Goal: Information Seeking & Learning: Learn about a topic

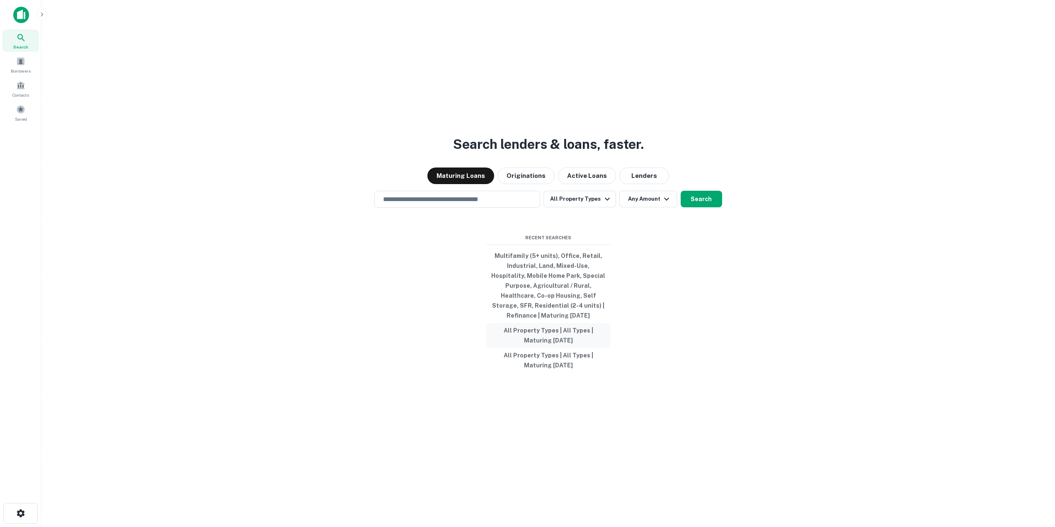
click at [583, 329] on button "All Property Types | All Types | Maturing In 1 Year" at bounding box center [548, 335] width 124 height 25
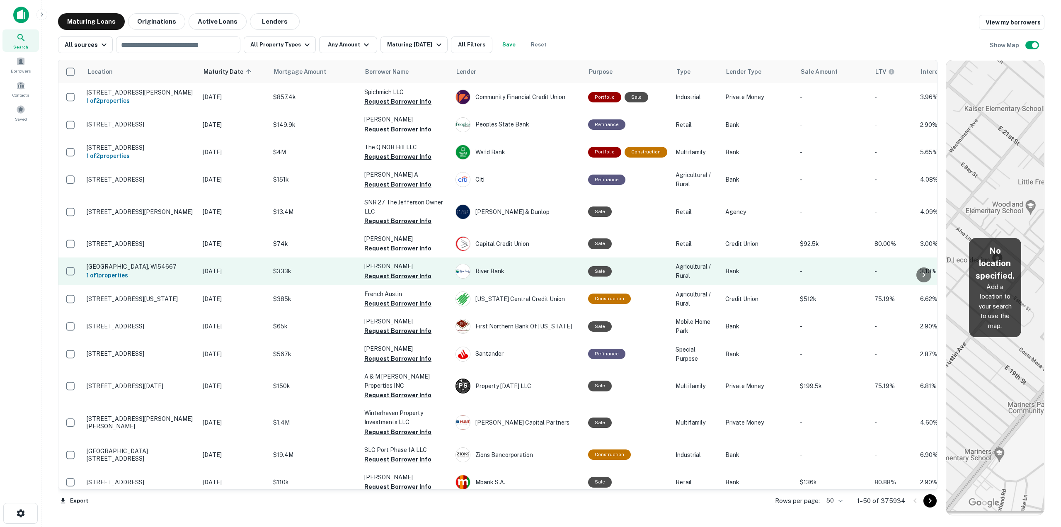
drag, startPoint x: 927, startPoint y: 274, endPoint x: 866, endPoint y: 278, distance: 61.5
click at [866, 278] on div "Location Maturity Date sorted ascending Mortgage Amount Borrower Name Lender Pu…" at bounding box center [498, 275] width 880 height 430
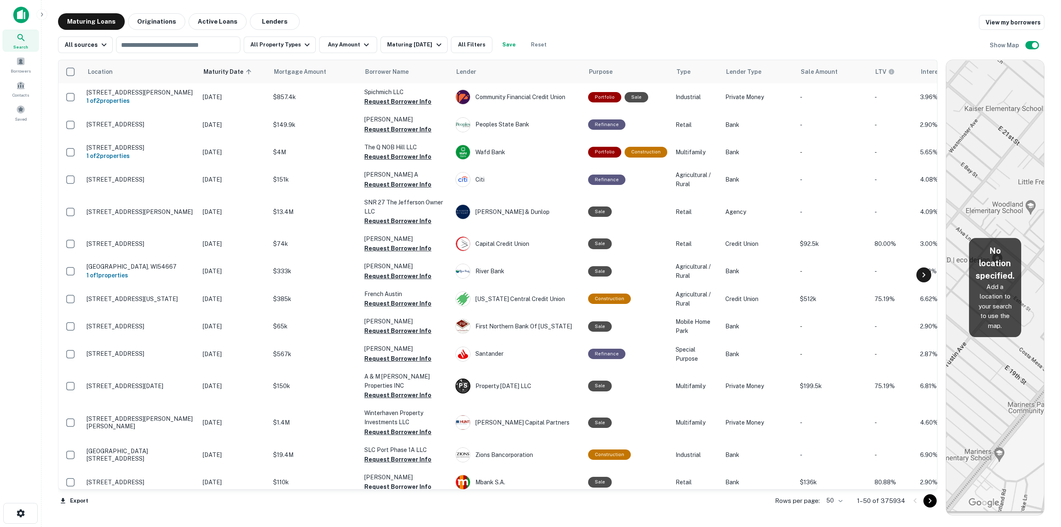
click at [926, 279] on icon at bounding box center [924, 275] width 10 height 10
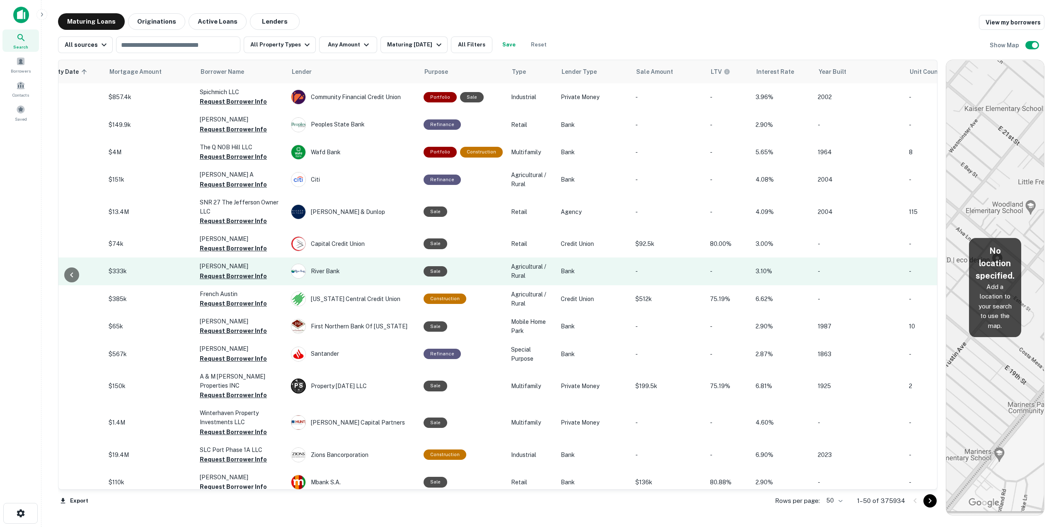
scroll to position [0, 249]
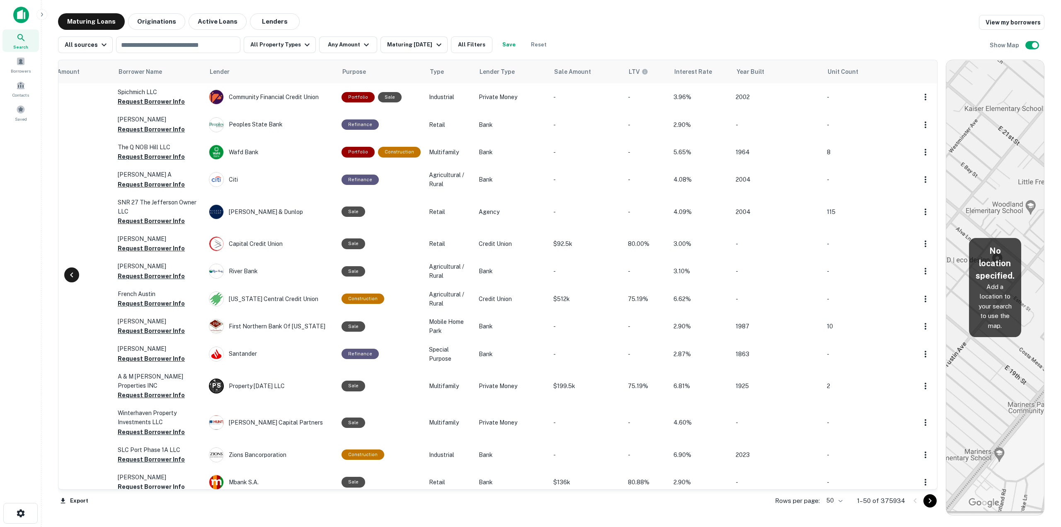
click at [70, 279] on icon at bounding box center [72, 275] width 10 height 10
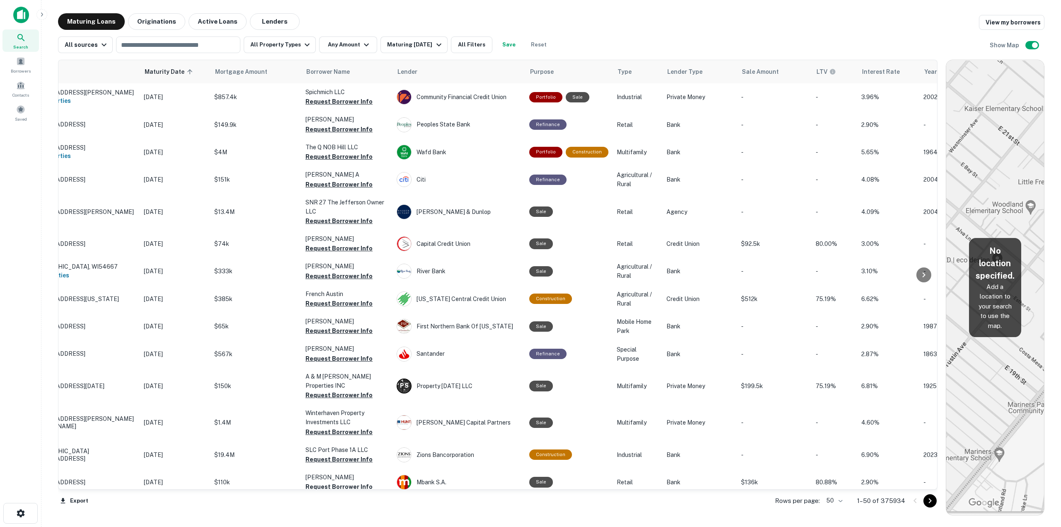
scroll to position [0, 0]
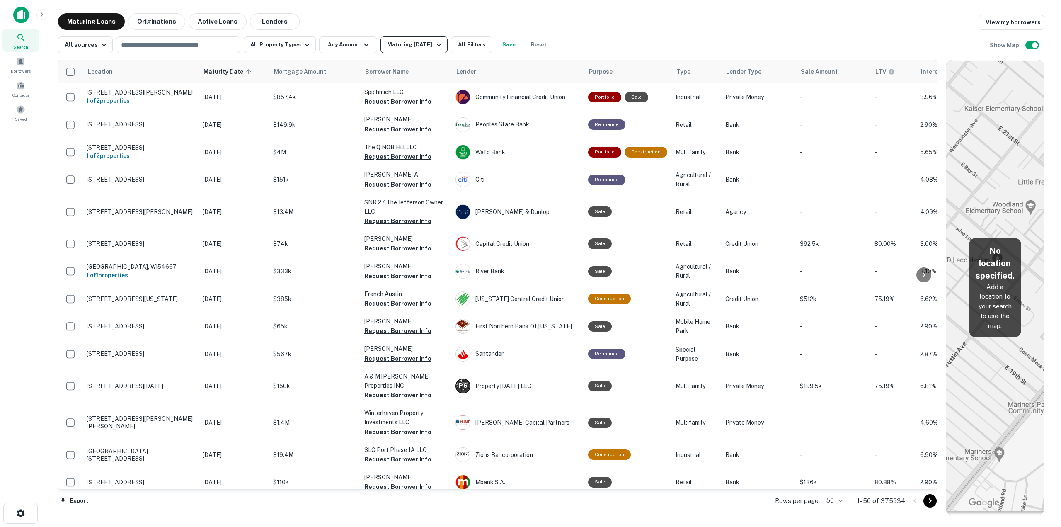
click at [425, 41] on div "Maturing [DATE]" at bounding box center [415, 45] width 56 height 10
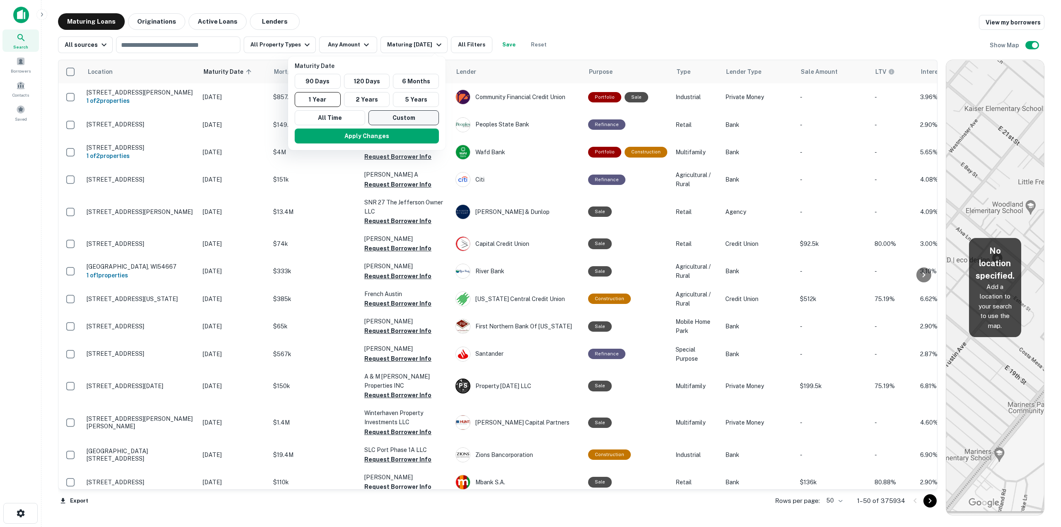
click at [404, 121] on button "Custom" at bounding box center [404, 117] width 70 height 15
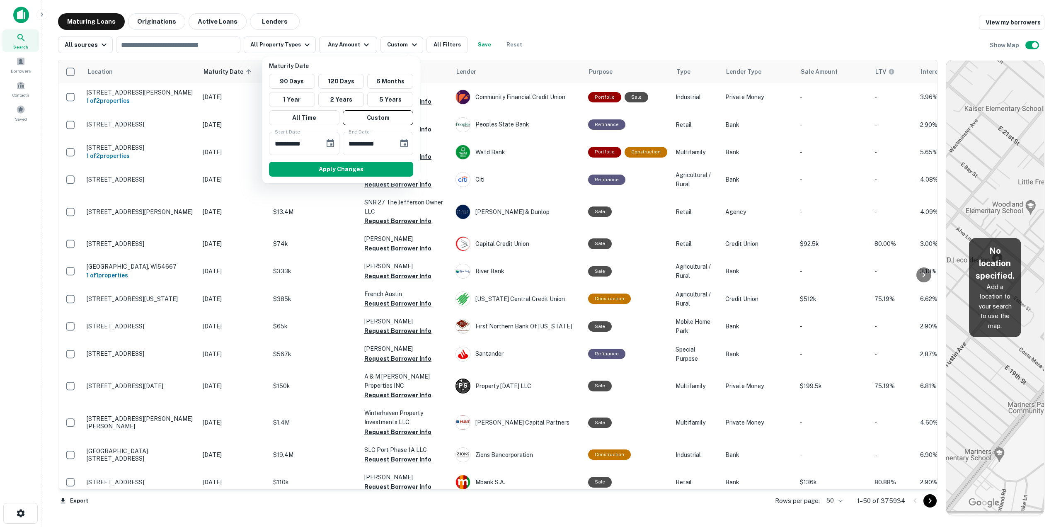
click at [574, 28] on div at bounding box center [530, 263] width 1061 height 527
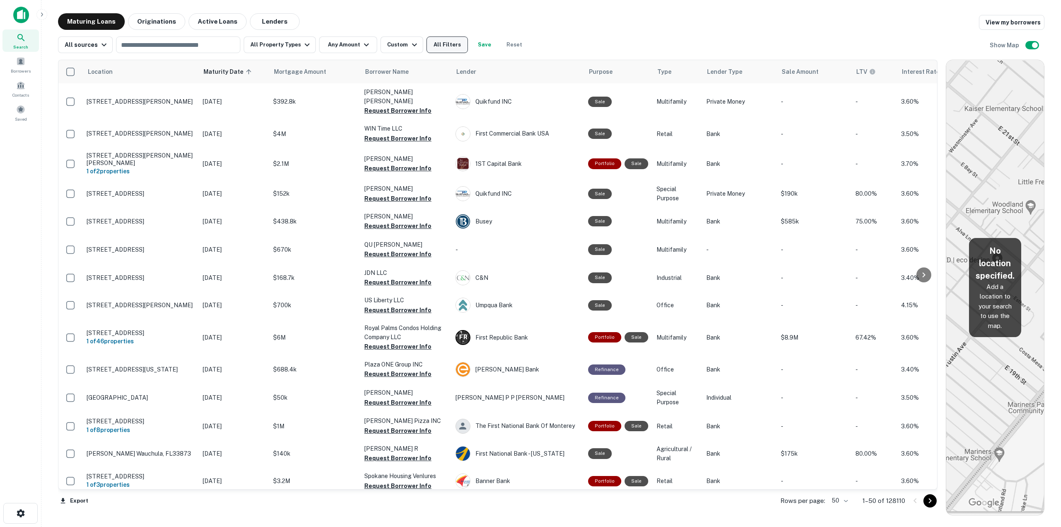
click at [432, 46] on button "All Filters" at bounding box center [447, 44] width 41 height 17
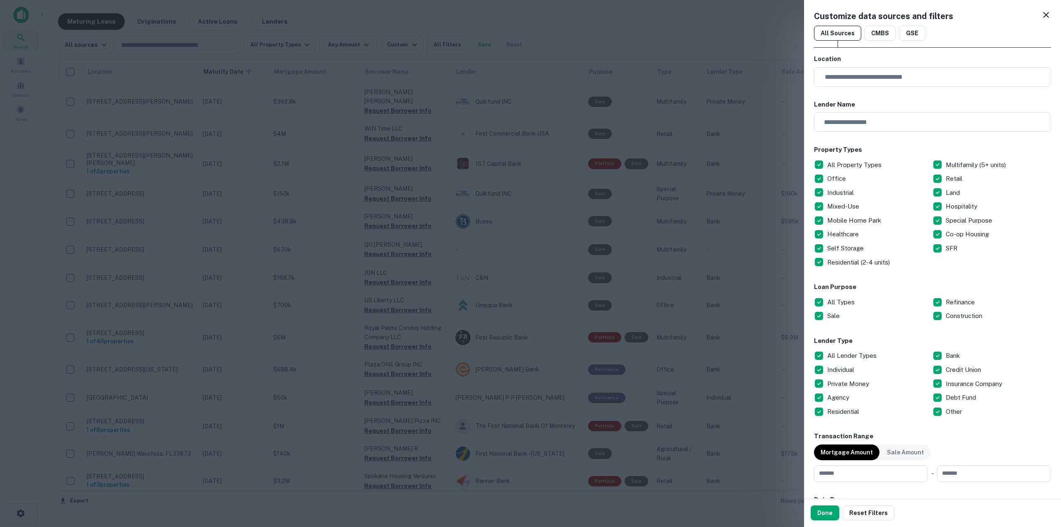
click at [555, 34] on div at bounding box center [530, 263] width 1061 height 527
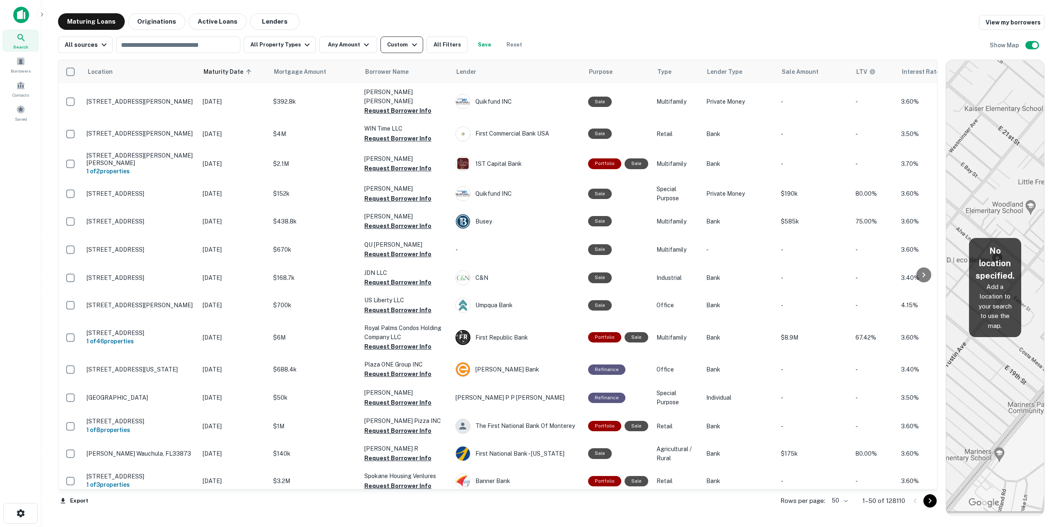
click at [410, 49] on icon "button" at bounding box center [415, 45] width 10 height 10
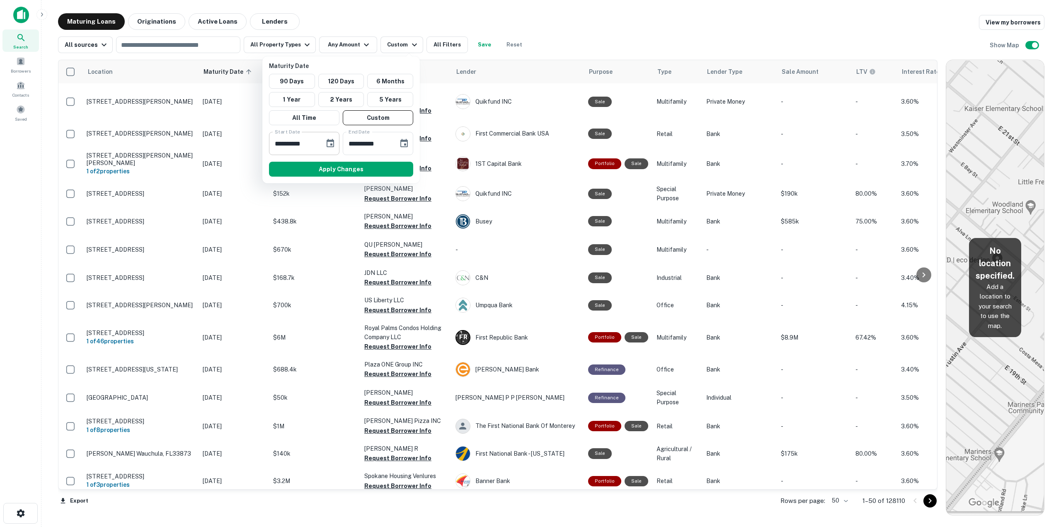
click at [278, 141] on input "**********" at bounding box center [294, 143] width 50 height 23
click at [289, 144] on input "**********" at bounding box center [294, 143] width 50 height 23
type input "**********"
click at [379, 143] on input "**********" at bounding box center [368, 143] width 50 height 23
click at [354, 144] on input "**********" at bounding box center [368, 143] width 50 height 23
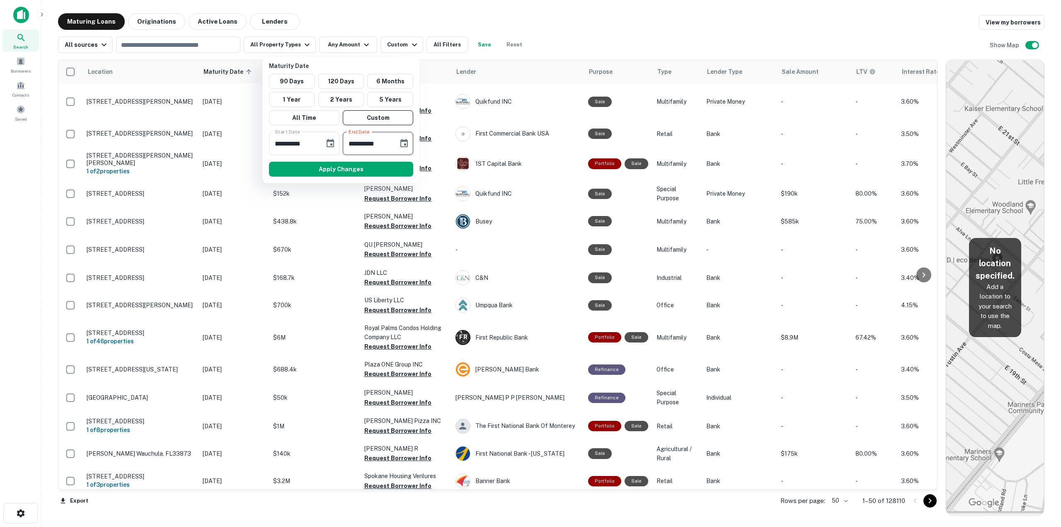
click at [406, 146] on icon "Choose date" at bounding box center [404, 143] width 10 height 10
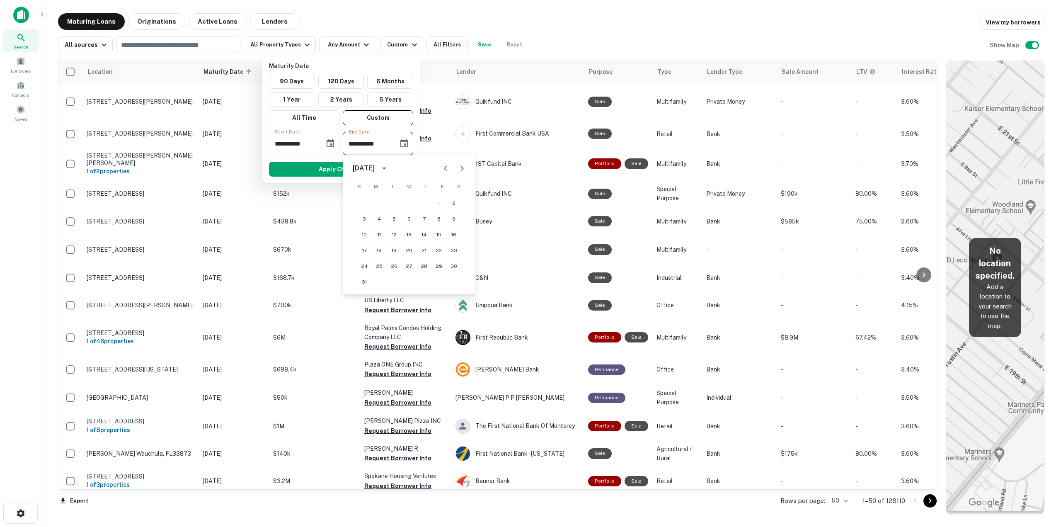
click at [375, 169] on div "August 2025" at bounding box center [364, 168] width 22 height 10
click at [369, 260] on button "2026" at bounding box center [366, 256] width 30 height 15
click at [350, 149] on input "**********" at bounding box center [368, 143] width 50 height 23
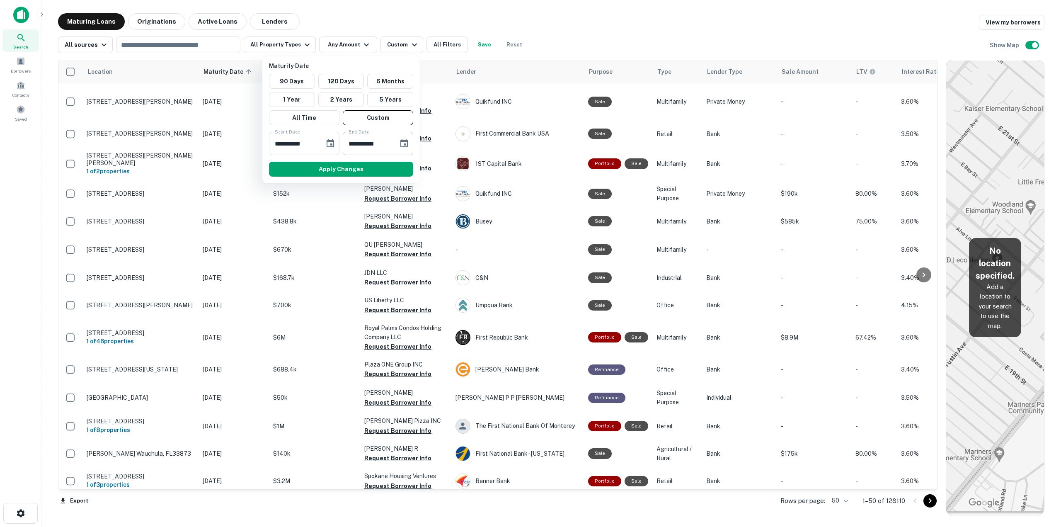
click at [354, 143] on input "**********" at bounding box center [368, 143] width 50 height 23
click at [355, 143] on input "**********" at bounding box center [368, 143] width 50 height 23
click at [394, 136] on div "**********" at bounding box center [378, 143] width 70 height 23
type input "**********"
click at [392, 171] on button "Apply Changes" at bounding box center [341, 169] width 144 height 15
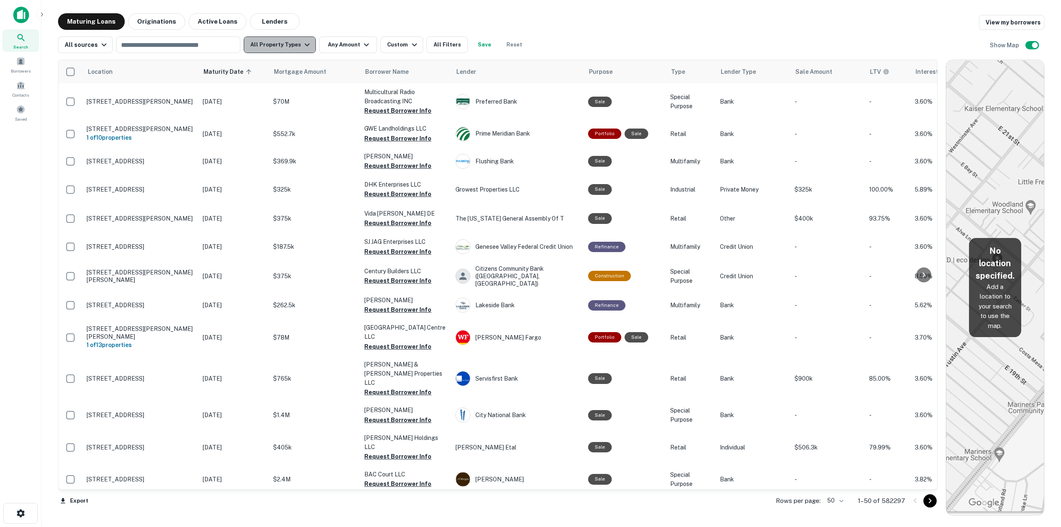
click at [284, 48] on button "All Property Types" at bounding box center [280, 44] width 72 height 17
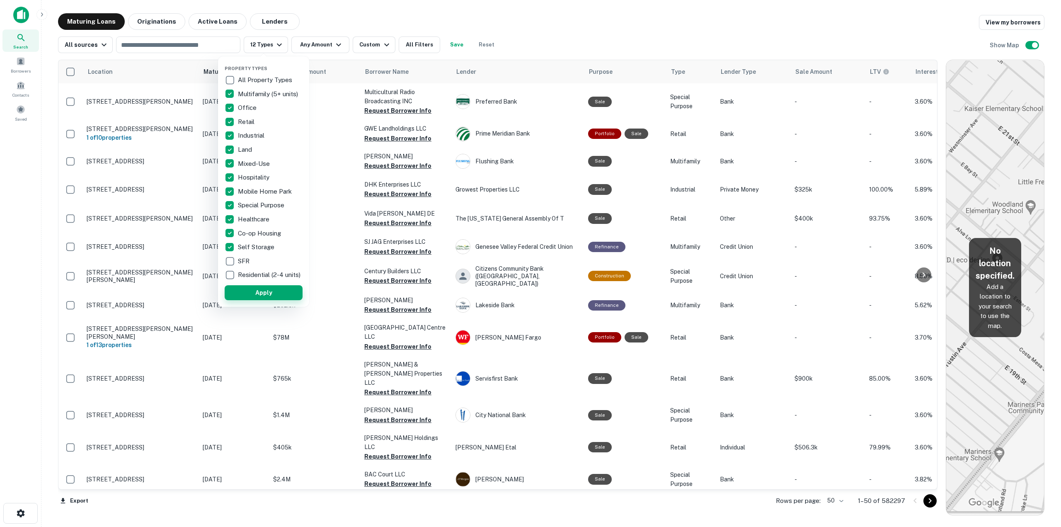
click at [279, 298] on button "Apply" at bounding box center [264, 292] width 78 height 15
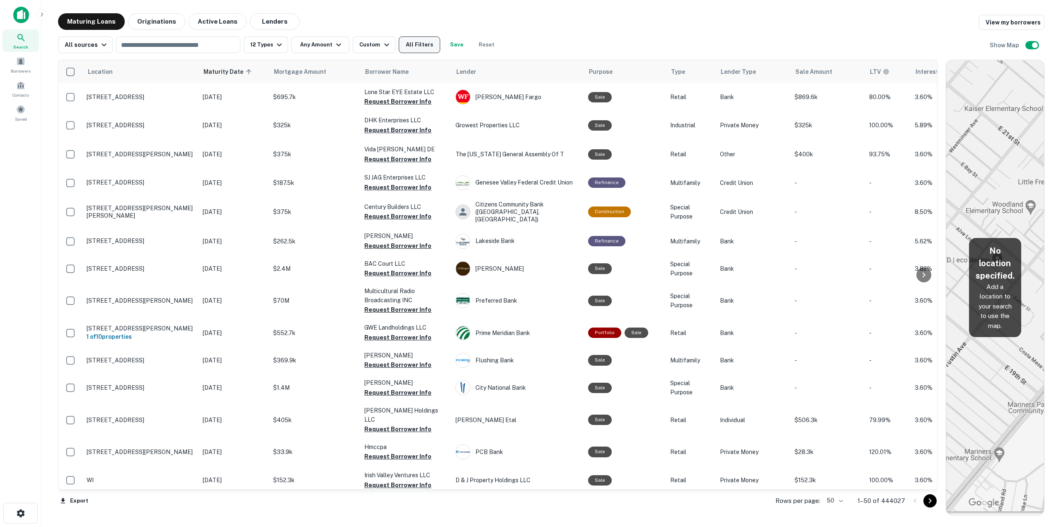
click at [422, 48] on button "All Filters" at bounding box center [419, 44] width 41 height 17
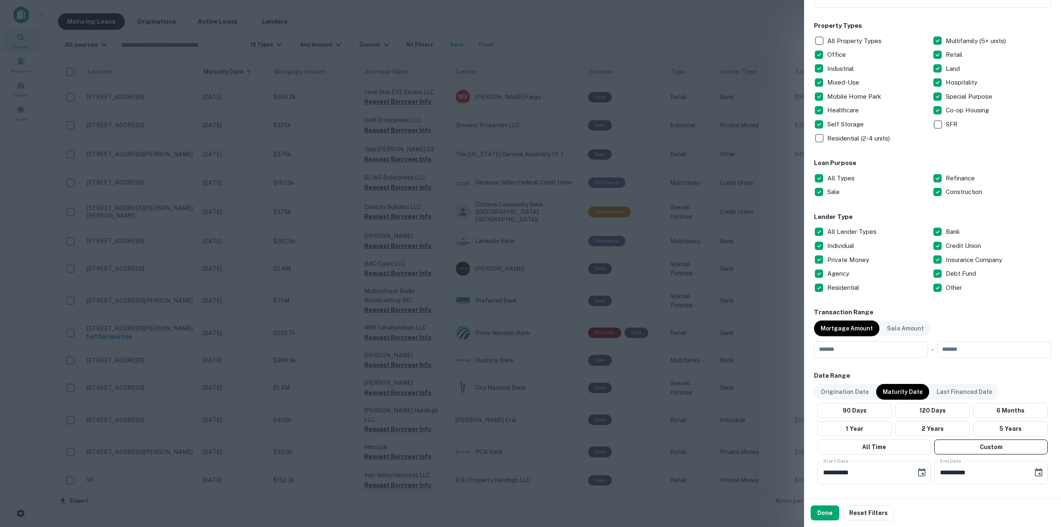
scroll to position [124, 0]
click at [832, 177] on p "All Types" at bounding box center [841, 178] width 29 height 10
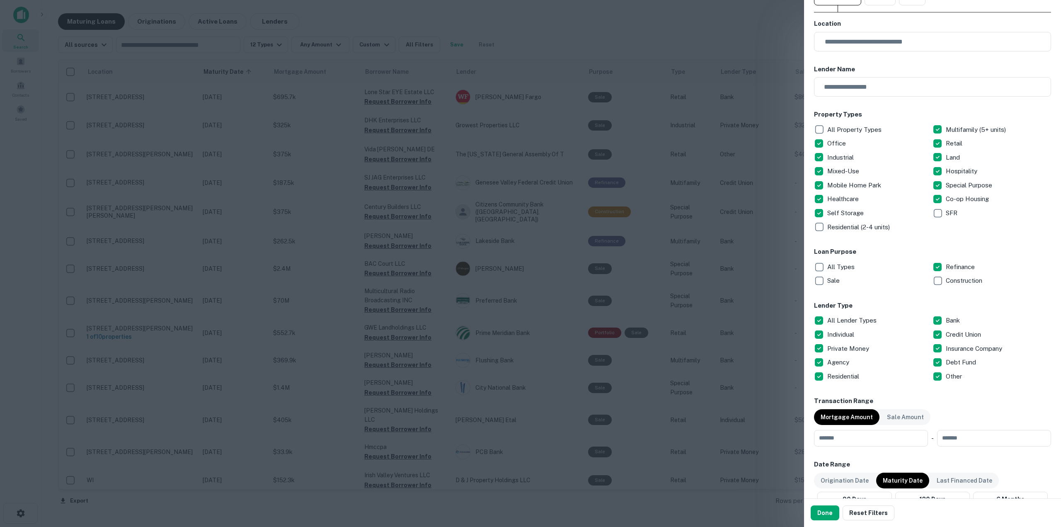
scroll to position [20, 0]
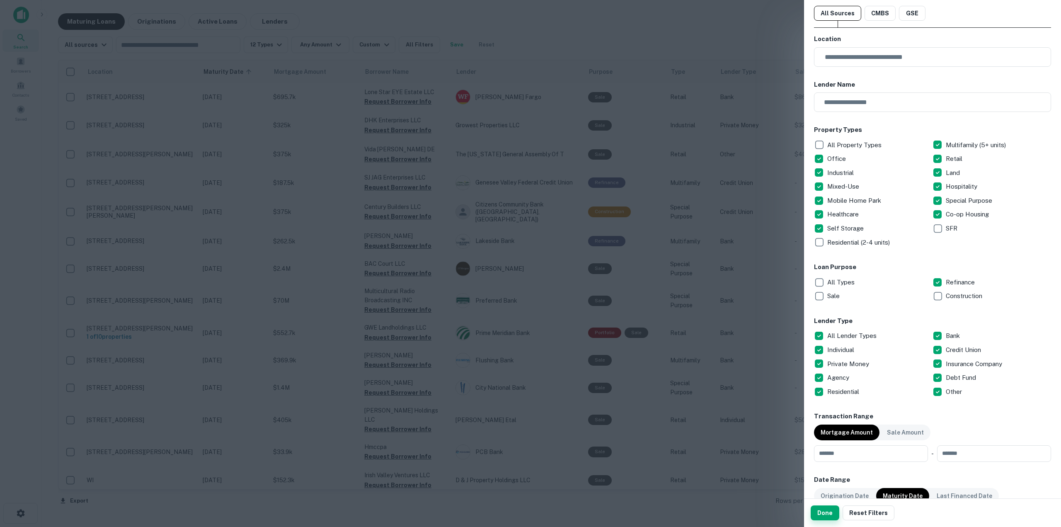
click at [822, 514] on button "Done" at bounding box center [825, 512] width 29 height 15
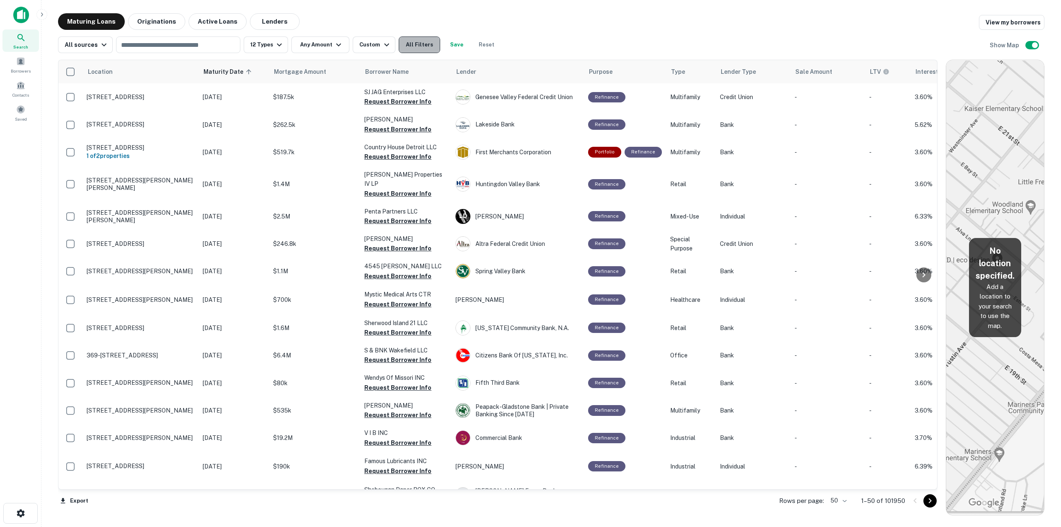
click at [416, 49] on button "All Filters" at bounding box center [419, 44] width 41 height 17
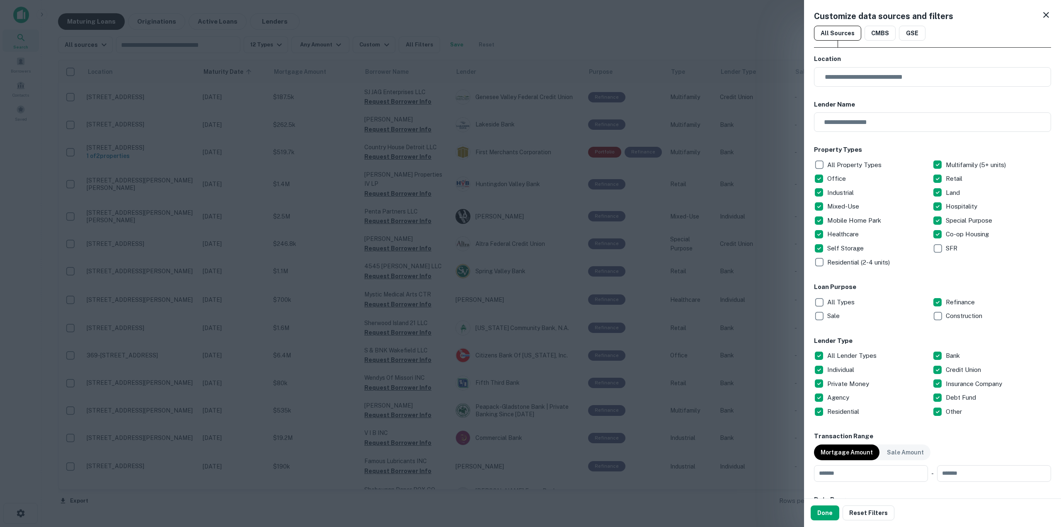
click at [856, 356] on p "All Lender Types" at bounding box center [852, 356] width 51 height 10
click at [847, 370] on p "Individual" at bounding box center [841, 370] width 29 height 10
click at [847, 382] on p "Private Money" at bounding box center [849, 384] width 44 height 10
click at [952, 399] on p "Debt Fund" at bounding box center [962, 398] width 32 height 10
click at [821, 516] on button "Done" at bounding box center [825, 512] width 29 height 15
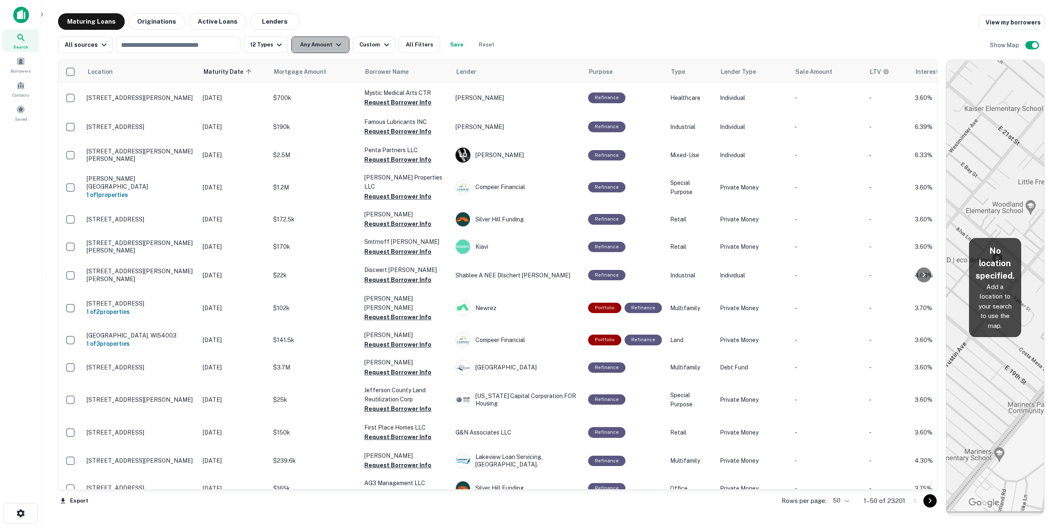
click at [342, 43] on button "Any Amount" at bounding box center [320, 44] width 58 height 17
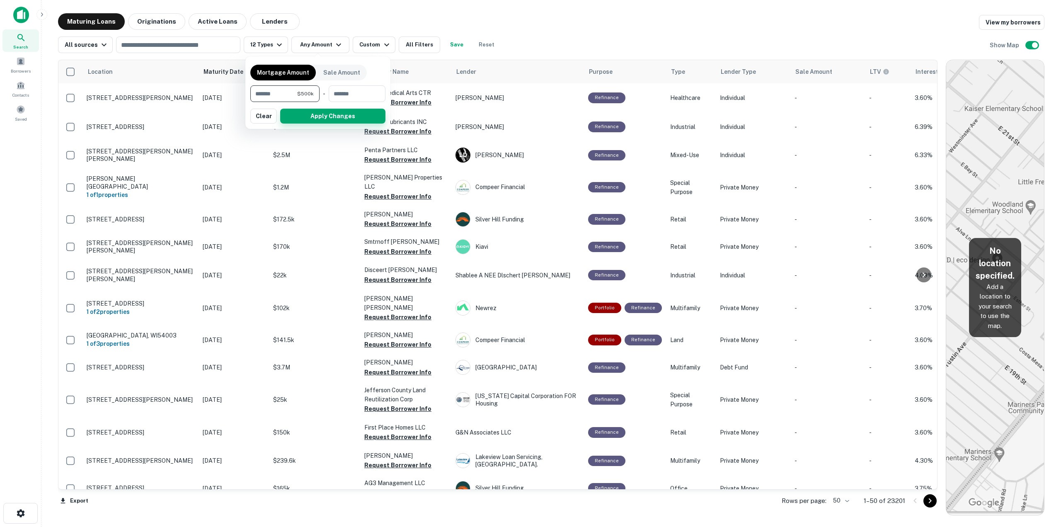
type input "******"
click at [347, 114] on button "Apply Changes" at bounding box center [332, 116] width 105 height 15
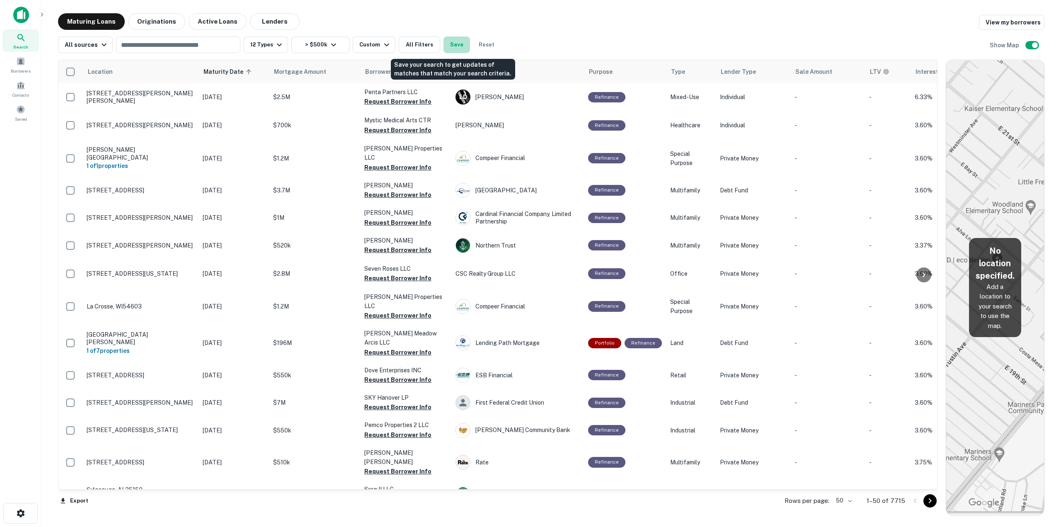
click at [453, 47] on button "Save" at bounding box center [457, 44] width 27 height 17
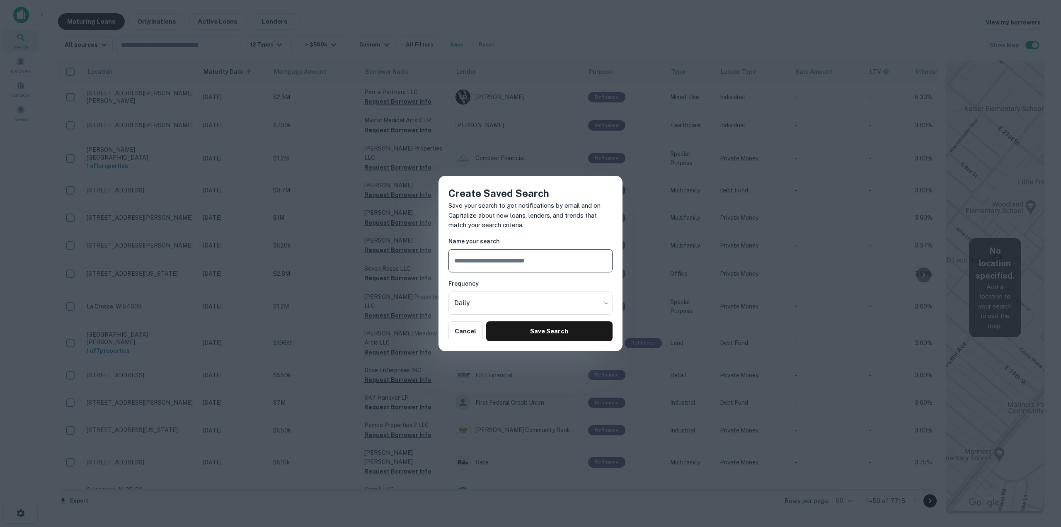
click at [504, 258] on input "text" at bounding box center [531, 260] width 164 height 23
type input "*"
click at [517, 301] on body "Search Borrowers Contacts Saved Maturing Loans Originations Active Loans Lender…" at bounding box center [530, 263] width 1061 height 527
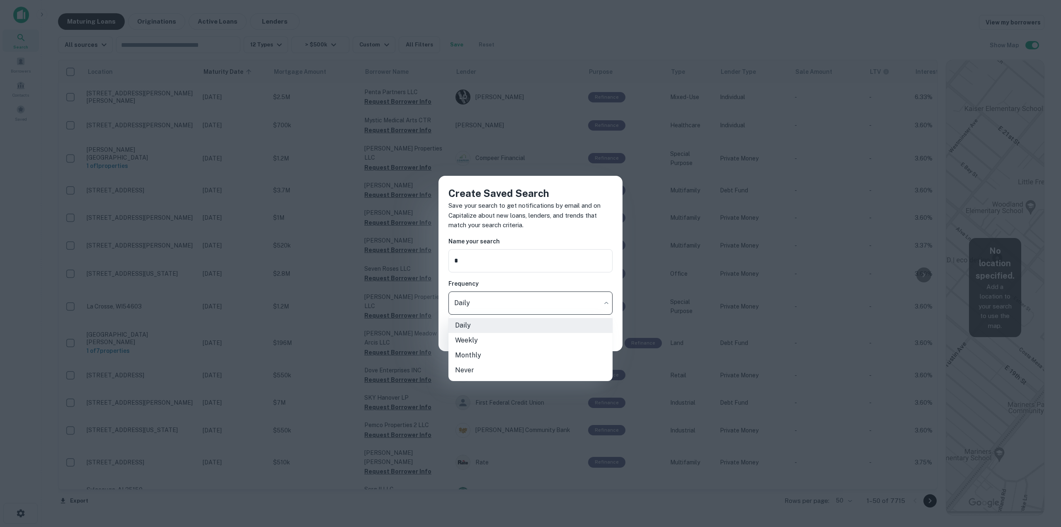
click at [517, 301] on div at bounding box center [530, 263] width 1061 height 527
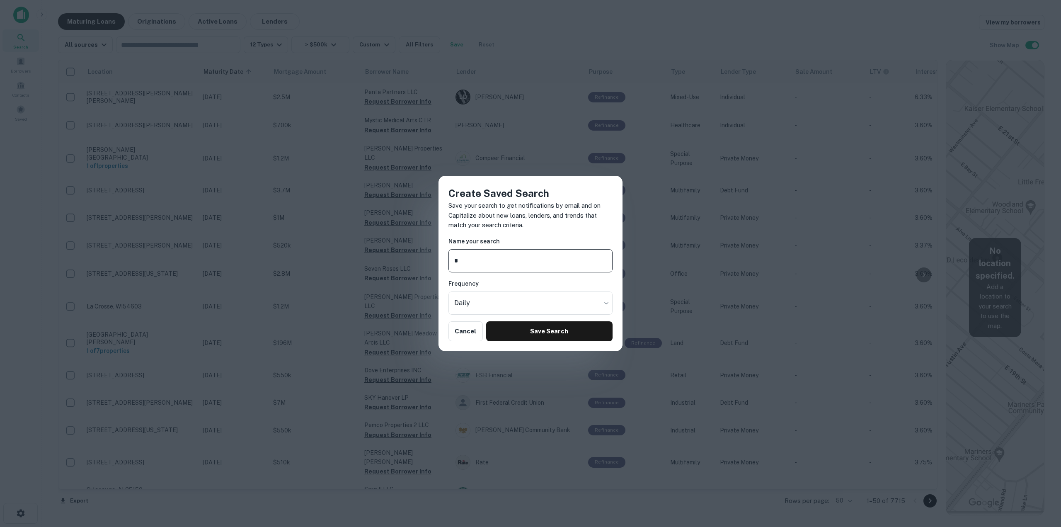
click at [514, 261] on input "*" at bounding box center [531, 260] width 164 height 23
click at [523, 300] on body "Search Borrowers Contacts Saved Maturing Loans Originations Active Loans Lender…" at bounding box center [530, 263] width 1061 height 527
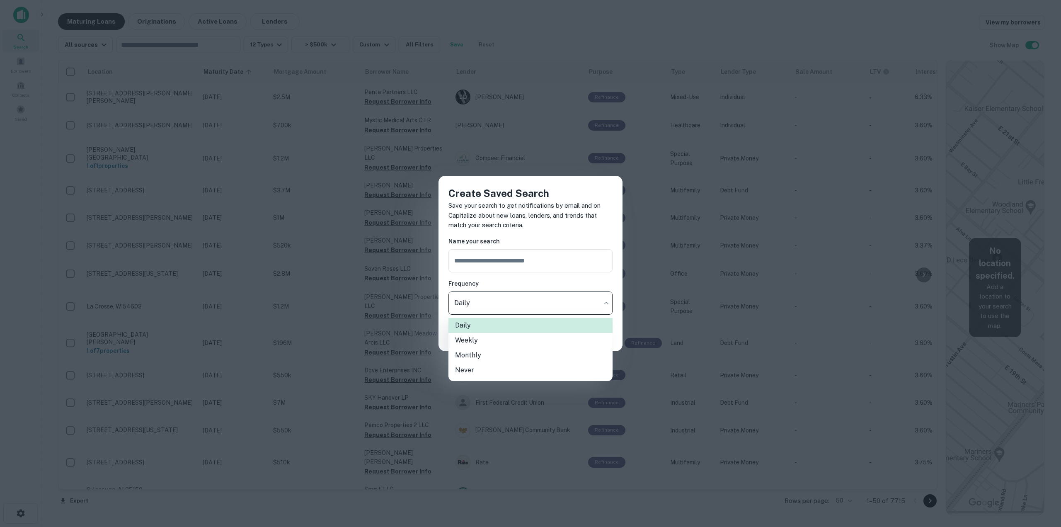
click at [523, 300] on div at bounding box center [530, 263] width 1061 height 527
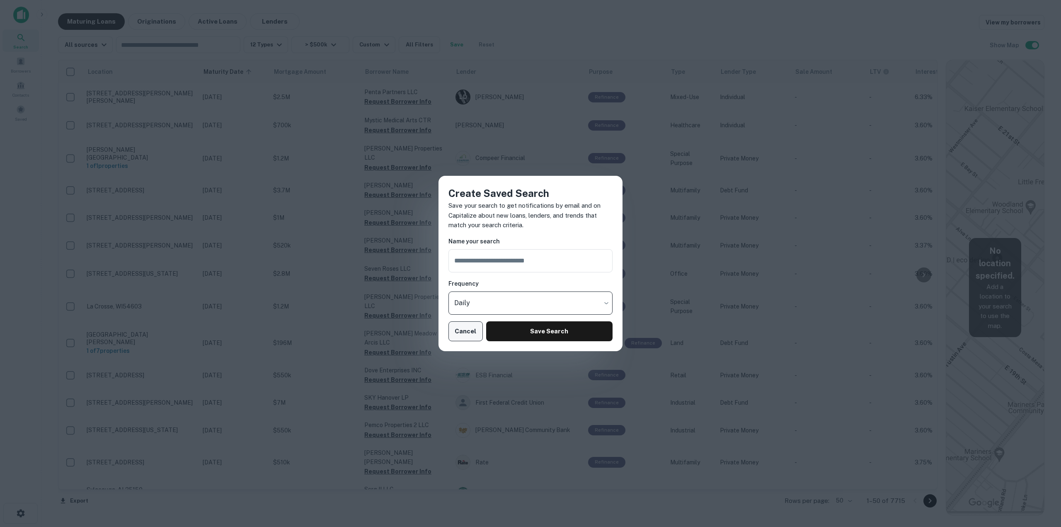
click at [468, 330] on button "Cancel" at bounding box center [466, 331] width 34 height 20
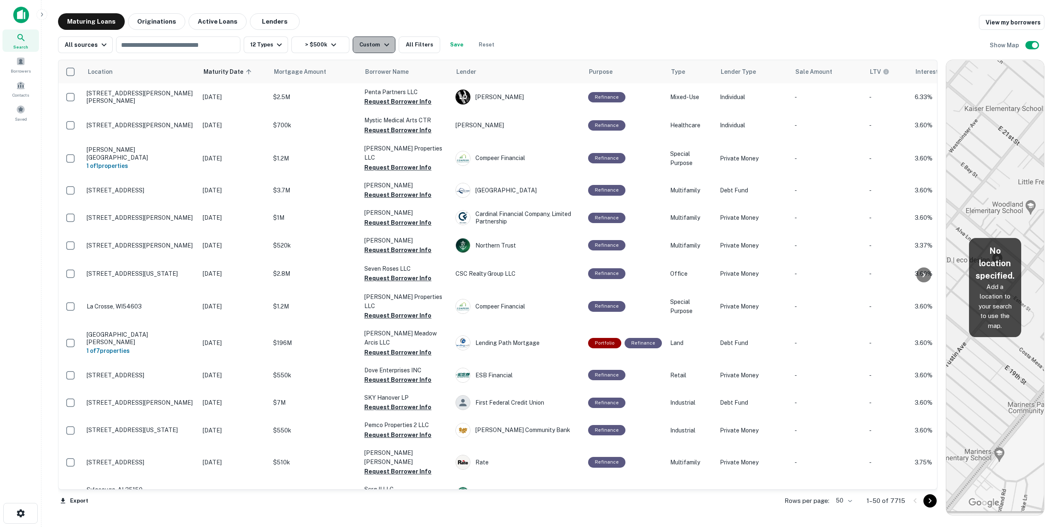
click at [382, 44] on icon "button" at bounding box center [387, 45] width 10 height 10
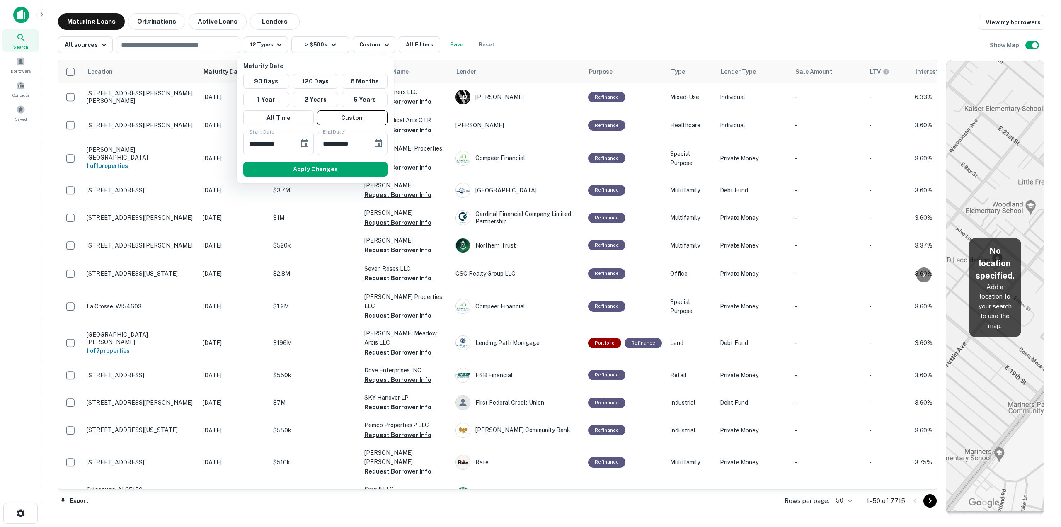
click at [432, 42] on div at bounding box center [530, 263] width 1061 height 527
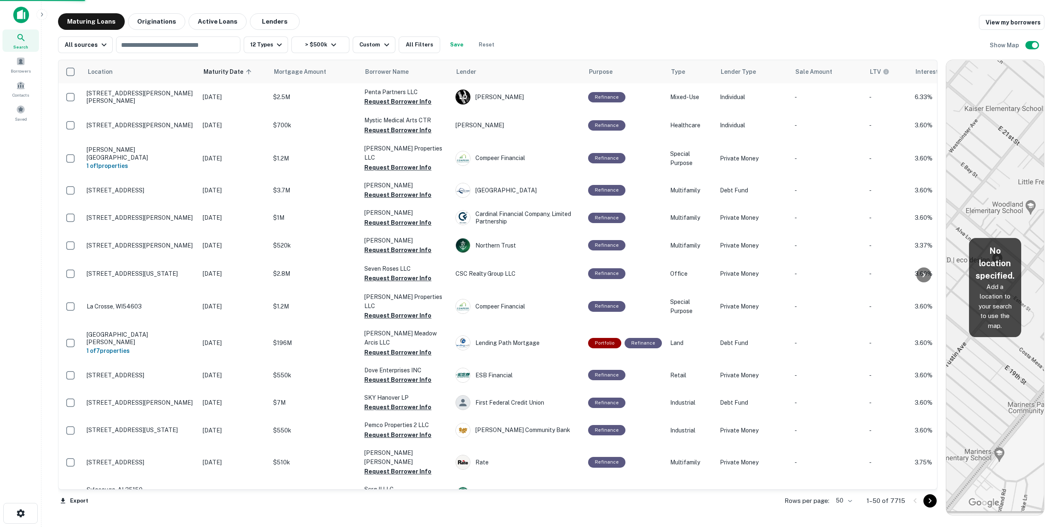
click at [422, 43] on div at bounding box center [530, 263] width 1061 height 527
click at [405, 47] on div at bounding box center [530, 263] width 1061 height 527
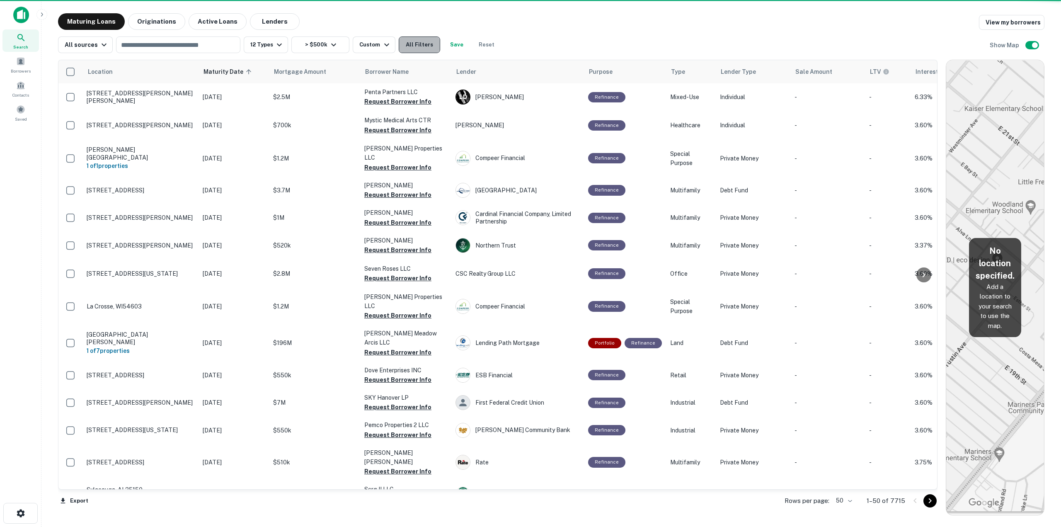
click at [415, 44] on button "All Filters" at bounding box center [419, 44] width 41 height 17
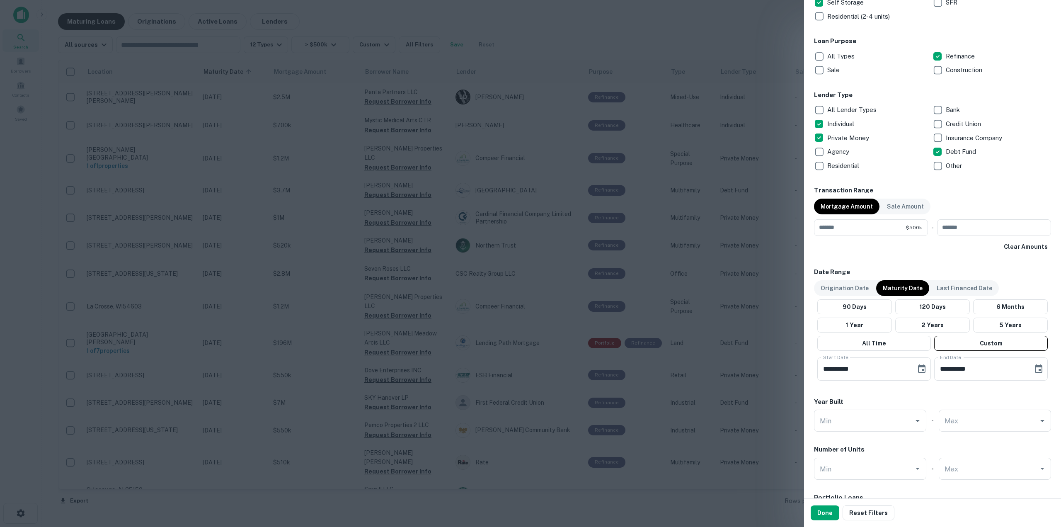
scroll to position [249, 0]
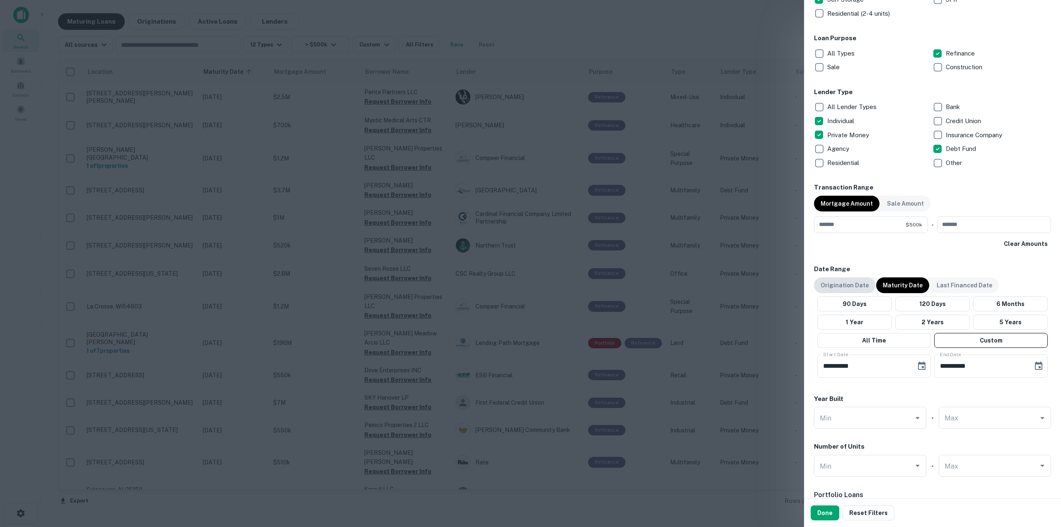
click at [862, 285] on p "Origination Date" at bounding box center [845, 285] width 48 height 9
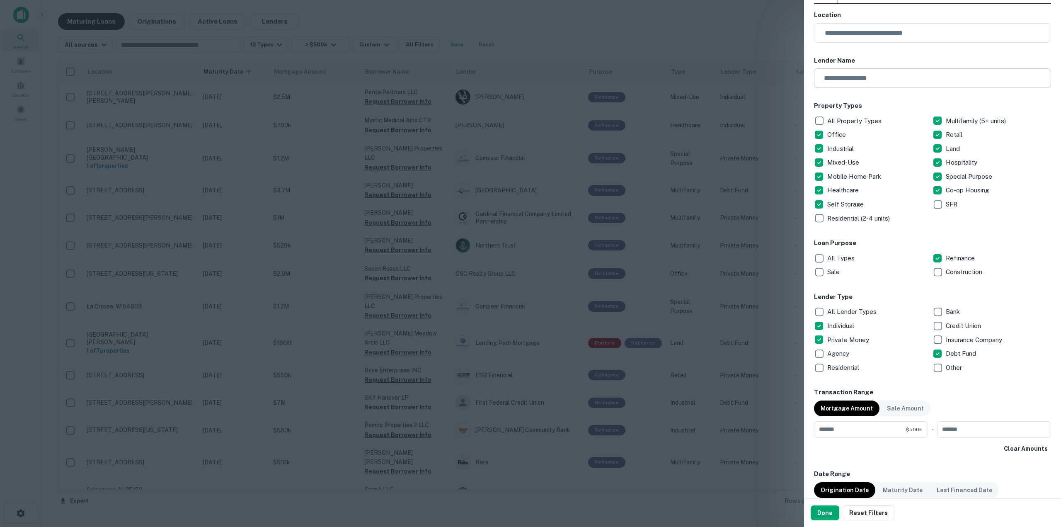
scroll to position [41, 0]
click at [739, 39] on div at bounding box center [530, 263] width 1061 height 527
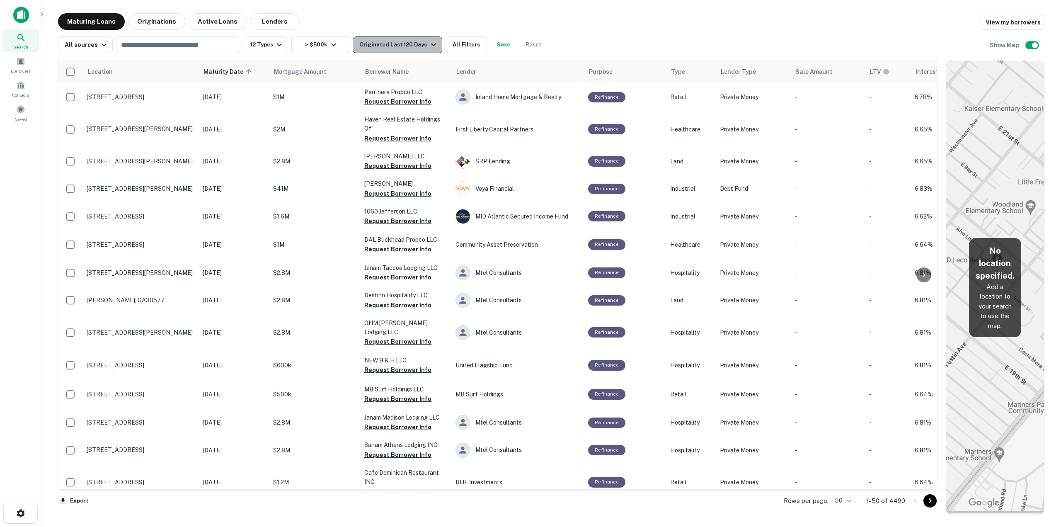
click at [396, 48] on div "Originated Last 120 Days" at bounding box center [398, 45] width 79 height 10
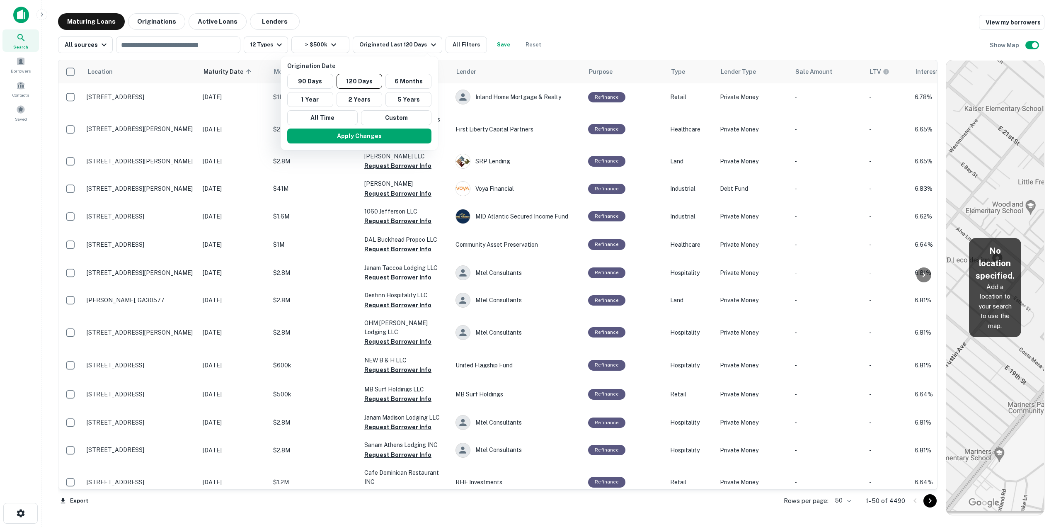
click at [457, 44] on div at bounding box center [530, 263] width 1061 height 527
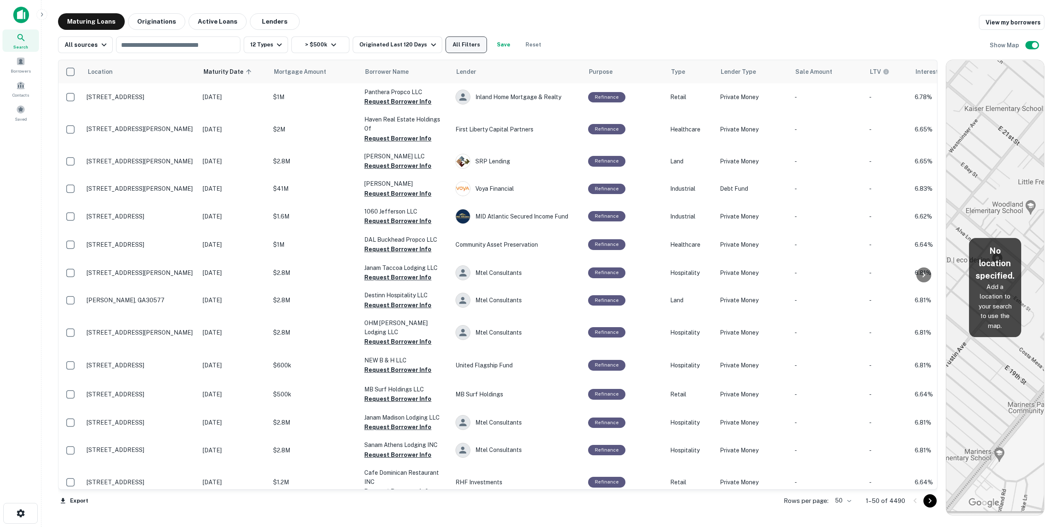
click at [458, 50] on button "All Filters" at bounding box center [466, 44] width 41 height 17
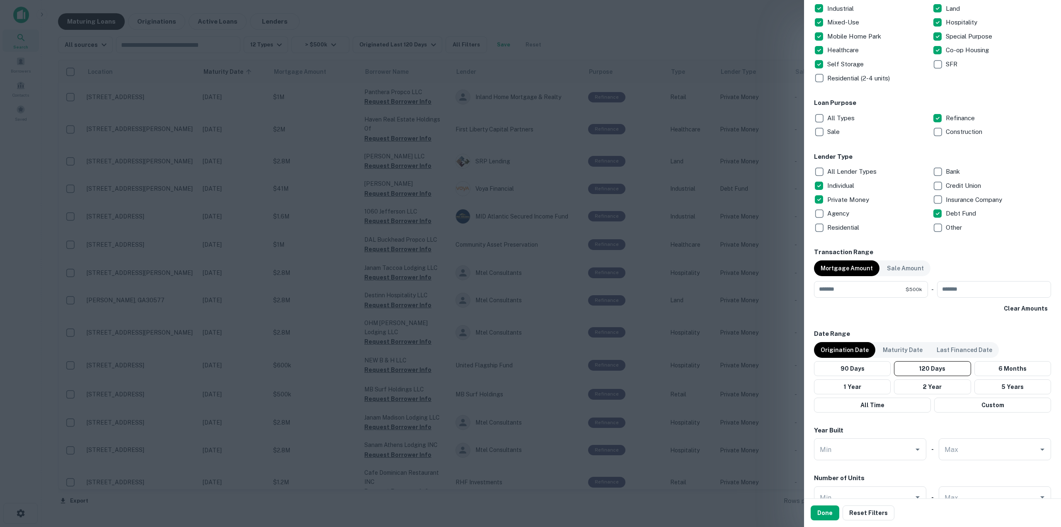
scroll to position [249, 0]
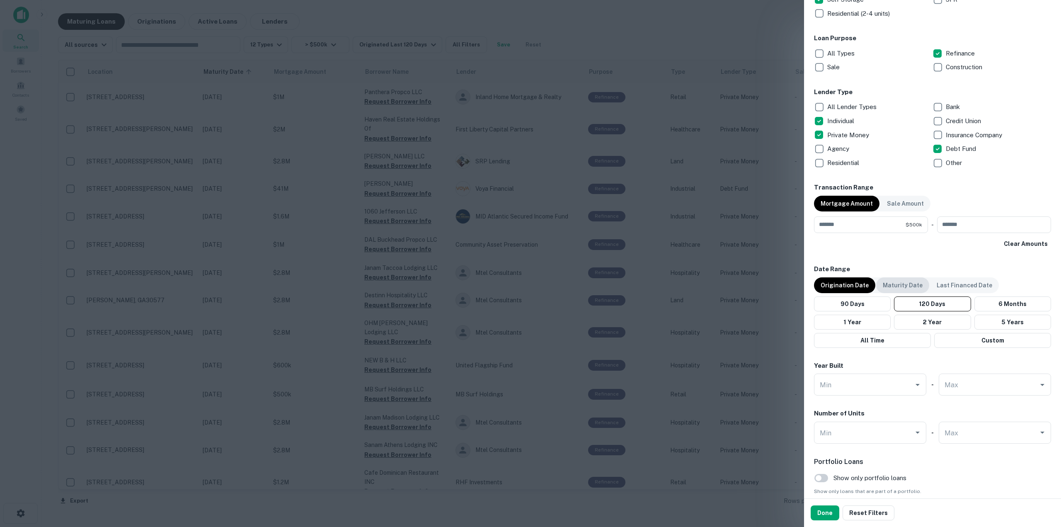
click at [895, 285] on p "Maturity Date" at bounding box center [903, 285] width 40 height 9
click at [983, 345] on button "Custom" at bounding box center [991, 340] width 114 height 15
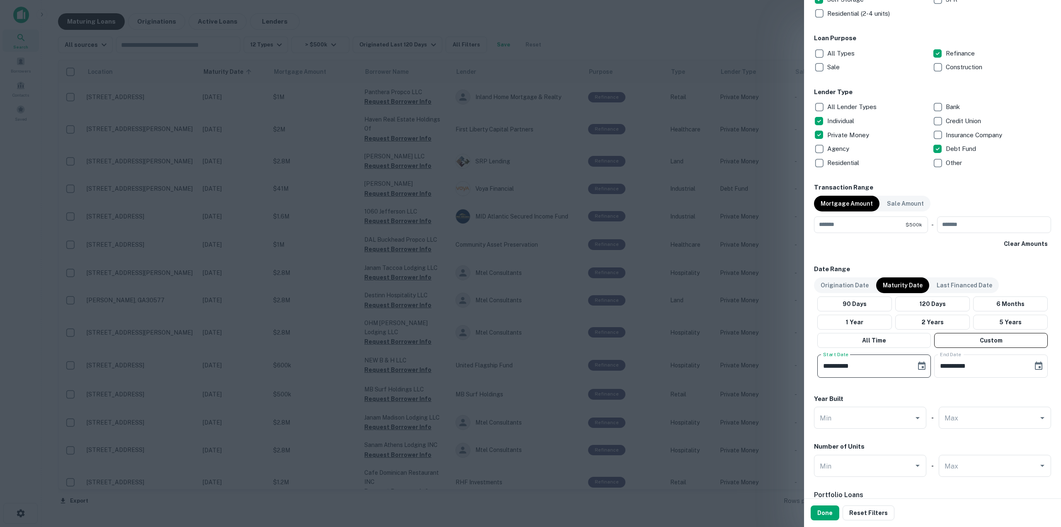
click at [825, 365] on input "**********" at bounding box center [863, 365] width 93 height 23
click at [837, 364] on input "**********" at bounding box center [863, 365] width 93 height 23
type input "**********"
click at [941, 364] on input "**********" at bounding box center [980, 365] width 93 height 23
click at [966, 366] on input "**********" at bounding box center [980, 365] width 93 height 23
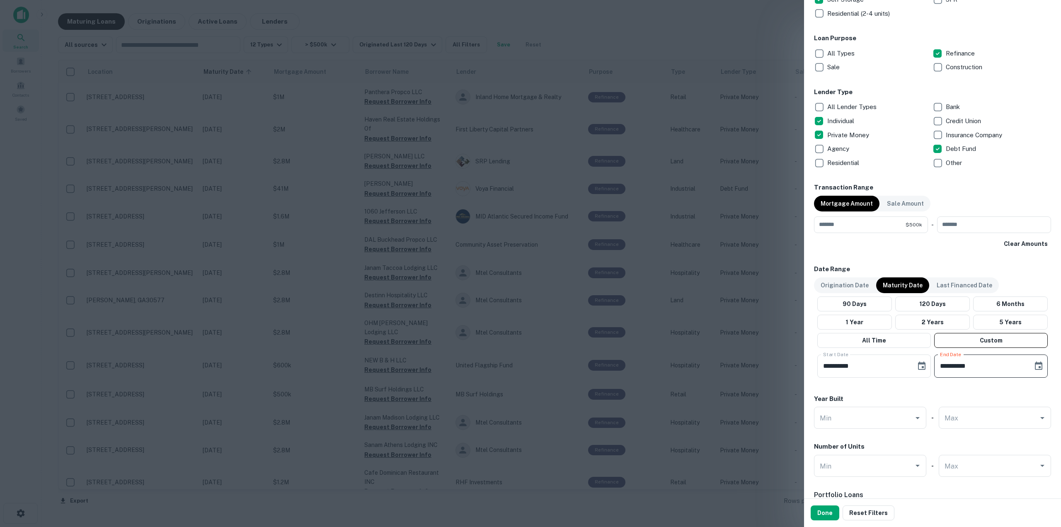
drag, startPoint x: 966, startPoint y: 364, endPoint x: 972, endPoint y: 364, distance: 6.3
click at [968, 364] on input "**********" at bounding box center [980, 365] width 93 height 23
click at [1034, 367] on icon "Choose date" at bounding box center [1039, 366] width 10 height 10
click at [943, 390] on div "August 2025" at bounding box center [931, 391] width 24 height 10
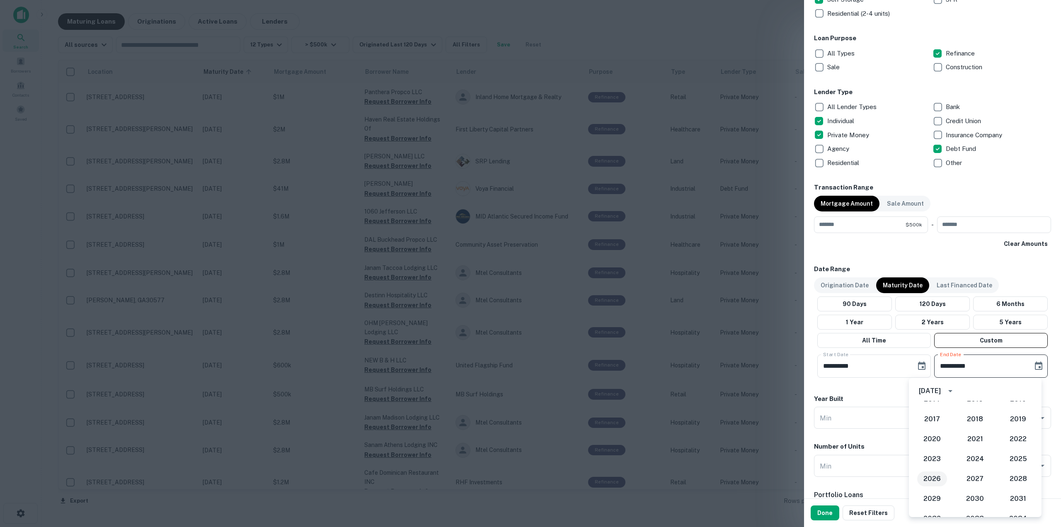
click at [932, 480] on button "2026" at bounding box center [932, 478] width 30 height 15
click at [942, 366] on input "**********" at bounding box center [980, 365] width 93 height 23
click at [944, 366] on input "**********" at bounding box center [980, 365] width 93 height 23
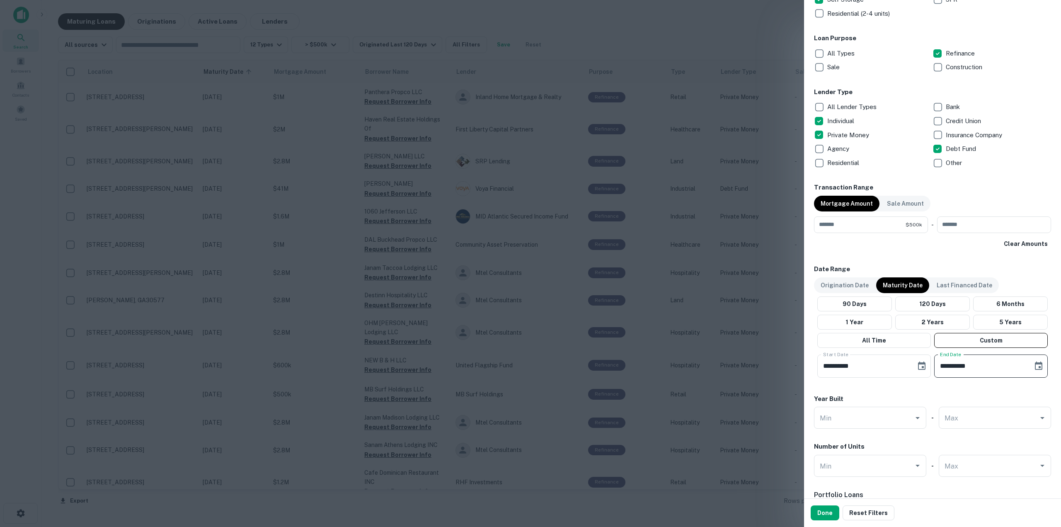
type input "**********"
click at [968, 393] on div "**********" at bounding box center [932, 193] width 237 height 774
click at [830, 513] on button "Done" at bounding box center [825, 512] width 29 height 15
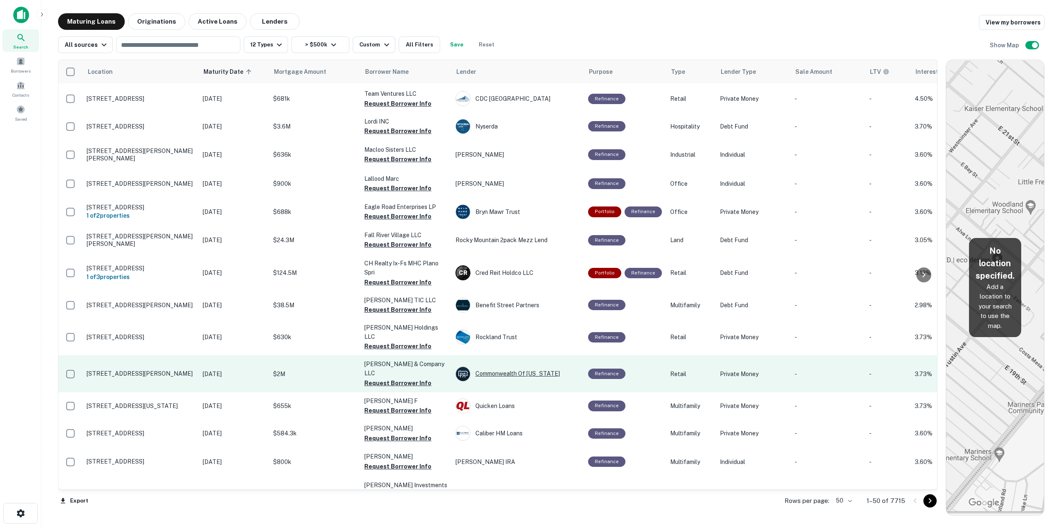
scroll to position [1055, 0]
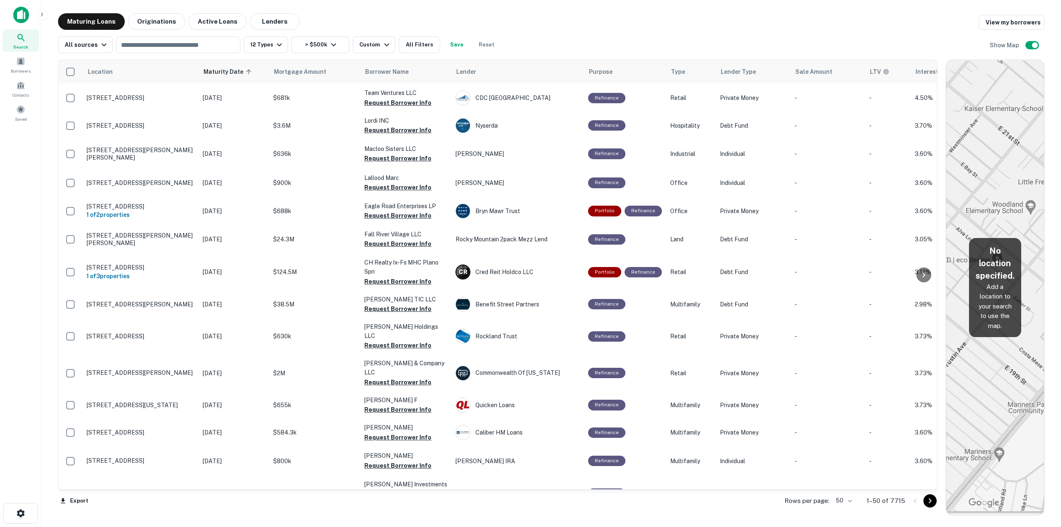
click at [933, 500] on icon "Go to next page" at bounding box center [930, 501] width 10 height 10
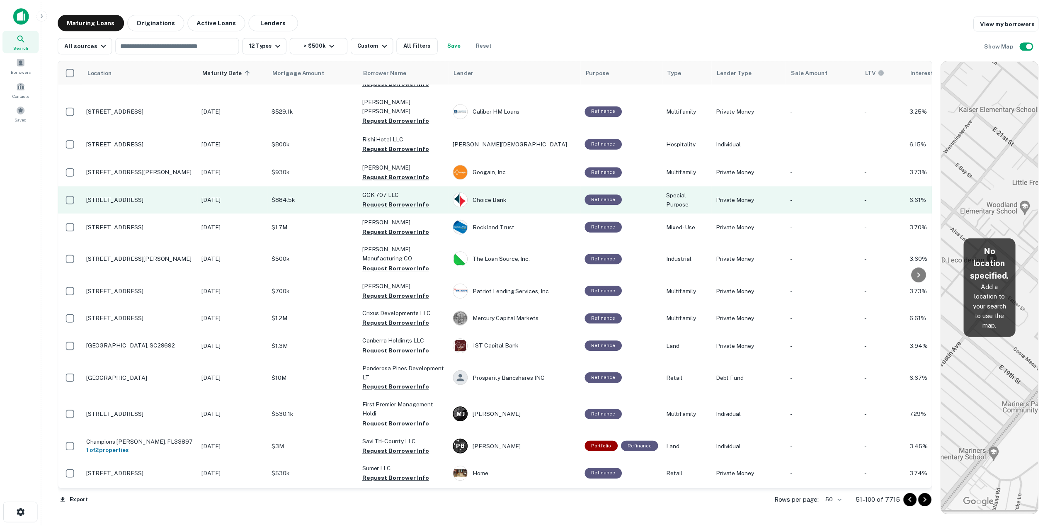
scroll to position [1067, 0]
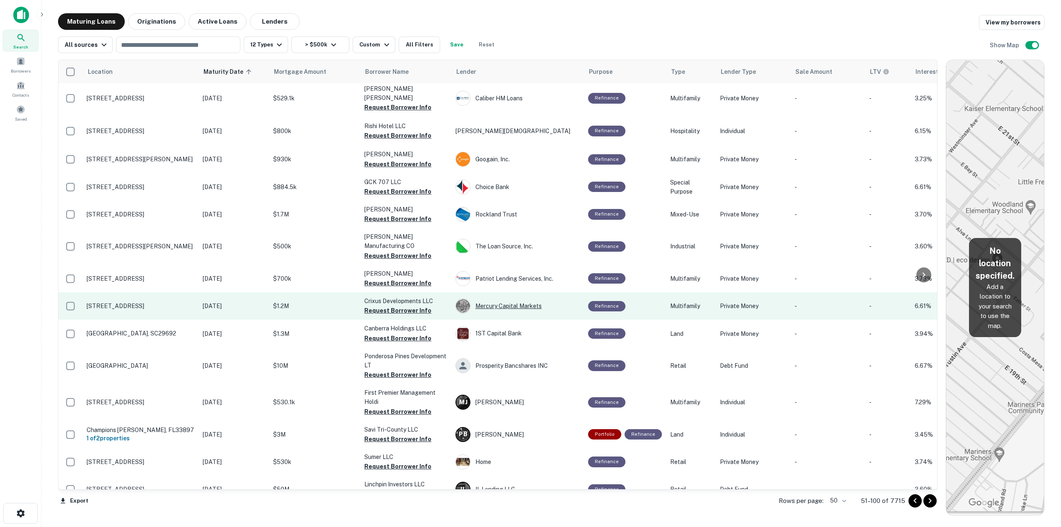
click at [529, 298] on div "Mercury Capital Markets" at bounding box center [518, 305] width 124 height 15
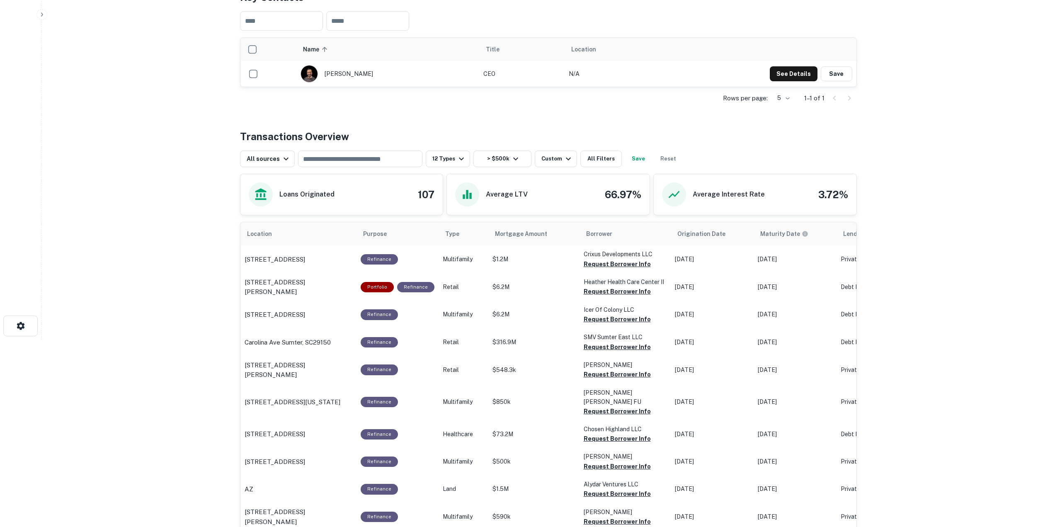
scroll to position [207, 0]
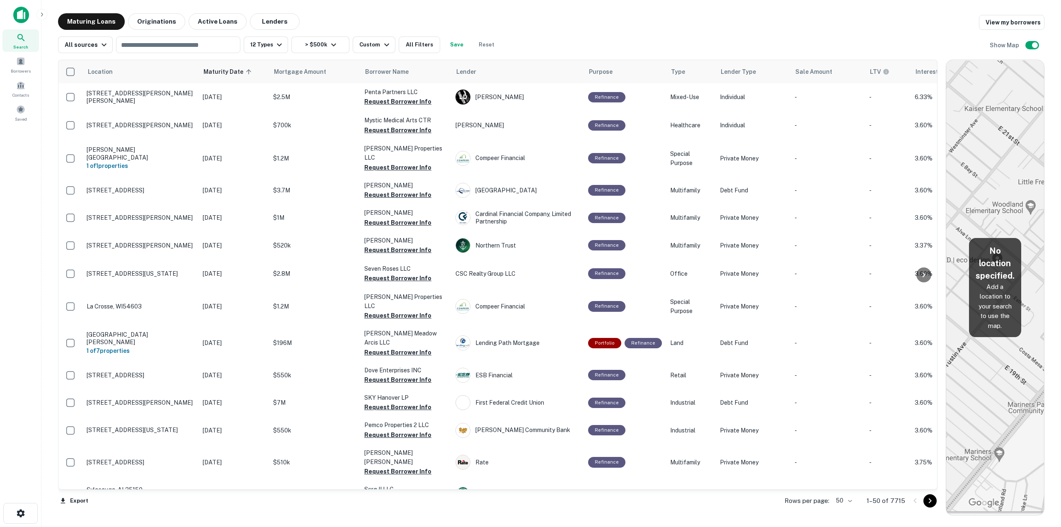
scroll to position [1045, 0]
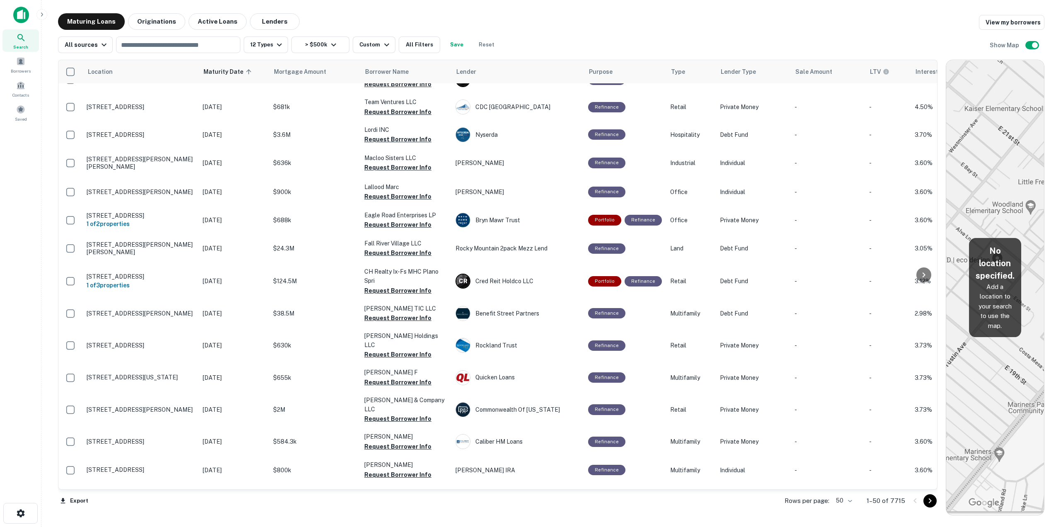
click at [929, 502] on icon "Go to next page" at bounding box center [930, 501] width 10 height 10
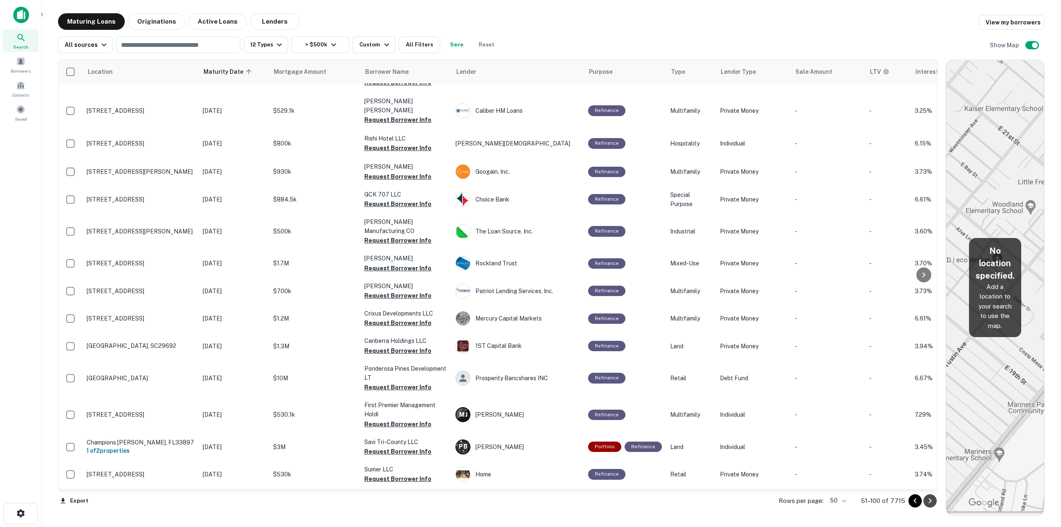
click at [931, 503] on icon "Go to next page" at bounding box center [930, 501] width 10 height 10
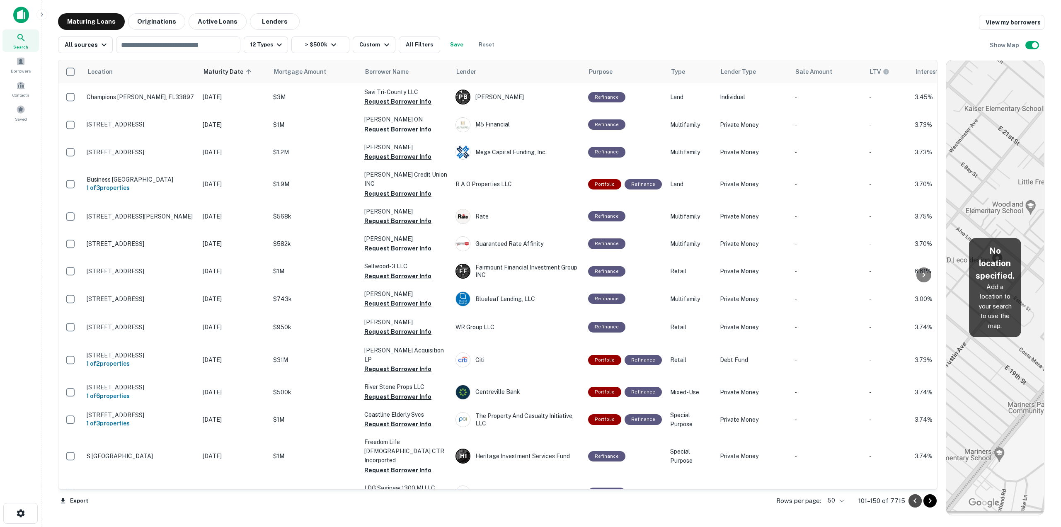
click at [915, 502] on icon "Go to previous page" at bounding box center [915, 500] width 3 height 5
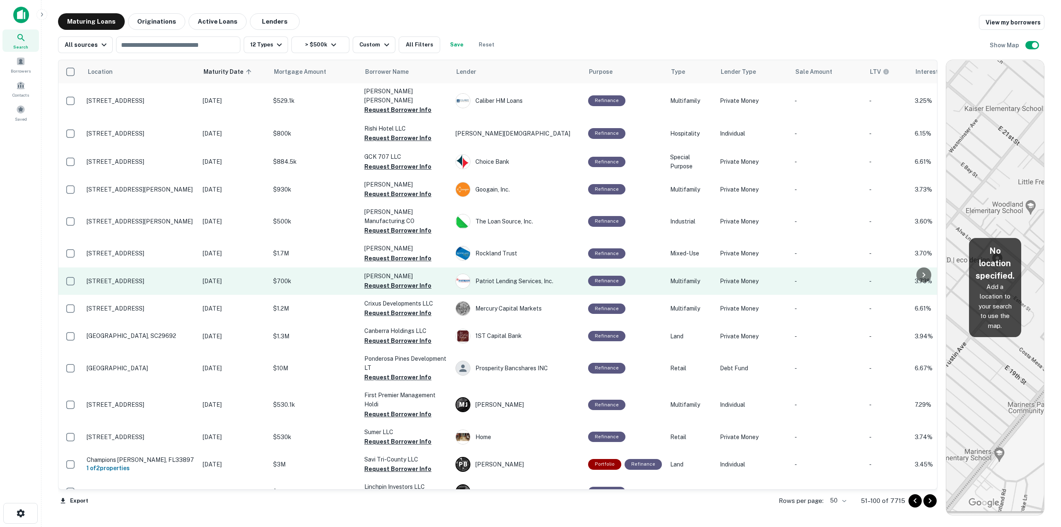
scroll to position [1067, 0]
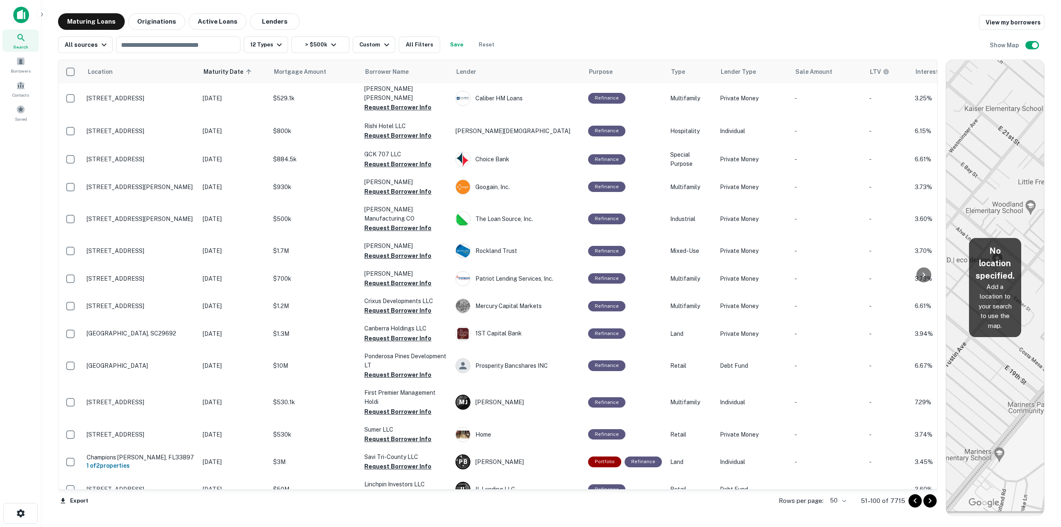
click at [929, 501] on icon "Go to next page" at bounding box center [930, 501] width 10 height 10
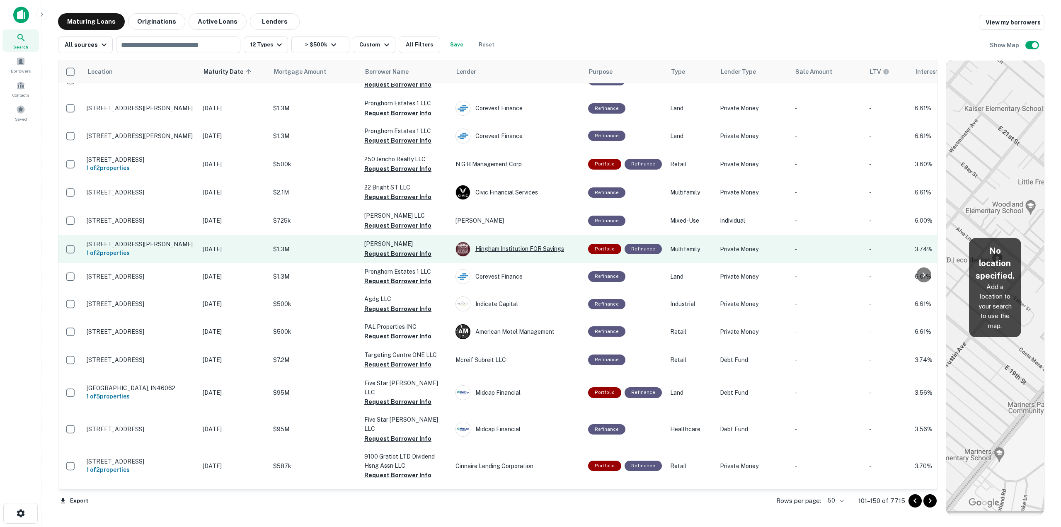
scroll to position [746, 0]
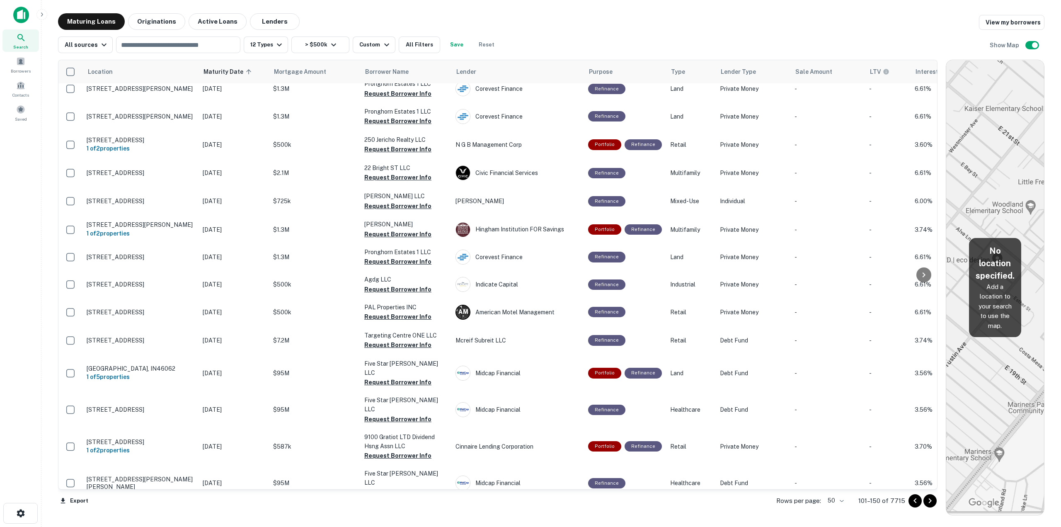
click at [541, 48] on div "All sources ​ 12 Types > $500k Custom All Filters Save Reset Show Map" at bounding box center [551, 41] width 987 height 23
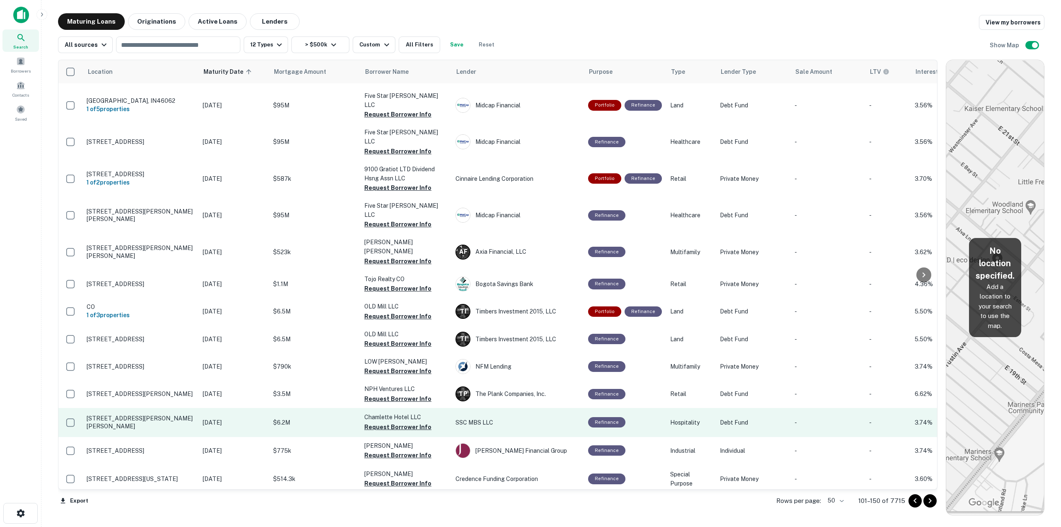
scroll to position [1021, 0]
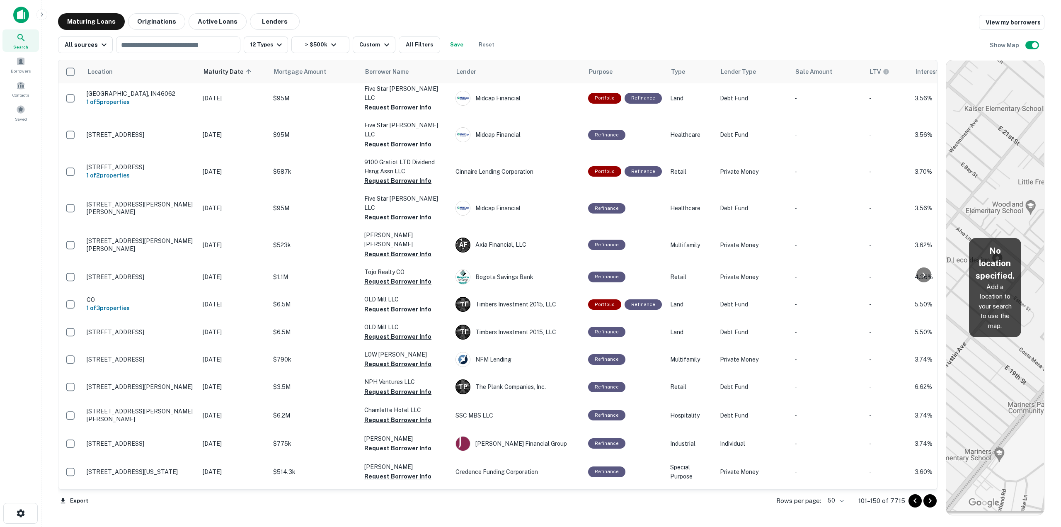
click at [928, 498] on icon "Go to next page" at bounding box center [930, 501] width 10 height 10
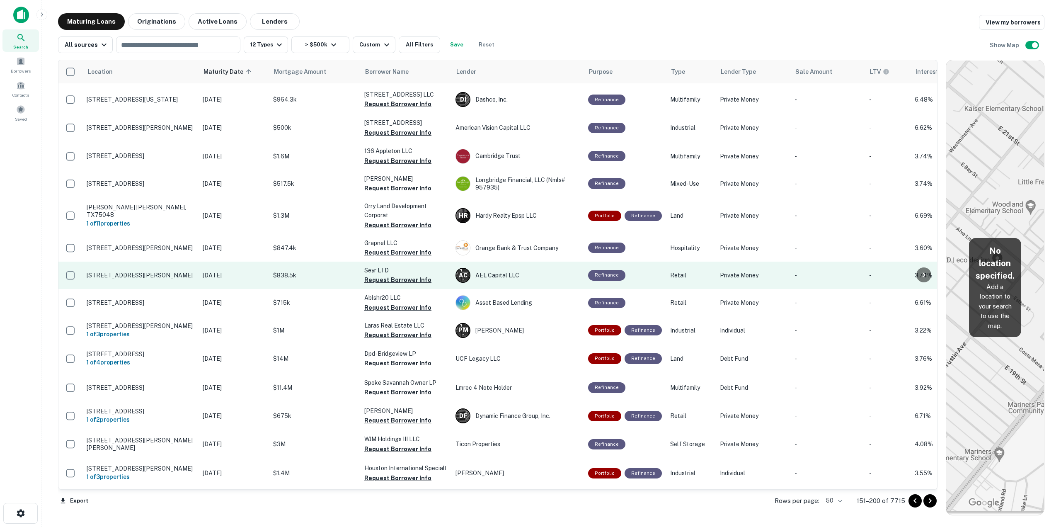
scroll to position [1061, 0]
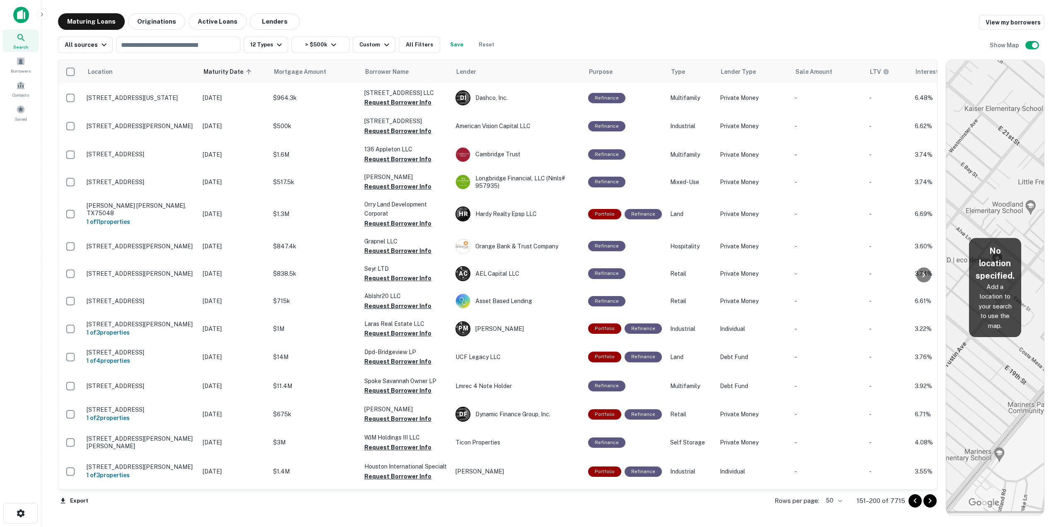
drag, startPoint x: 934, startPoint y: 499, endPoint x: 927, endPoint y: 508, distance: 11.5
click at [934, 499] on icon "Go to next page" at bounding box center [930, 501] width 10 height 10
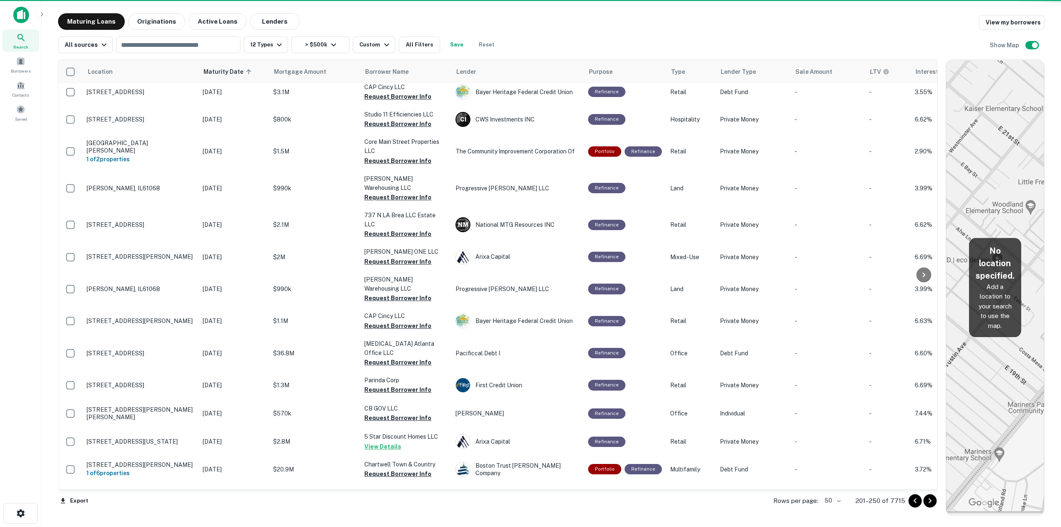
scroll to position [1048, 0]
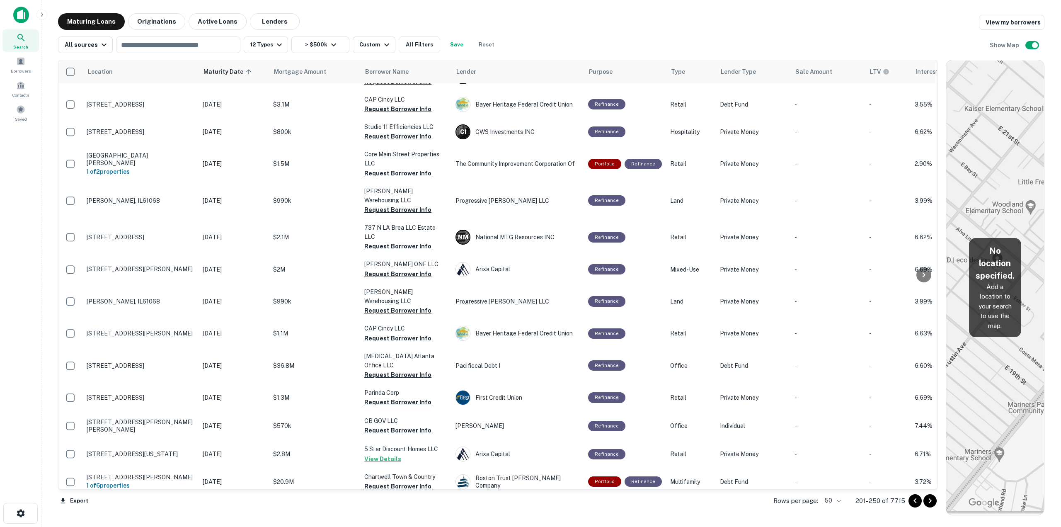
click at [929, 499] on icon "Go to next page" at bounding box center [930, 501] width 10 height 10
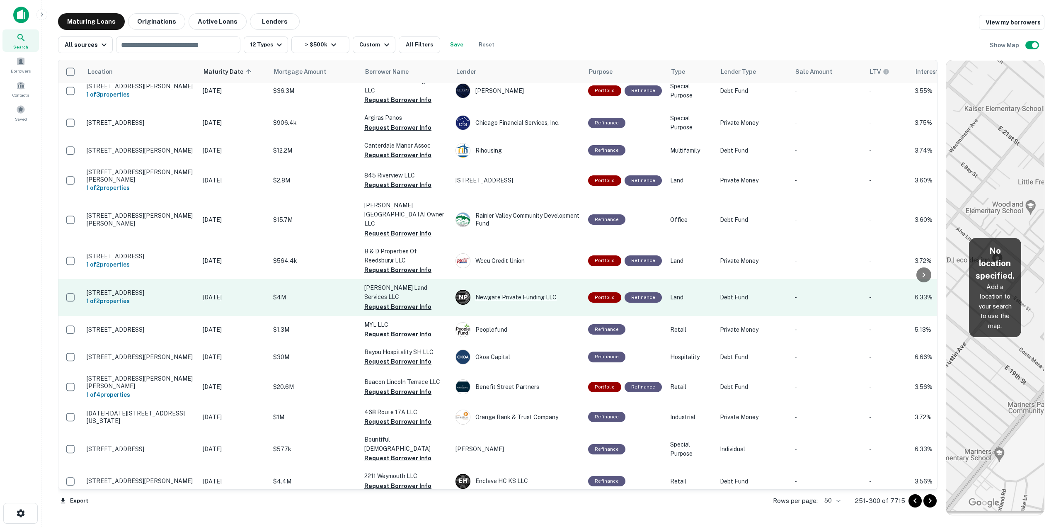
scroll to position [1076, 0]
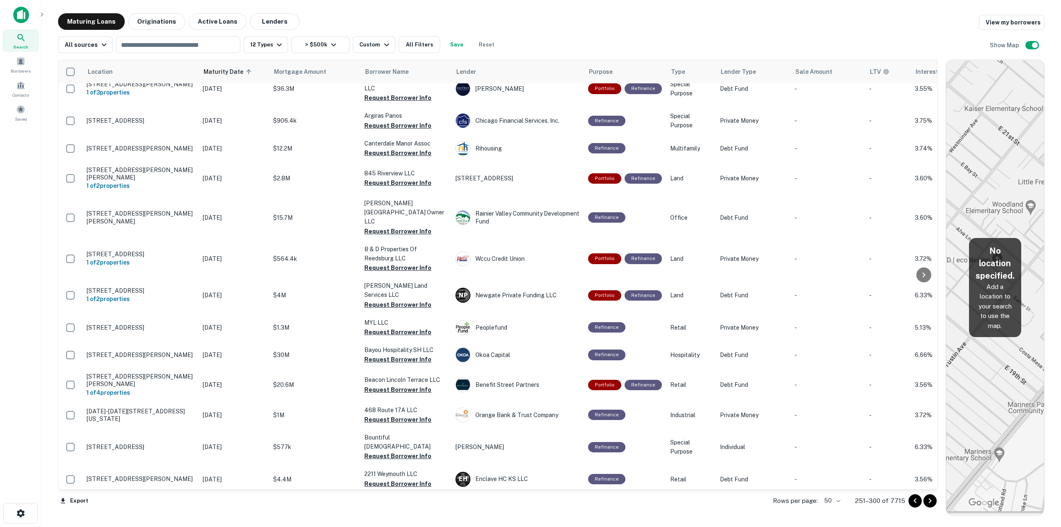
drag, startPoint x: 514, startPoint y: 320, endPoint x: 665, endPoint y: 42, distance: 316.8
click at [665, 42] on div "All sources ​ 12 Types > $500k Custom All Filters Save Reset Show Map" at bounding box center [551, 41] width 987 height 23
click at [935, 500] on button "Go to next page" at bounding box center [930, 500] width 13 height 13
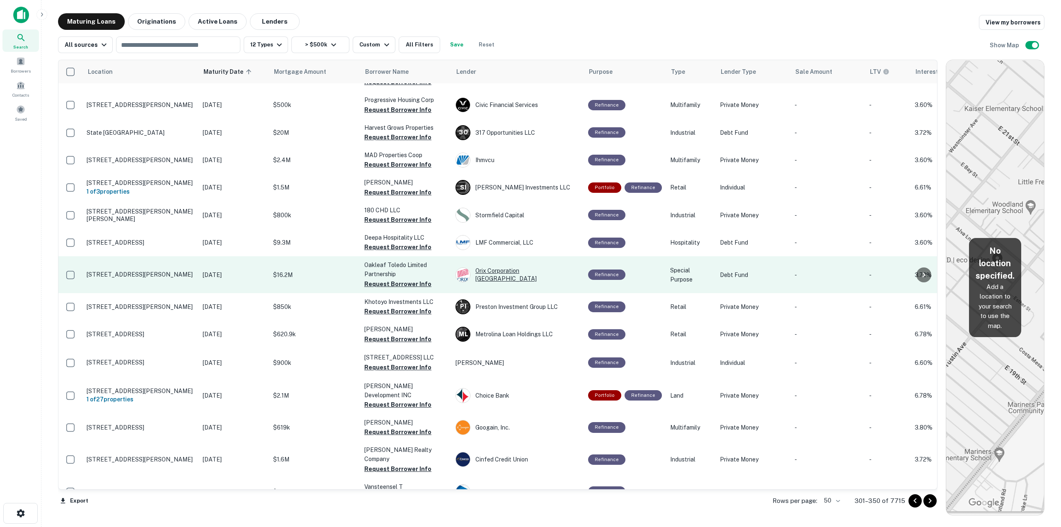
scroll to position [786, 0]
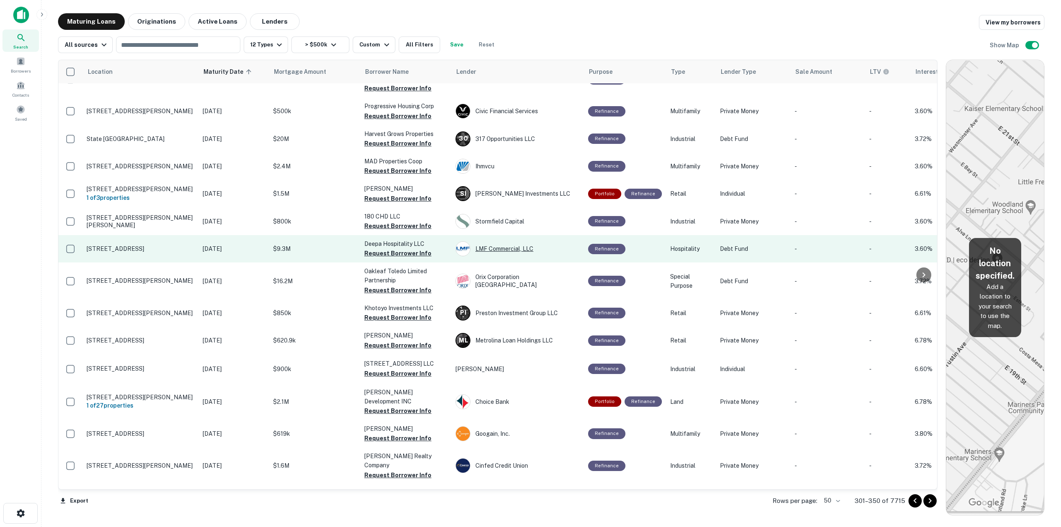
drag, startPoint x: 521, startPoint y: 223, endPoint x: 521, endPoint y: 214, distance: 9.1
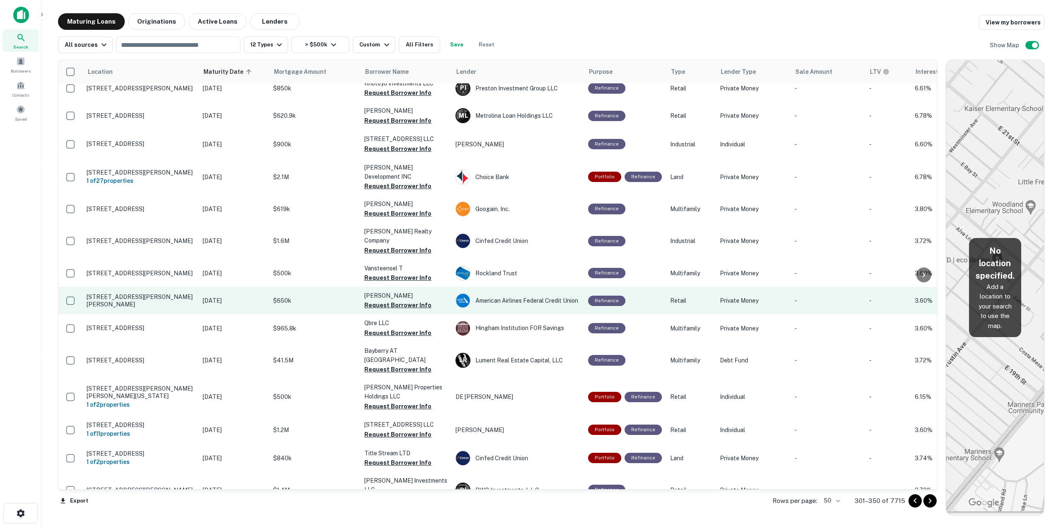
scroll to position [1035, 0]
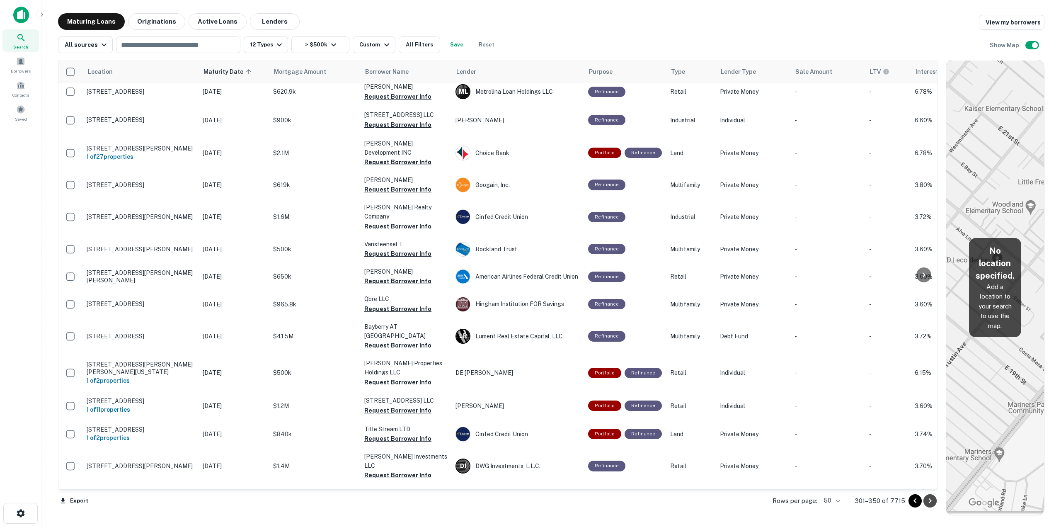
click at [930, 502] on icon "Go to next page" at bounding box center [930, 500] width 3 height 5
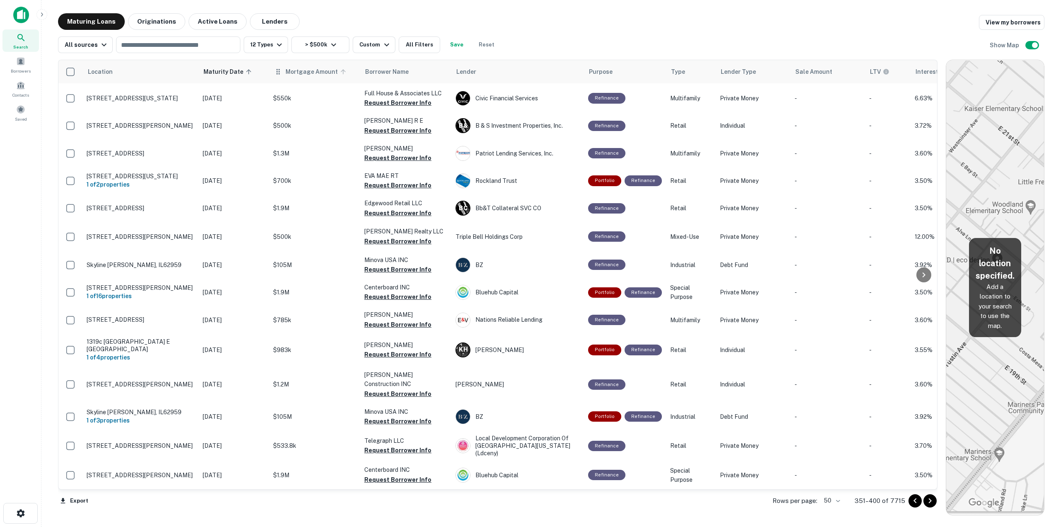
scroll to position [1059, 0]
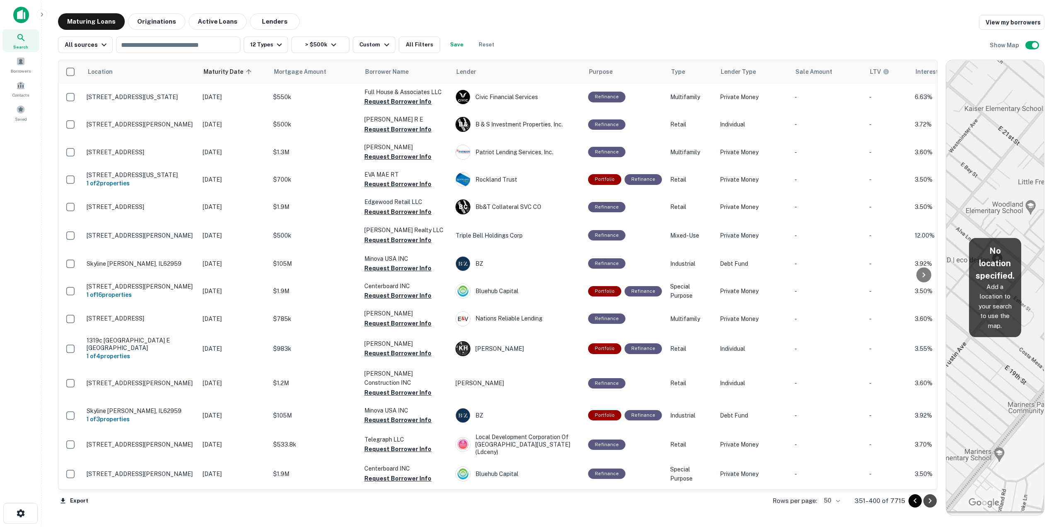
click at [935, 505] on icon "Go to next page" at bounding box center [930, 501] width 10 height 10
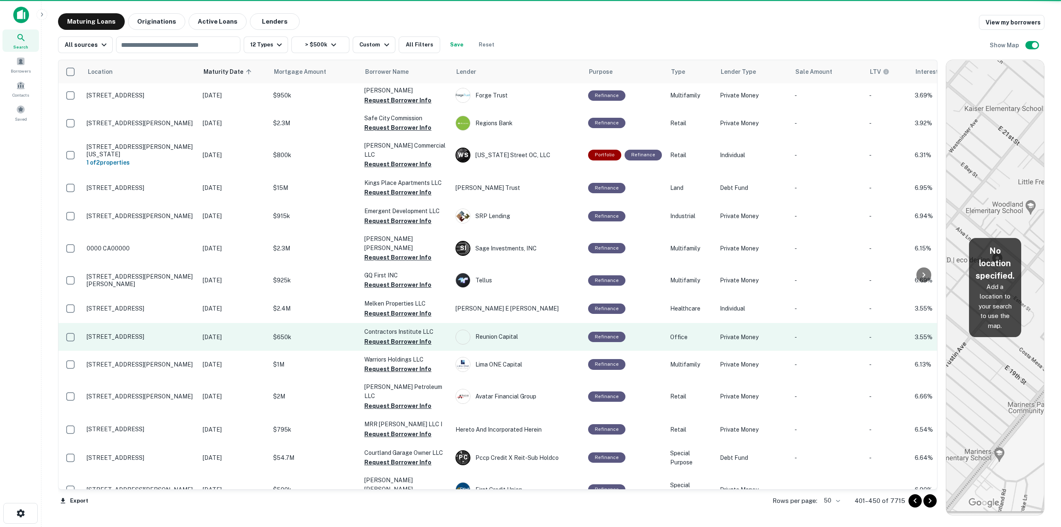
scroll to position [1047, 0]
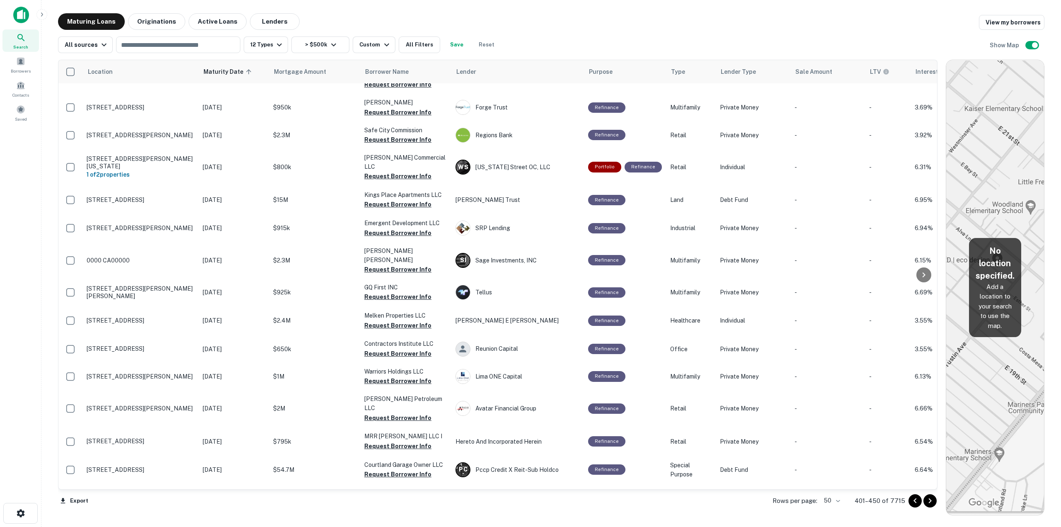
click at [934, 500] on icon "Go to next page" at bounding box center [930, 501] width 10 height 10
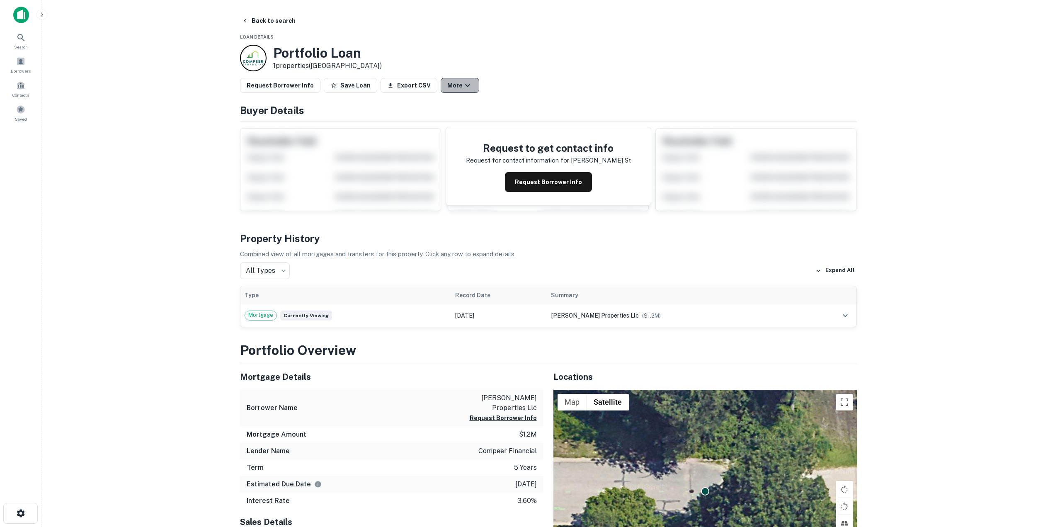
click at [463, 90] on icon "button" at bounding box center [468, 85] width 10 height 10
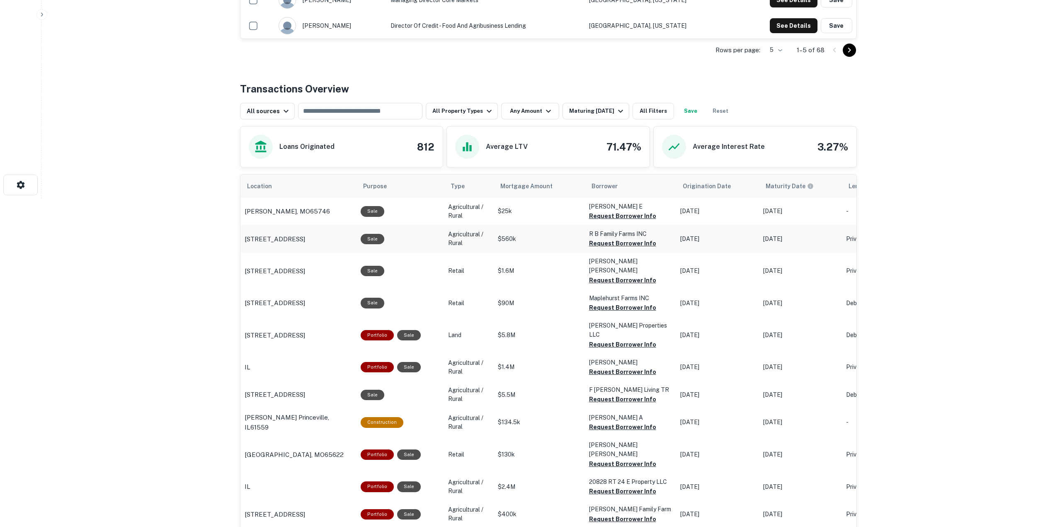
scroll to position [332, 0]
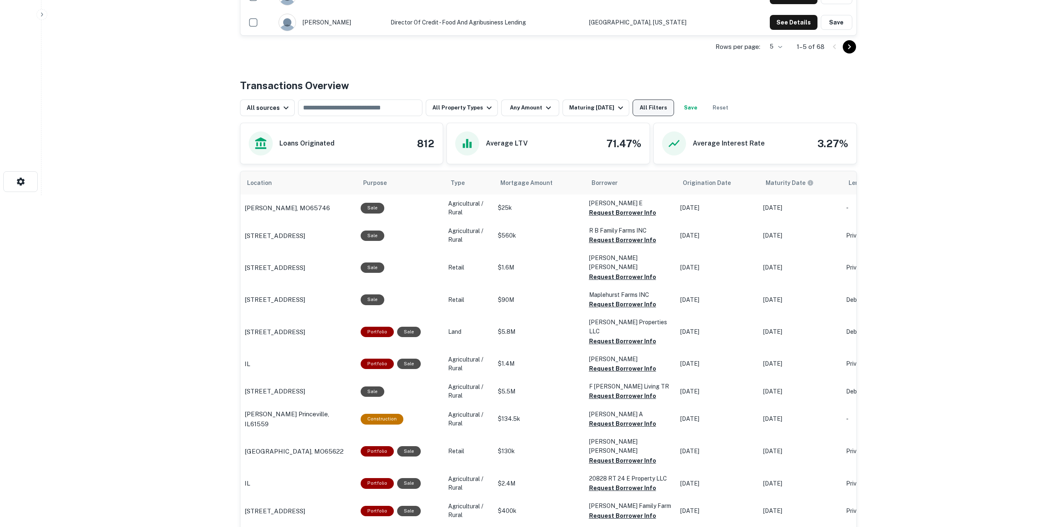
click at [647, 106] on button "All Filters" at bounding box center [653, 107] width 41 height 17
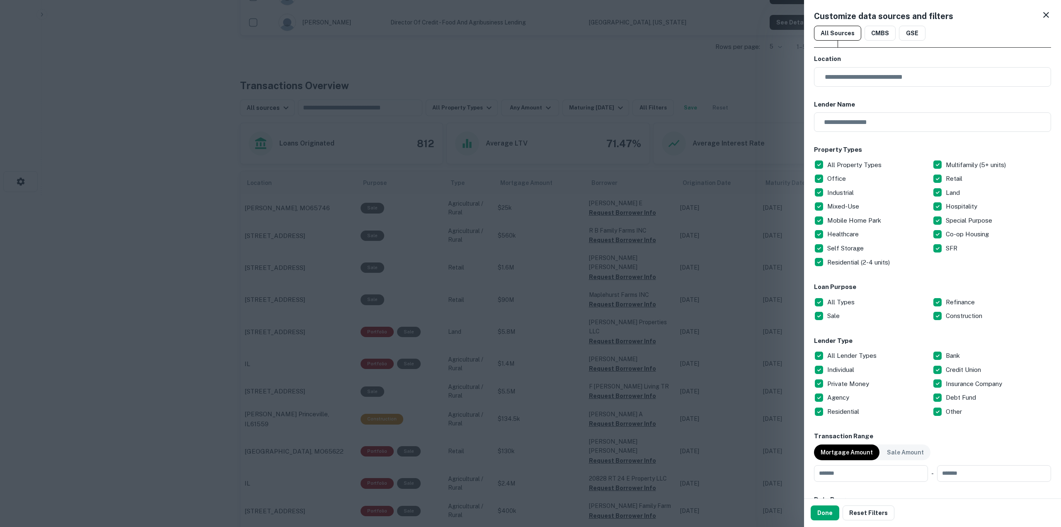
click at [841, 302] on p "All Types" at bounding box center [841, 302] width 29 height 10
drag, startPoint x: 824, startPoint y: 514, endPoint x: 830, endPoint y: 506, distance: 9.7
click at [824, 513] on button "Done" at bounding box center [825, 512] width 29 height 15
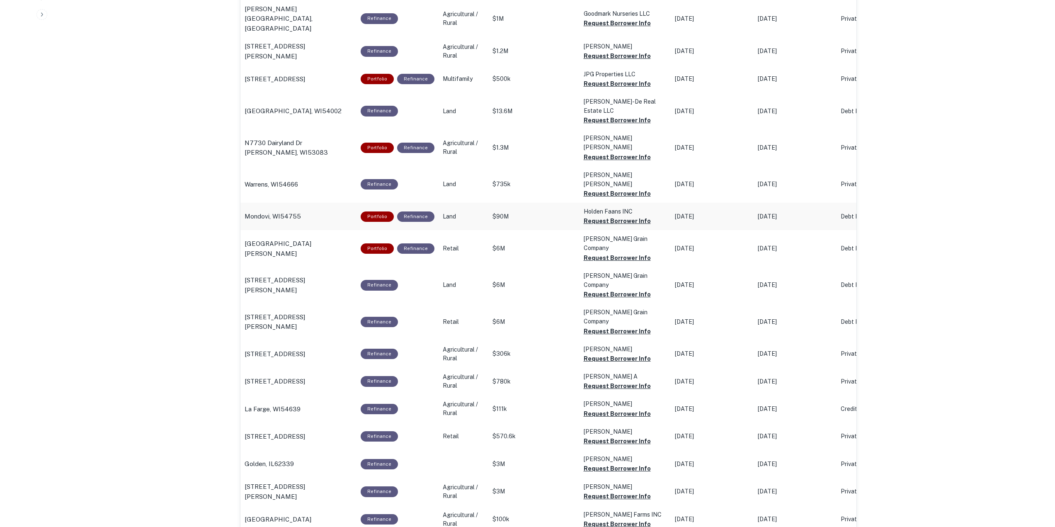
scroll to position [539, 0]
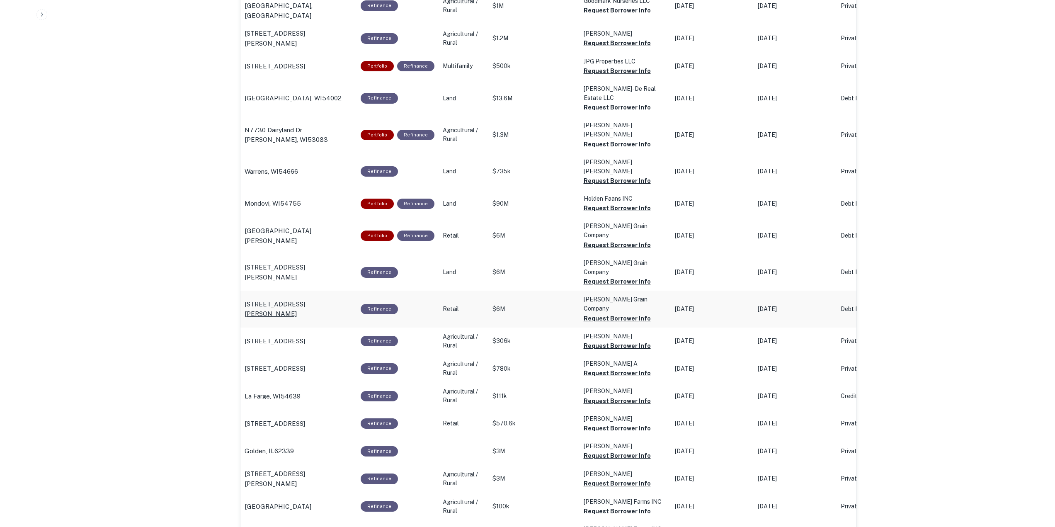
click at [326, 299] on p "2386 Suydam Rd Earlville, IL60518" at bounding box center [299, 308] width 108 height 19
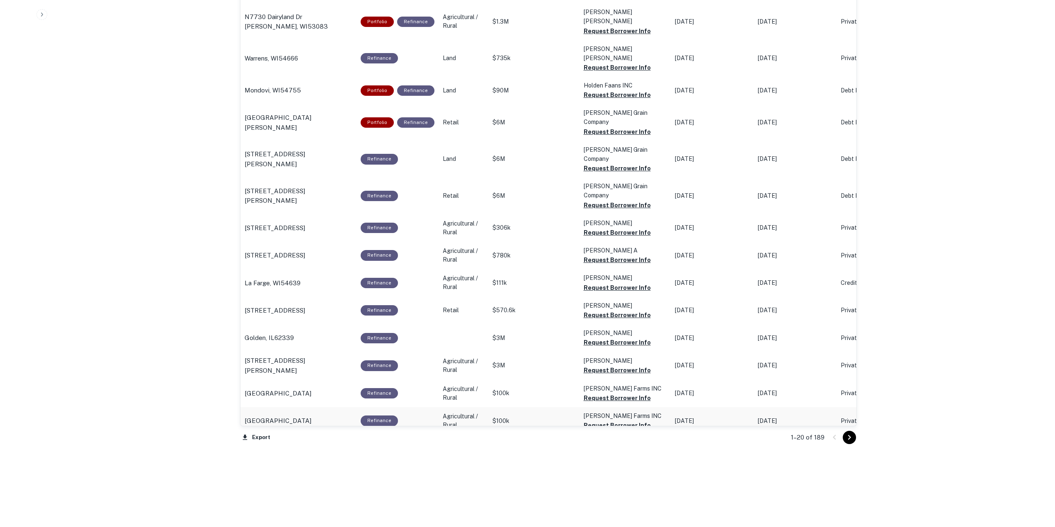
scroll to position [653, 0]
click at [847, 436] on icon "Go to next page" at bounding box center [849, 437] width 10 height 10
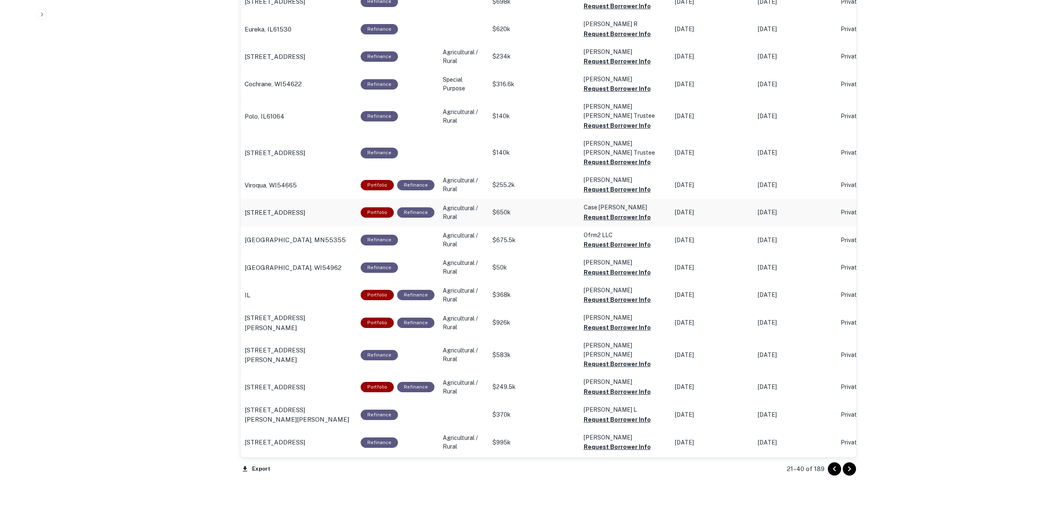
scroll to position [653, 0]
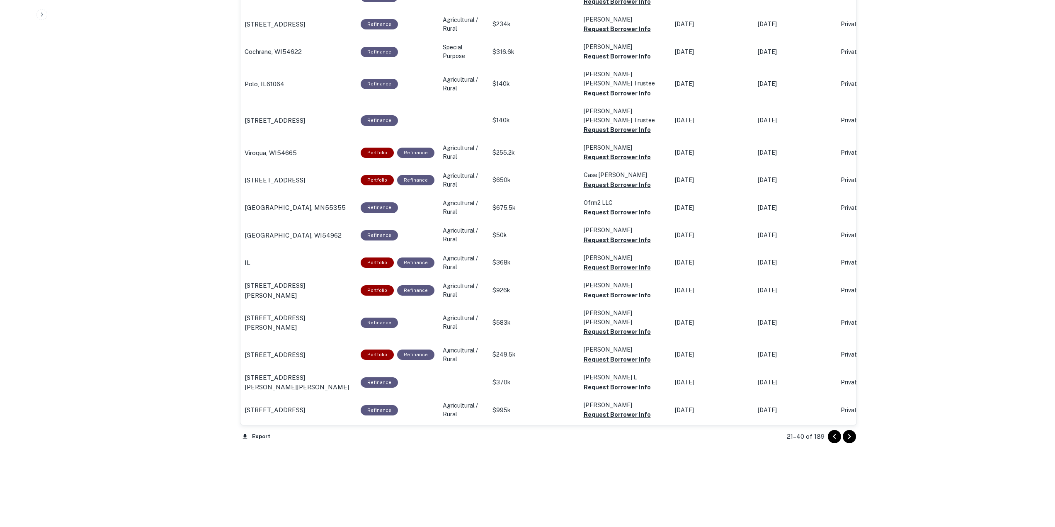
click at [848, 439] on icon "Go to next page" at bounding box center [849, 437] width 10 height 10
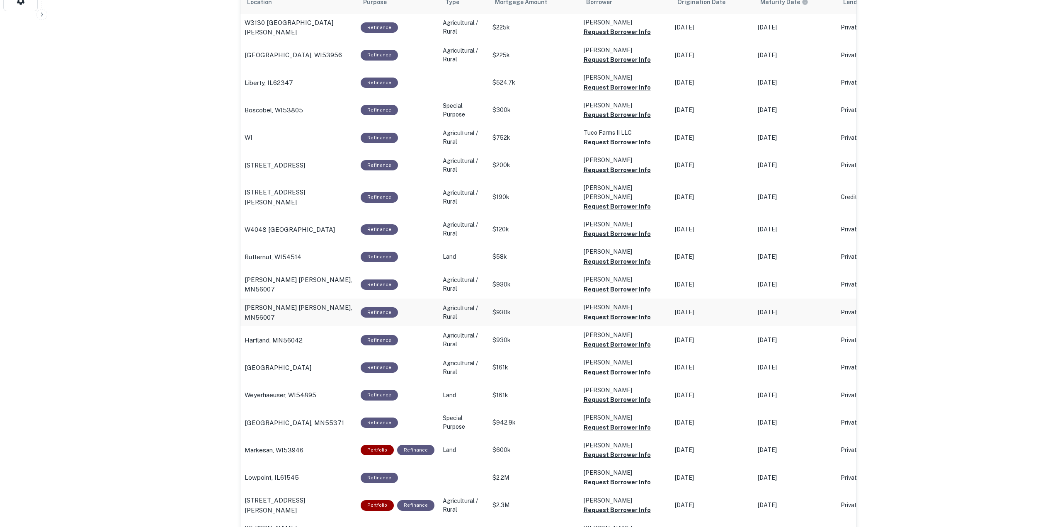
scroll to position [653, 0]
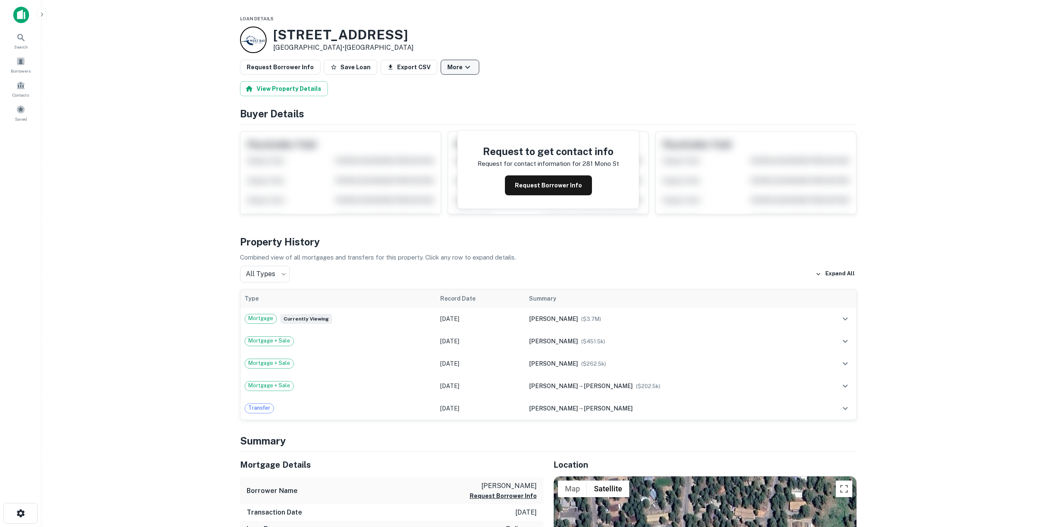
click at [445, 63] on button "More" at bounding box center [460, 67] width 39 height 15
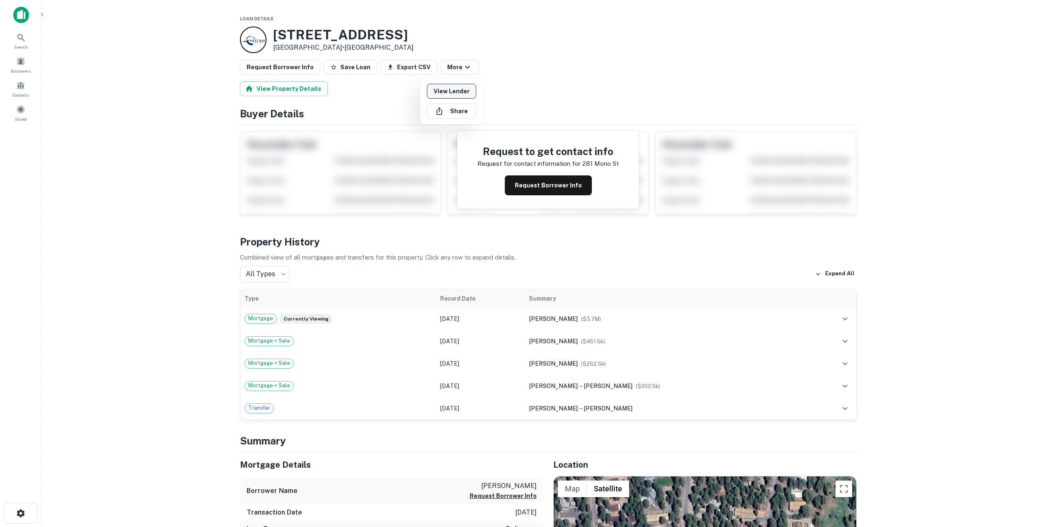
click at [447, 89] on link "View Lender" at bounding box center [451, 91] width 49 height 15
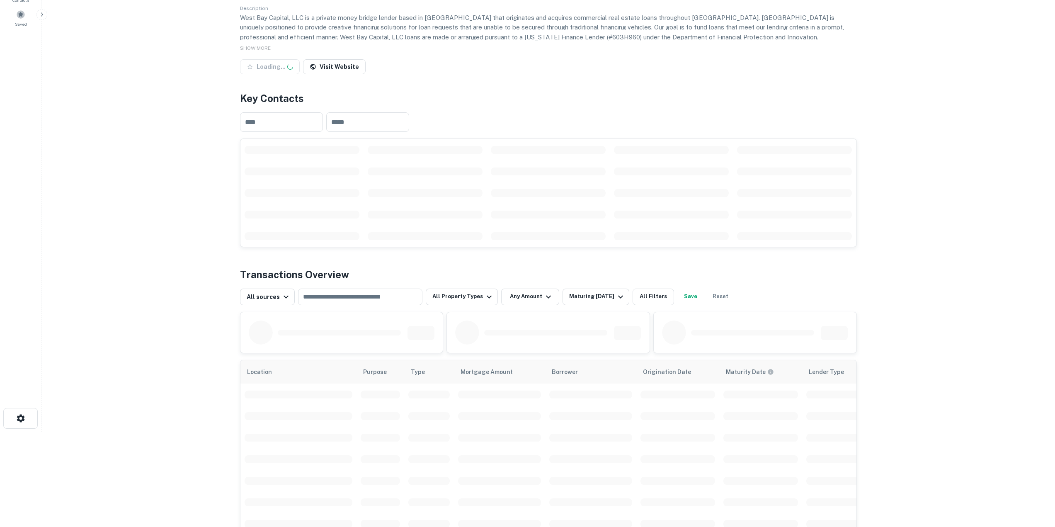
scroll to position [207, 0]
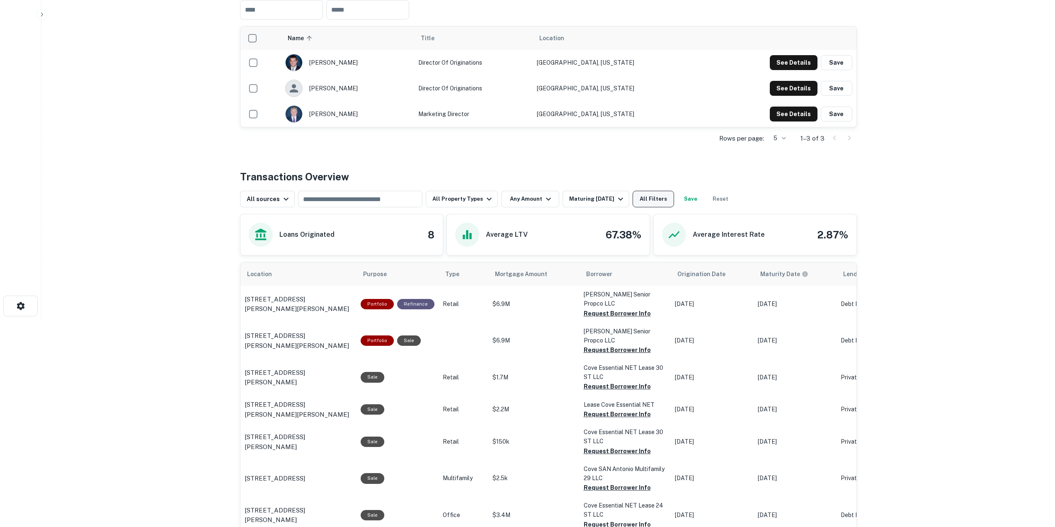
click at [649, 199] on button "All Filters" at bounding box center [653, 199] width 41 height 17
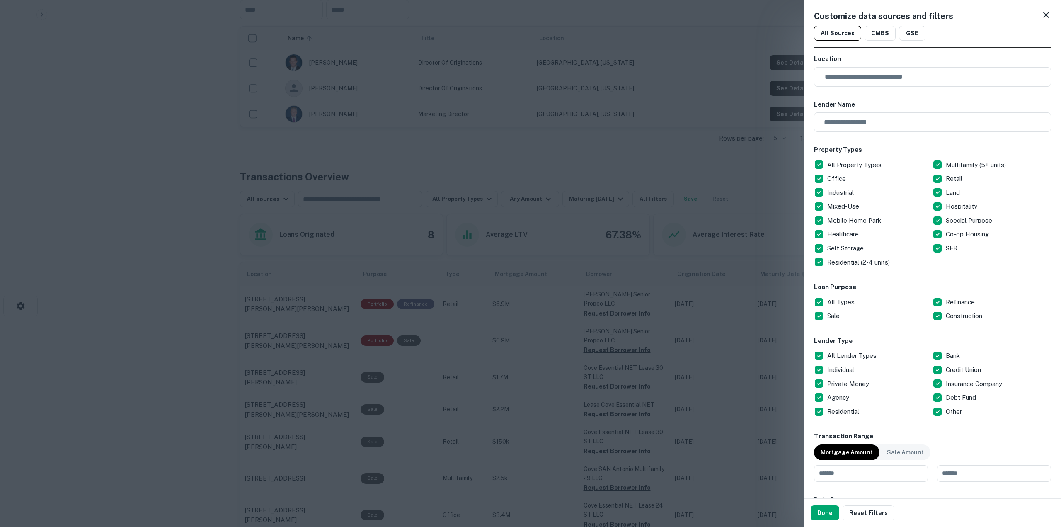
drag, startPoint x: 838, startPoint y: 298, endPoint x: 889, endPoint y: 301, distance: 50.6
click at [845, 300] on p "All Types" at bounding box center [841, 302] width 29 height 10
click at [948, 303] on p "Refinance" at bounding box center [961, 302] width 31 height 10
click at [824, 511] on button "Done" at bounding box center [825, 512] width 29 height 15
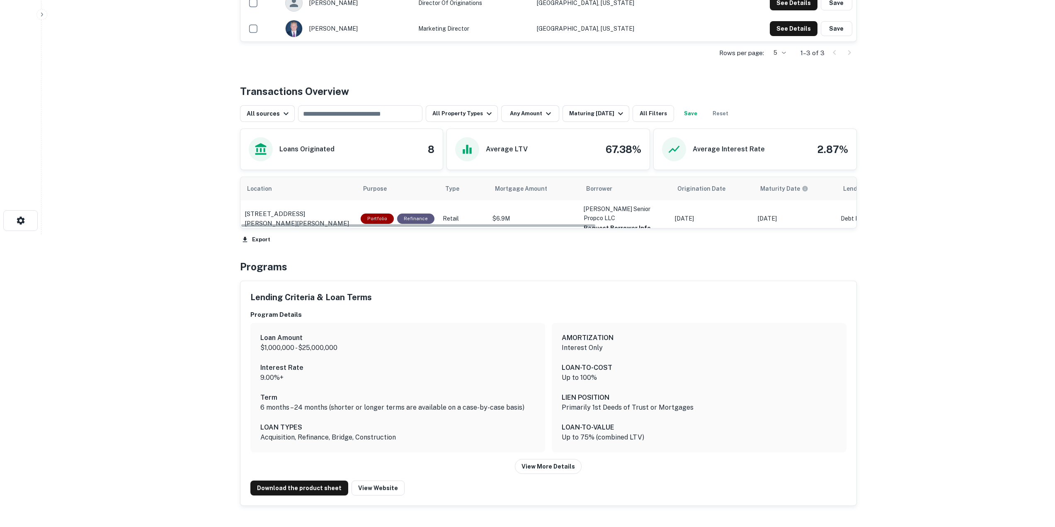
scroll to position [351, 0]
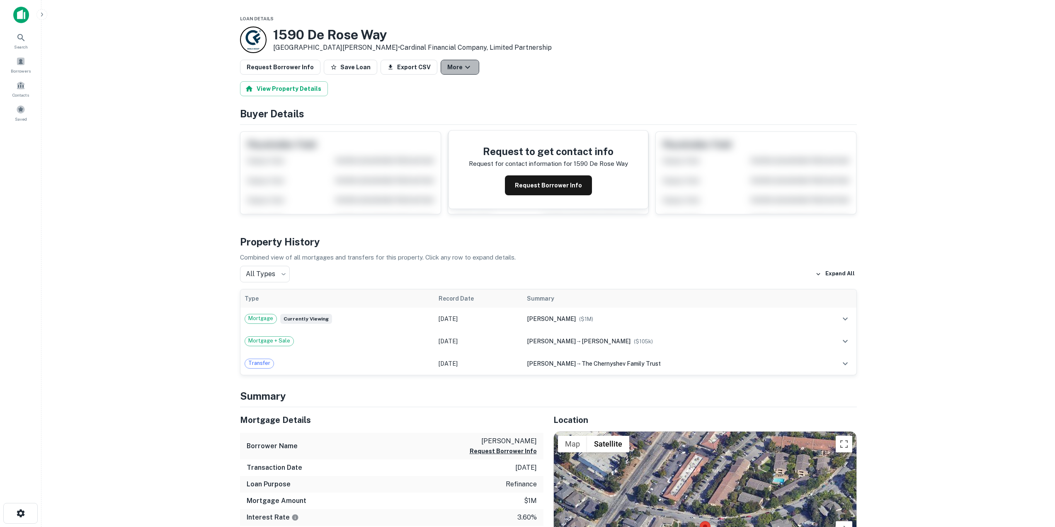
click at [463, 68] on icon "button" at bounding box center [468, 67] width 10 height 10
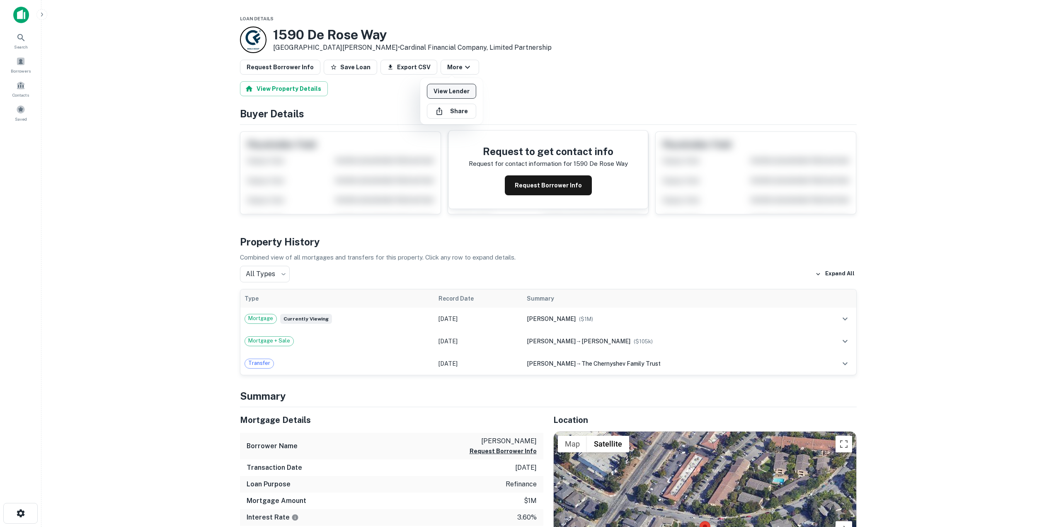
click at [458, 93] on link "View Lender" at bounding box center [451, 91] width 49 height 15
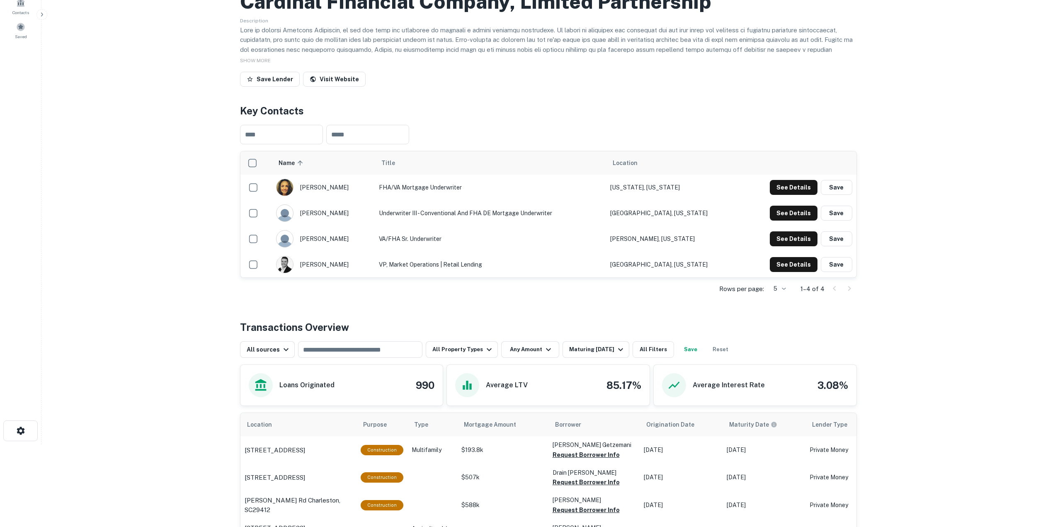
scroll to position [83, 0]
click at [660, 347] on button "All Filters" at bounding box center [653, 349] width 41 height 17
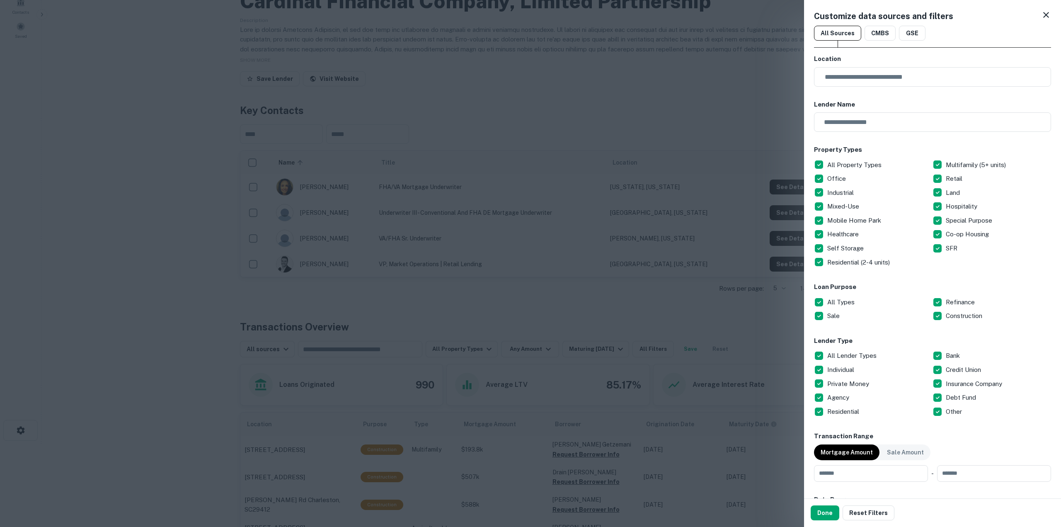
click at [715, 334] on div at bounding box center [530, 263] width 1061 height 527
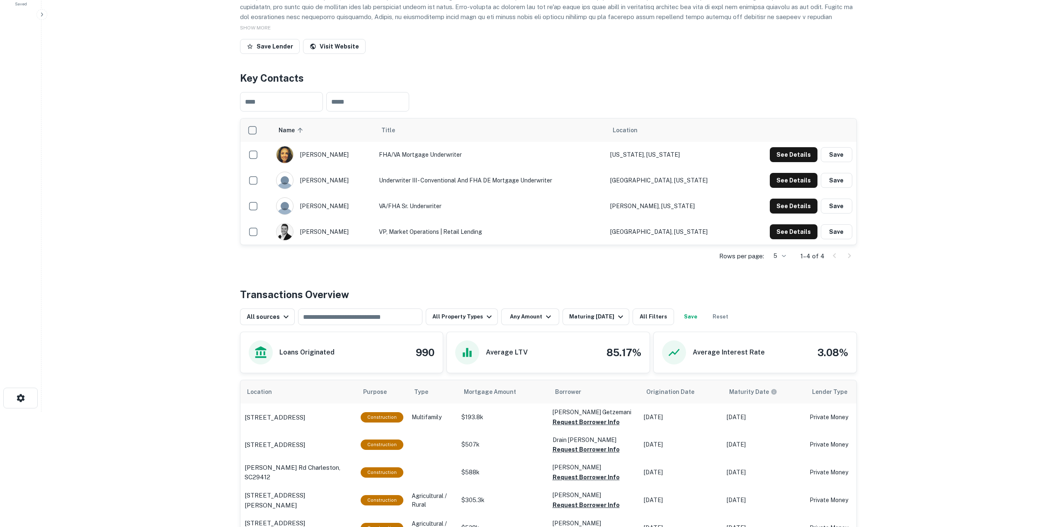
scroll to position [108, 0]
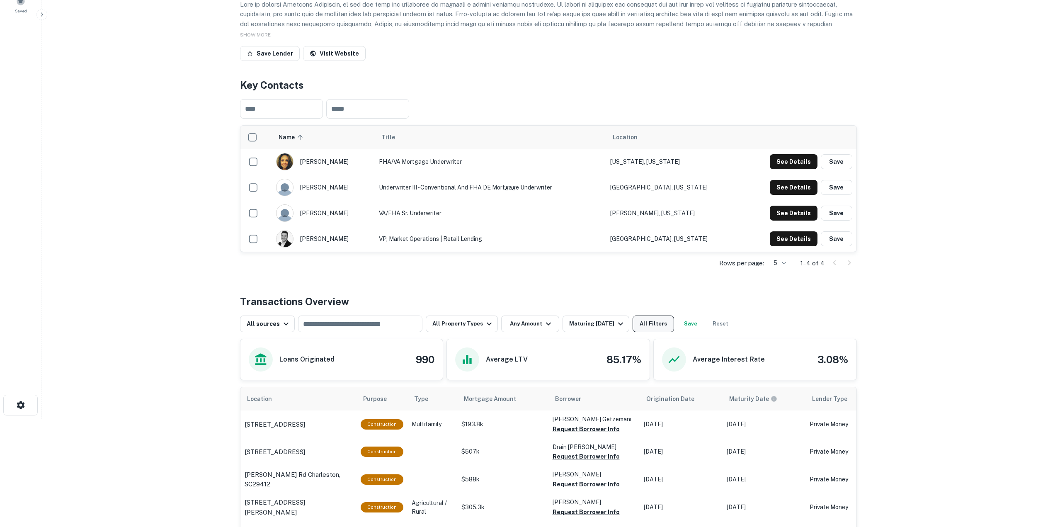
click at [642, 327] on button "All Filters" at bounding box center [653, 323] width 41 height 17
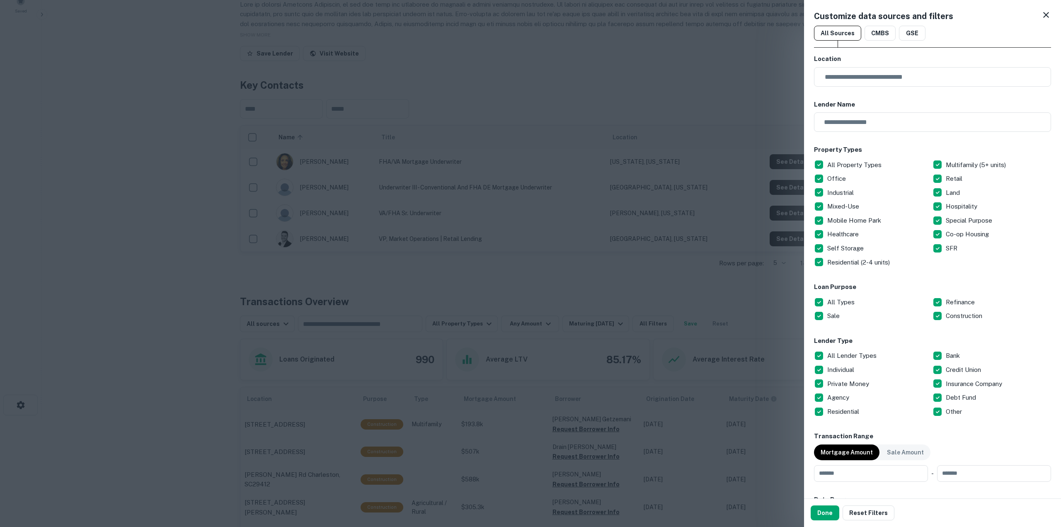
click at [841, 303] on p "All Types" at bounding box center [841, 302] width 29 height 10
click at [946, 300] on p "Refinance" at bounding box center [961, 302] width 31 height 10
click at [827, 524] on div "Done Reset Filters" at bounding box center [932, 513] width 257 height 28
click at [825, 519] on button "Done" at bounding box center [825, 512] width 29 height 15
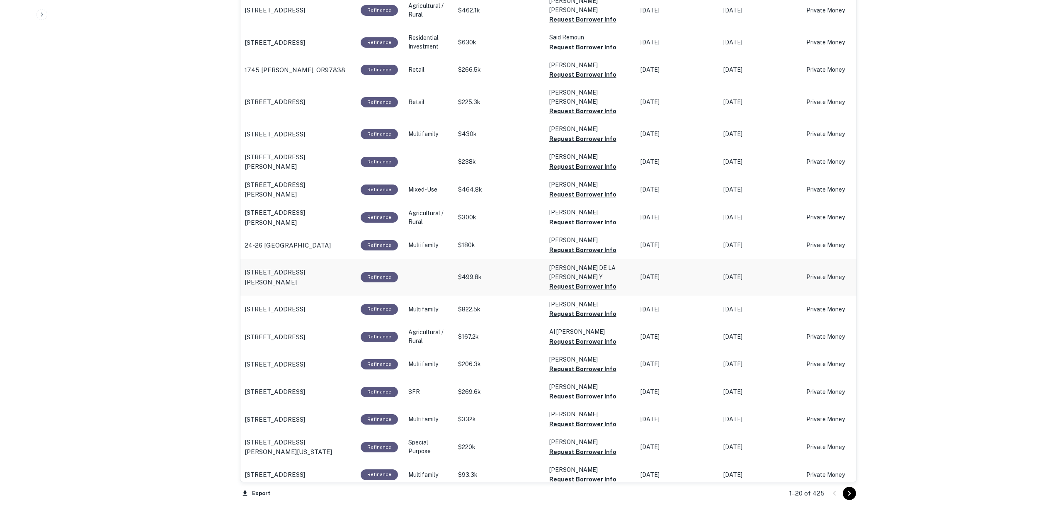
scroll to position [606, 0]
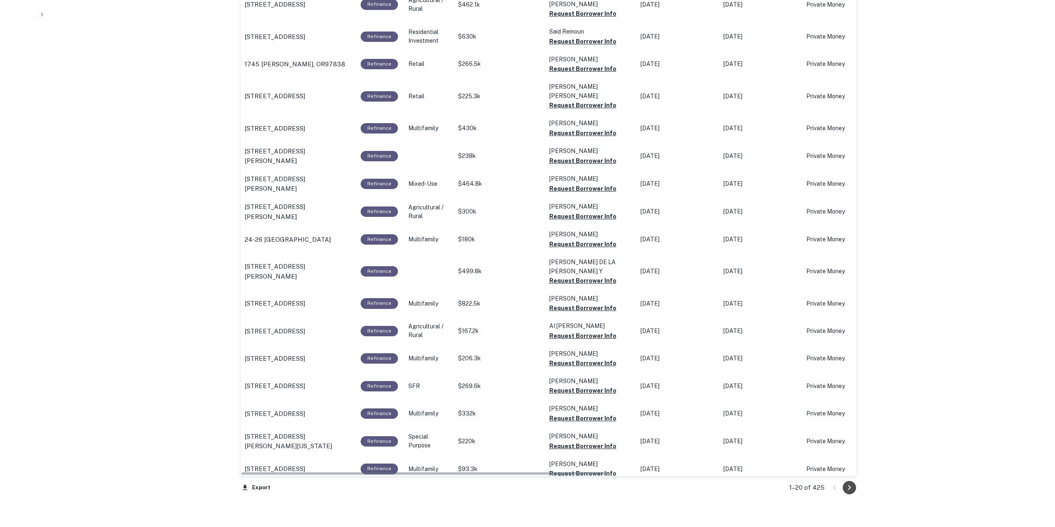
click at [851, 490] on icon "Go to next page" at bounding box center [849, 488] width 10 height 10
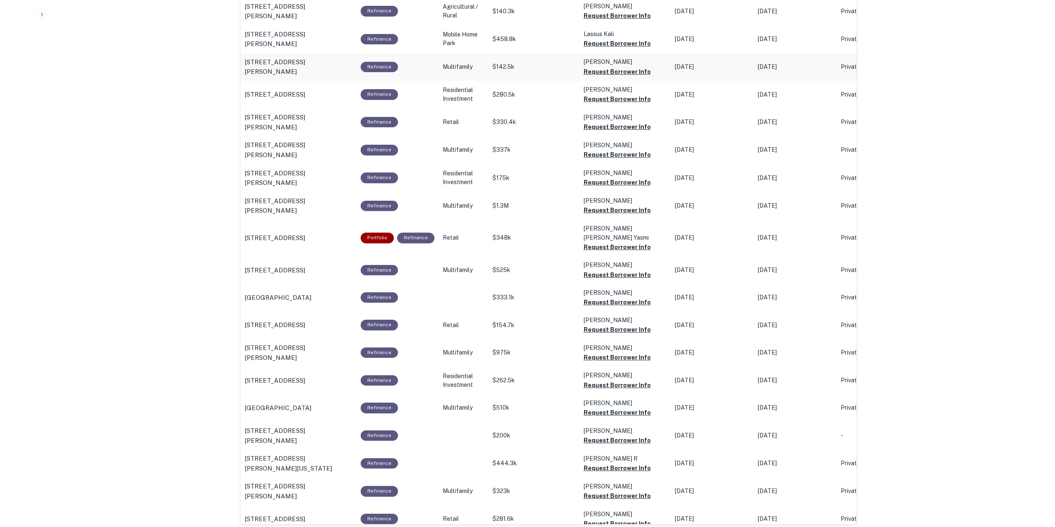
scroll to position [564, 0]
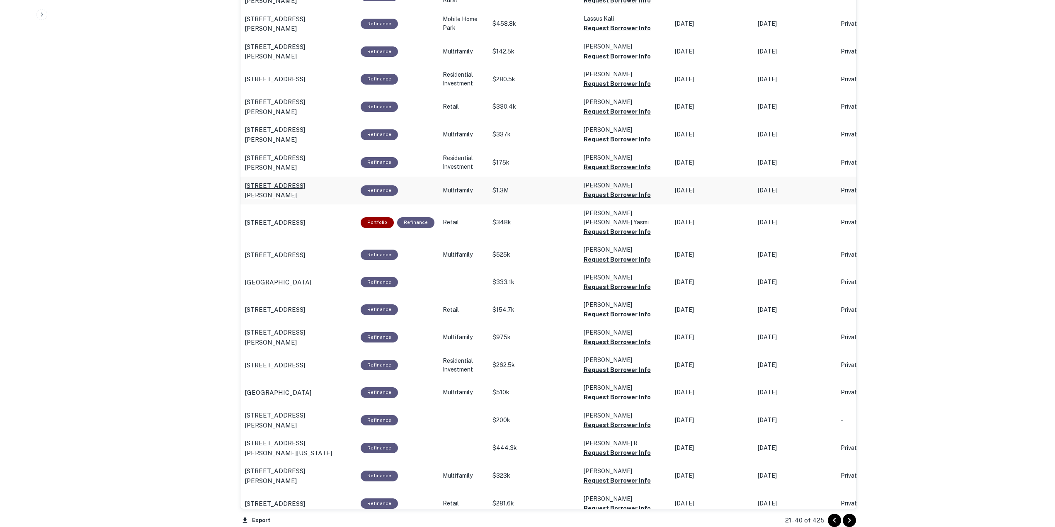
click at [301, 182] on p "1176 N Westmoreland Ave Los Angeles, CA90029" at bounding box center [299, 190] width 108 height 19
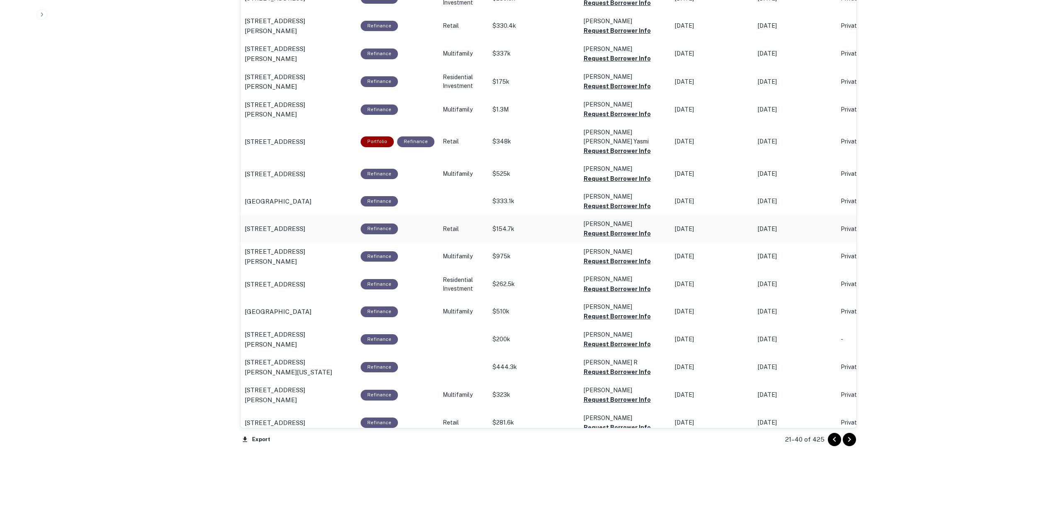
scroll to position [647, 0]
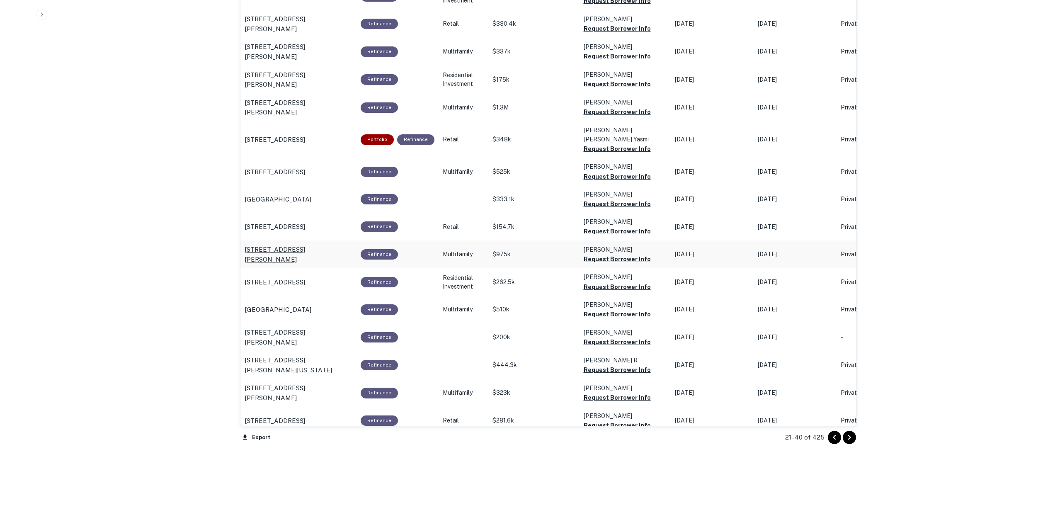
click at [332, 245] on p "34041 Copper Lantern St Dana Point, CA92629" at bounding box center [299, 254] width 108 height 19
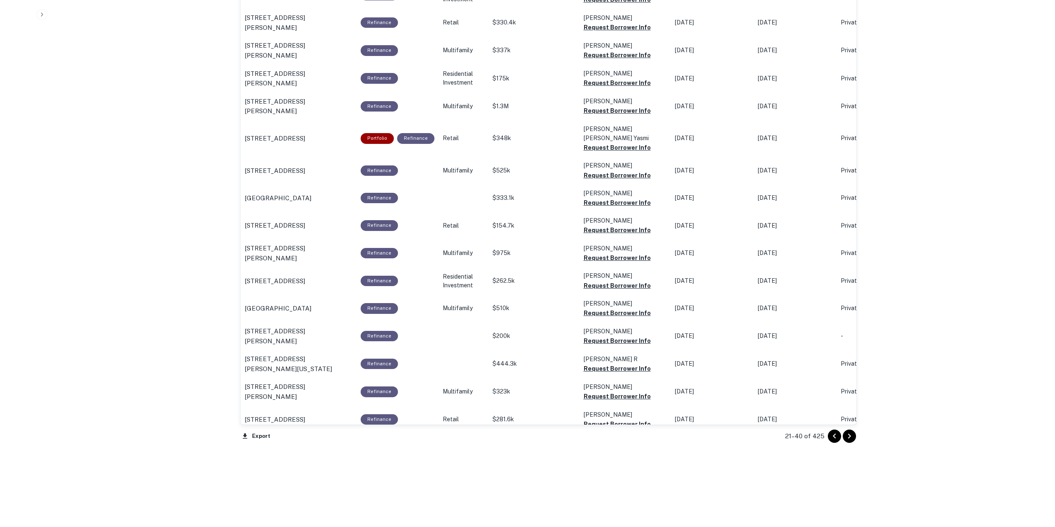
click at [854, 436] on icon "Go to next page" at bounding box center [849, 436] width 10 height 10
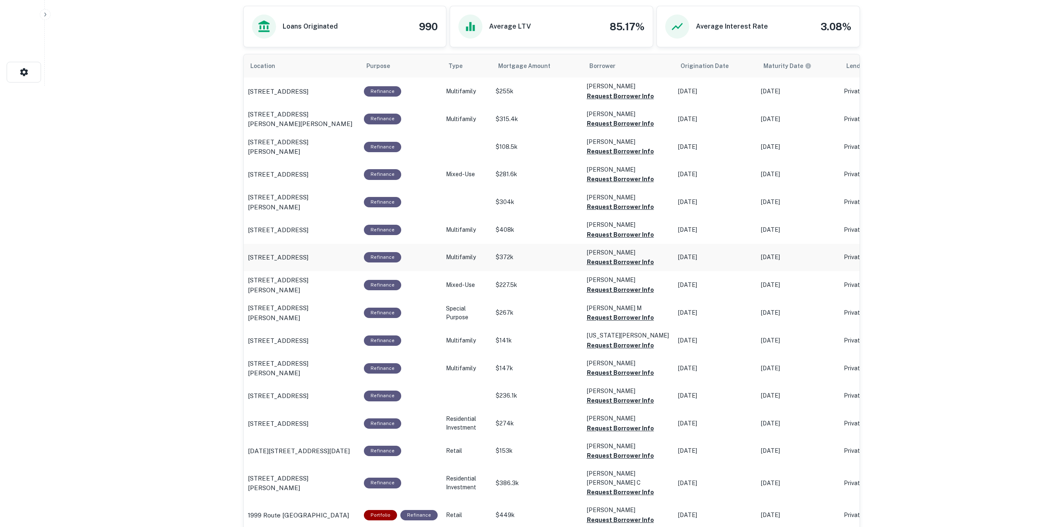
scroll to position [192, 0]
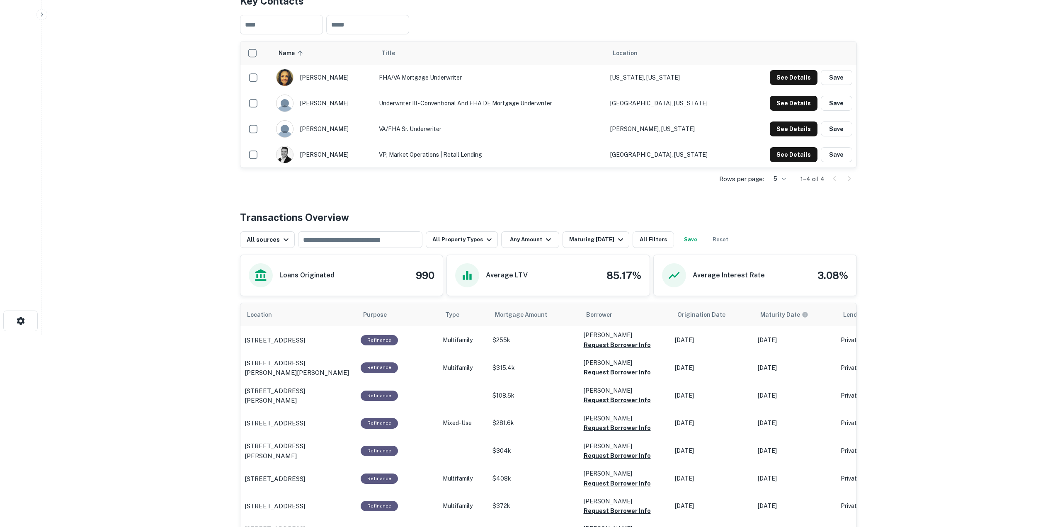
click at [670, 239] on div "All sources ​ All Property Types Any Amount Maturing In 1 Year All Filters Save…" at bounding box center [487, 239] width 494 height 17
click at [660, 238] on button "All Filters" at bounding box center [653, 239] width 41 height 17
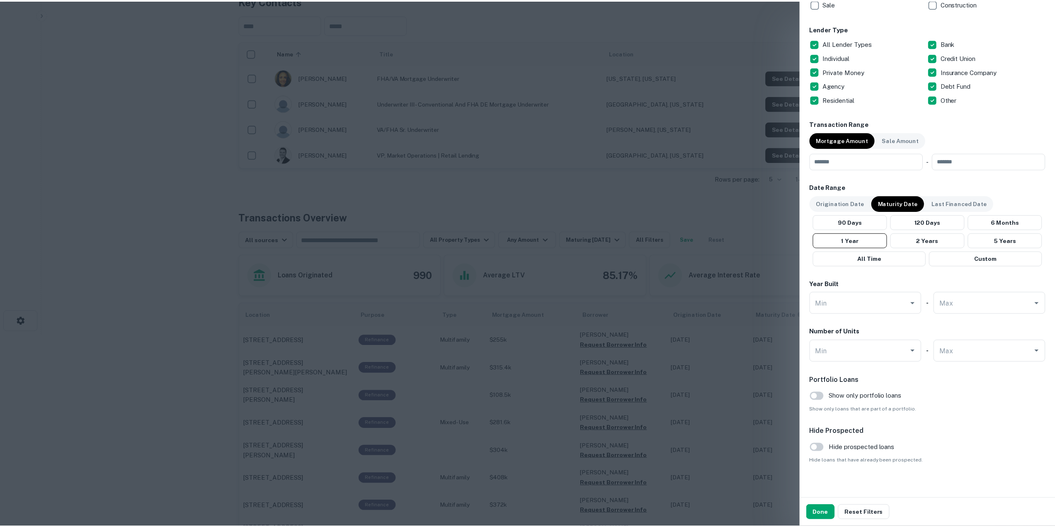
scroll to position [318, 0]
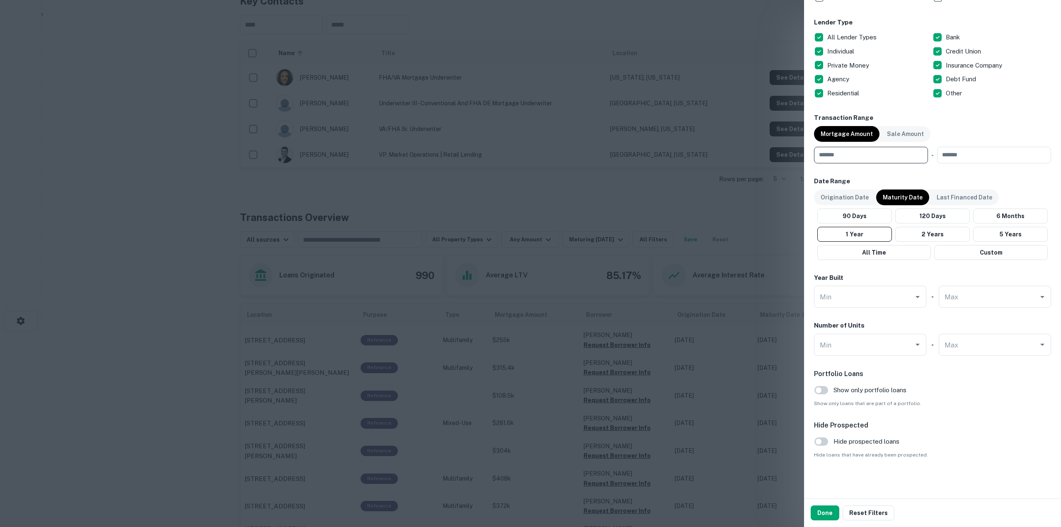
click at [874, 153] on input "number" at bounding box center [868, 155] width 108 height 17
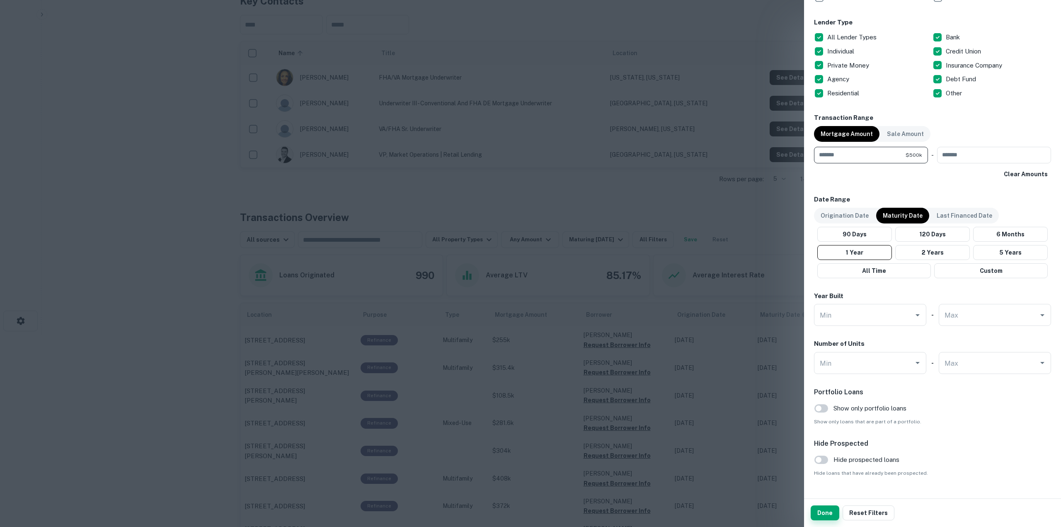
type input "******"
click at [828, 519] on button "Done" at bounding box center [825, 512] width 29 height 15
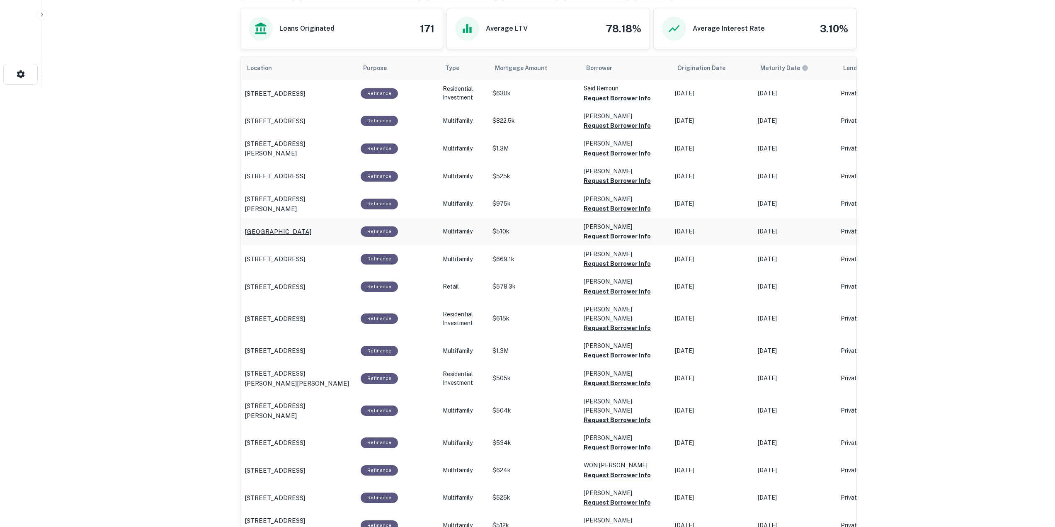
scroll to position [441, 0]
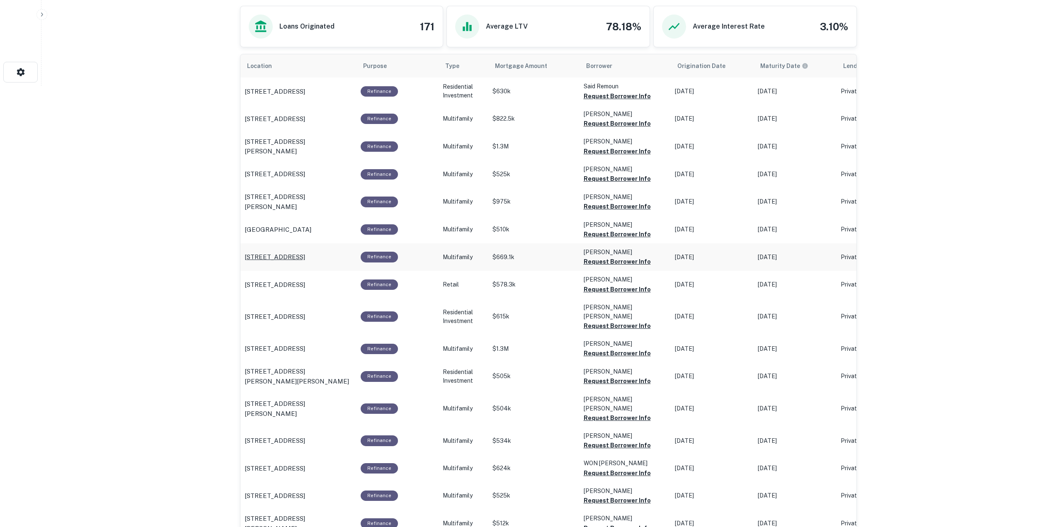
click at [305, 255] on p "4806 N Lakewood Blvd Long Beach, CA90808" at bounding box center [275, 257] width 61 height 10
click at [305, 284] on p "2428 Rose St Honolulu, HI96819" at bounding box center [275, 285] width 61 height 10
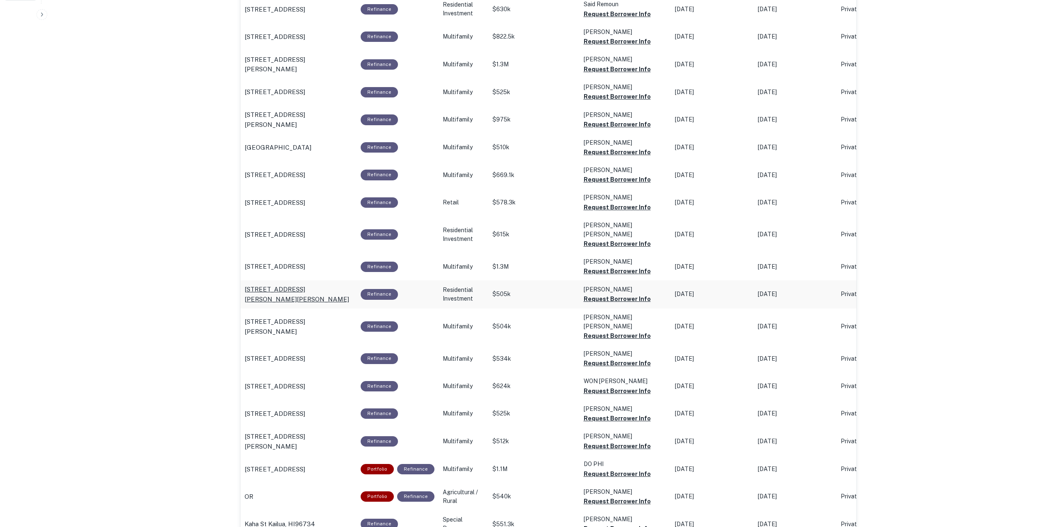
scroll to position [524, 0]
click at [305, 261] on p "522 Broadway St Venice, CA90291" at bounding box center [275, 266] width 61 height 10
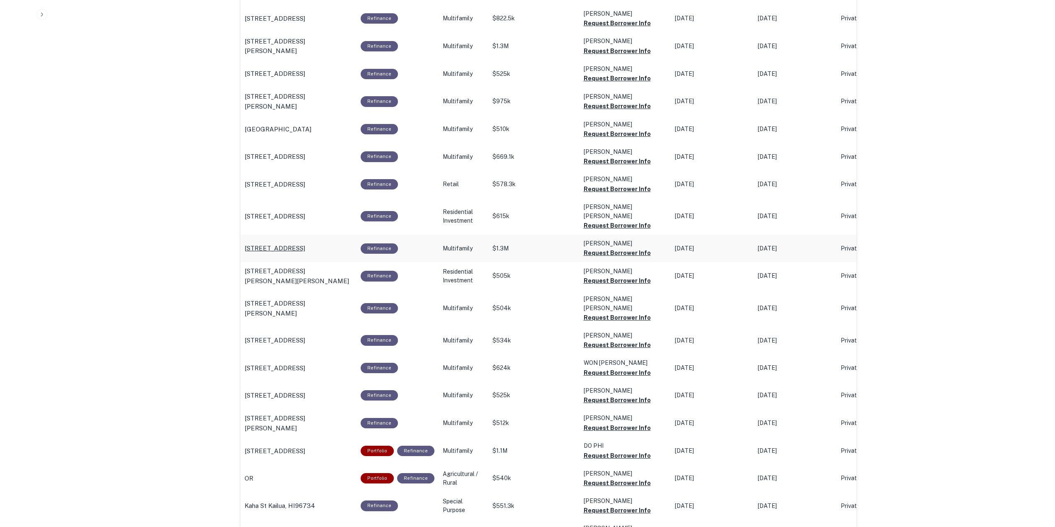
scroll to position [565, 0]
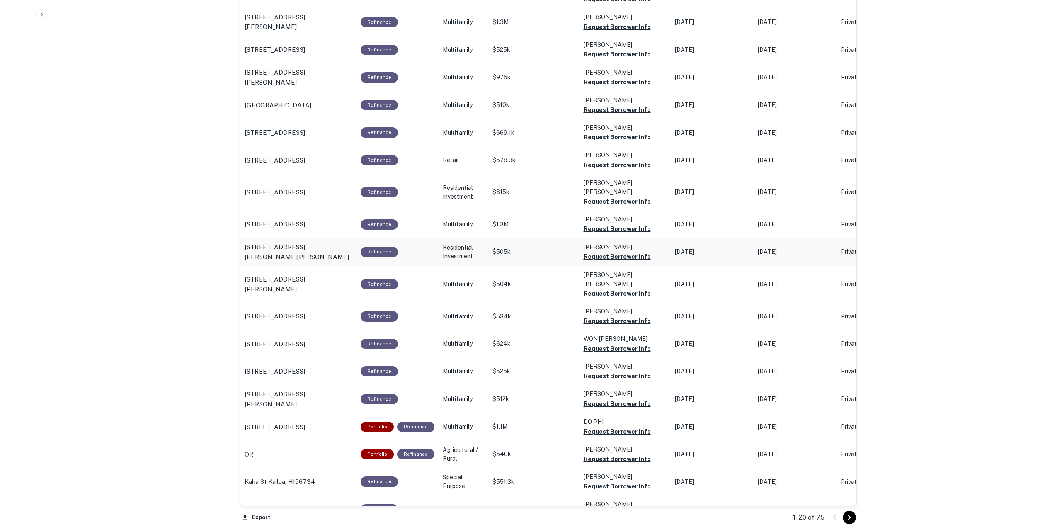
click at [331, 244] on p "1279 Sherman St San Jose, CA95110" at bounding box center [299, 251] width 108 height 19
click at [327, 274] on p "6932 Templeton St Huntington Park, CA90255" at bounding box center [299, 283] width 108 height 19
click at [305, 311] on p "28055 Avenida La Paz Cathedral City, CA92234" at bounding box center [275, 316] width 61 height 10
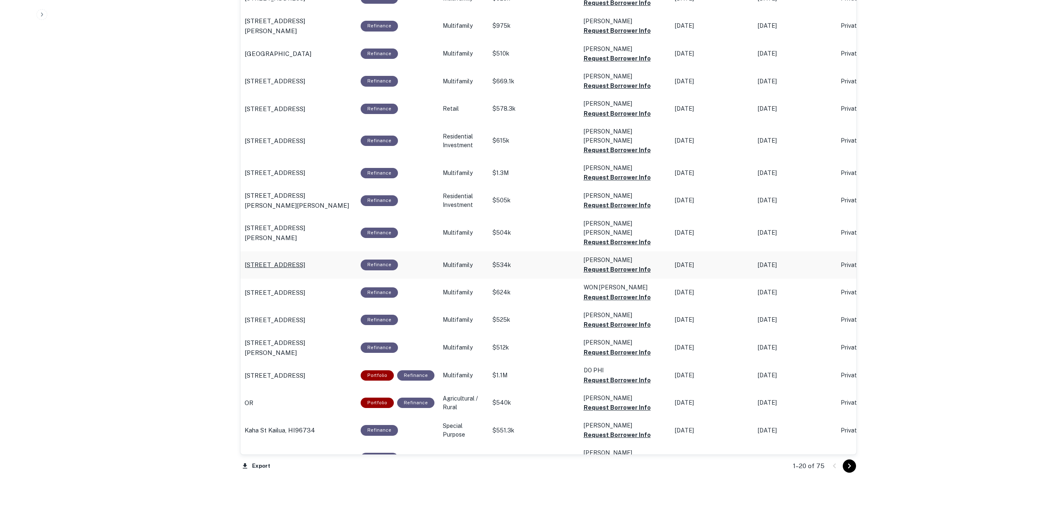
scroll to position [647, 0]
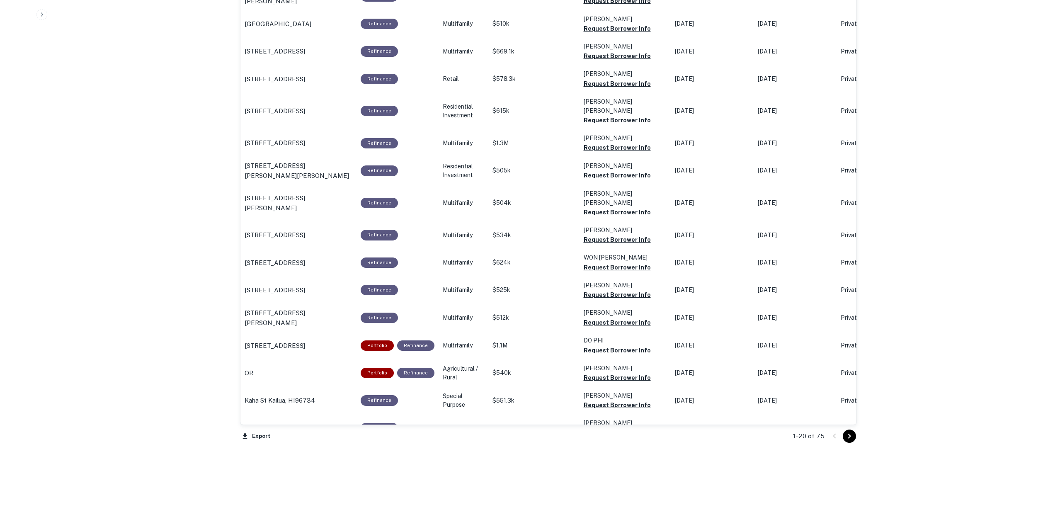
click at [853, 439] on icon "Go to next page" at bounding box center [849, 436] width 10 height 10
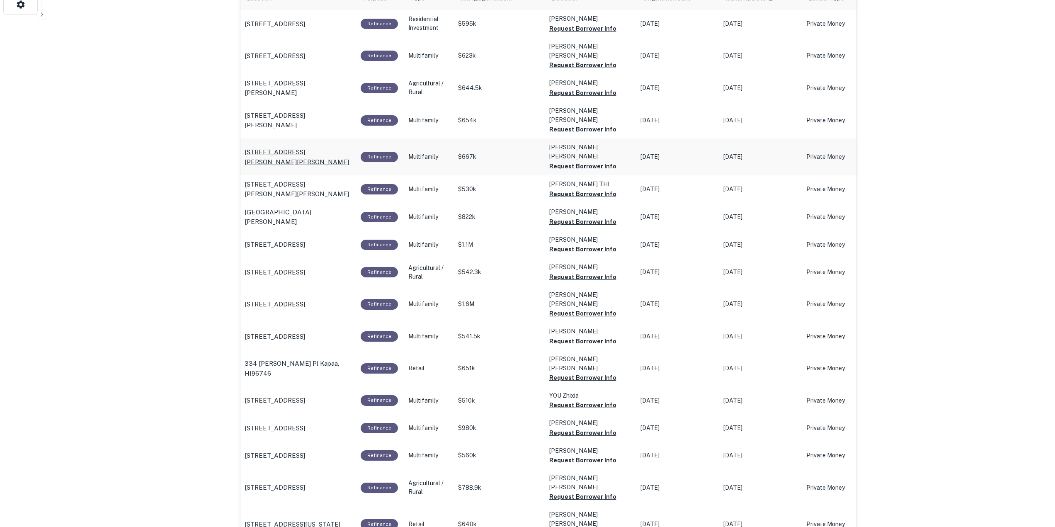
scroll to position [522, 0]
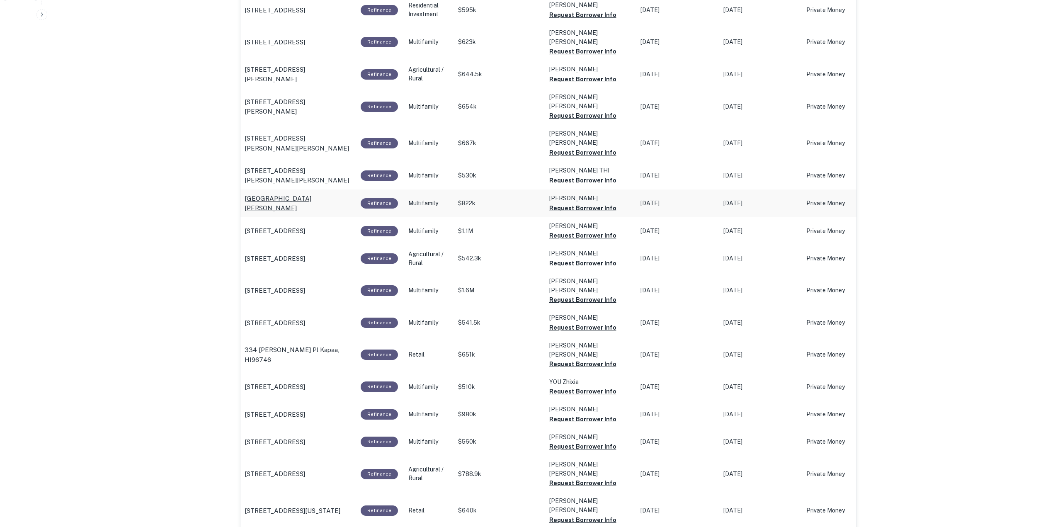
click at [331, 194] on p "1171 Driftwood Ter Gilroy, CA95020" at bounding box center [299, 203] width 108 height 19
click at [305, 226] on p "1037 W Glenoaks Blvd Glendale, CA91202" at bounding box center [275, 231] width 61 height 10
click at [322, 345] on p "334 Aina Loli Pl Kapaa, HI96746" at bounding box center [299, 354] width 108 height 19
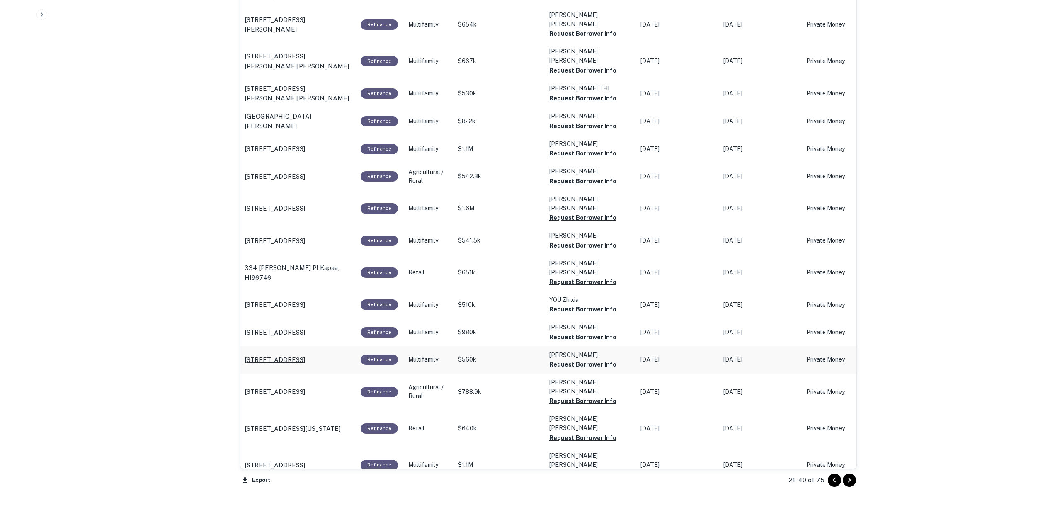
scroll to position [605, 0]
click at [305, 327] on p "640 Manchester Ter Inglewood, CA90301" at bounding box center [275, 332] width 61 height 10
click at [305, 354] on p "1000 3rd St Neptune Beach, FL32266" at bounding box center [275, 359] width 61 height 10
click at [327, 423] on p "407 M St Ne Washington, DC20002" at bounding box center [293, 428] width 96 height 10
click at [305, 459] on p "1 1st Ave Daly City, CA94014" at bounding box center [275, 464] width 61 height 10
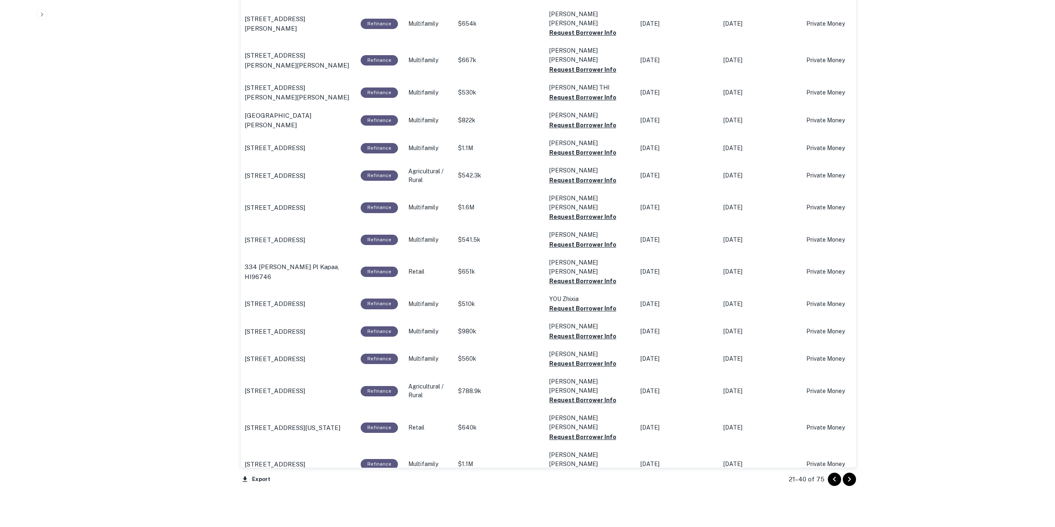
click at [303, 526] on p "4618 Sw Othello St Seattle, WA98136" at bounding box center [275, 533] width 61 height 10
click at [849, 481] on icon "Go to next page" at bounding box center [849, 479] width 10 height 10
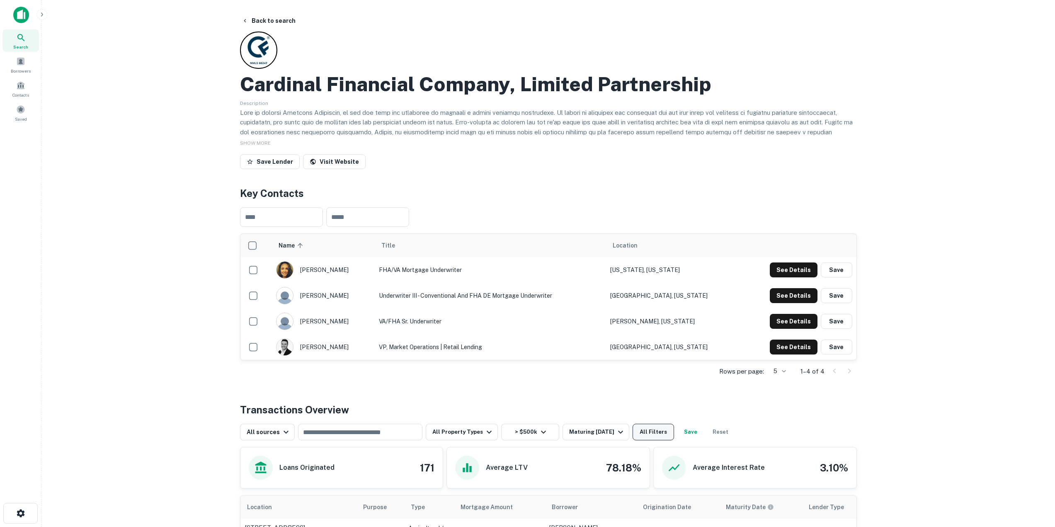
click at [649, 425] on button "All Filters" at bounding box center [653, 432] width 41 height 17
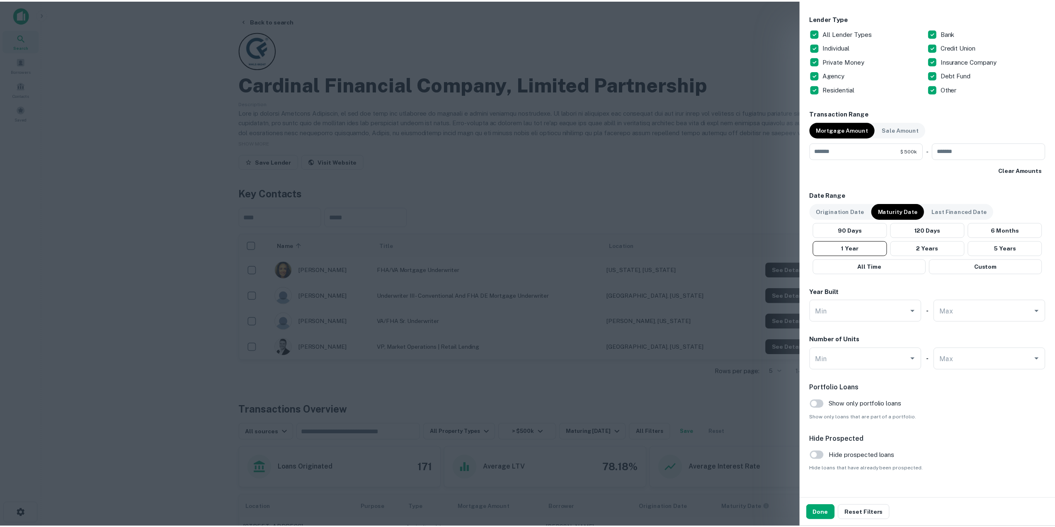
scroll to position [337, 0]
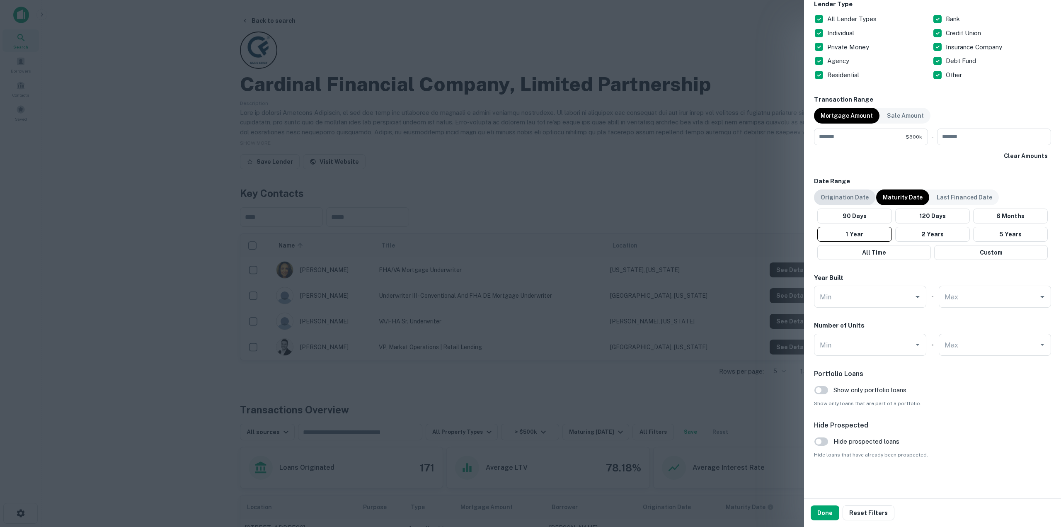
click at [861, 194] on p "Origination Date" at bounding box center [845, 197] width 48 height 9
click at [576, 200] on div at bounding box center [530, 263] width 1061 height 527
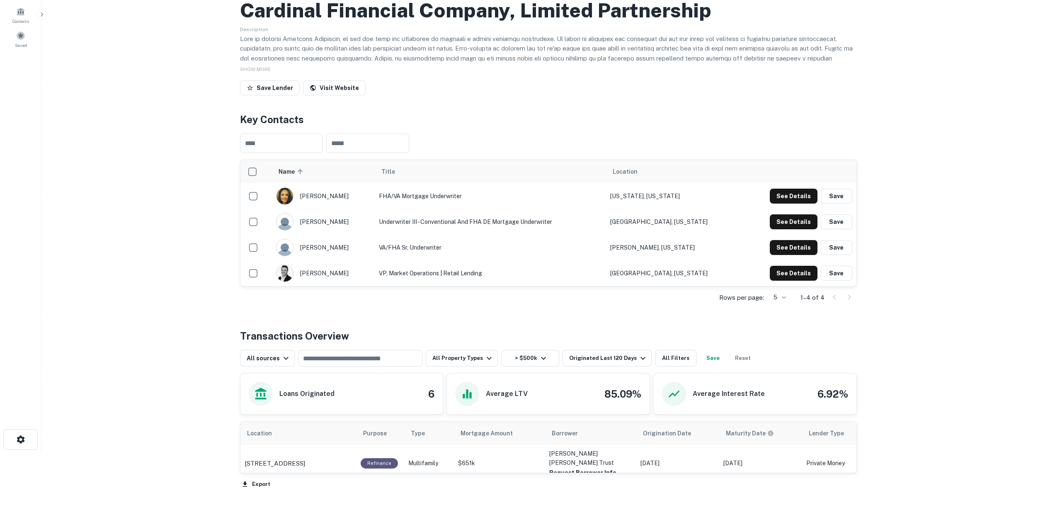
scroll to position [117, 0]
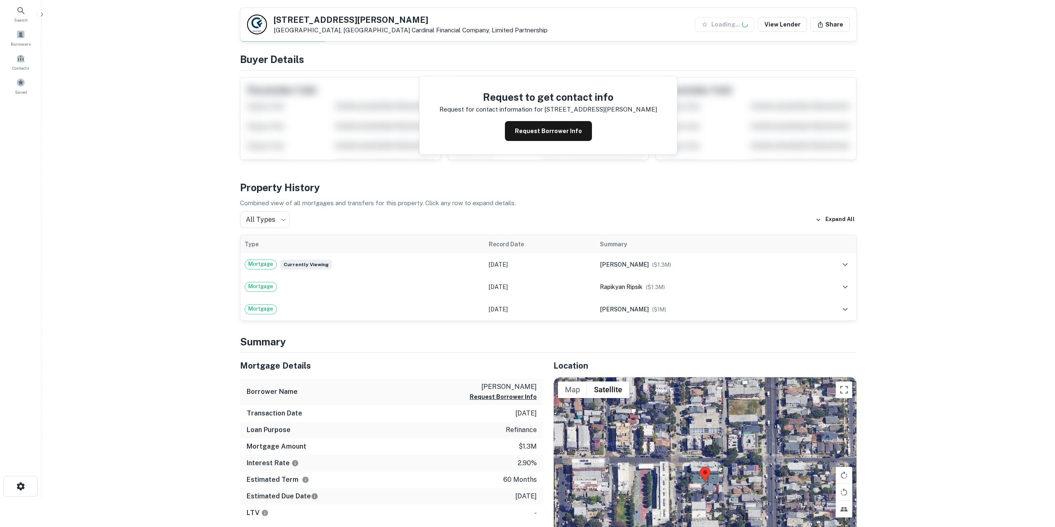
scroll to position [207, 0]
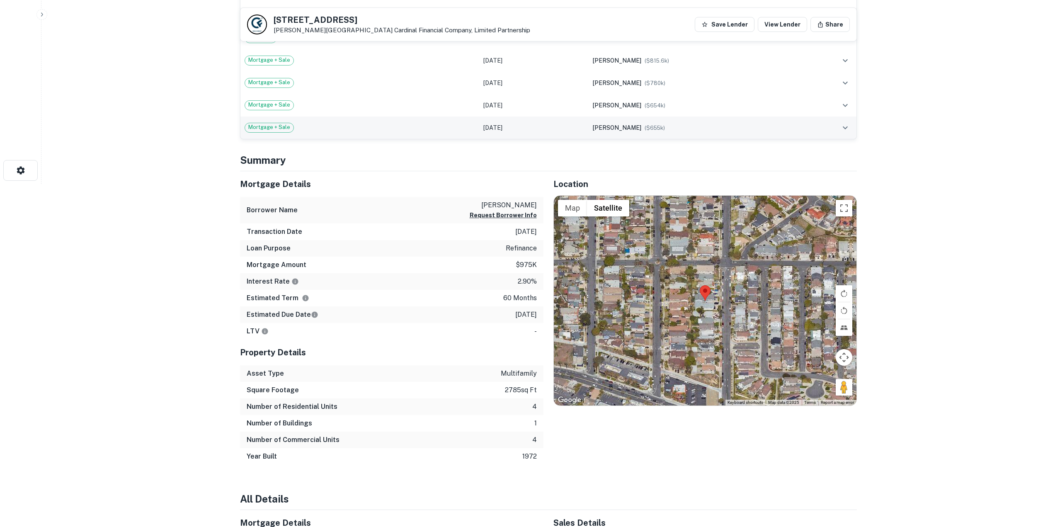
scroll to position [373, 0]
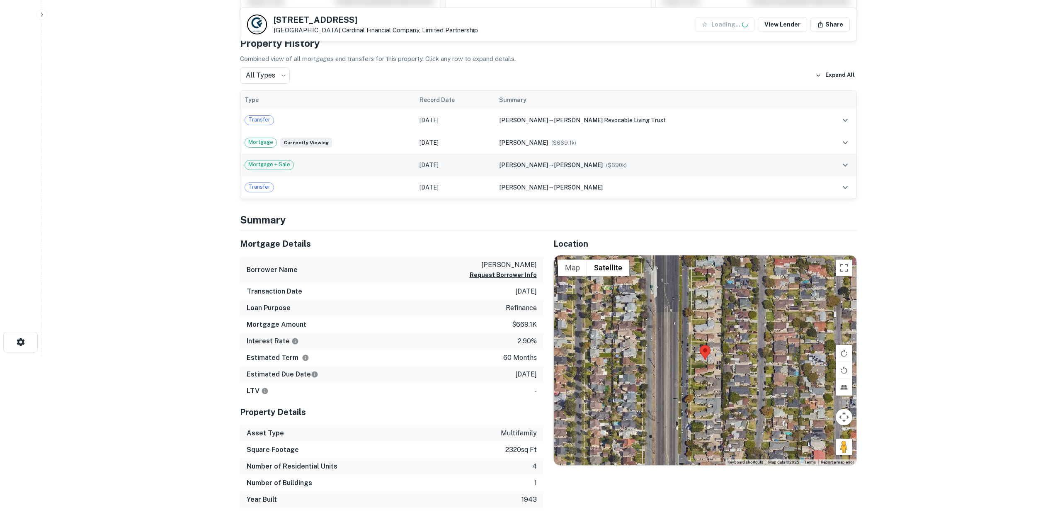
scroll to position [207, 0]
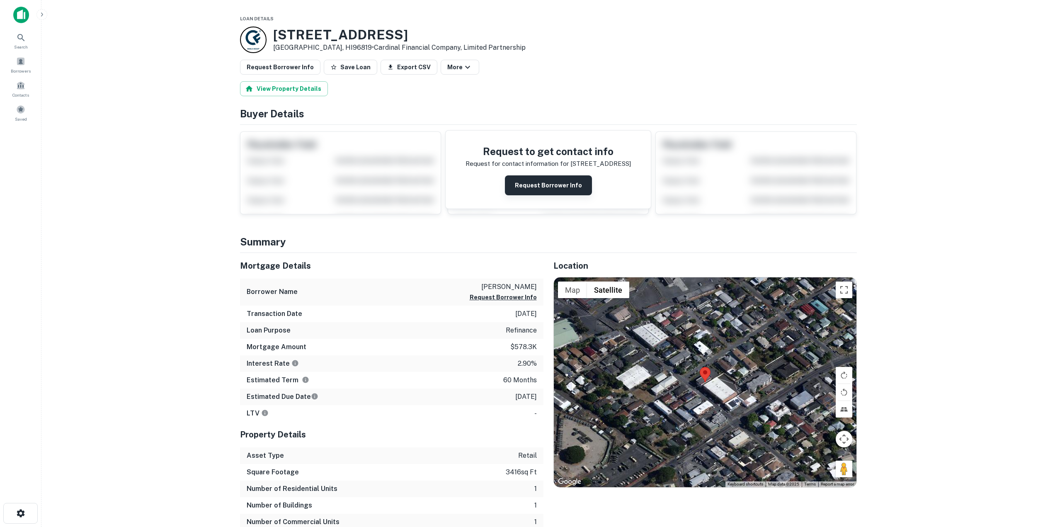
click at [566, 182] on button "Request Borrower Info" at bounding box center [548, 185] width 87 height 20
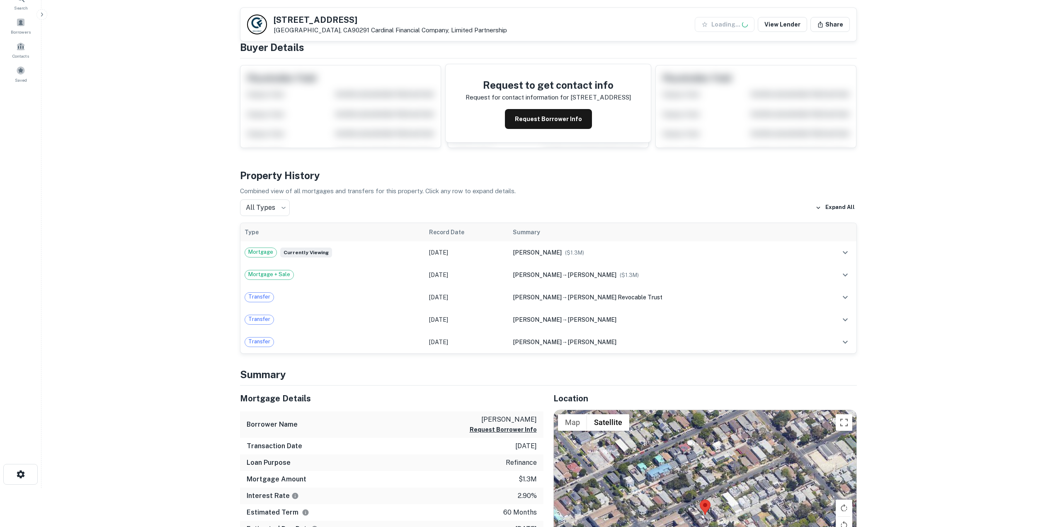
scroll to position [249, 0]
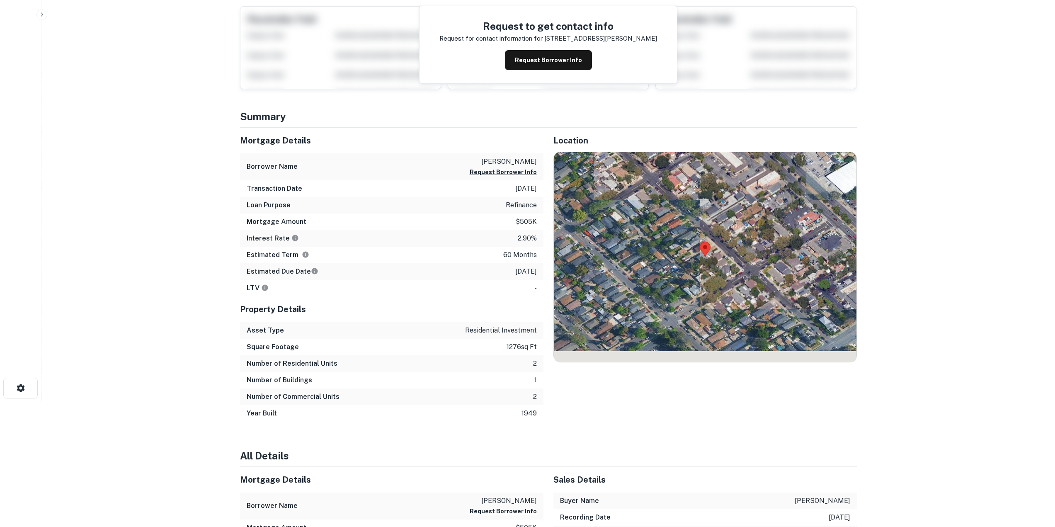
scroll to position [166, 0]
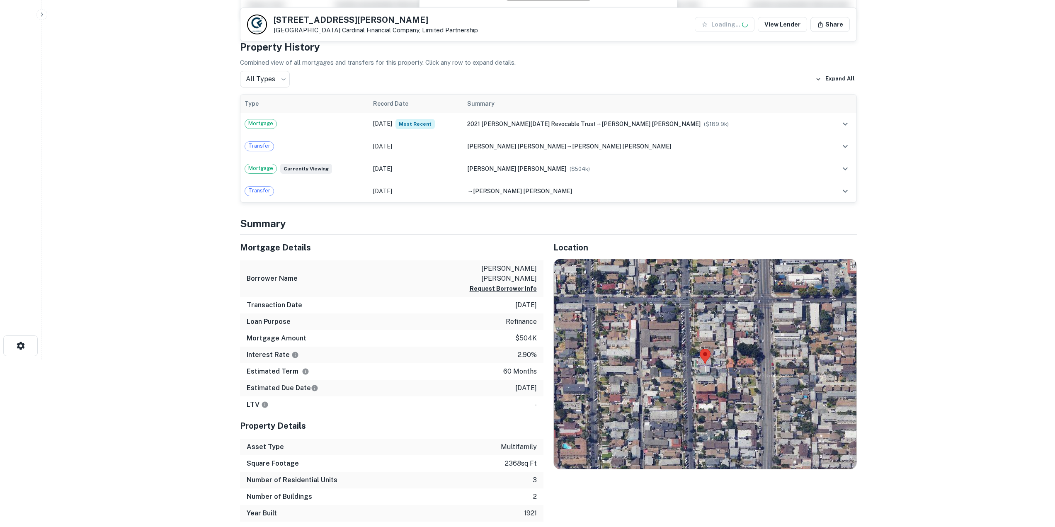
scroll to position [207, 0]
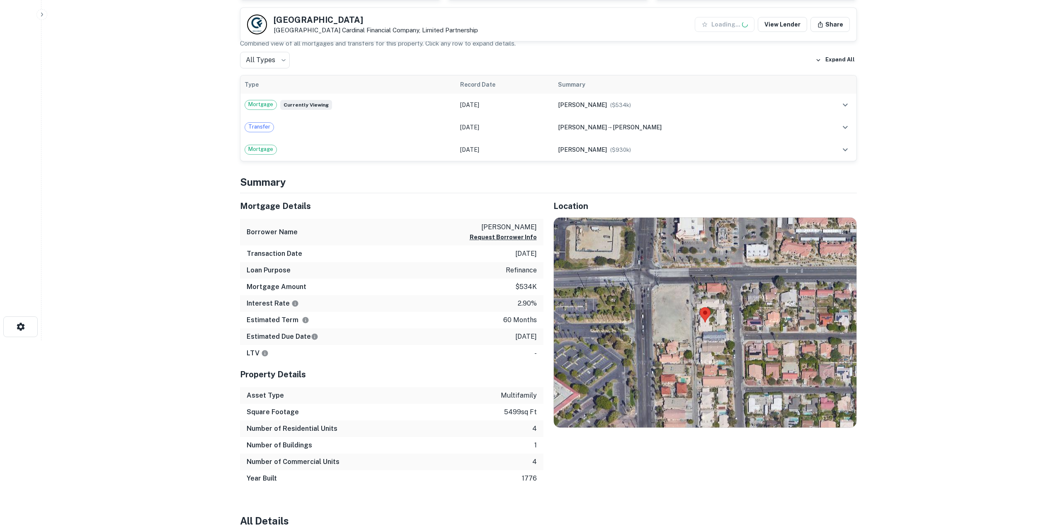
scroll to position [207, 0]
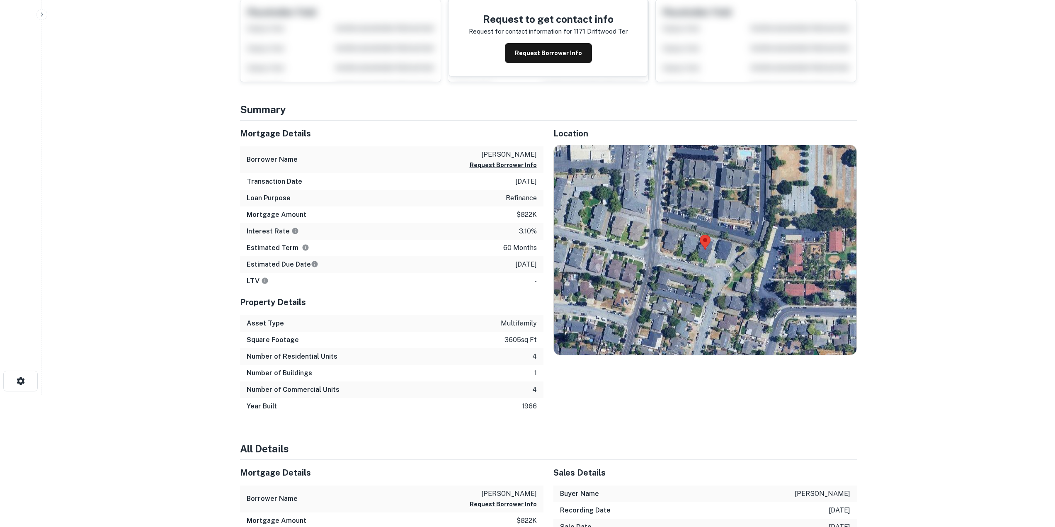
scroll to position [249, 0]
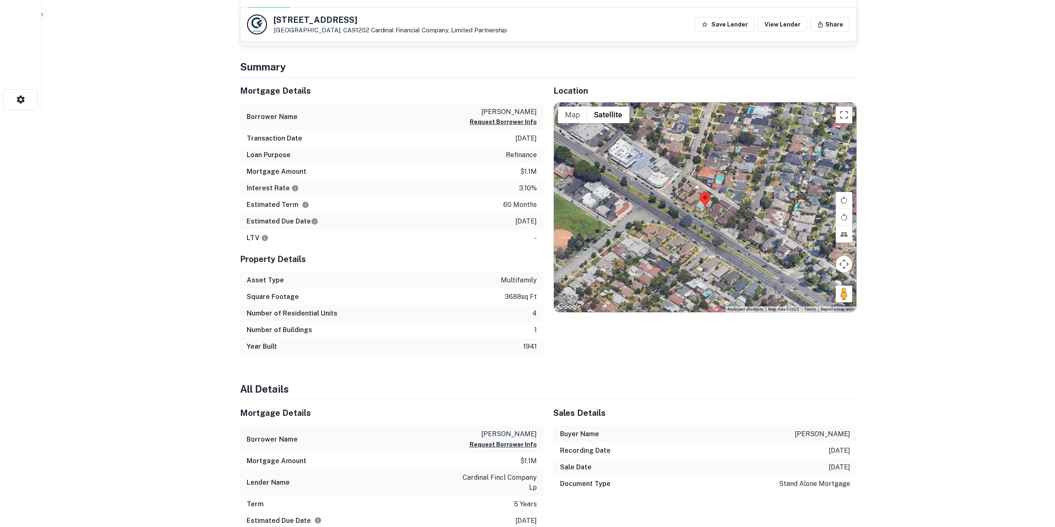
scroll to position [415, 0]
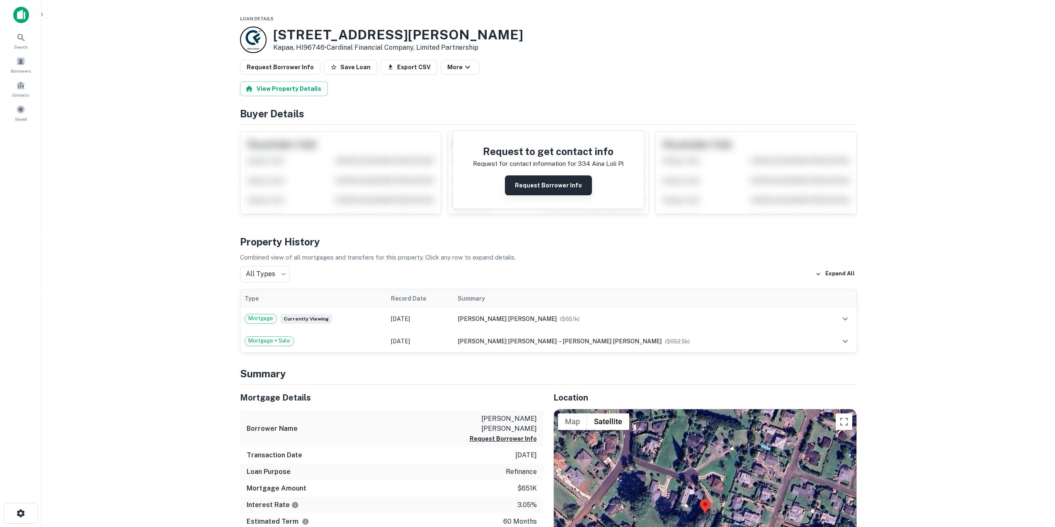
click at [554, 189] on button "Request Borrower Info" at bounding box center [548, 185] width 87 height 20
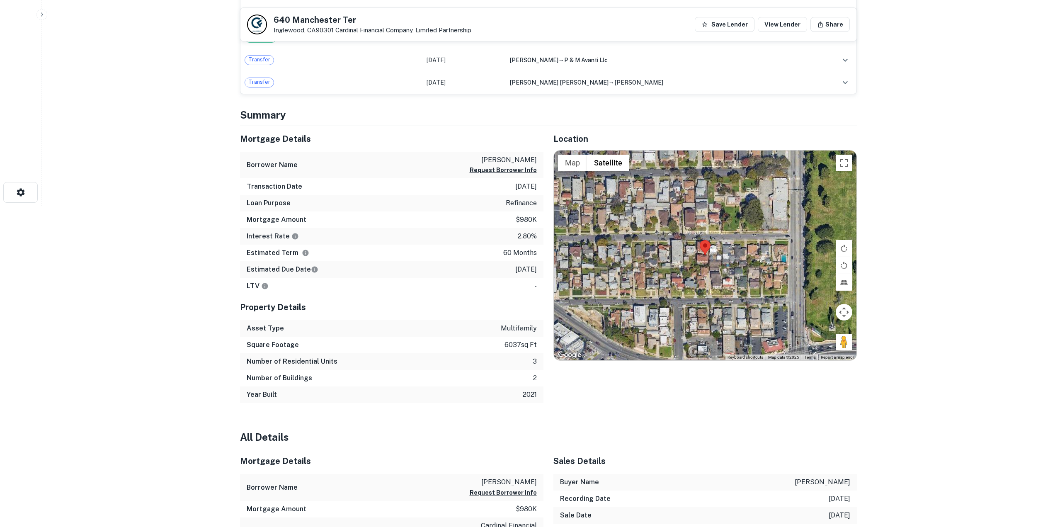
scroll to position [332, 0]
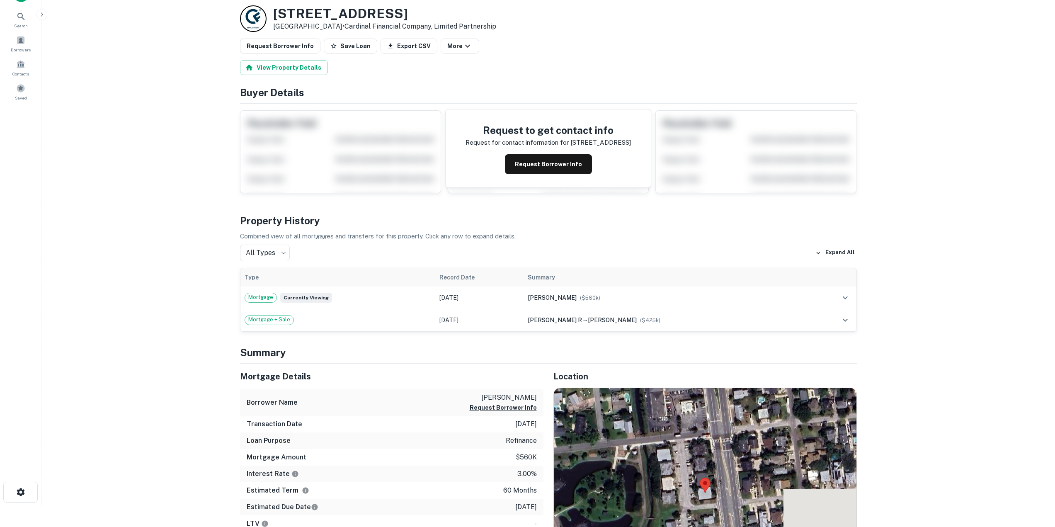
scroll to position [207, 0]
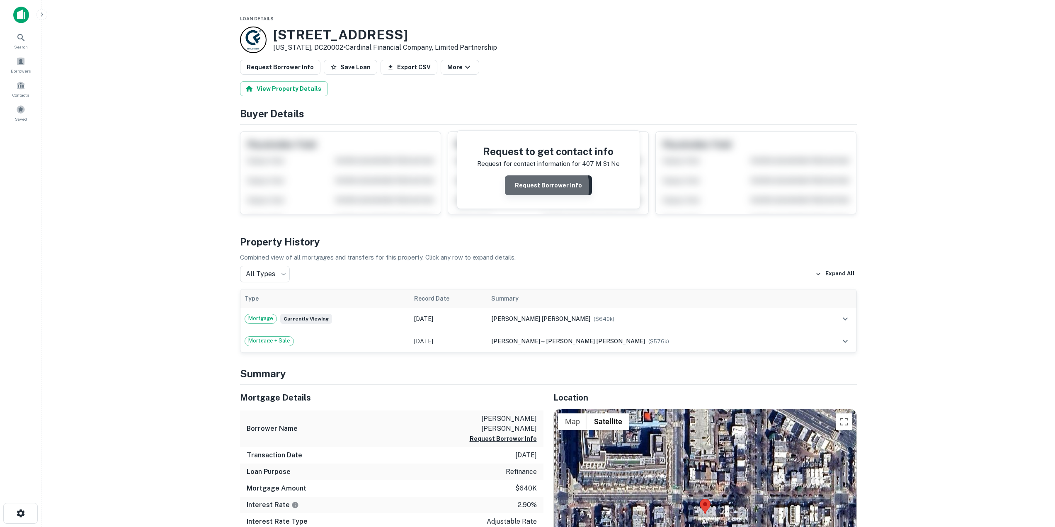
click at [533, 187] on button "Request Borrower Info" at bounding box center [548, 185] width 87 height 20
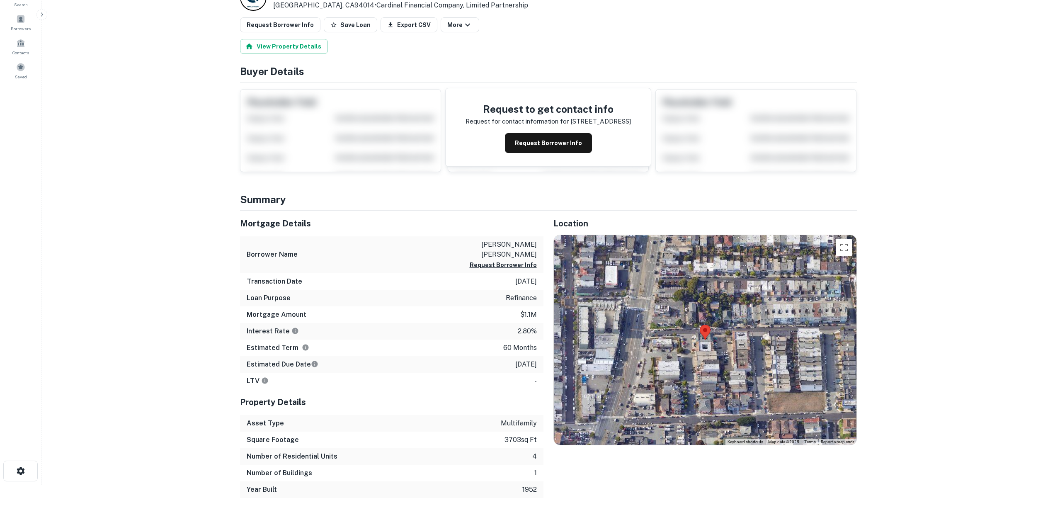
scroll to position [83, 0]
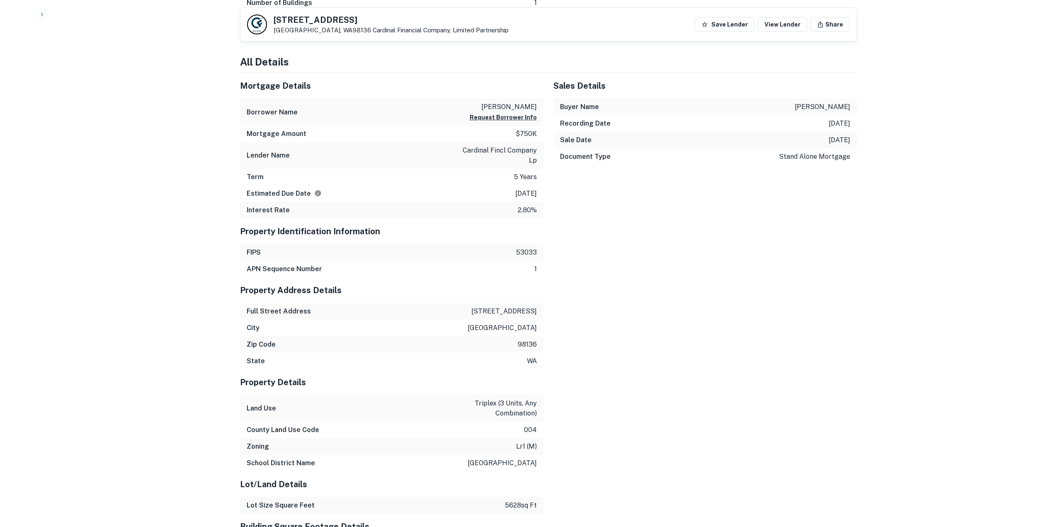
scroll to position [705, 0]
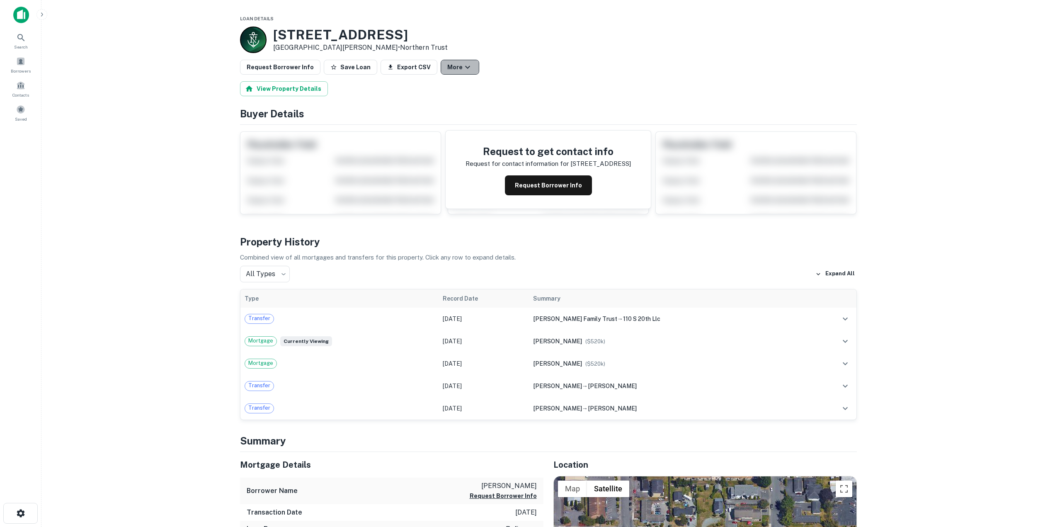
click at [463, 66] on icon "button" at bounding box center [468, 67] width 10 height 10
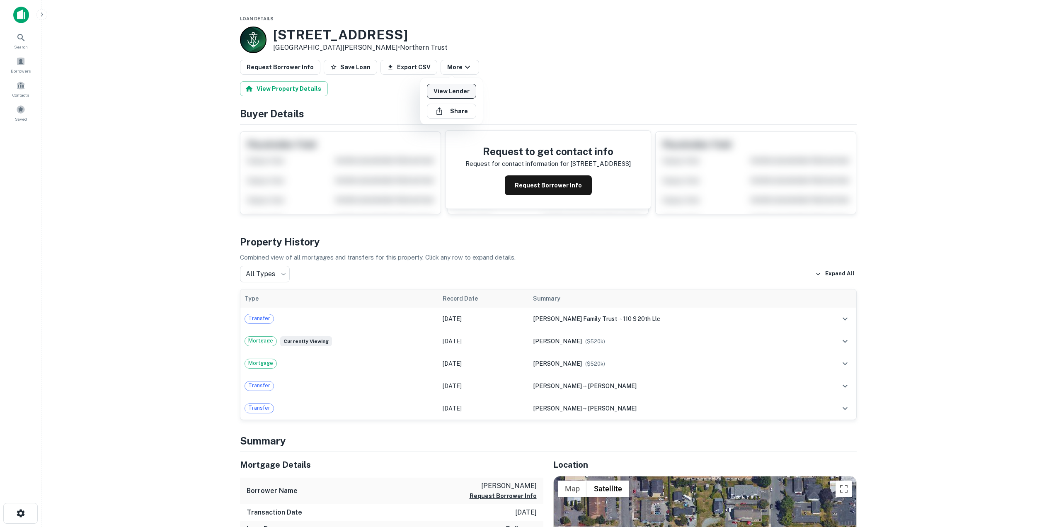
click at [465, 95] on link "View Lender" at bounding box center [451, 91] width 49 height 15
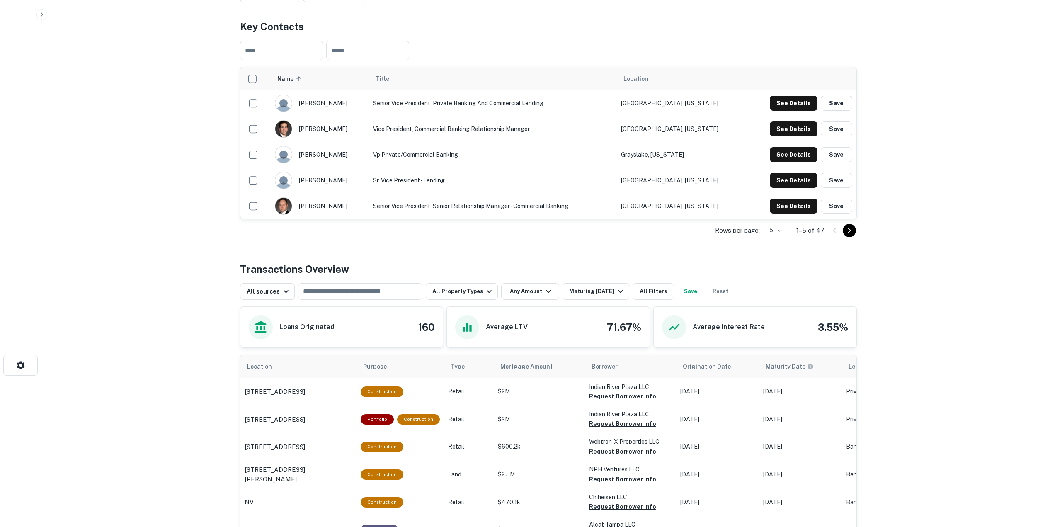
scroll to position [166, 0]
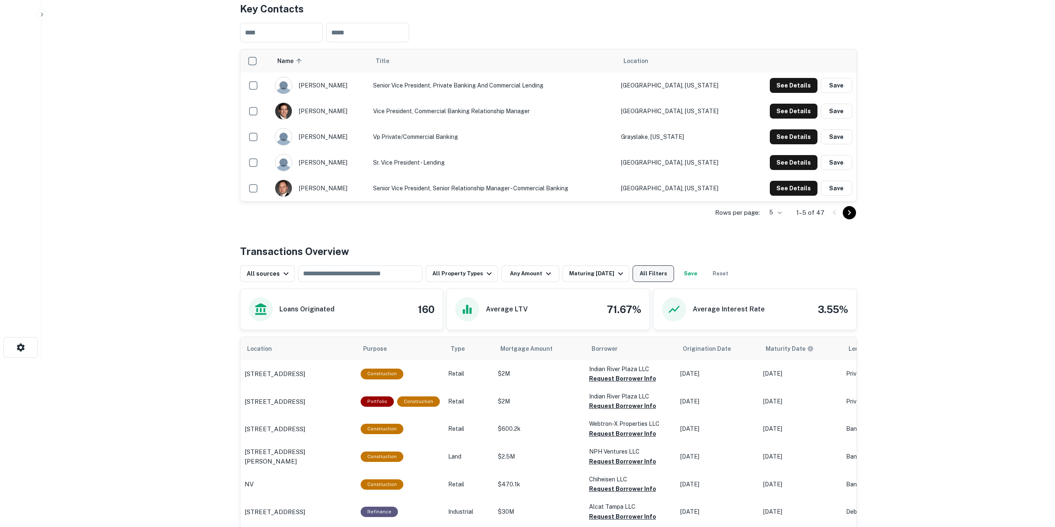
click at [645, 274] on button "All Filters" at bounding box center [653, 273] width 41 height 17
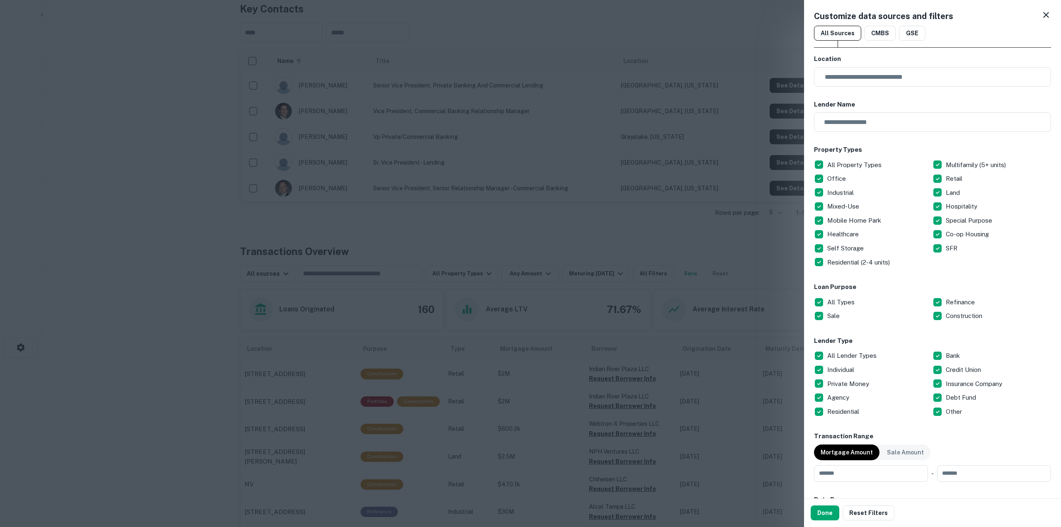
drag, startPoint x: 842, startPoint y: 354, endPoint x: 851, endPoint y: 354, distance: 9.5
click at [842, 354] on p "All Lender Types" at bounding box center [852, 356] width 51 height 10
click at [853, 357] on p "All Lender Types" at bounding box center [852, 356] width 51 height 10
click at [850, 299] on p "All Types" at bounding box center [841, 302] width 29 height 10
click at [835, 515] on button "Done" at bounding box center [825, 512] width 29 height 15
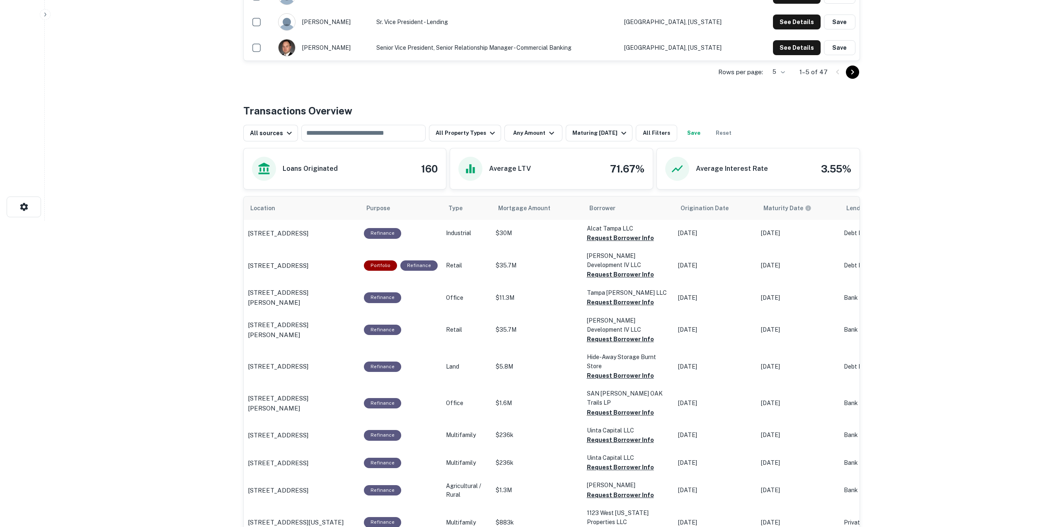
scroll to position [332, 0]
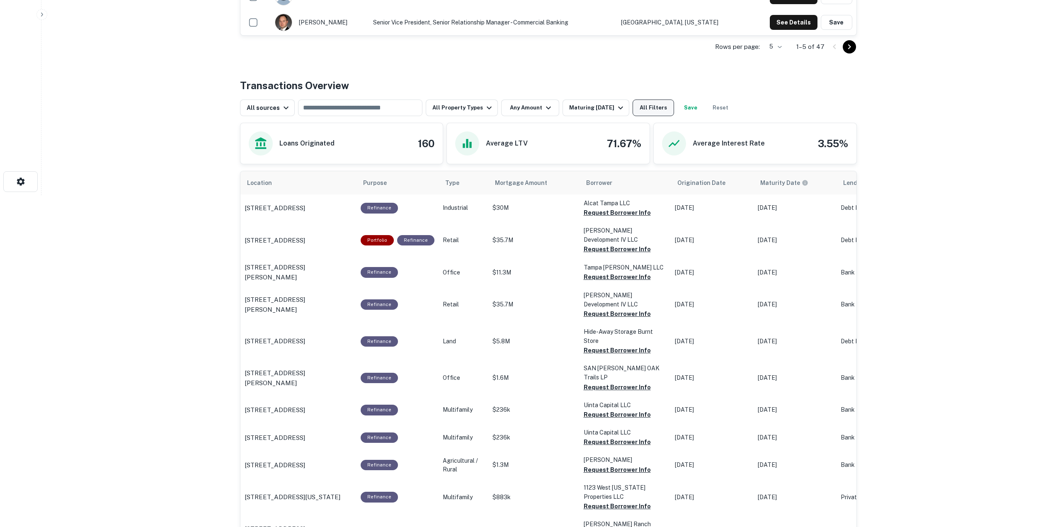
click at [651, 112] on button "All Filters" at bounding box center [653, 107] width 41 height 17
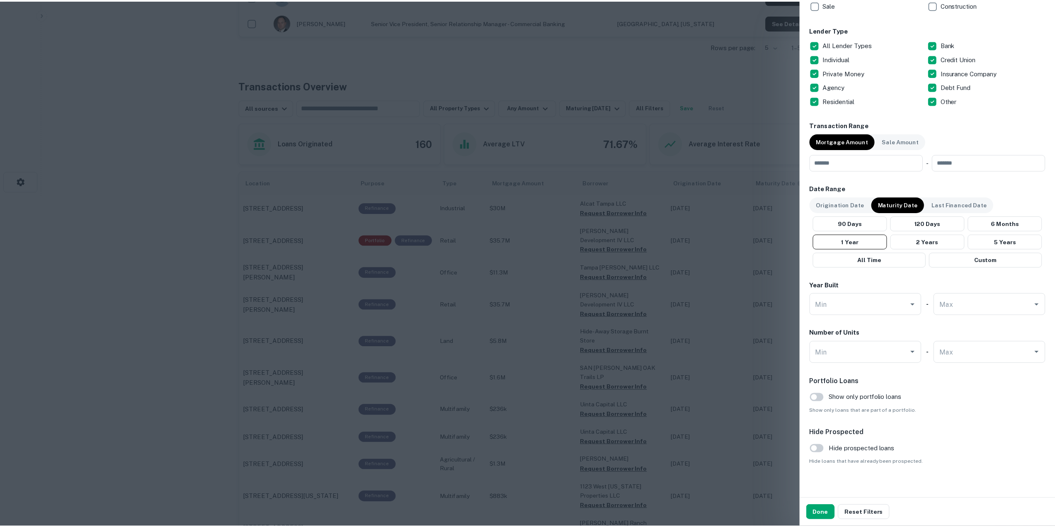
scroll to position [318, 0]
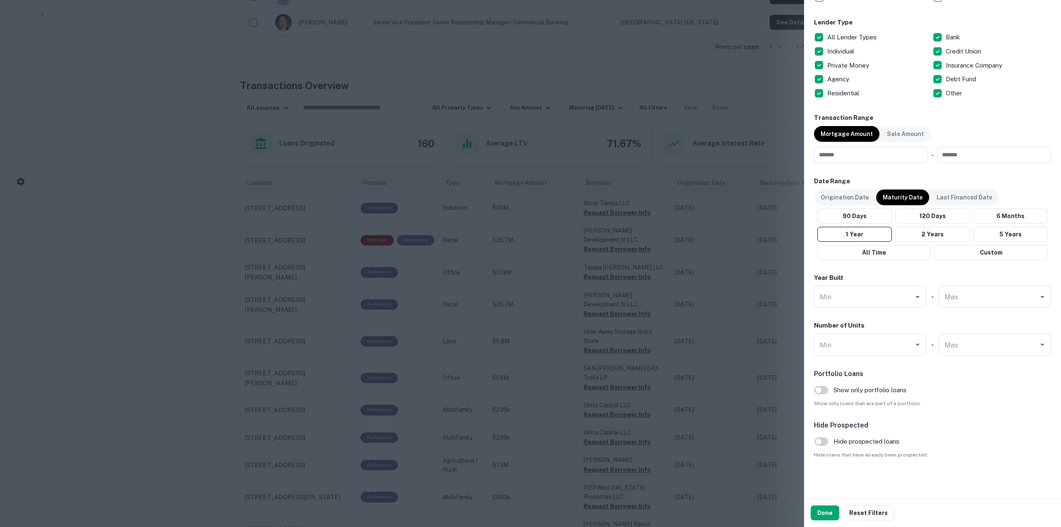
click at [702, 104] on div at bounding box center [530, 263] width 1061 height 527
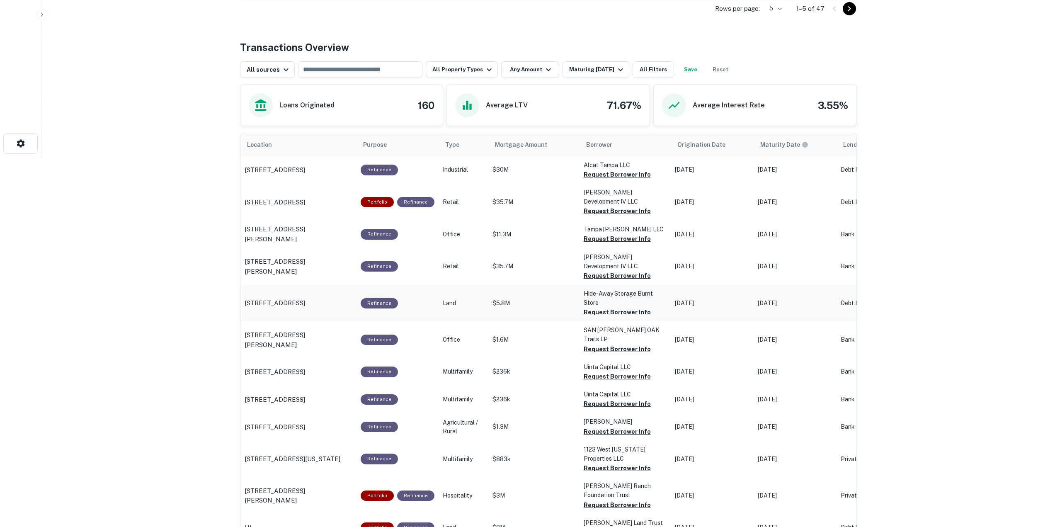
scroll to position [373, 0]
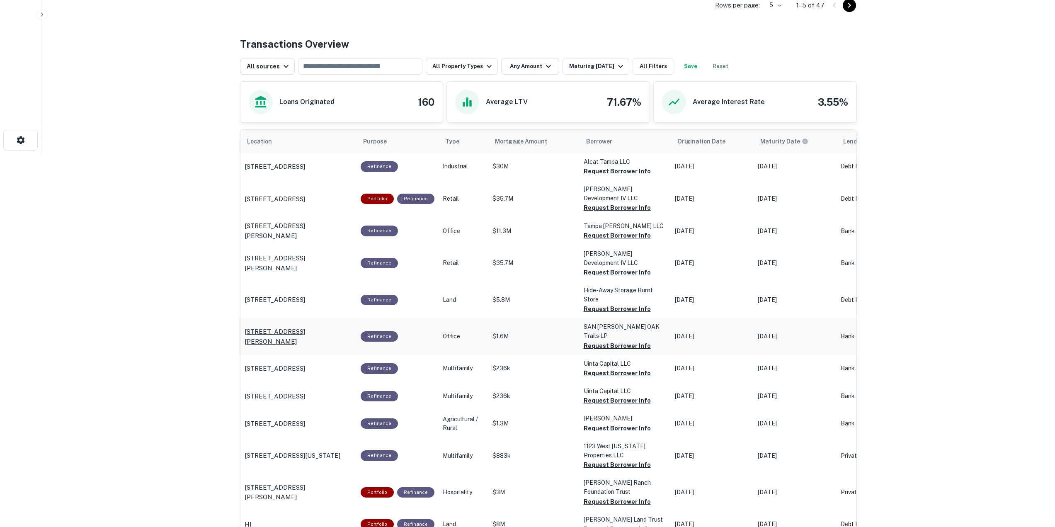
click at [318, 327] on p "625 Rio Concho Dr San Angelo, TX76903" at bounding box center [299, 336] width 108 height 19
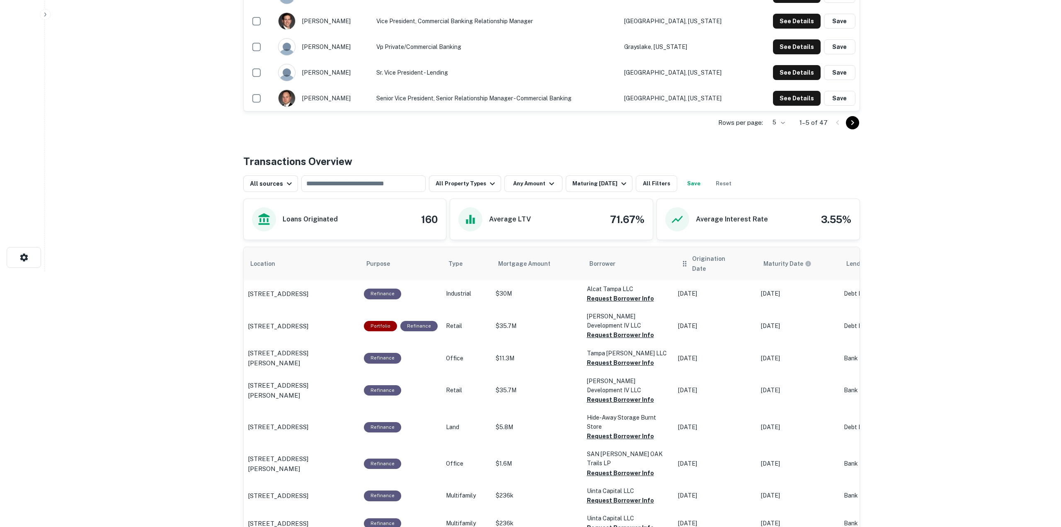
scroll to position [249, 0]
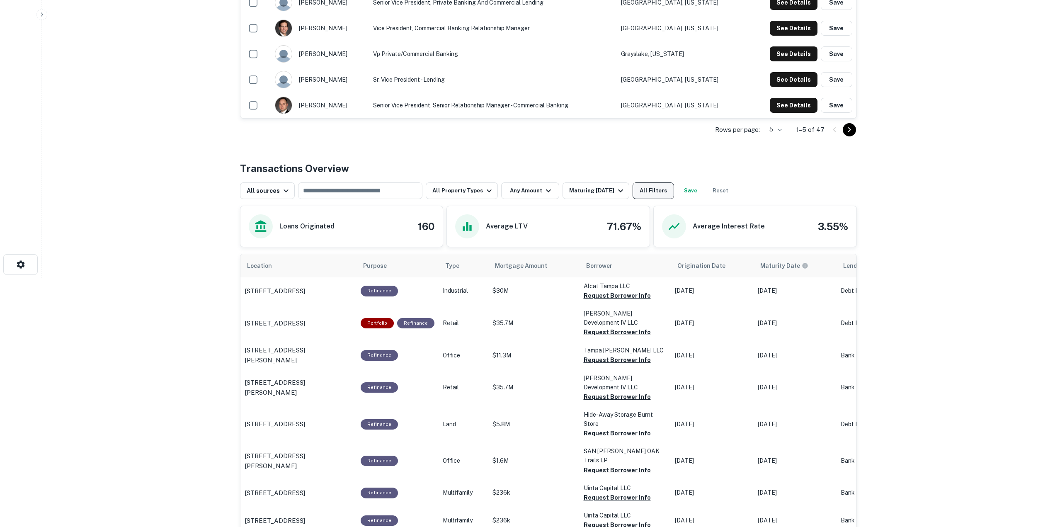
click at [662, 192] on button "All Filters" at bounding box center [653, 190] width 41 height 17
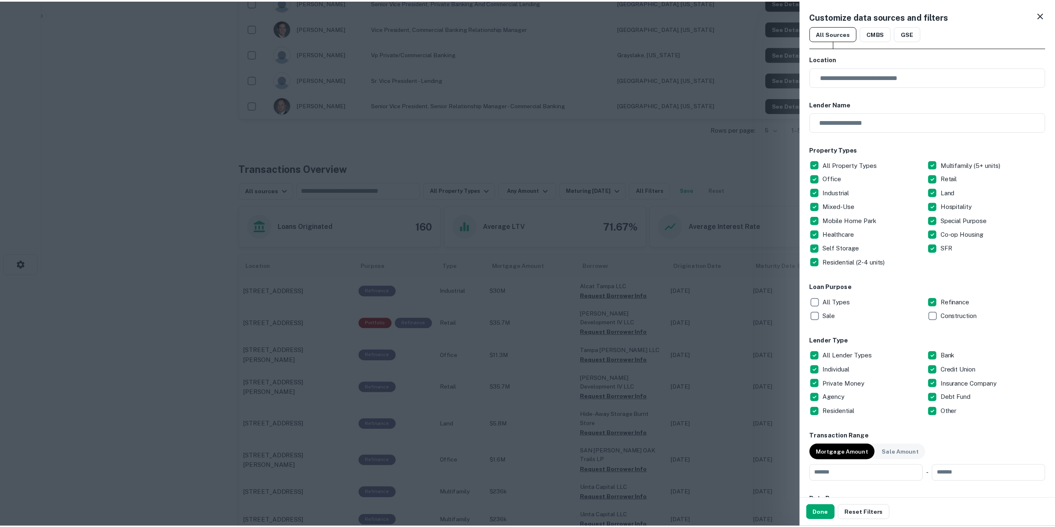
scroll to position [207, 0]
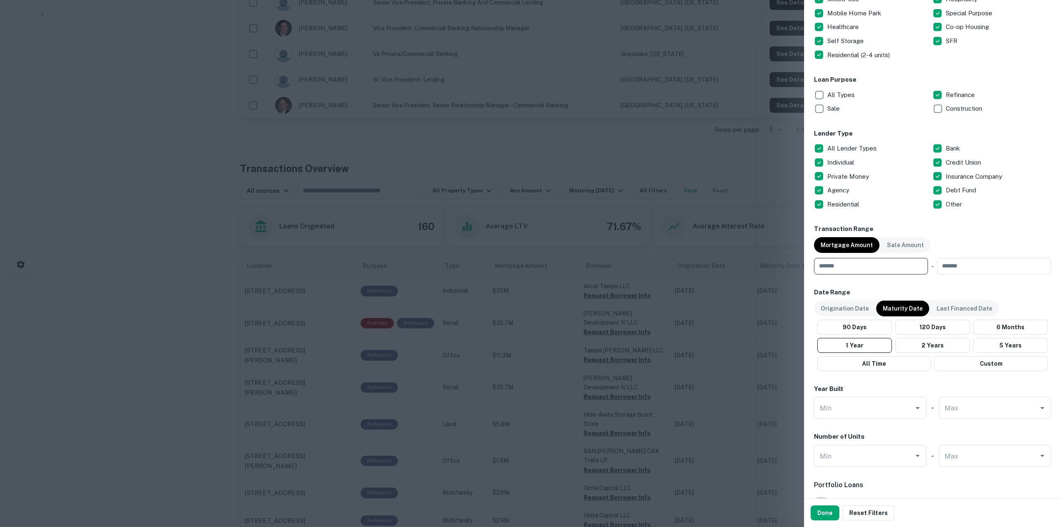
click at [865, 268] on input "number" at bounding box center [868, 266] width 108 height 17
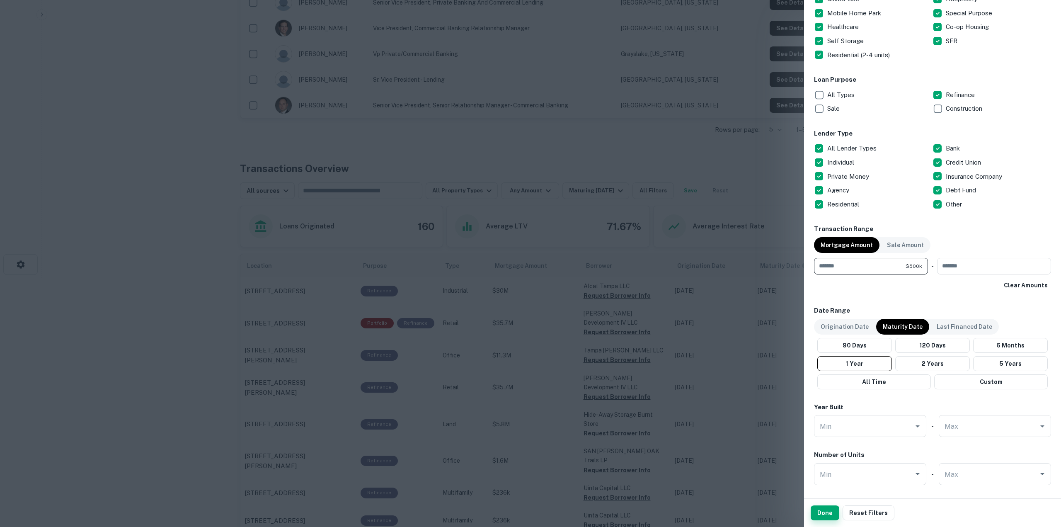
type input "******"
drag, startPoint x: 818, startPoint y: 512, endPoint x: 815, endPoint y: 508, distance: 4.8
click at [817, 510] on button "Done" at bounding box center [825, 512] width 29 height 15
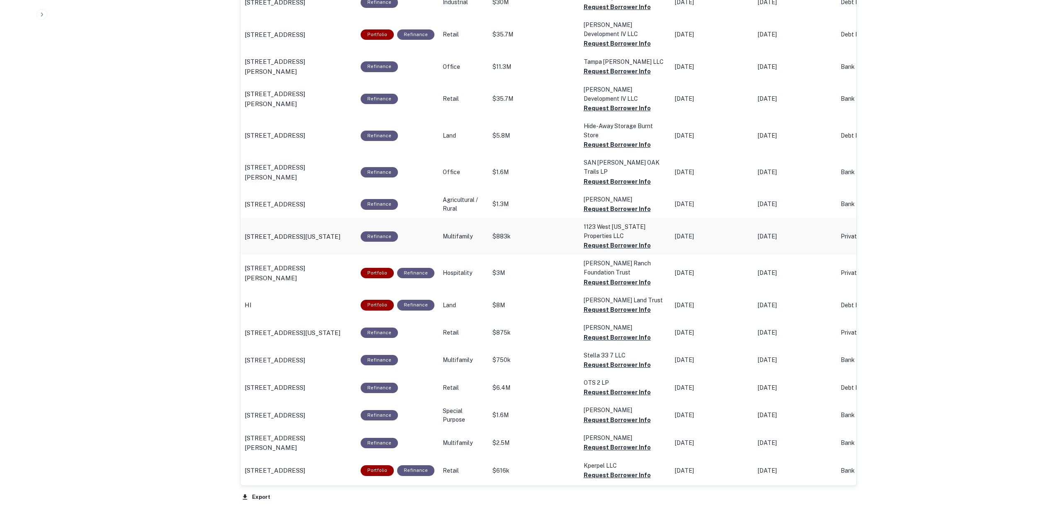
scroll to position [539, 0]
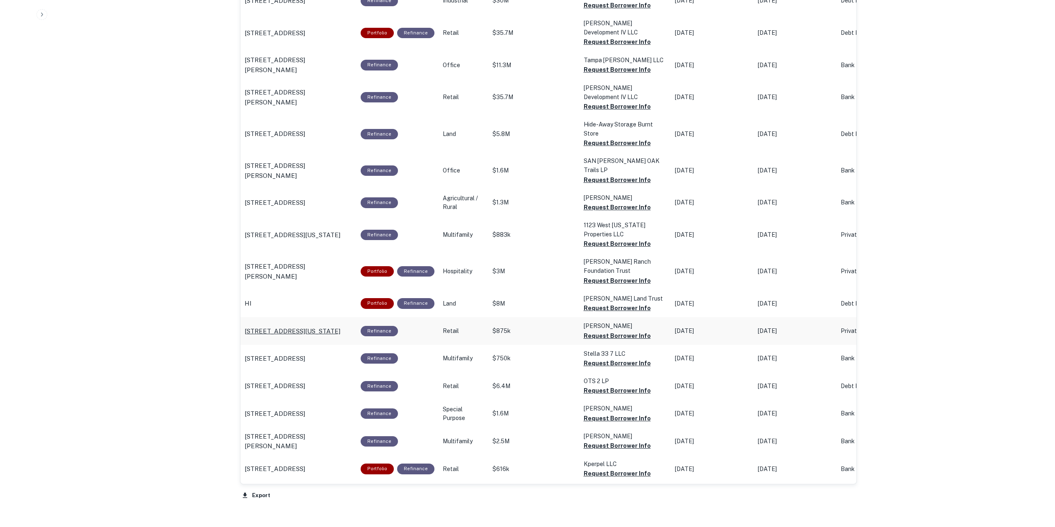
click at [318, 326] on p "914 C St Ne Washington, DC20002" at bounding box center [293, 331] width 96 height 10
click at [305, 381] on p "301 Veterans Hwy Bristol, PA19007" at bounding box center [275, 386] width 61 height 10
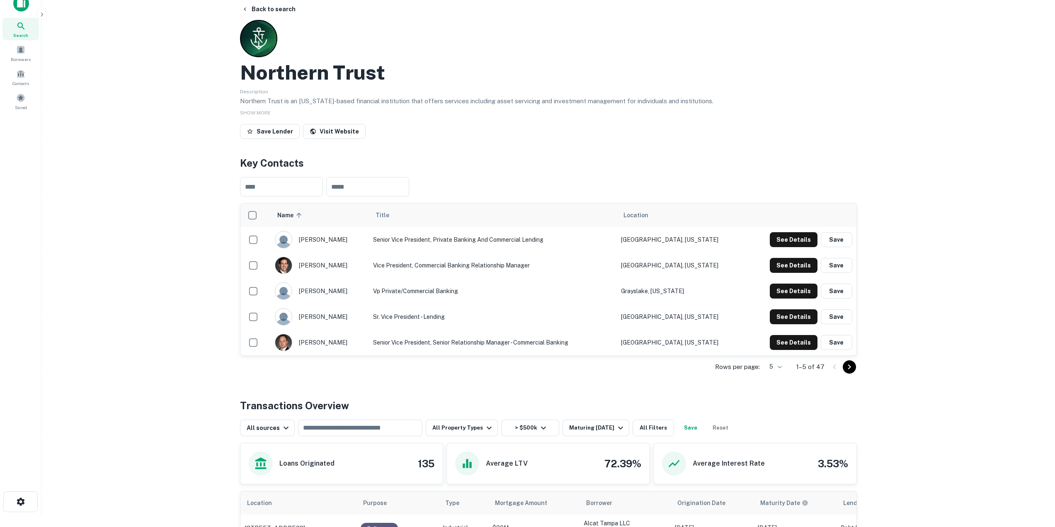
scroll to position [0, 0]
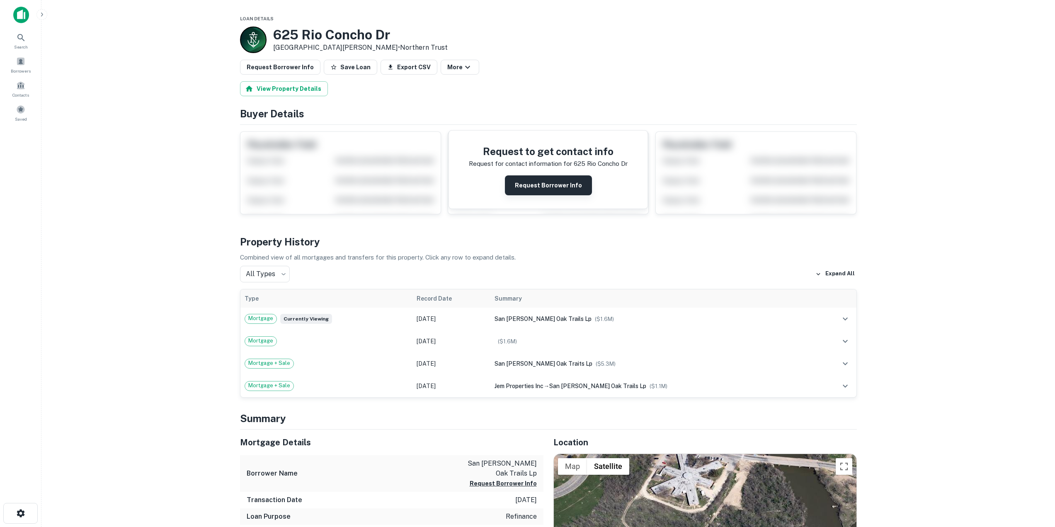
click at [543, 185] on button "Request Borrower Info" at bounding box center [548, 185] width 87 height 20
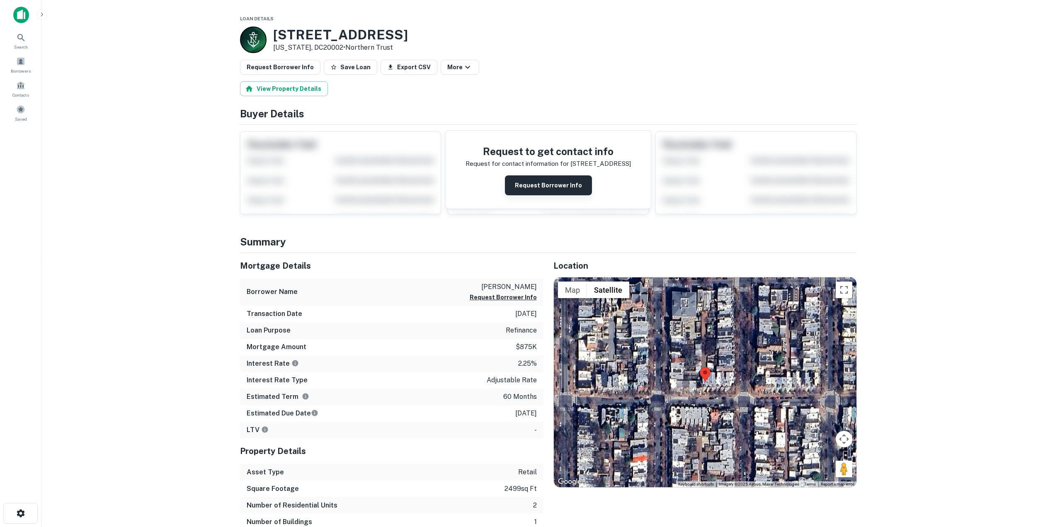
click at [560, 188] on button "Request Borrower Info" at bounding box center [548, 185] width 87 height 20
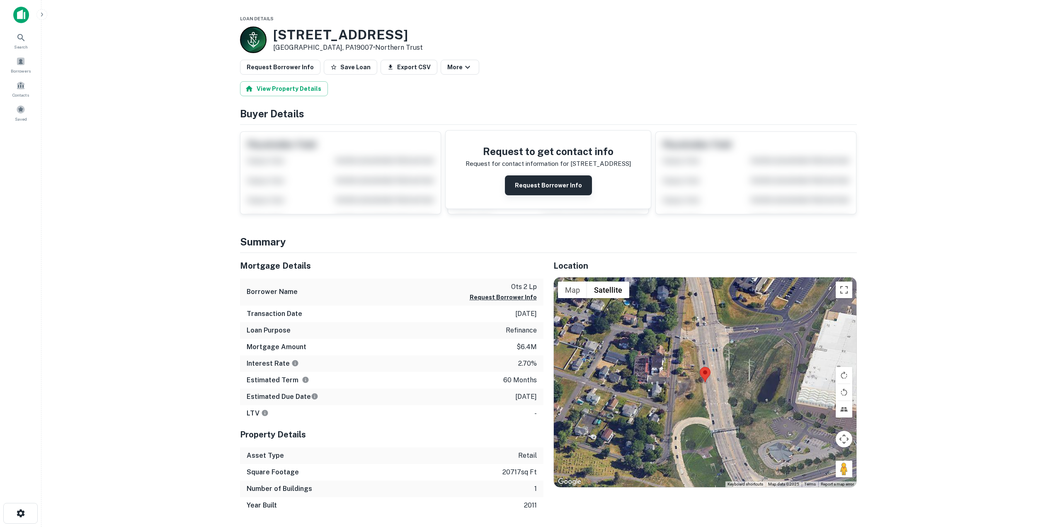
click at [532, 191] on button "Request Borrower Info" at bounding box center [548, 185] width 87 height 20
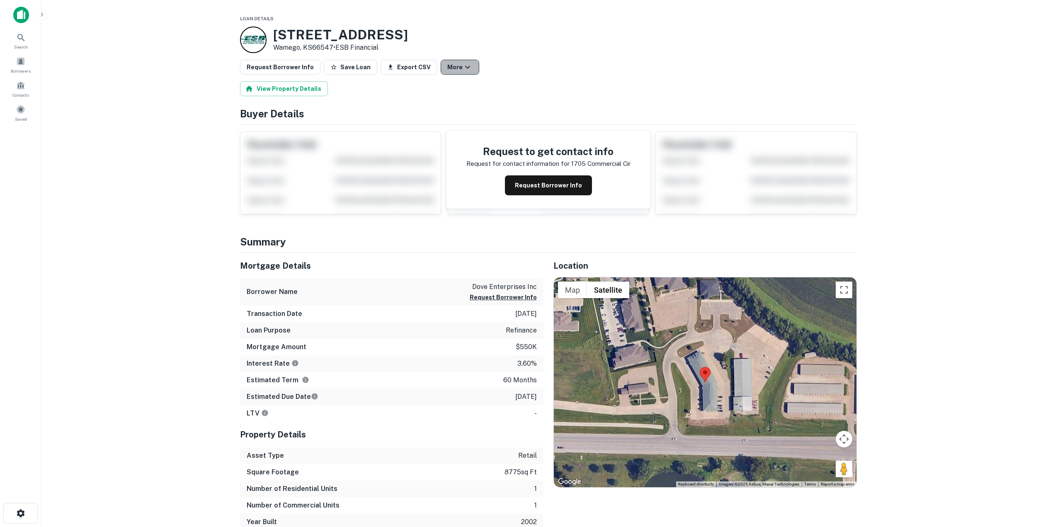
click at [463, 62] on icon "button" at bounding box center [468, 67] width 10 height 10
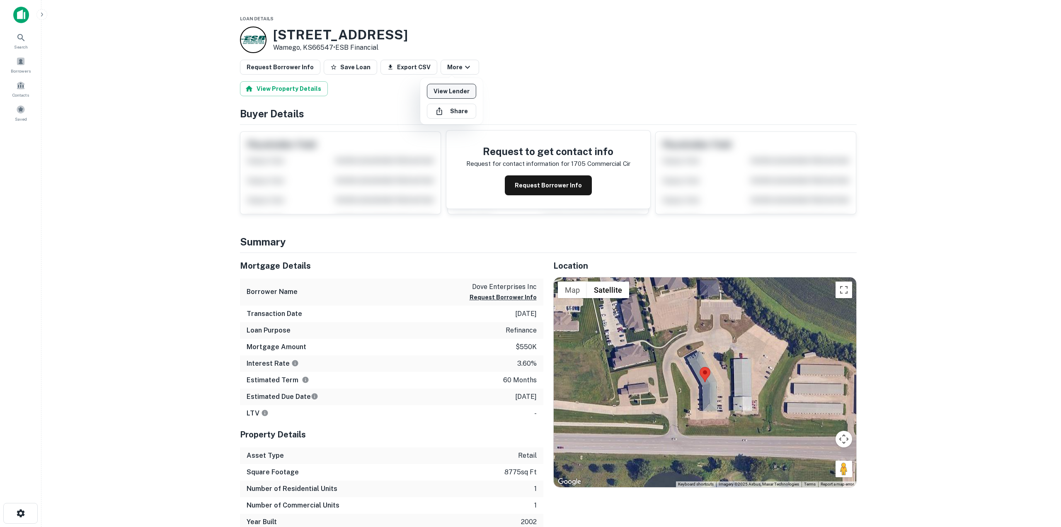
click at [461, 91] on link "View Lender" at bounding box center [451, 91] width 49 height 15
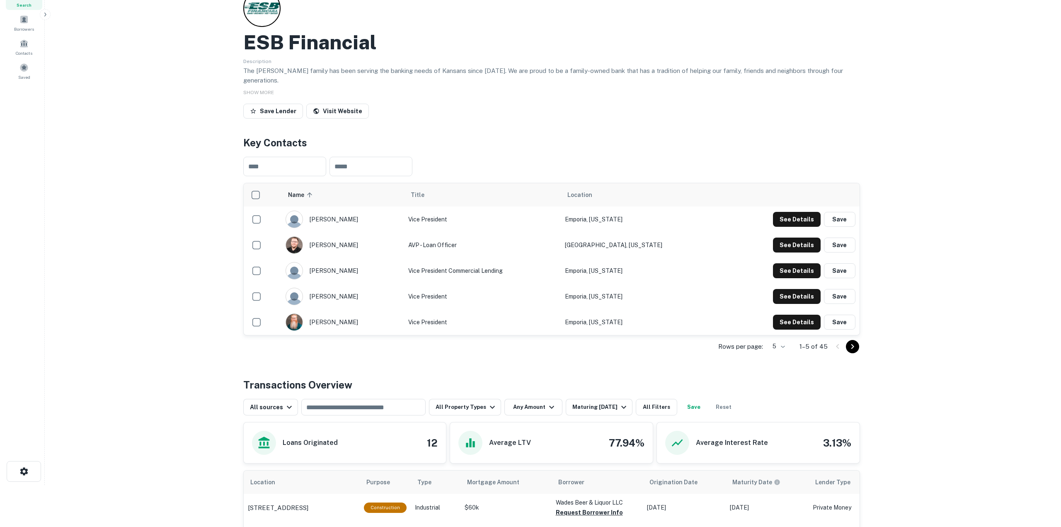
scroll to position [290, 0]
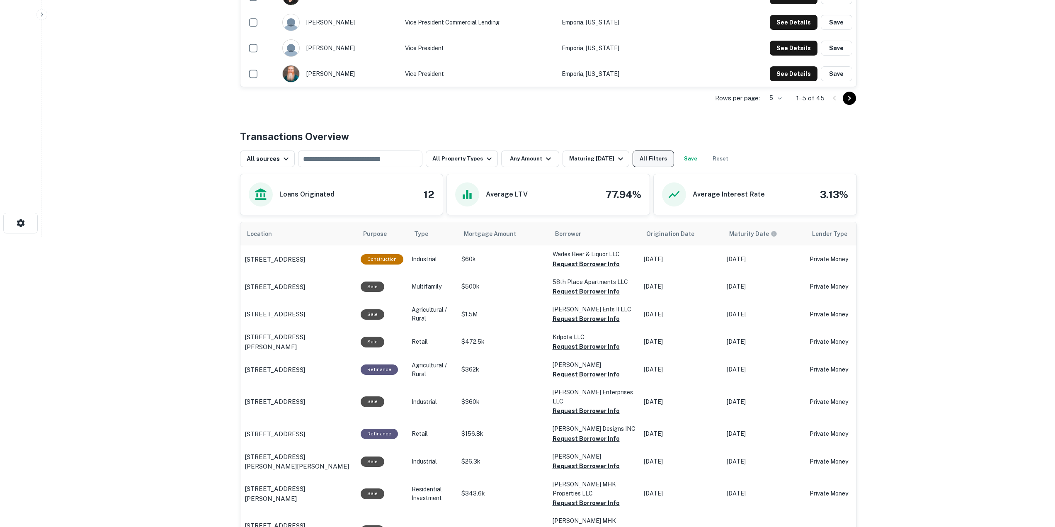
click at [644, 151] on button "All Filters" at bounding box center [653, 158] width 41 height 17
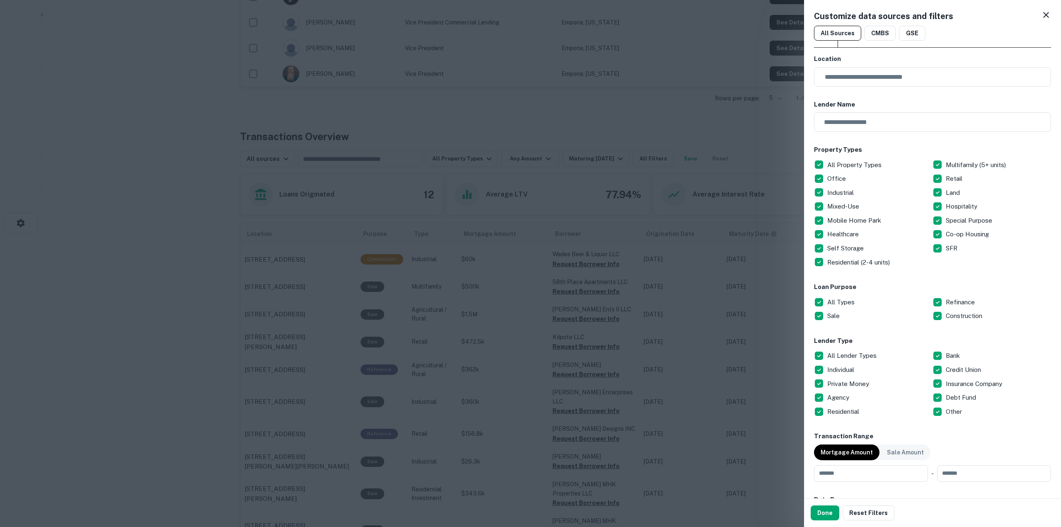
click at [835, 299] on p "All Types" at bounding box center [841, 302] width 29 height 10
click at [960, 301] on p "Refinance" at bounding box center [961, 302] width 31 height 10
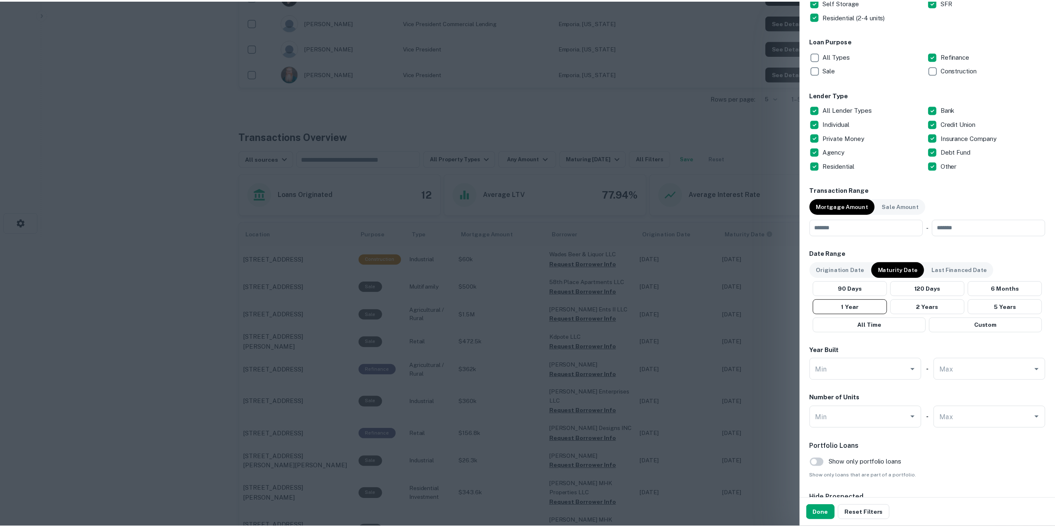
scroll to position [249, 0]
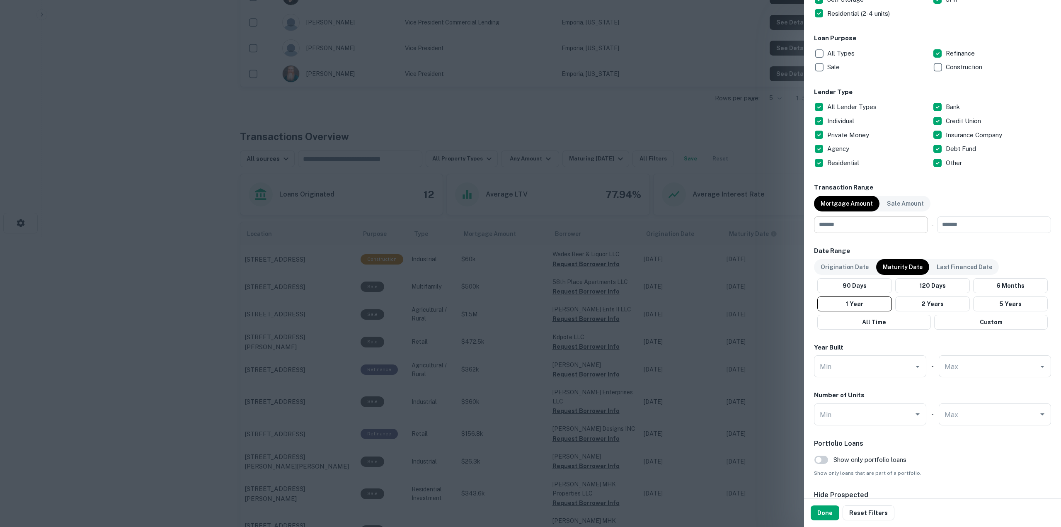
click at [882, 229] on input "number" at bounding box center [868, 224] width 108 height 17
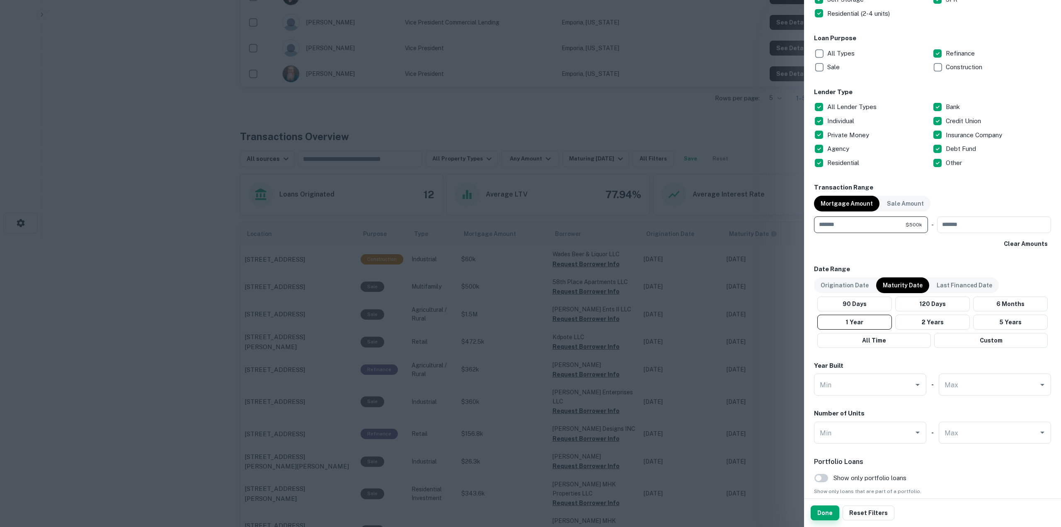
type input "******"
click at [822, 514] on button "Done" at bounding box center [825, 512] width 29 height 15
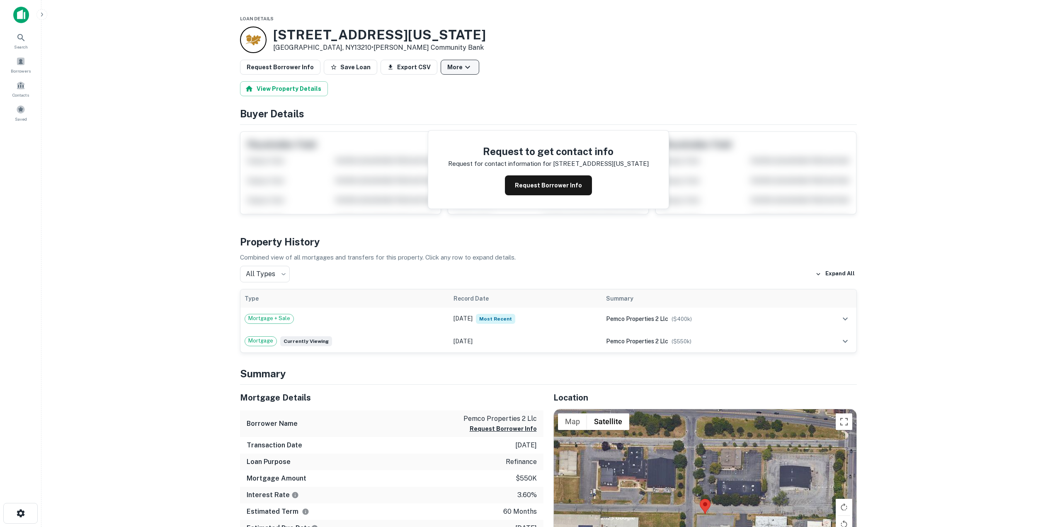
click at [463, 63] on icon "button" at bounding box center [468, 67] width 10 height 10
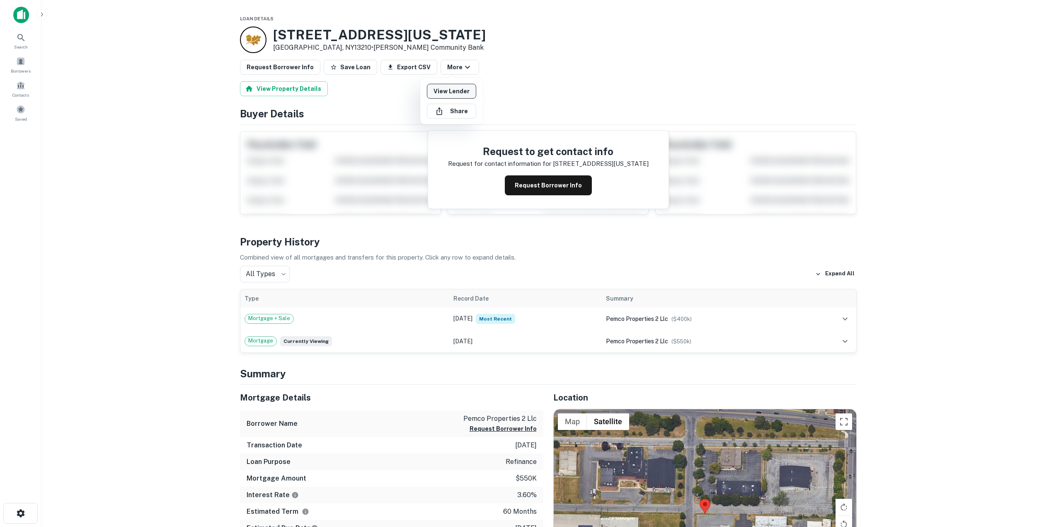
click at [461, 93] on link "View Lender" at bounding box center [451, 91] width 49 height 15
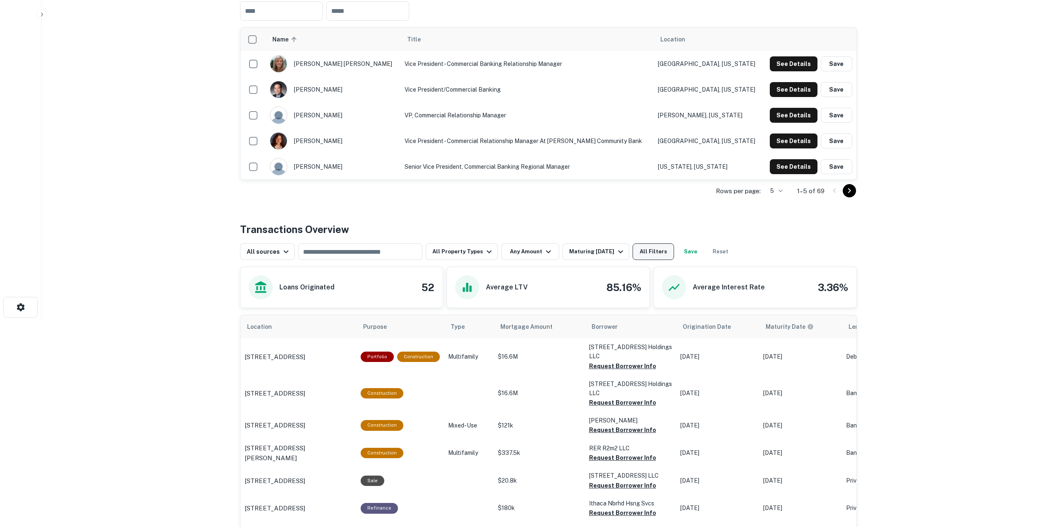
scroll to position [207, 0]
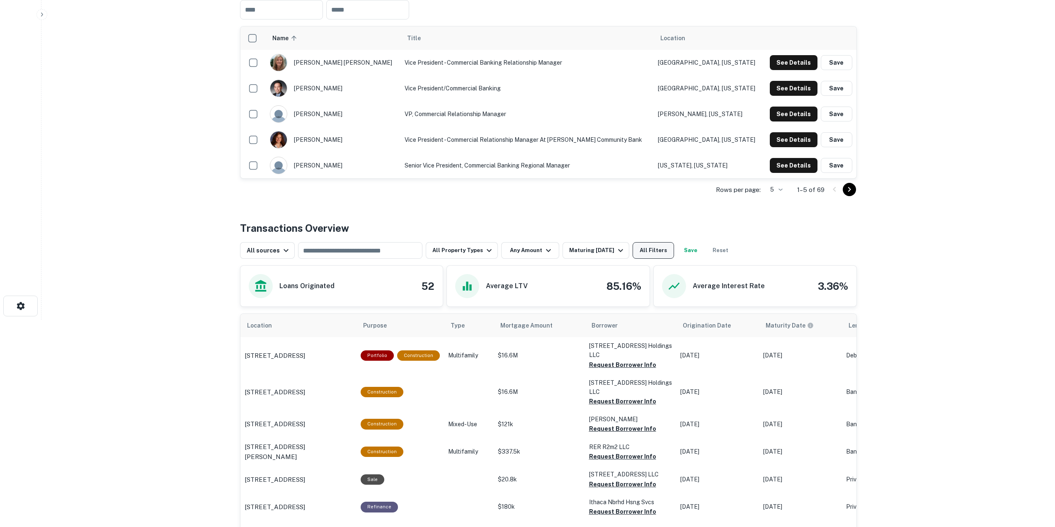
click at [648, 255] on button "All Filters" at bounding box center [653, 250] width 41 height 17
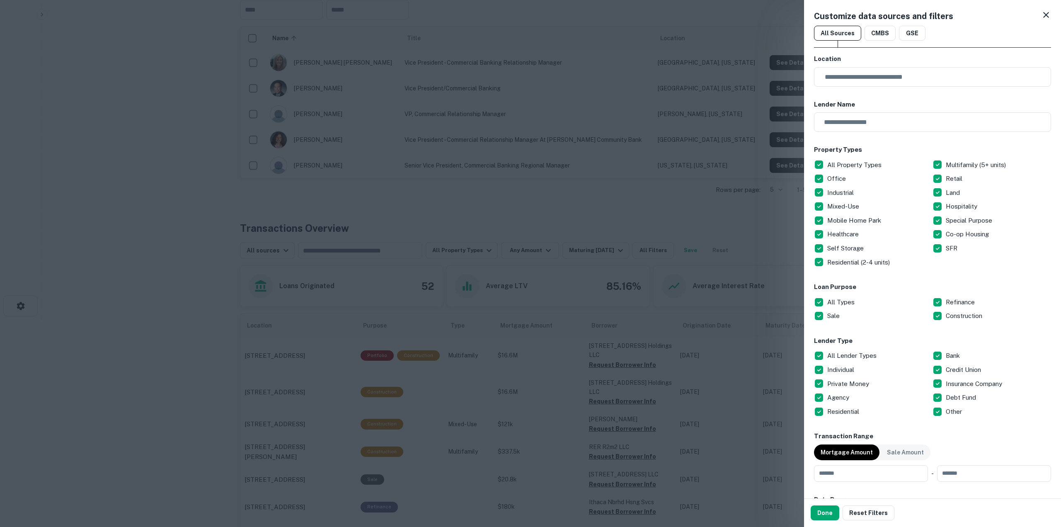
click at [839, 301] on p "All Types" at bounding box center [841, 302] width 29 height 10
click at [929, 298] on div "All Types" at bounding box center [873, 302] width 119 height 14
click at [835, 306] on p "All Types" at bounding box center [841, 302] width 29 height 10
click at [827, 509] on button "Done" at bounding box center [825, 512] width 29 height 15
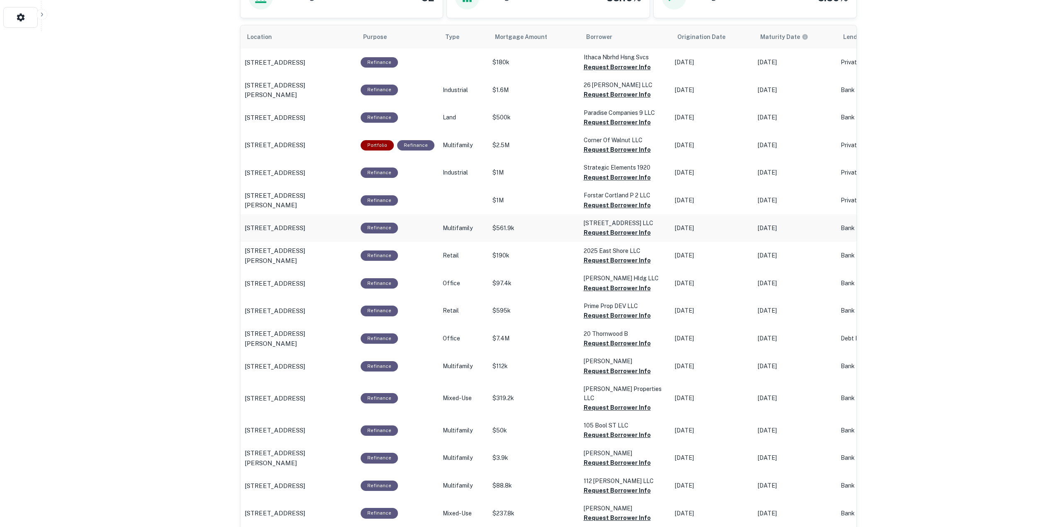
scroll to position [497, 0]
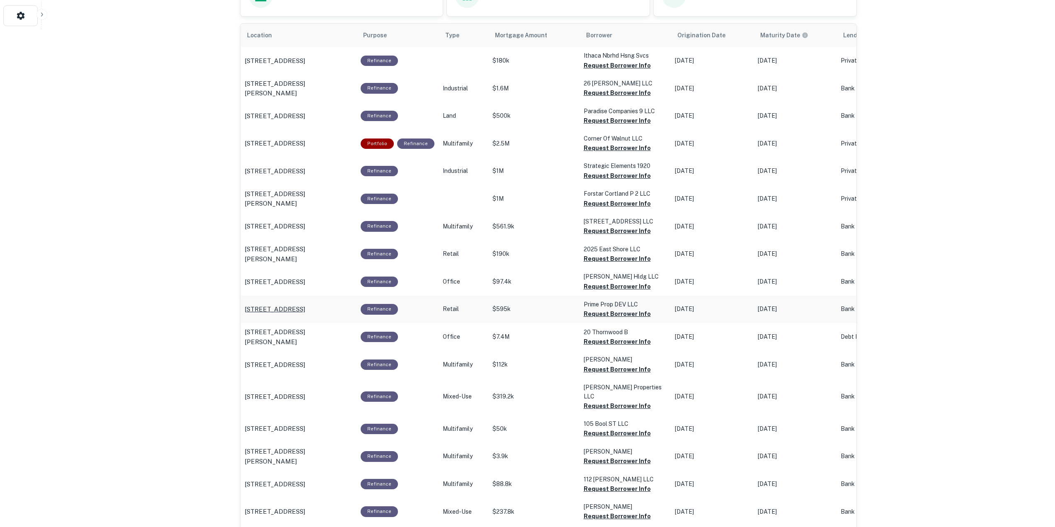
click at [305, 306] on p "266 Hooker Ave Poughkeepsie, NY12603" at bounding box center [275, 309] width 61 height 10
click at [309, 338] on p "10 Brown Rd Ithaca, NY14850" at bounding box center [299, 336] width 108 height 19
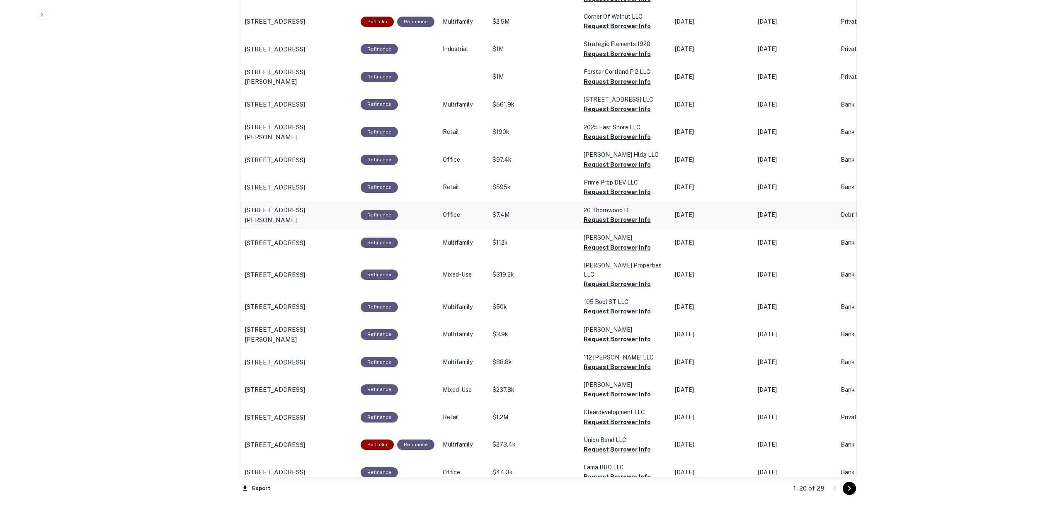
scroll to position [622, 0]
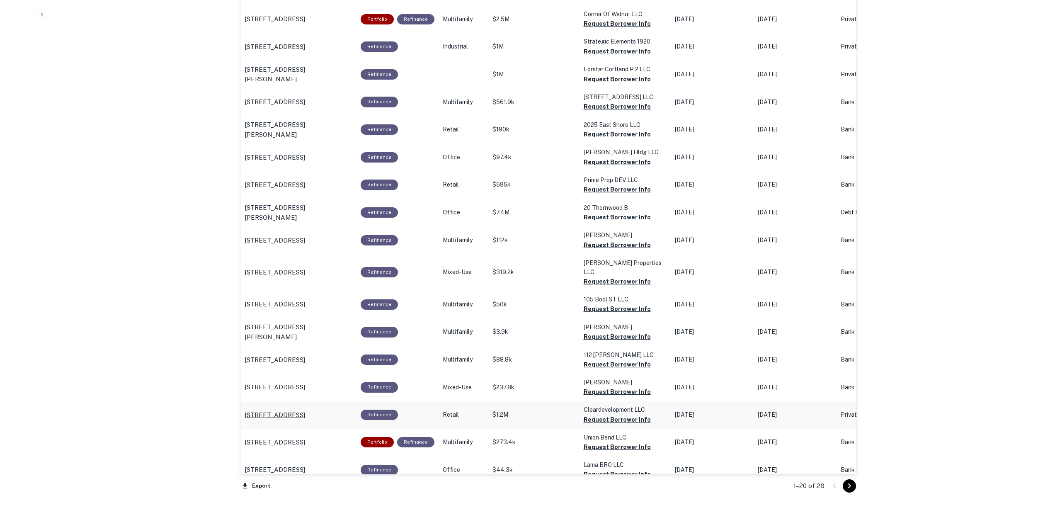
click at [305, 410] on p "293 Cayuga St Union Springs, NY13160" at bounding box center [275, 415] width 61 height 10
click at [847, 488] on icon "Go to next page" at bounding box center [849, 486] width 10 height 10
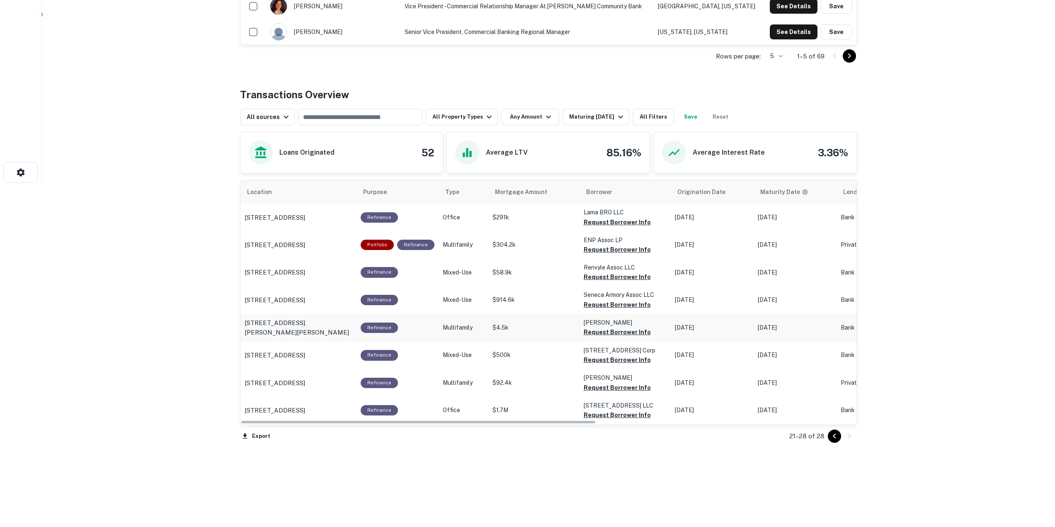
scroll to position [341, 0]
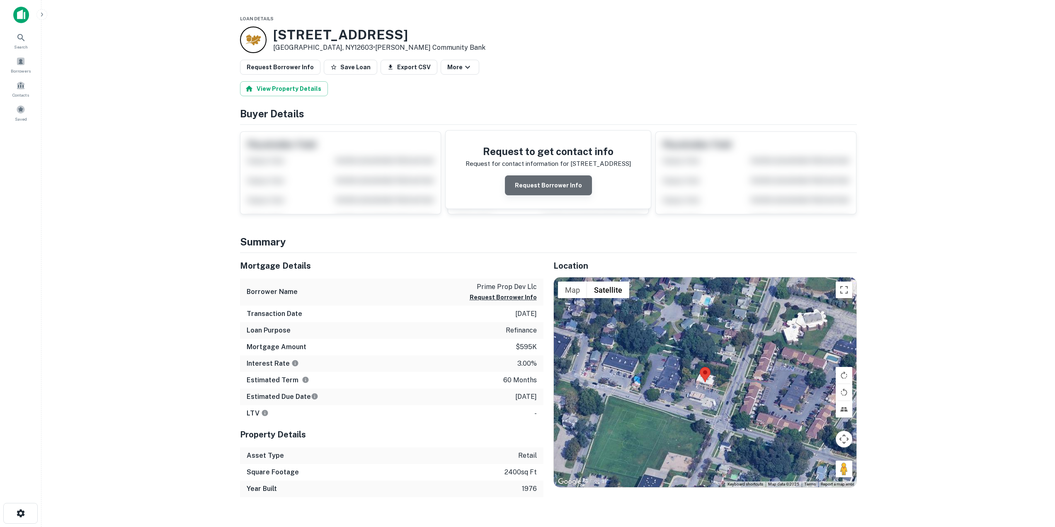
click at [563, 190] on button "Request Borrower Info" at bounding box center [548, 185] width 87 height 20
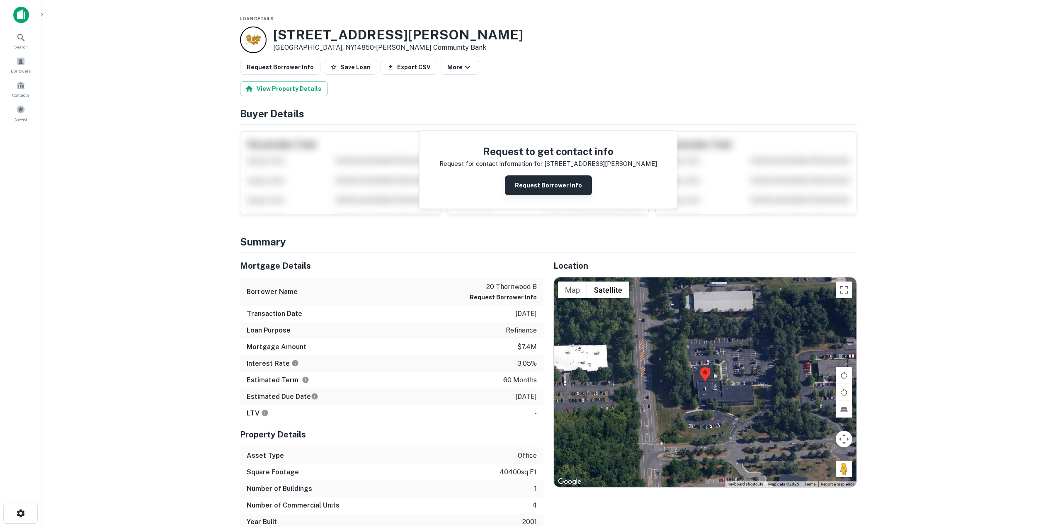
click at [572, 192] on button "Request Borrower Info" at bounding box center [548, 185] width 87 height 20
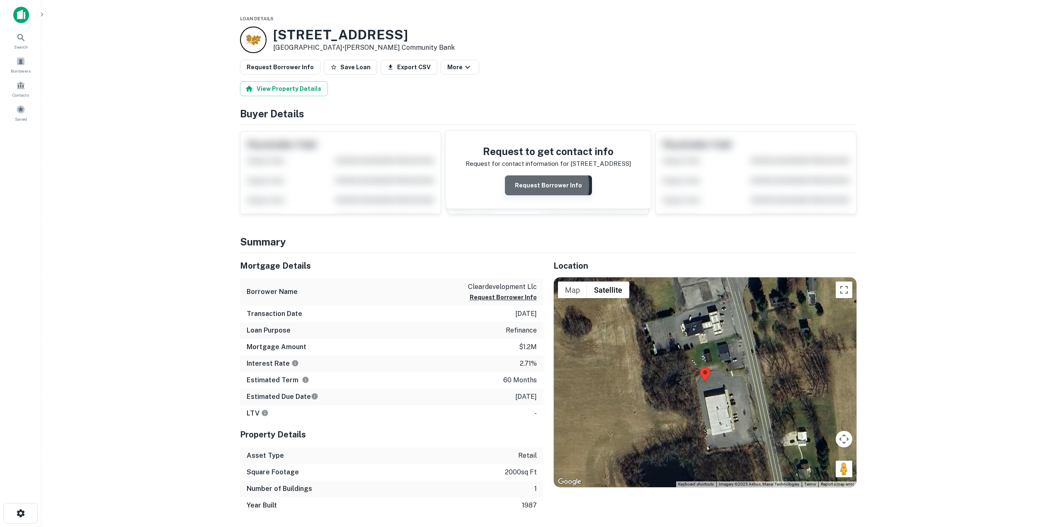
click at [526, 185] on button "Request Borrower Info" at bounding box center [548, 185] width 87 height 20
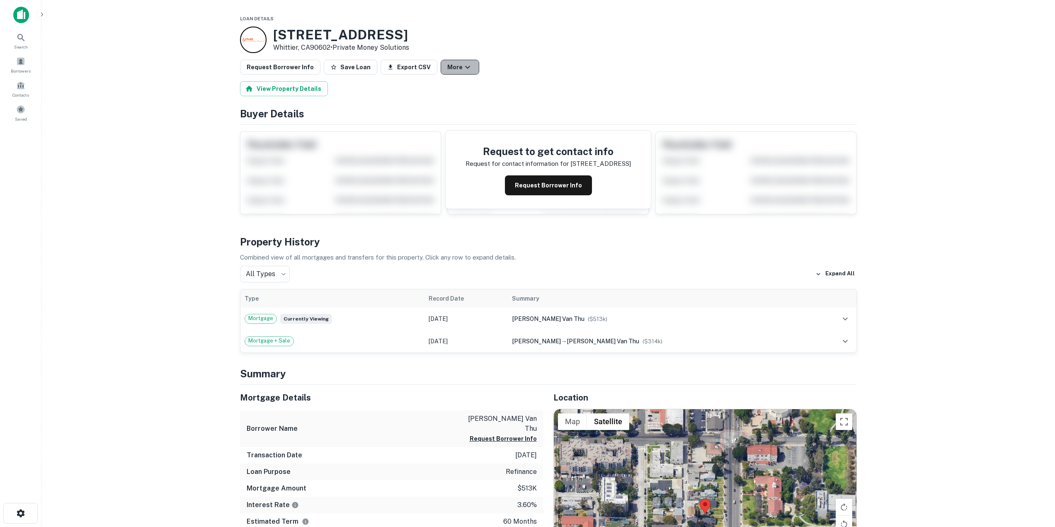
click at [449, 74] on button "More" at bounding box center [460, 67] width 39 height 15
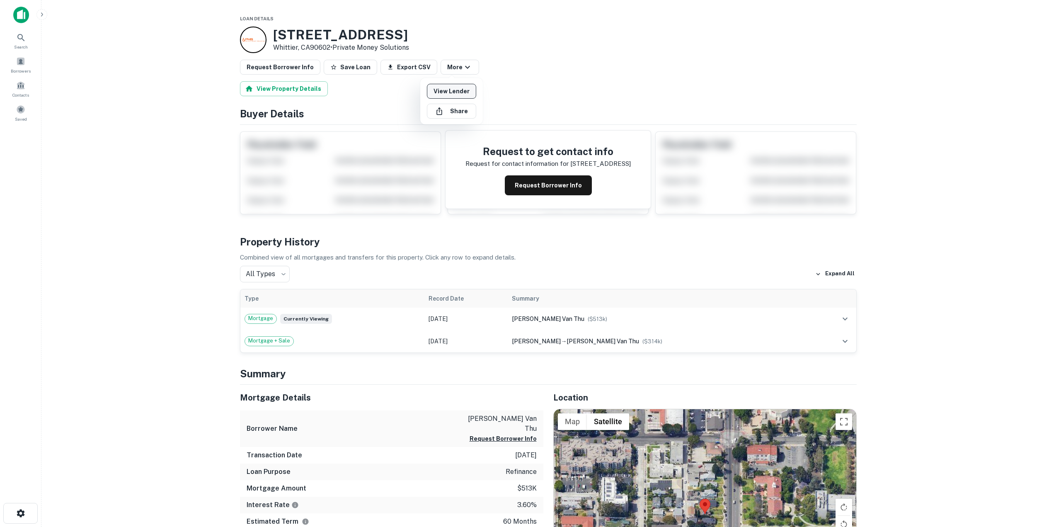
click at [449, 87] on link "View Lender" at bounding box center [451, 91] width 49 height 15
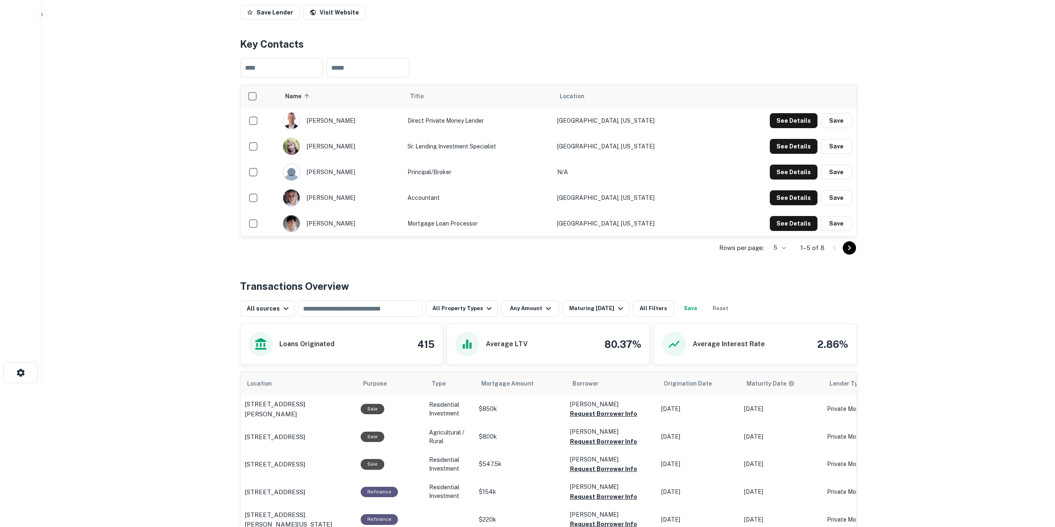
scroll to position [166, 0]
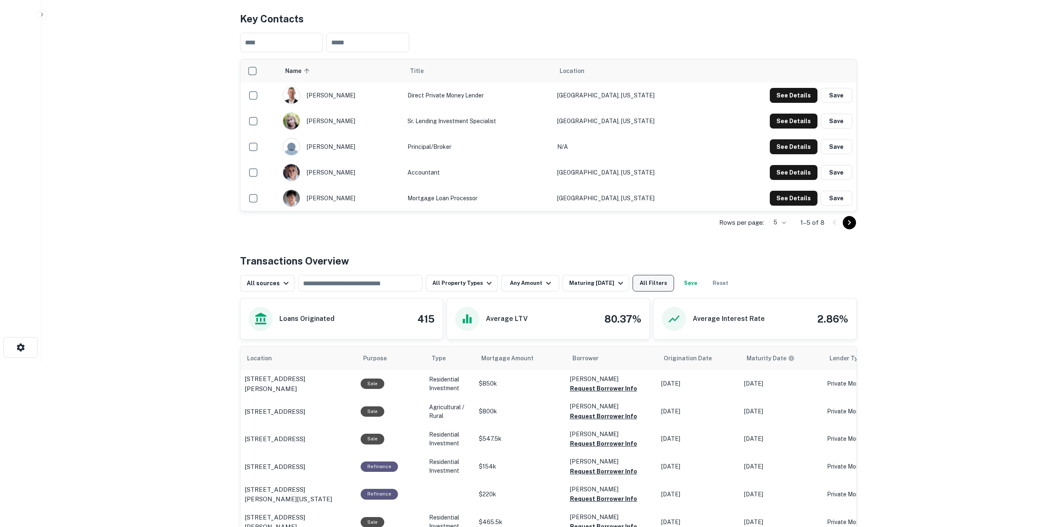
click at [649, 289] on button "All Filters" at bounding box center [653, 283] width 41 height 17
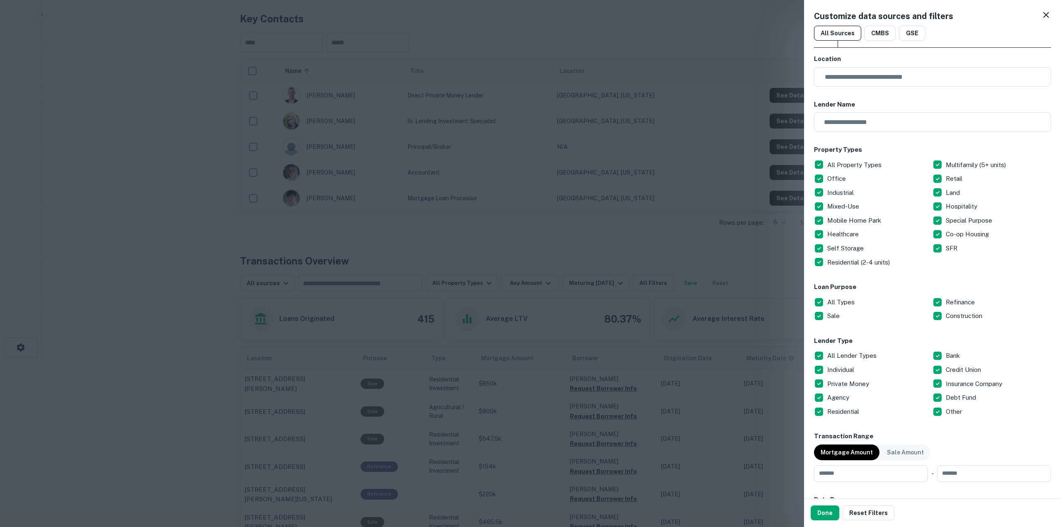
click at [852, 301] on p "All Types" at bounding box center [841, 302] width 29 height 10
click at [822, 509] on button "Done" at bounding box center [825, 512] width 29 height 15
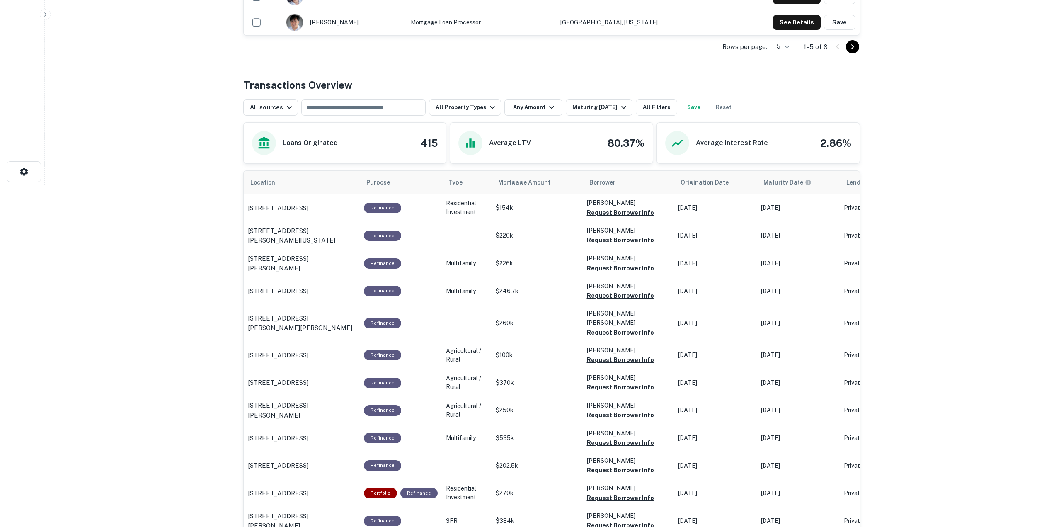
scroll to position [373, 0]
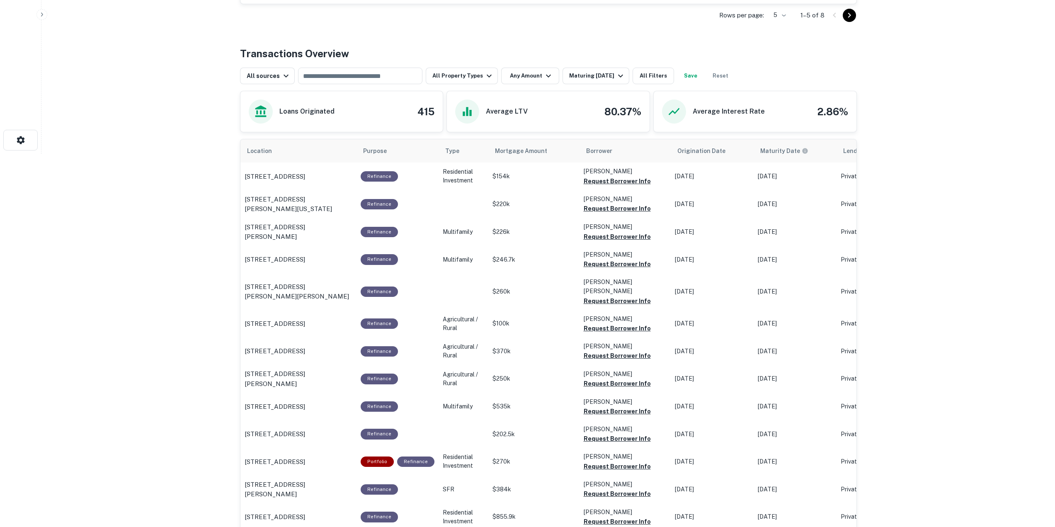
click at [633, 68] on button "All Filters" at bounding box center [653, 76] width 41 height 17
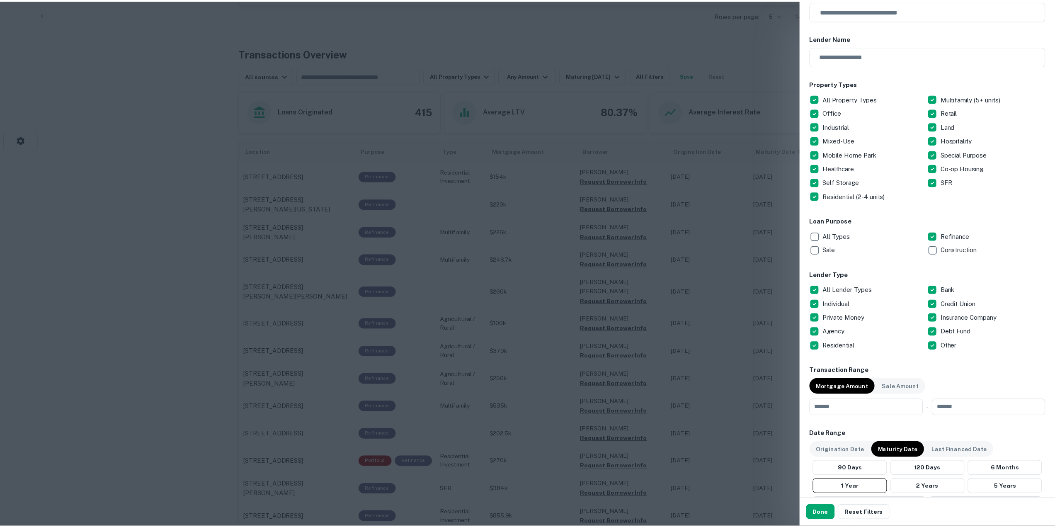
scroll to position [124, 0]
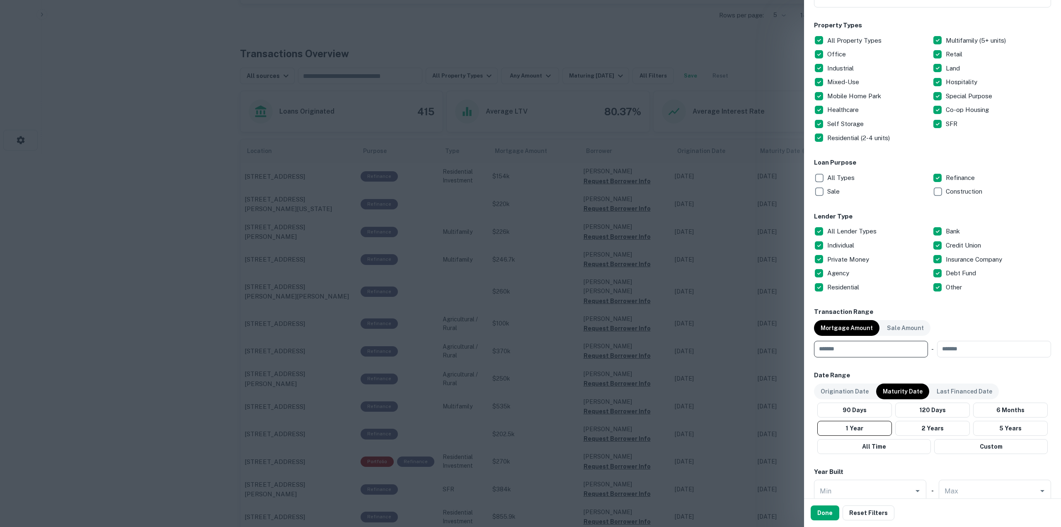
click at [894, 347] on input "number" at bounding box center [868, 349] width 108 height 17
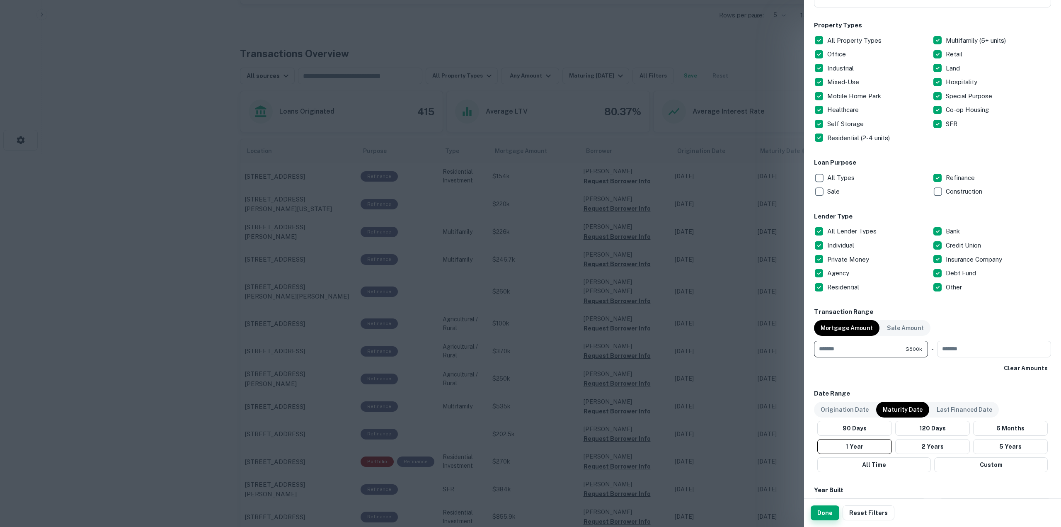
type input "******"
click at [826, 510] on button "Done" at bounding box center [825, 512] width 29 height 15
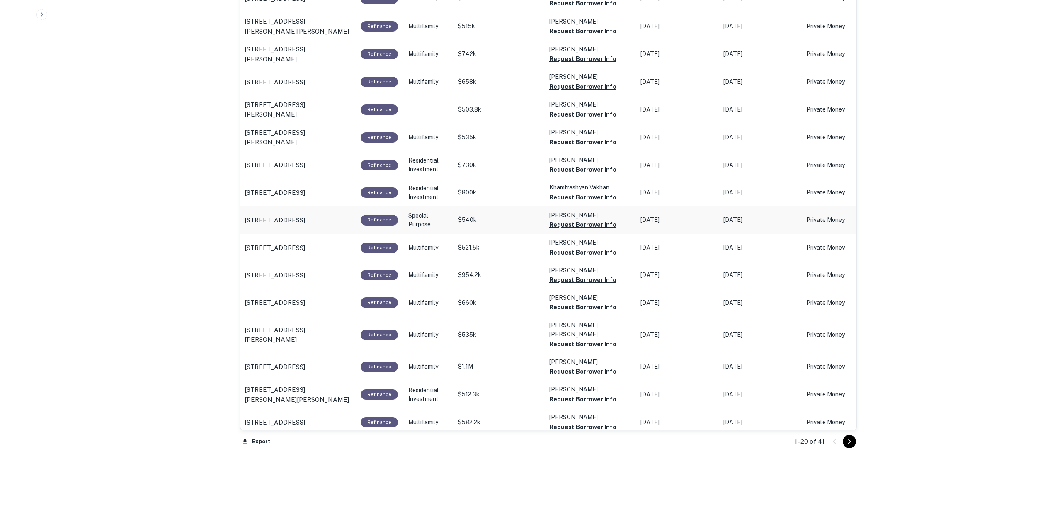
scroll to position [666, 0]
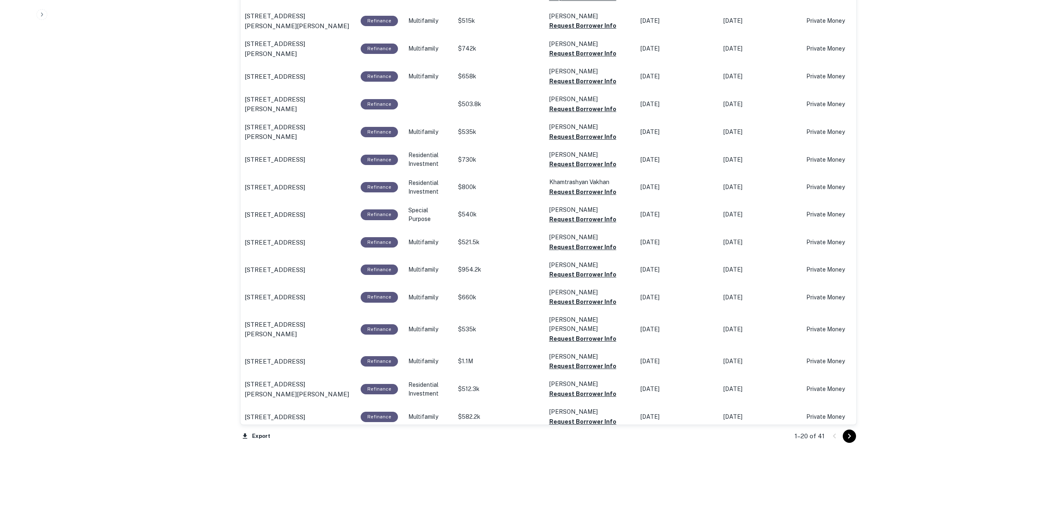
click at [845, 435] on icon "Go to next page" at bounding box center [849, 436] width 10 height 10
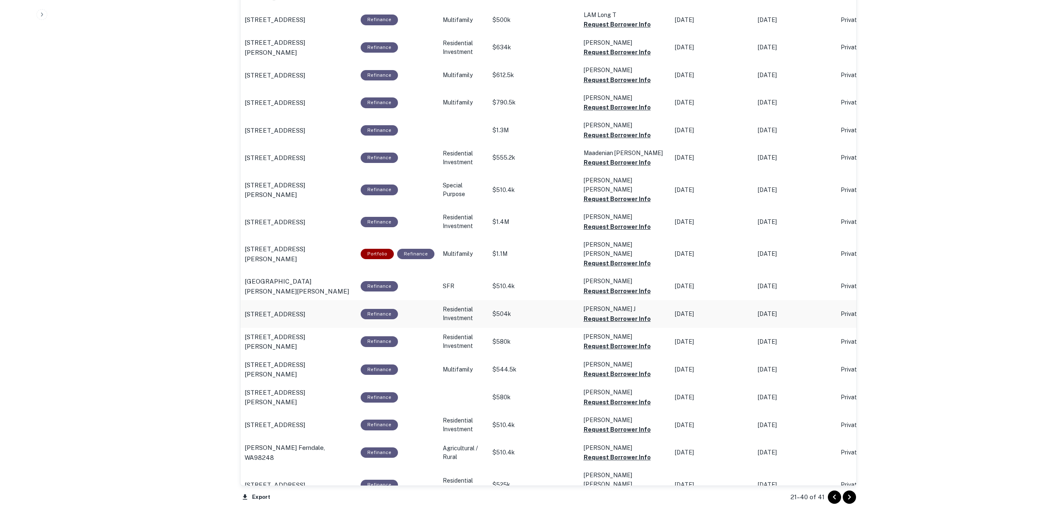
scroll to position [625, 0]
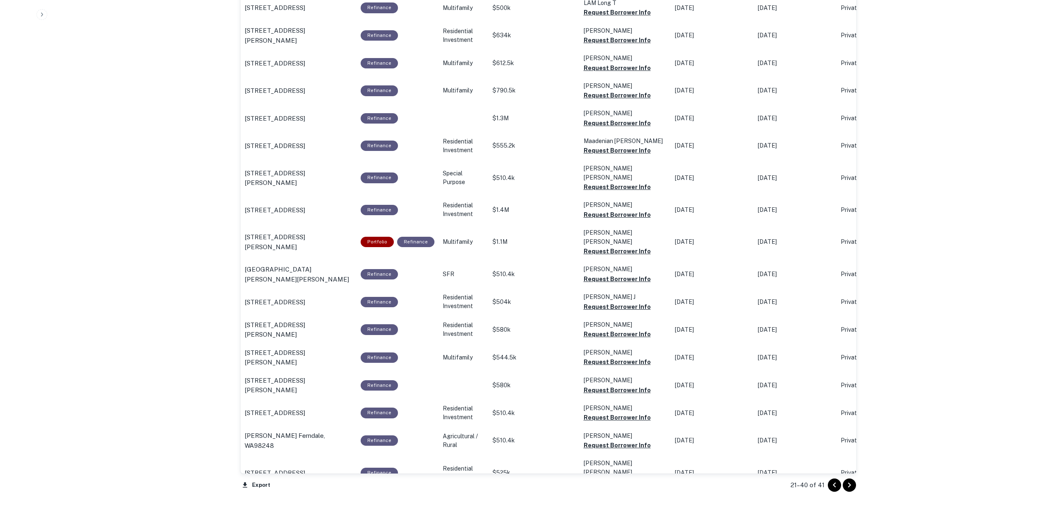
click at [849, 488] on icon "Go to next page" at bounding box center [849, 485] width 10 height 10
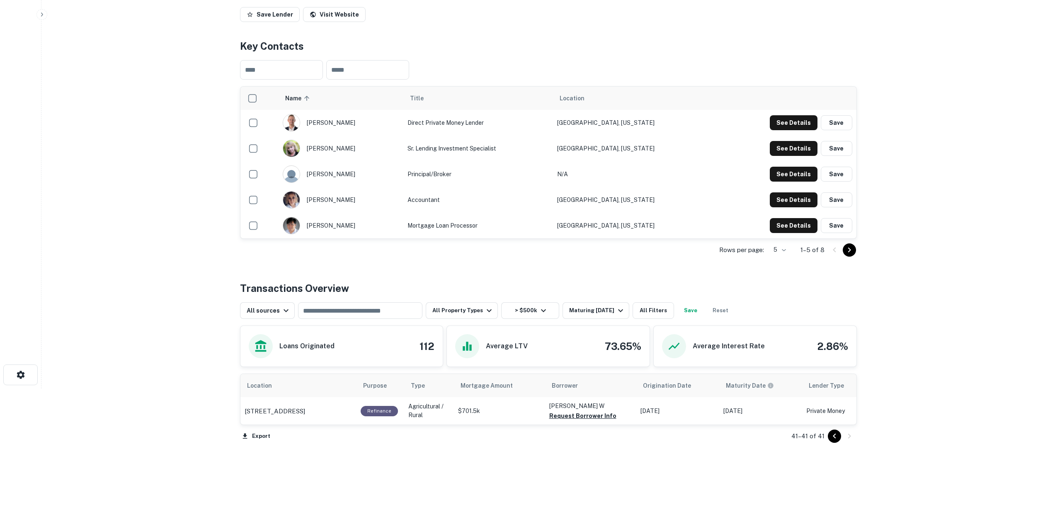
scroll to position [138, 0]
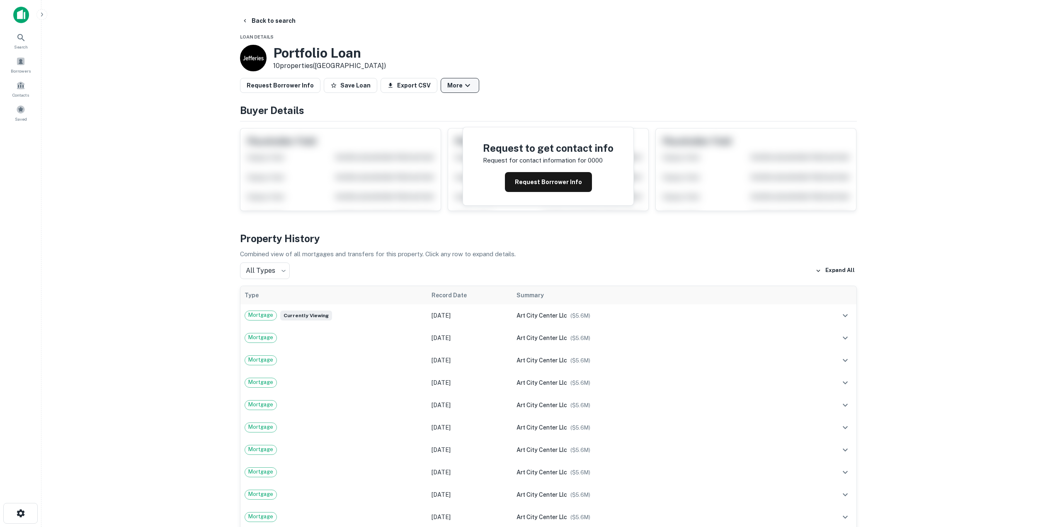
click at [441, 80] on button "More" at bounding box center [460, 85] width 39 height 15
click at [451, 105] on link "View Lender" at bounding box center [451, 109] width 49 height 15
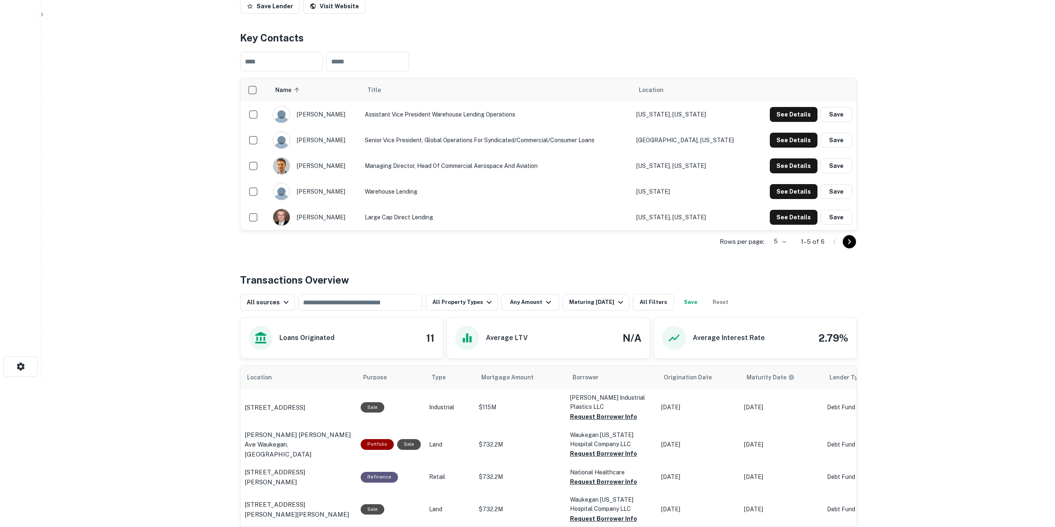
scroll to position [207, 0]
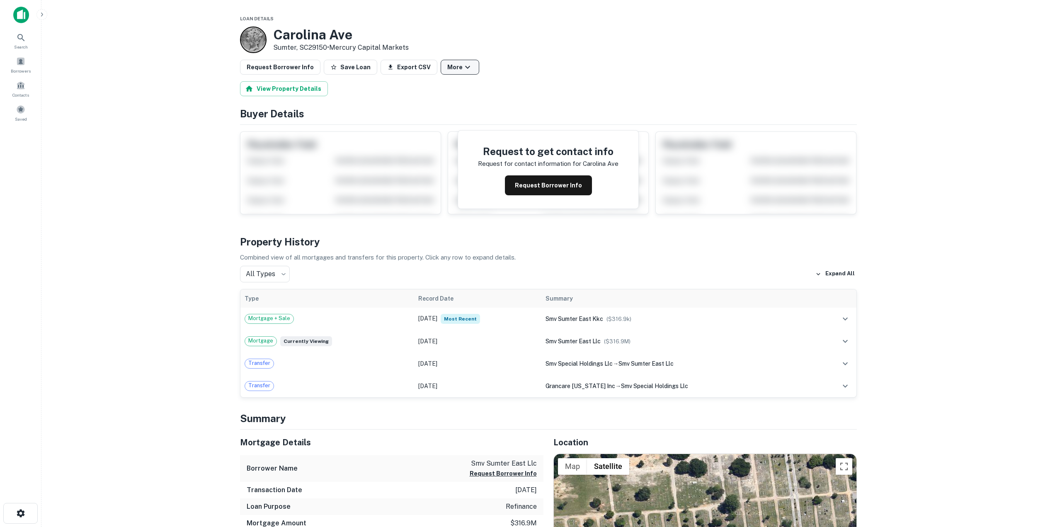
click at [442, 63] on button "More" at bounding box center [460, 67] width 39 height 15
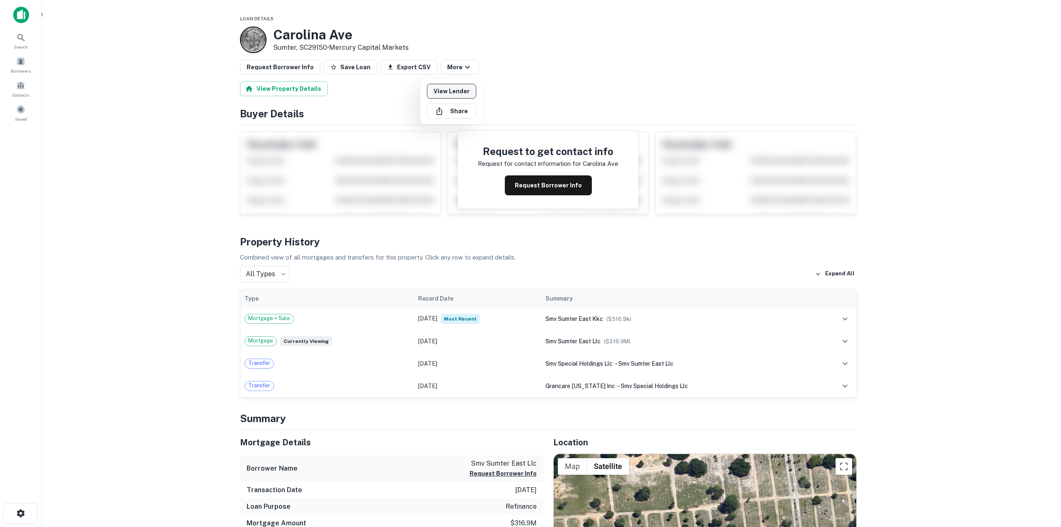
click at [455, 90] on link "View Lender" at bounding box center [451, 91] width 49 height 15
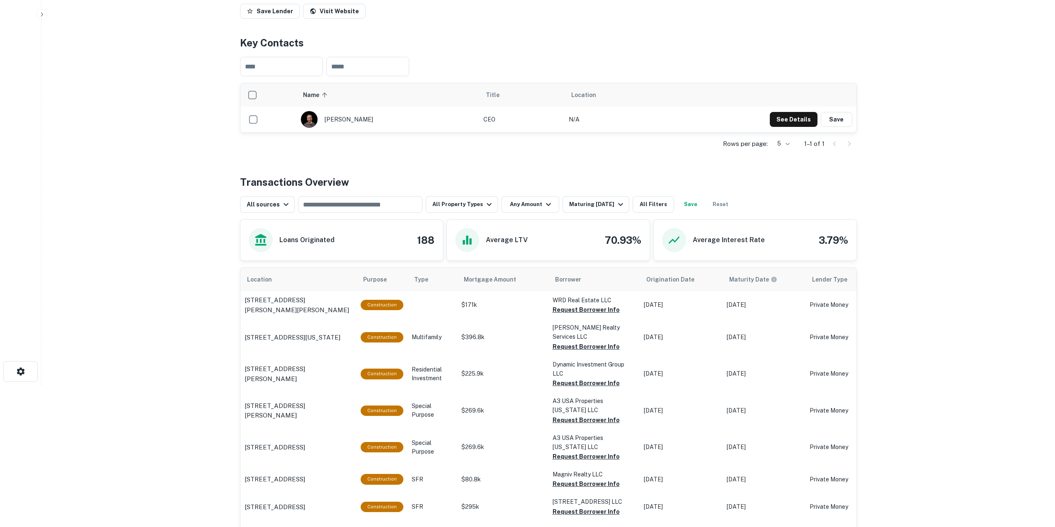
scroll to position [124, 0]
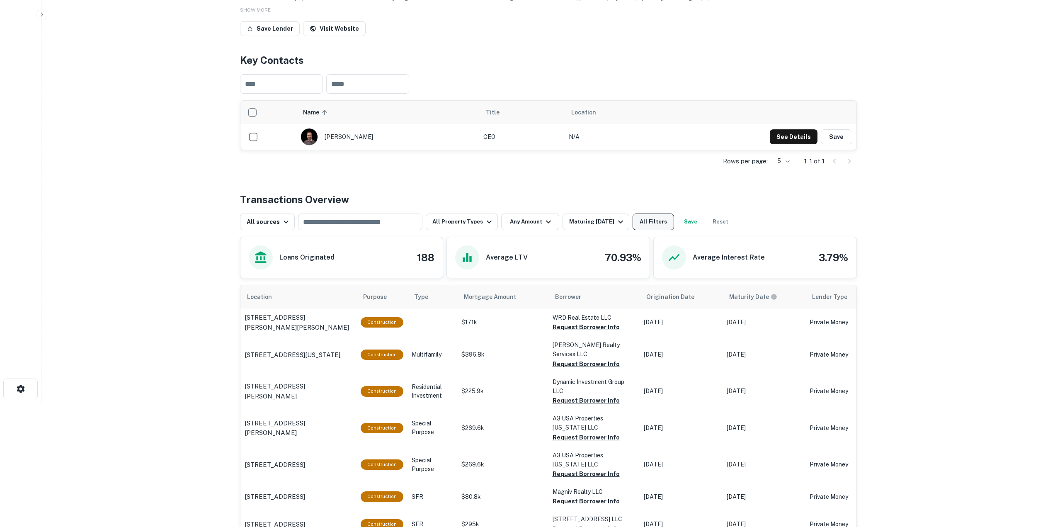
click at [652, 229] on button "All Filters" at bounding box center [653, 221] width 41 height 17
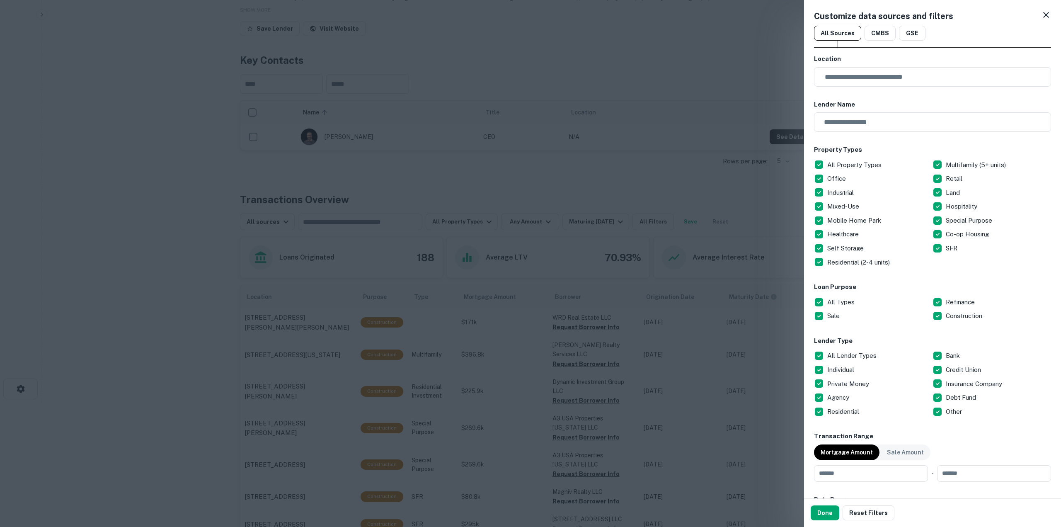
click at [838, 298] on p "All Types" at bounding box center [841, 302] width 29 height 10
click at [822, 511] on button "Done" at bounding box center [825, 512] width 29 height 15
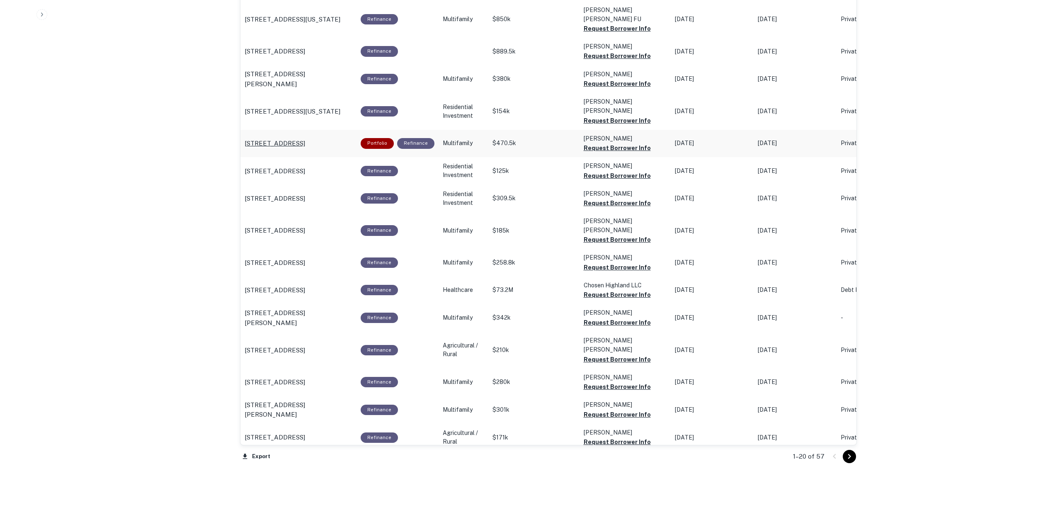
scroll to position [563, 0]
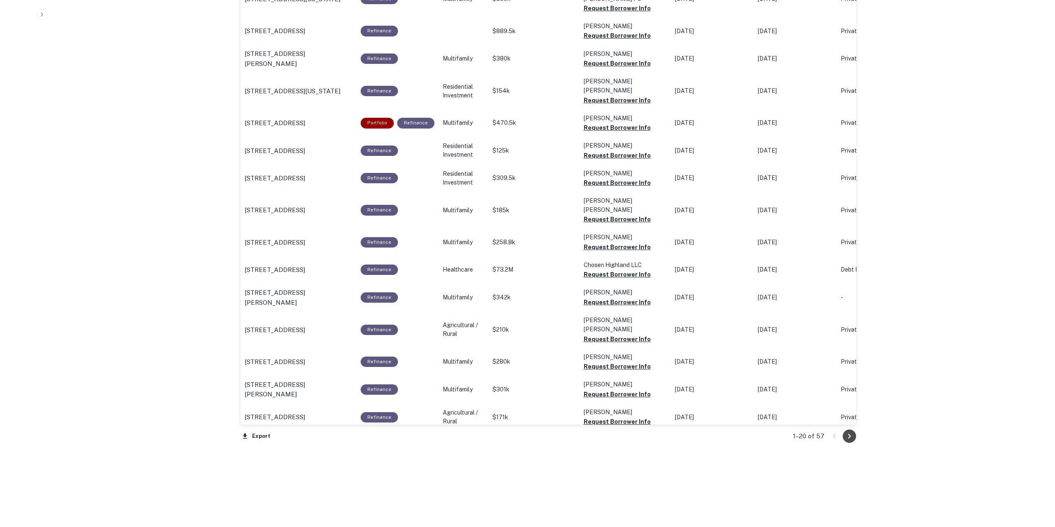
click at [854, 439] on button "Go to next page" at bounding box center [849, 435] width 13 height 13
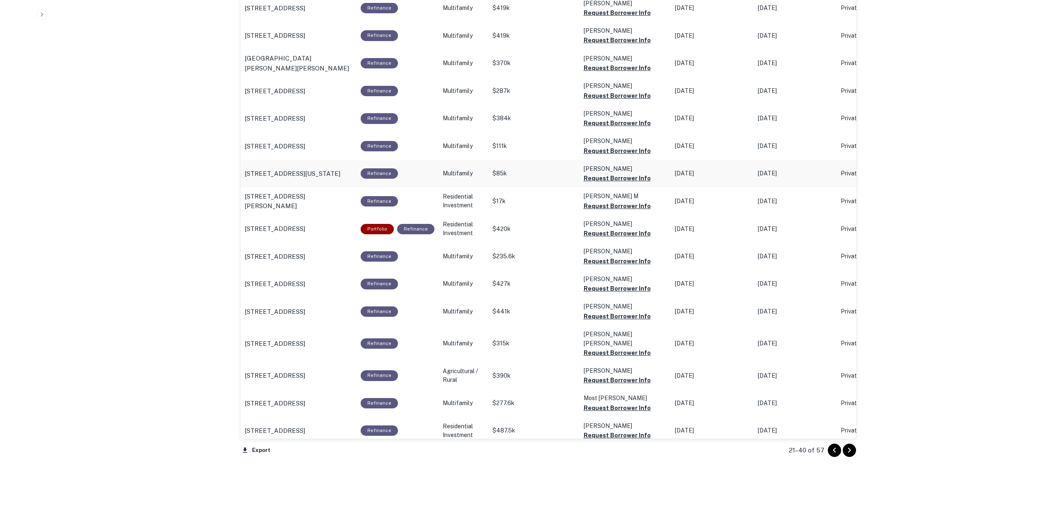
scroll to position [563, 0]
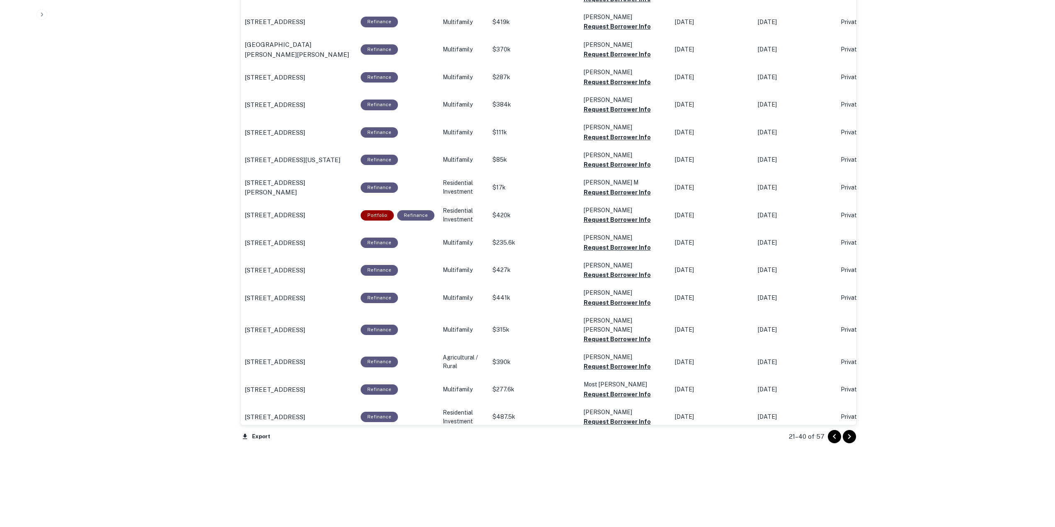
click at [844, 429] on div "21–40 of 57" at bounding box center [818, 436] width 78 height 22
click at [854, 439] on button "Go to next page" at bounding box center [849, 436] width 13 height 13
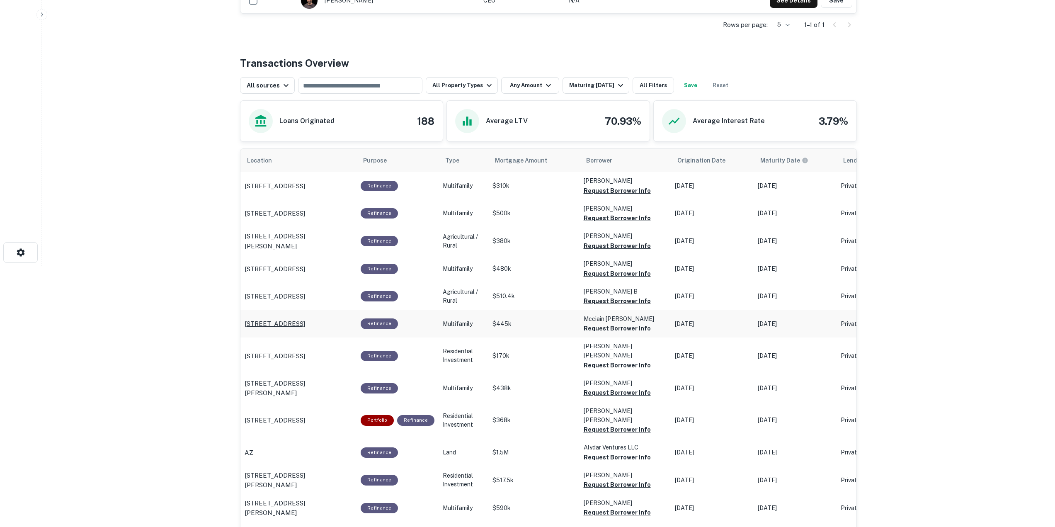
scroll to position [264, 0]
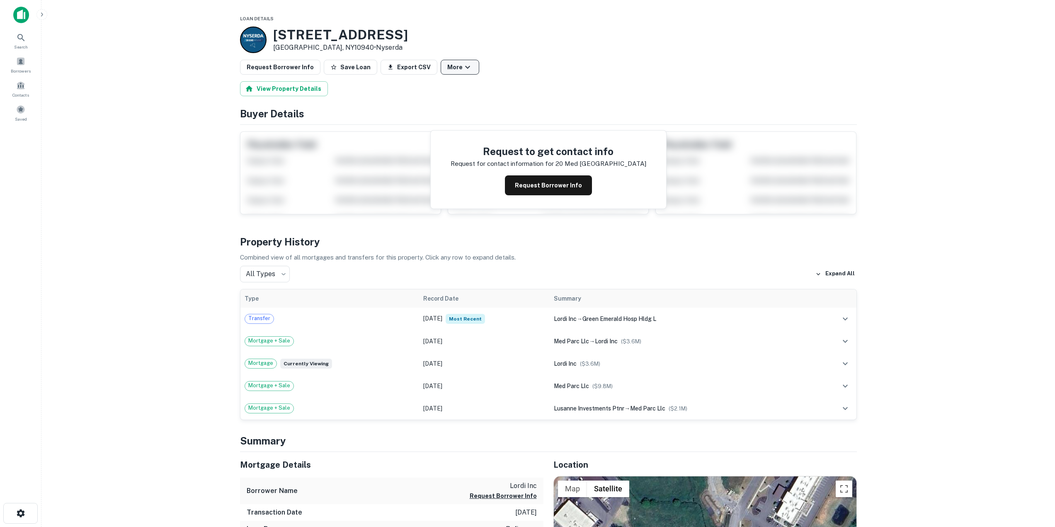
drag, startPoint x: 444, startPoint y: 59, endPoint x: 446, endPoint y: 64, distance: 5.2
click at [449, 70] on button "More" at bounding box center [460, 67] width 39 height 15
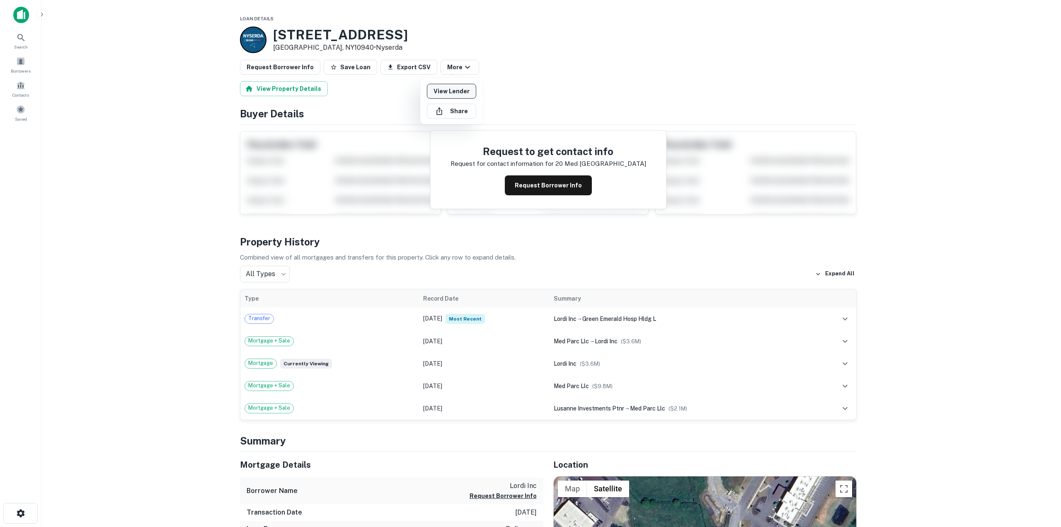
click at [452, 90] on link "View Lender" at bounding box center [451, 91] width 49 height 15
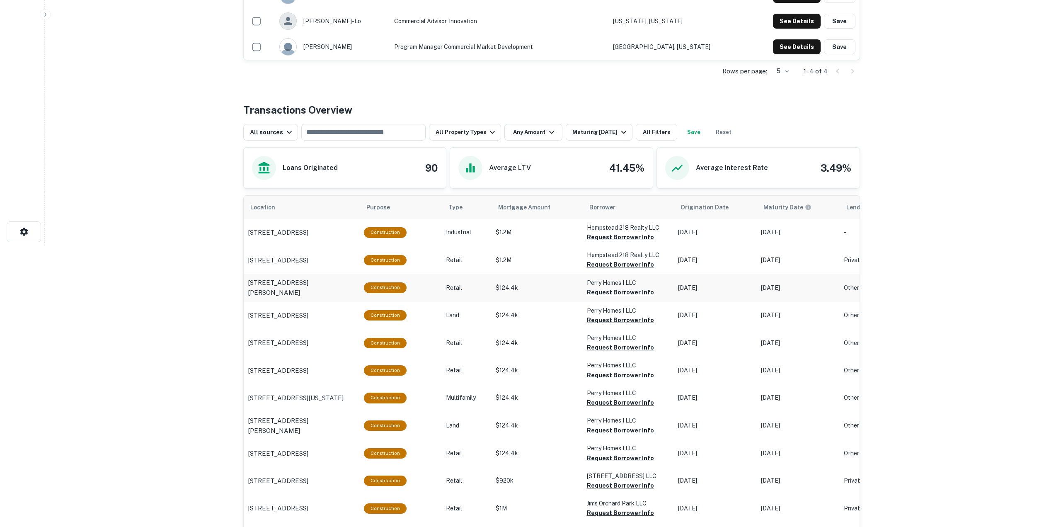
scroll to position [290, 0]
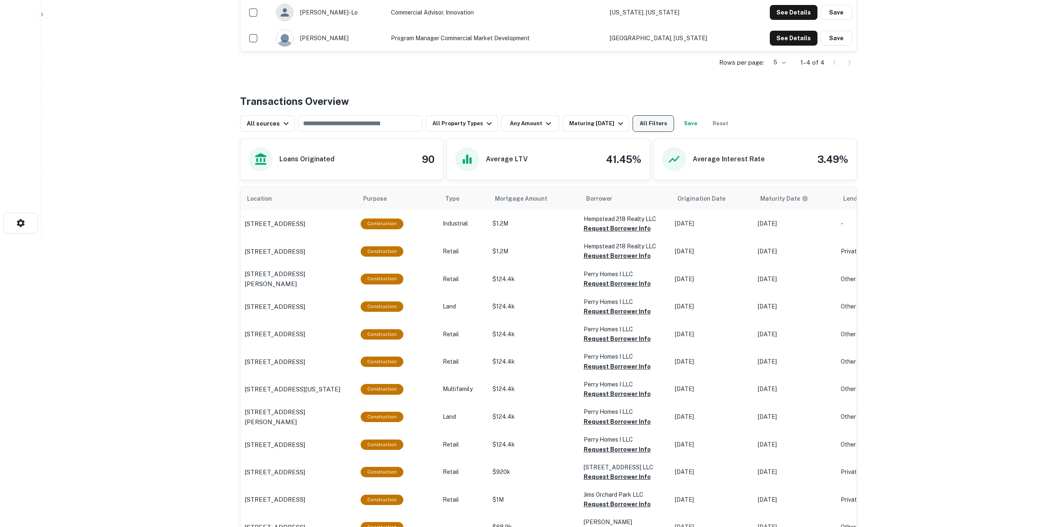
click at [643, 124] on button "All Filters" at bounding box center [653, 123] width 41 height 17
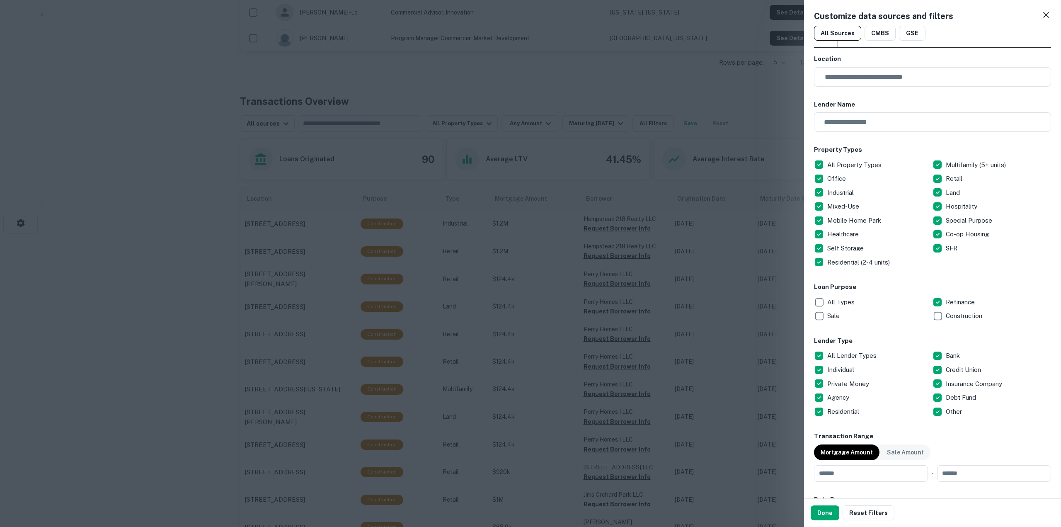
click at [827, 512] on button "Done" at bounding box center [825, 512] width 29 height 15
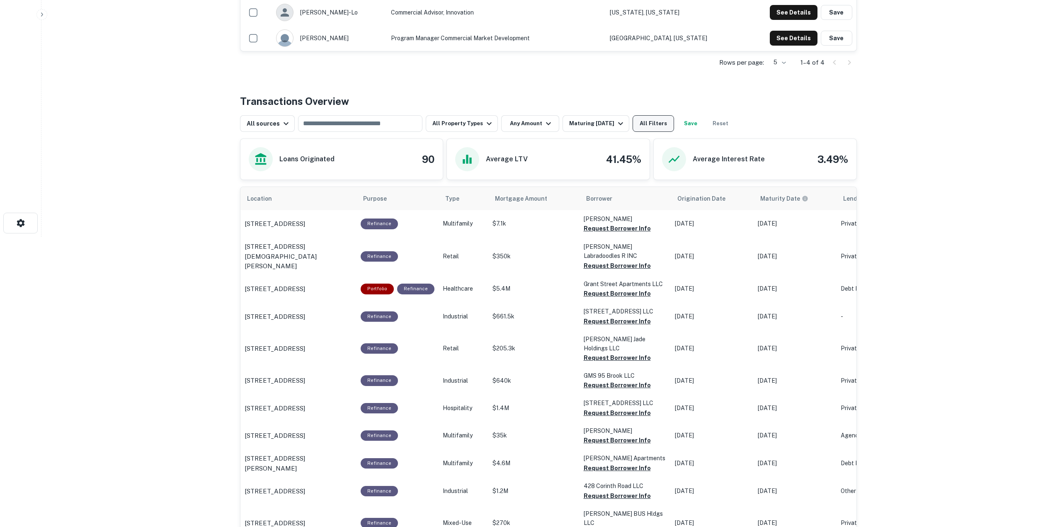
click at [640, 124] on button "All Filters" at bounding box center [653, 123] width 41 height 17
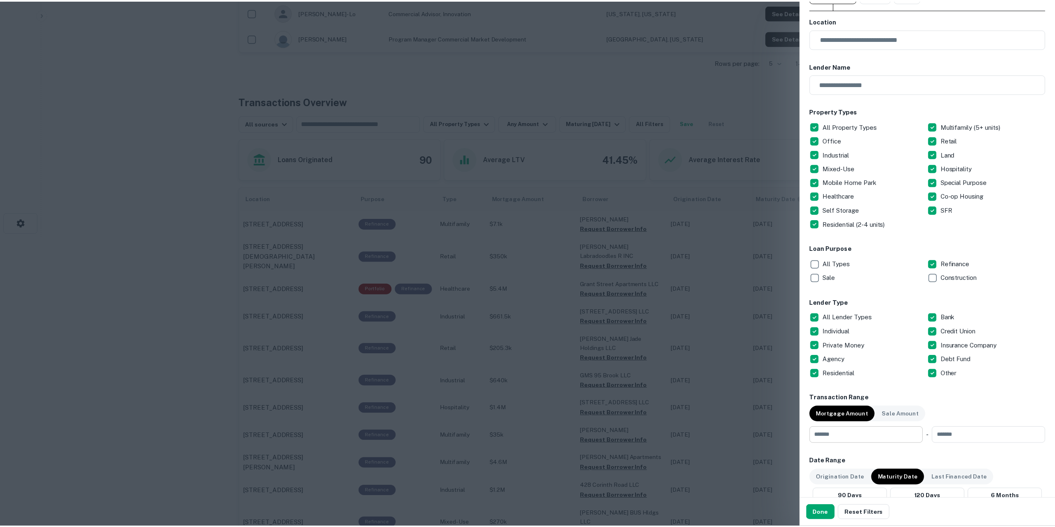
scroll to position [41, 0]
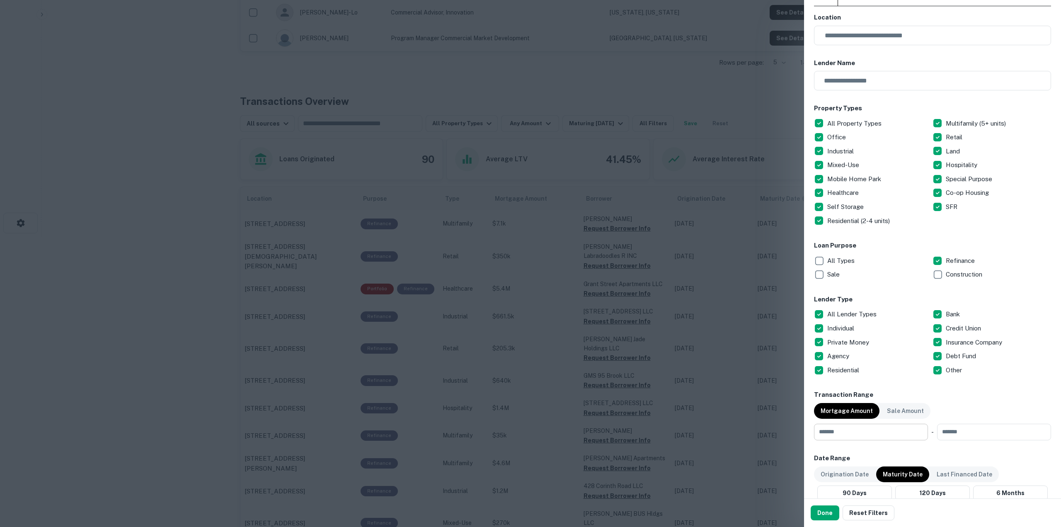
click at [858, 436] on input "number" at bounding box center [868, 432] width 108 height 17
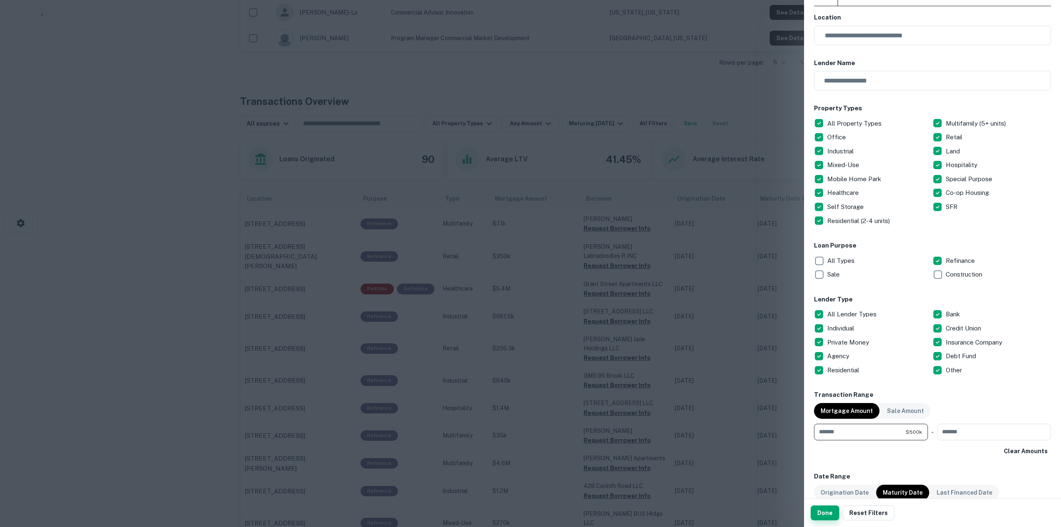
type input "******"
click at [818, 516] on button "Done" at bounding box center [825, 512] width 29 height 15
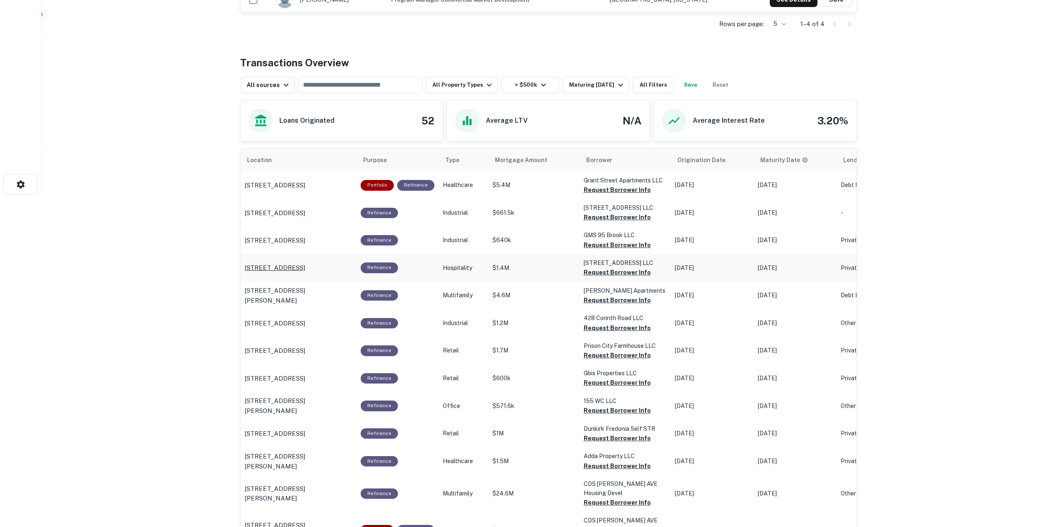
scroll to position [332, 0]
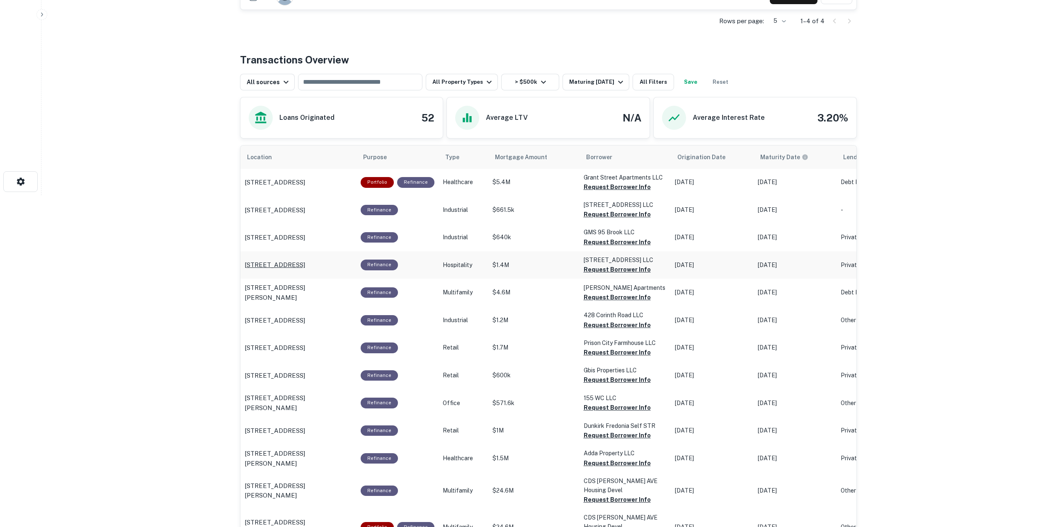
click at [305, 261] on p "6201 Atlantic Ave Wildwood, NJ08260" at bounding box center [275, 265] width 61 height 10
click at [325, 293] on p "7-9 Isabel Ln Monticello, NY12701" at bounding box center [299, 292] width 108 height 19
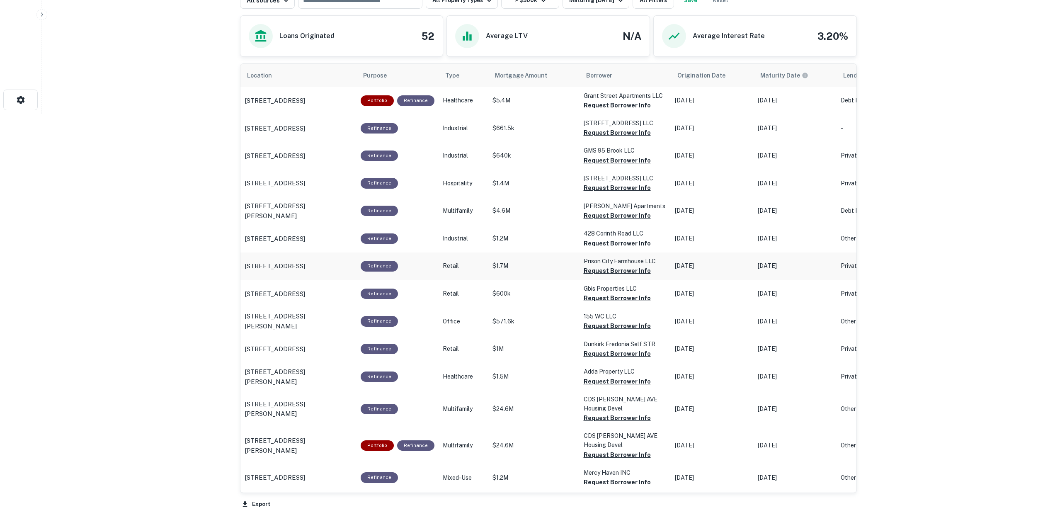
scroll to position [415, 0]
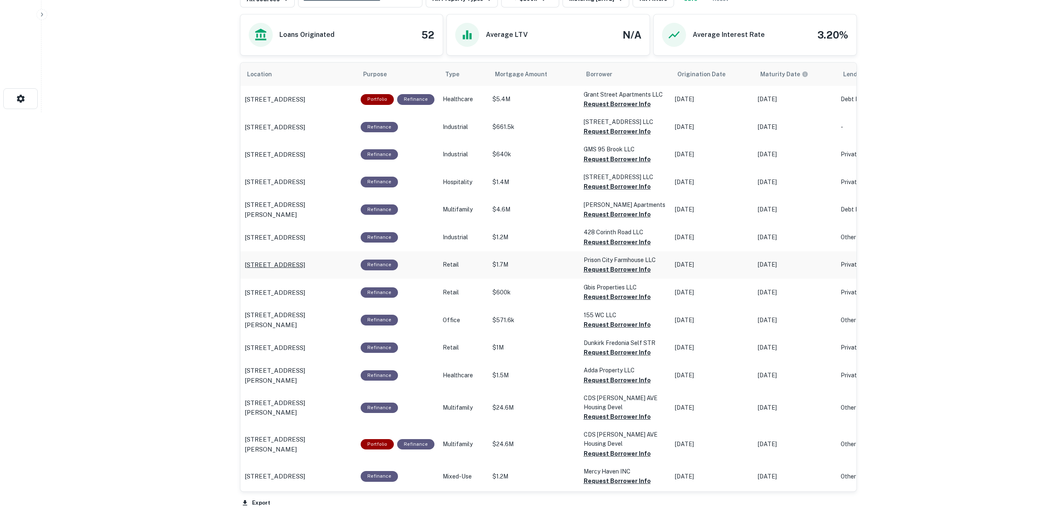
click at [305, 268] on p "251 North St Auburn, NY13021" at bounding box center [275, 265] width 61 height 10
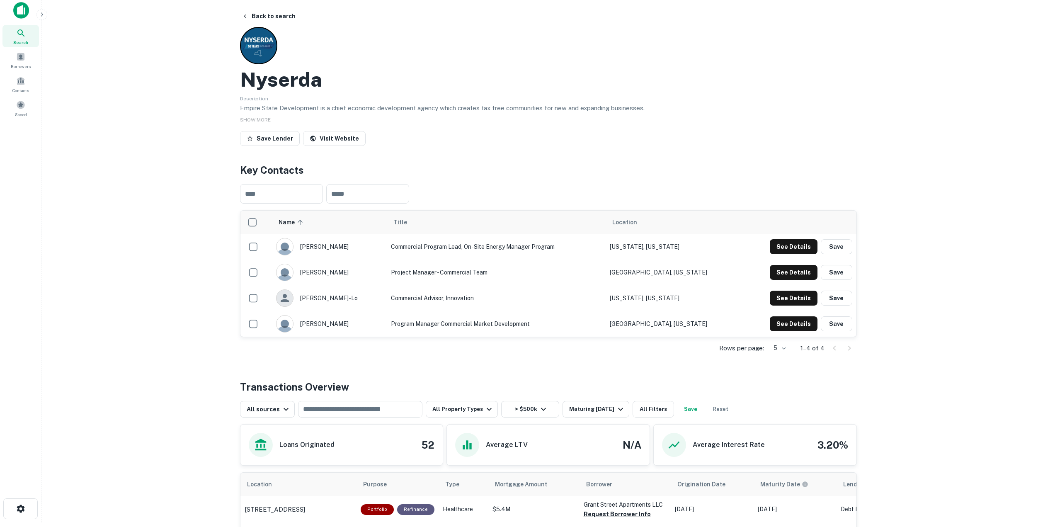
scroll to position [0, 0]
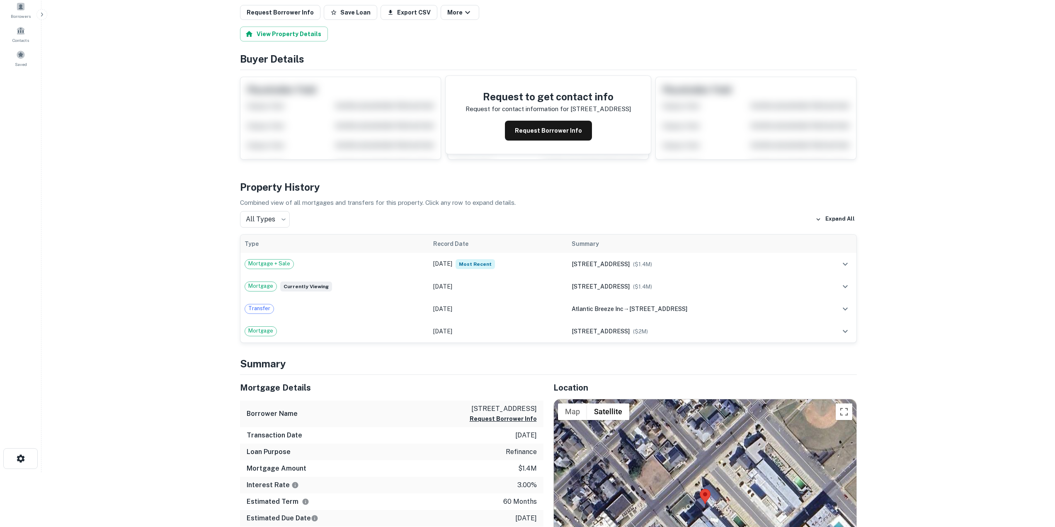
scroll to position [249, 0]
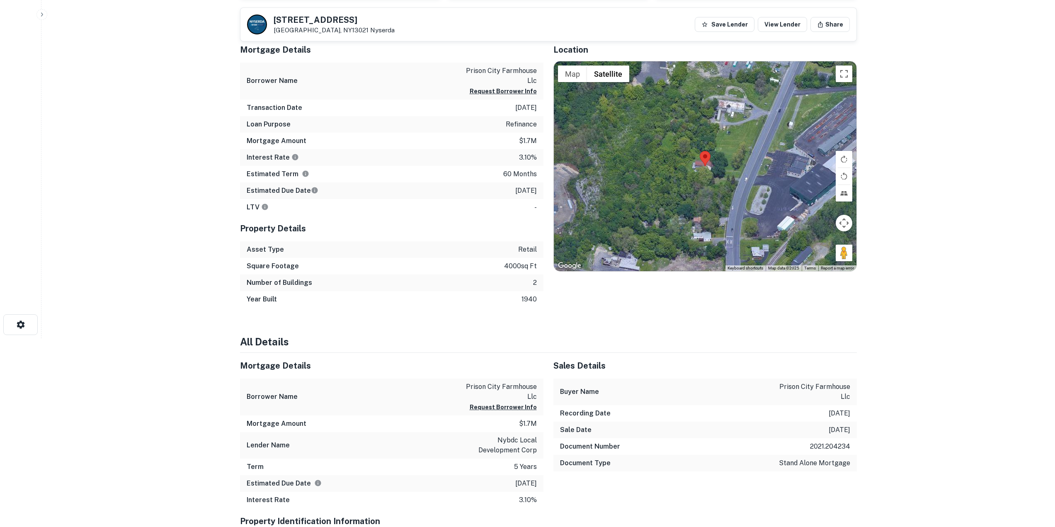
scroll to position [41, 0]
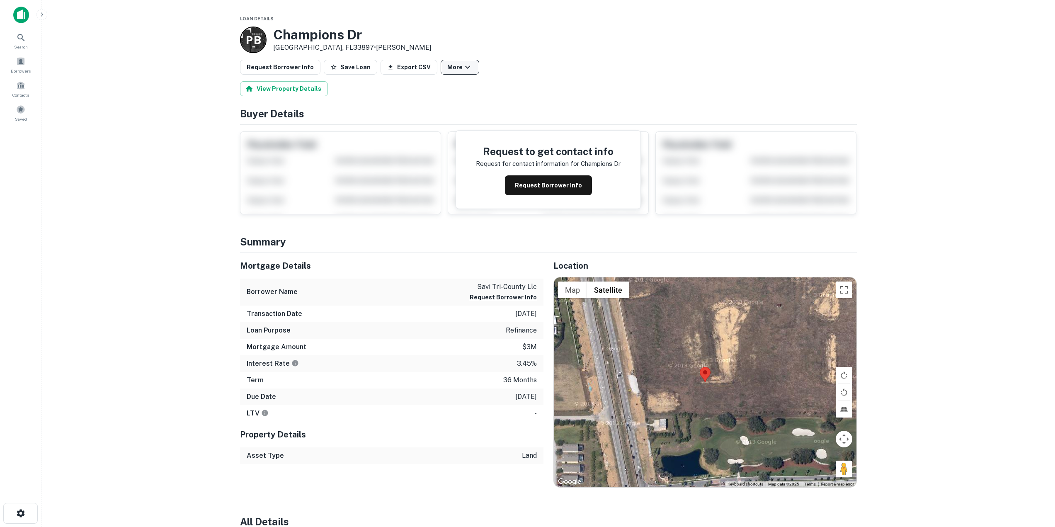
click at [463, 64] on icon "button" at bounding box center [468, 67] width 10 height 10
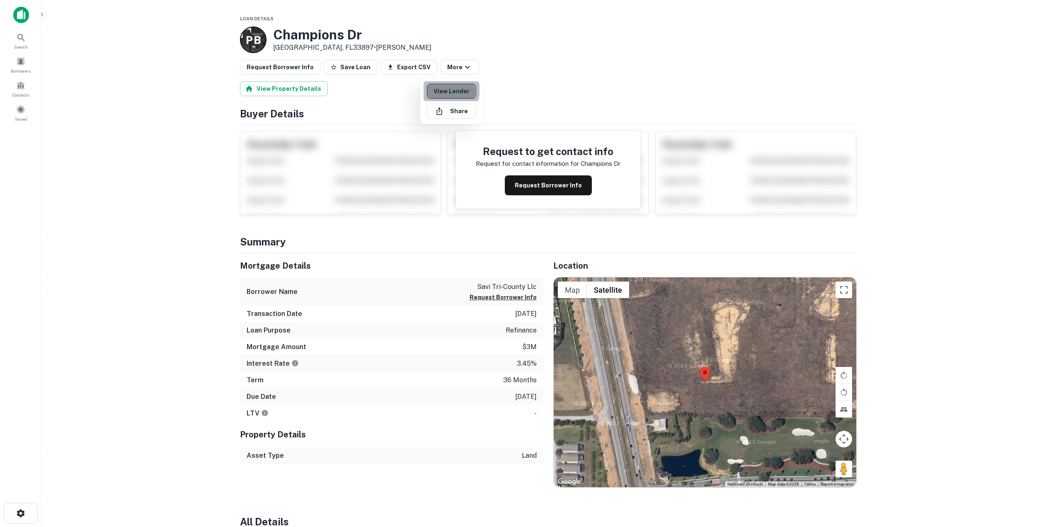
click at [450, 90] on link "View Lender" at bounding box center [451, 91] width 49 height 15
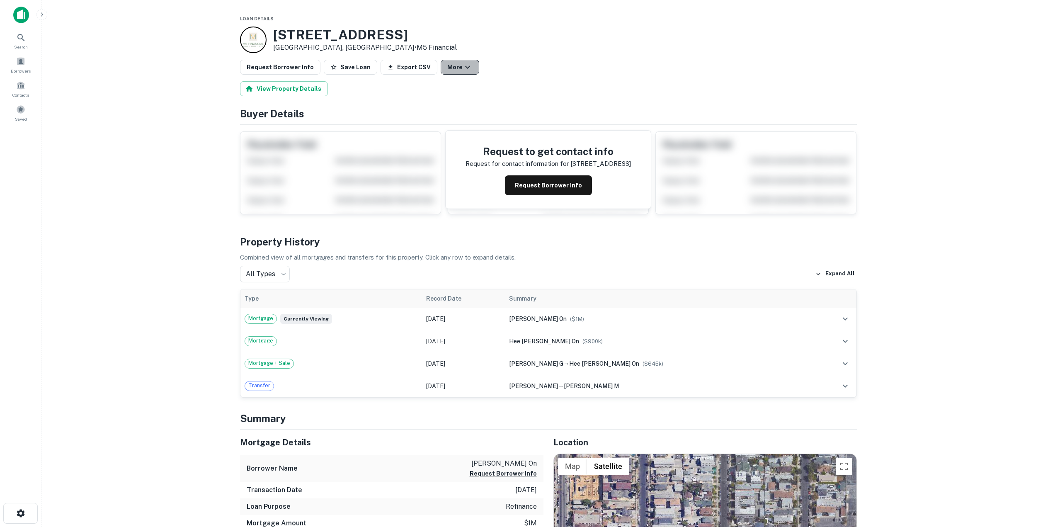
click at [463, 69] on icon "button" at bounding box center [468, 67] width 10 height 10
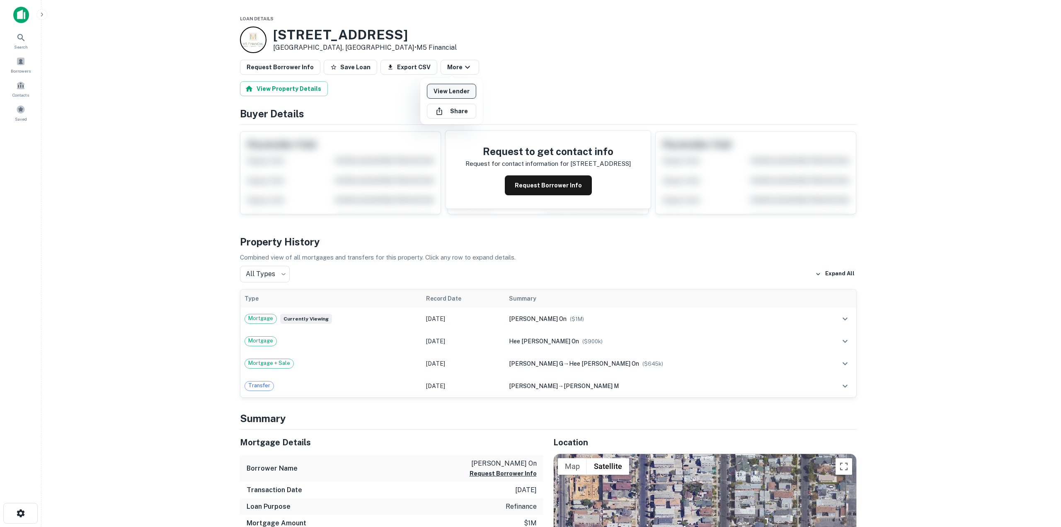
click at [467, 92] on link "View Lender" at bounding box center [451, 91] width 49 height 15
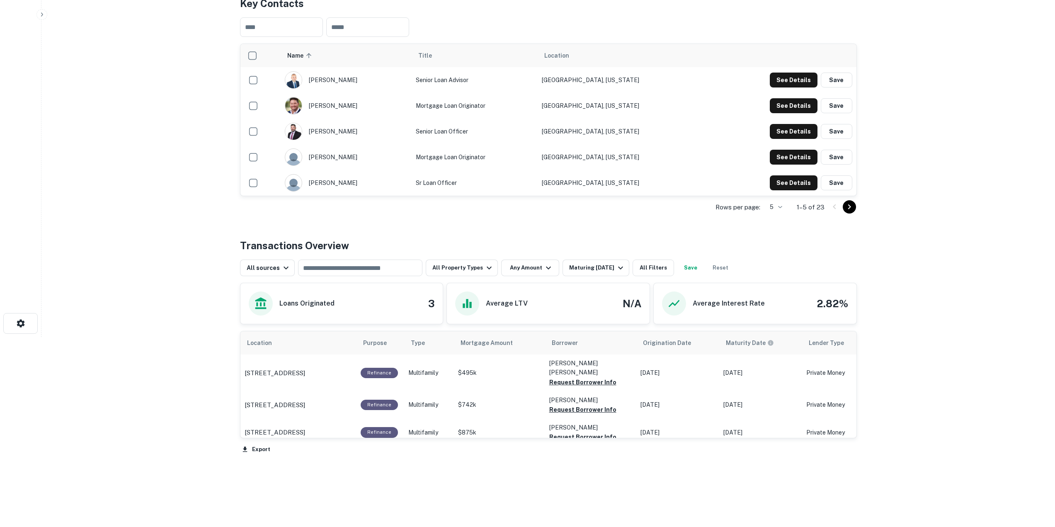
scroll to position [198, 0]
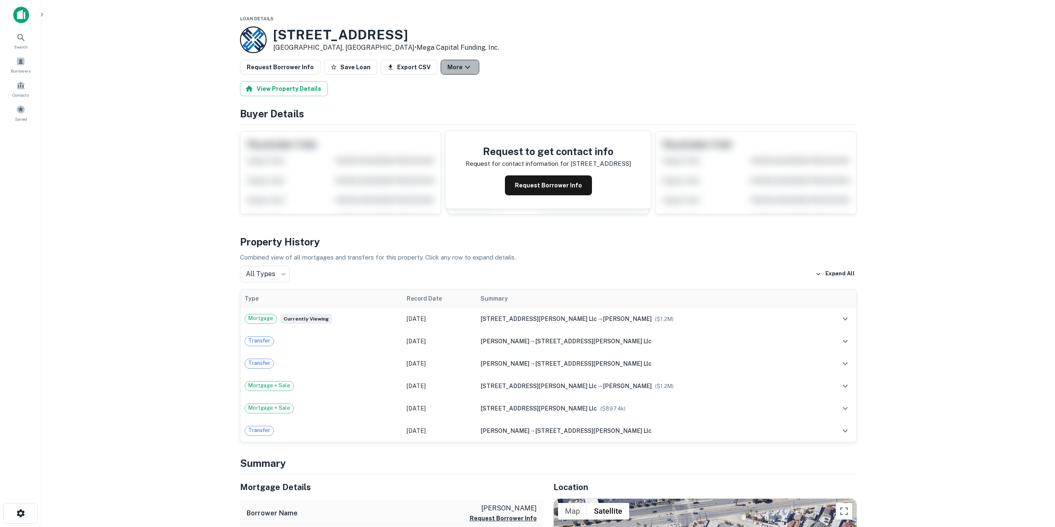
click at [442, 65] on button "More" at bounding box center [460, 67] width 39 height 15
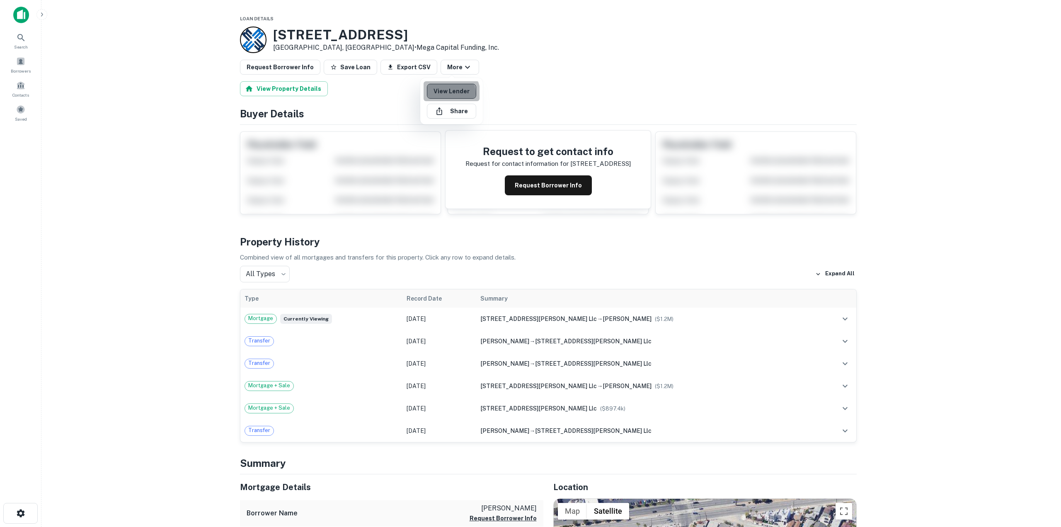
click at [449, 93] on link "View Lender" at bounding box center [451, 91] width 49 height 15
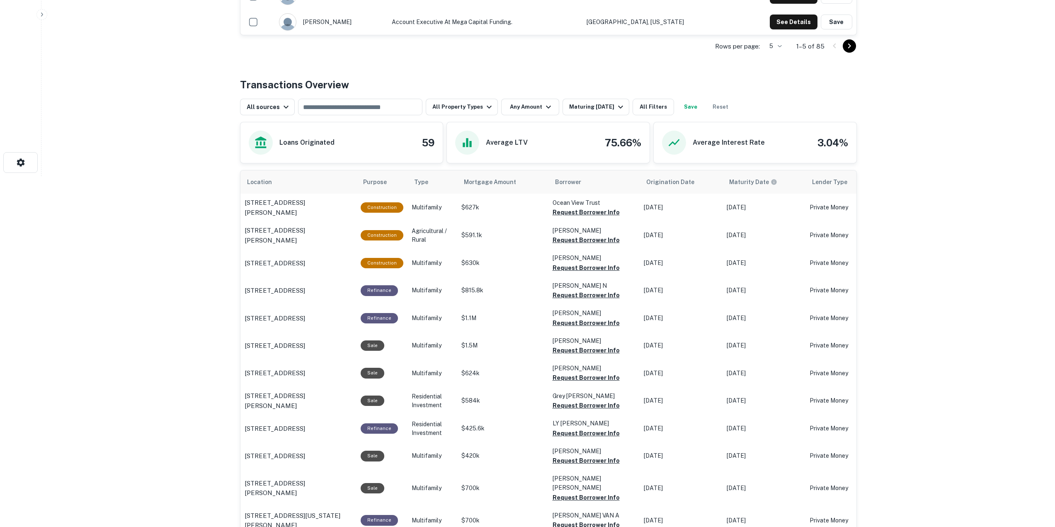
scroll to position [332, 0]
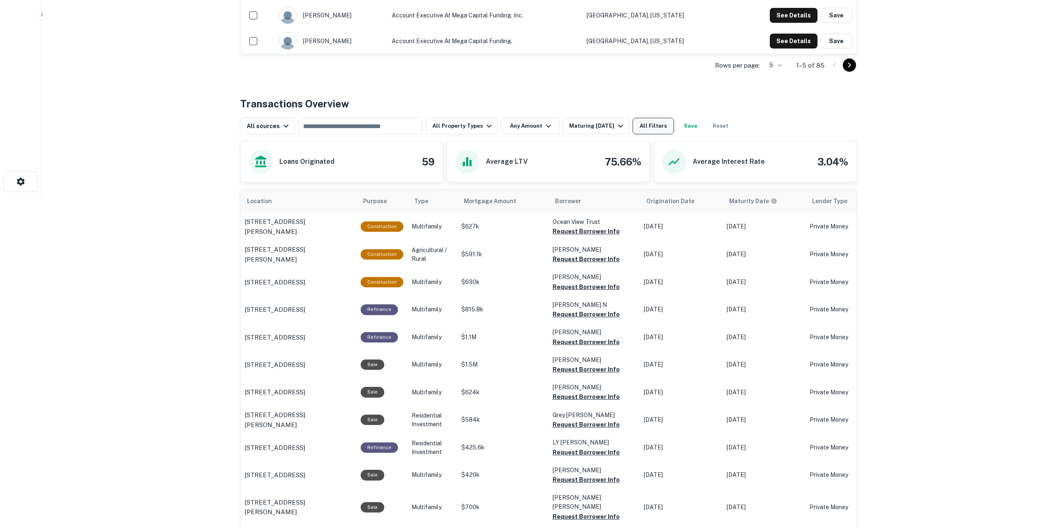
click at [653, 129] on button "All Filters" at bounding box center [653, 126] width 41 height 17
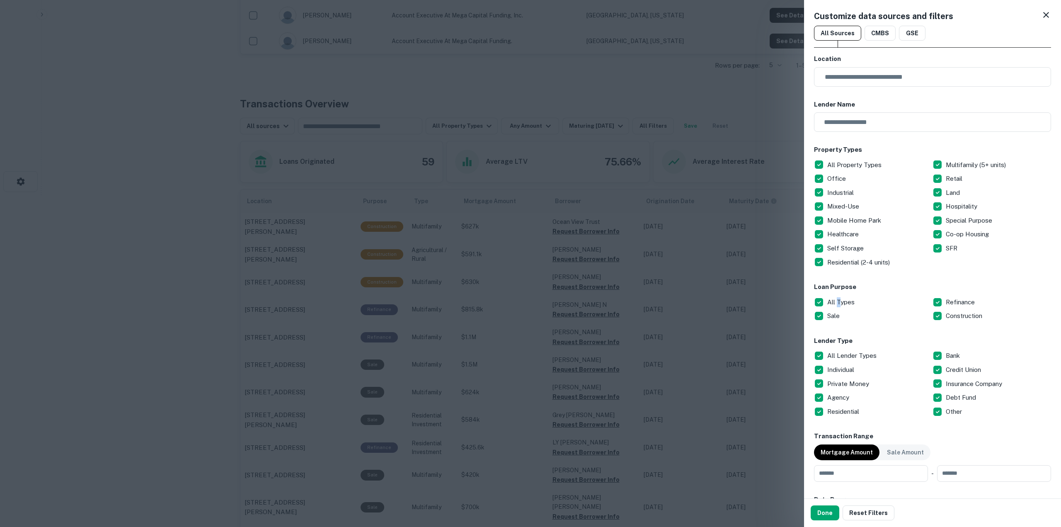
drag, startPoint x: 839, startPoint y: 298, endPoint x: 844, endPoint y: 297, distance: 5.5
click at [839, 297] on p "All Types" at bounding box center [841, 302] width 29 height 10
click at [955, 298] on p "Refinance" at bounding box center [961, 302] width 31 height 10
click at [821, 516] on button "Done" at bounding box center [825, 512] width 29 height 15
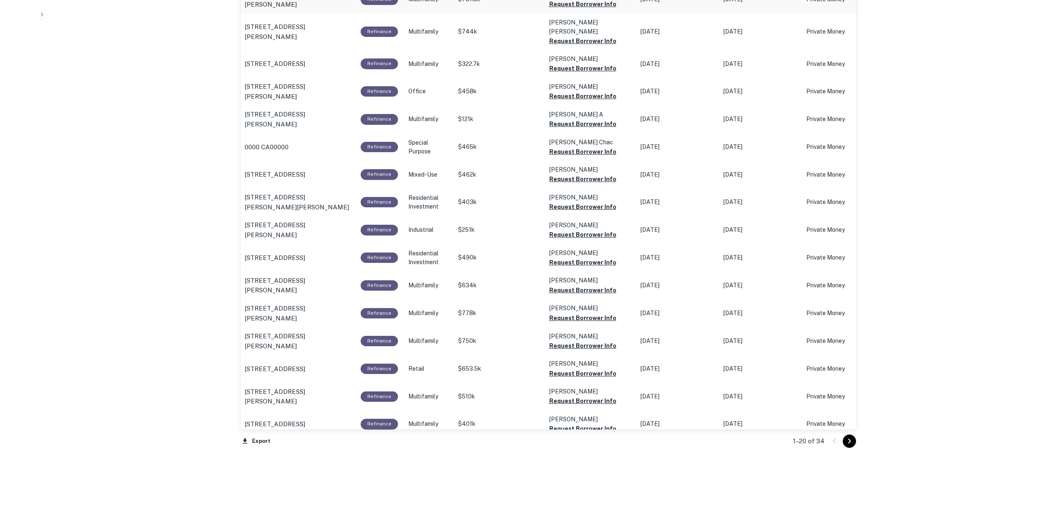
scroll to position [674, 0]
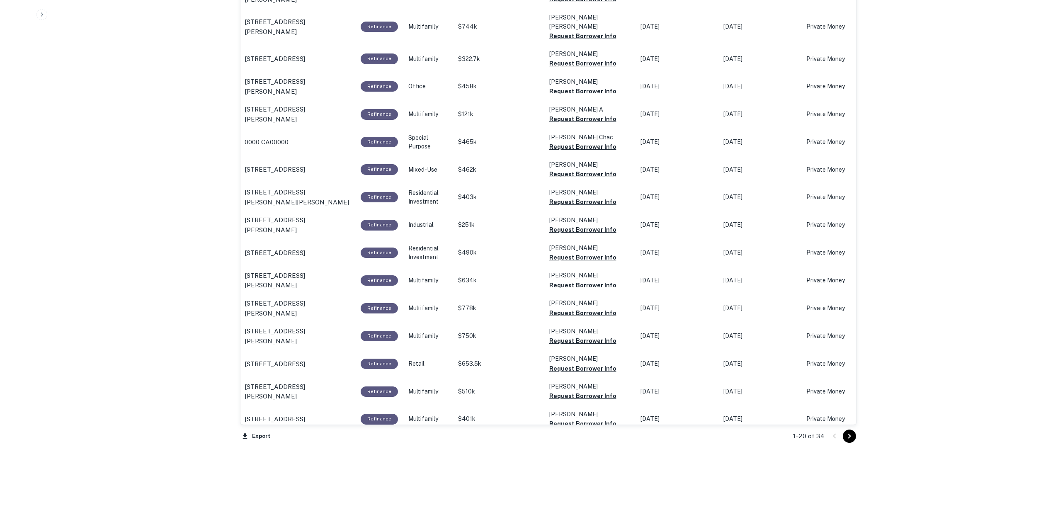
click at [852, 435] on icon "Go to next page" at bounding box center [849, 436] width 10 height 10
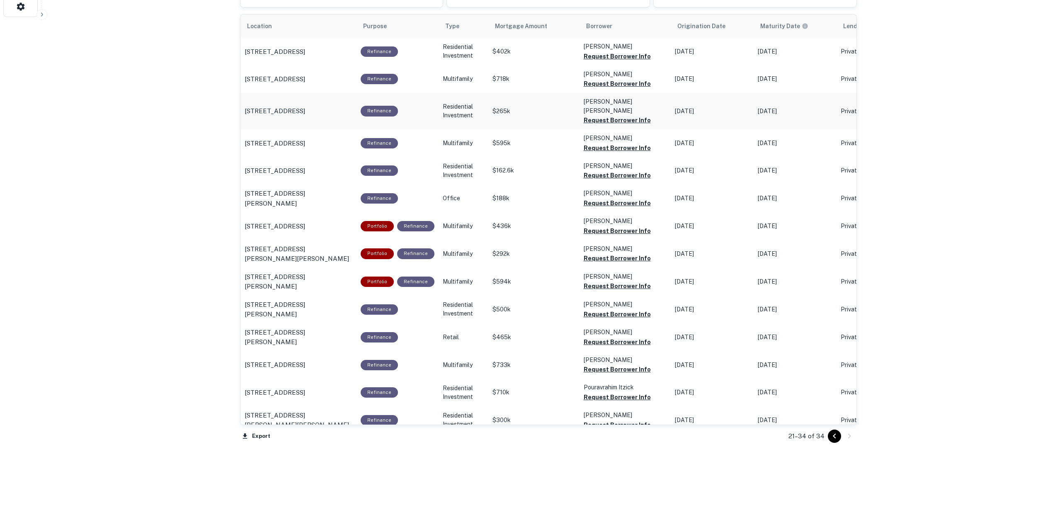
scroll to position [341, 0]
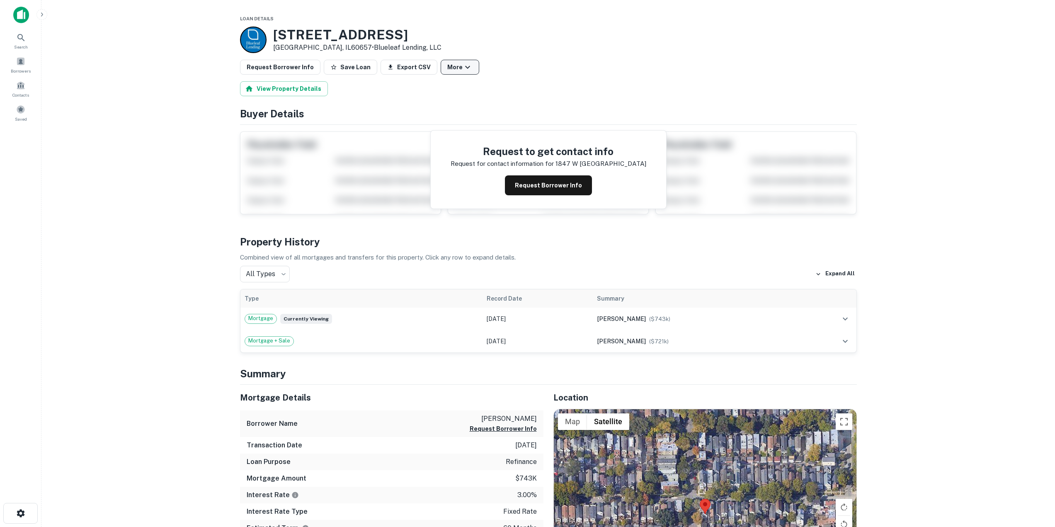
click at [451, 73] on button "More" at bounding box center [460, 67] width 39 height 15
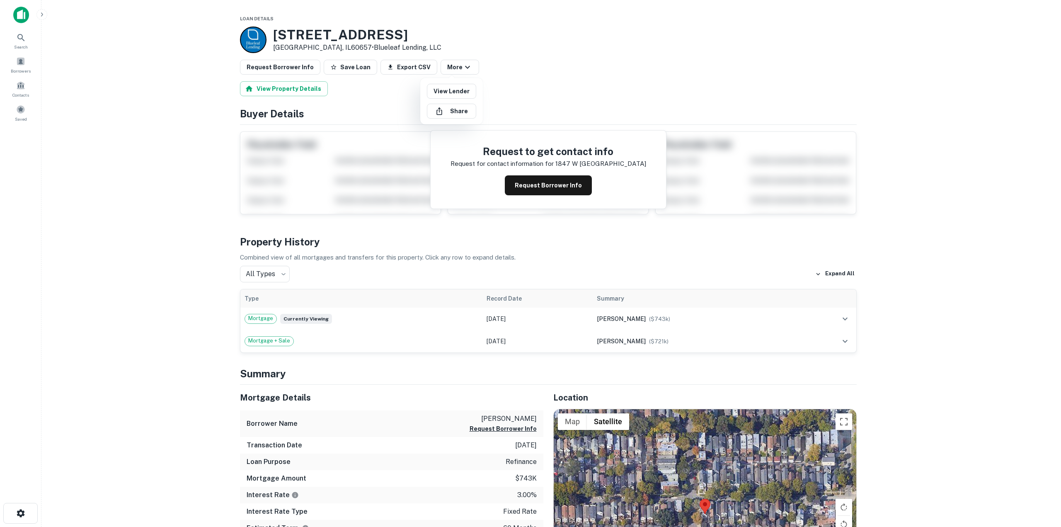
click at [458, 70] on div at bounding box center [530, 263] width 1061 height 527
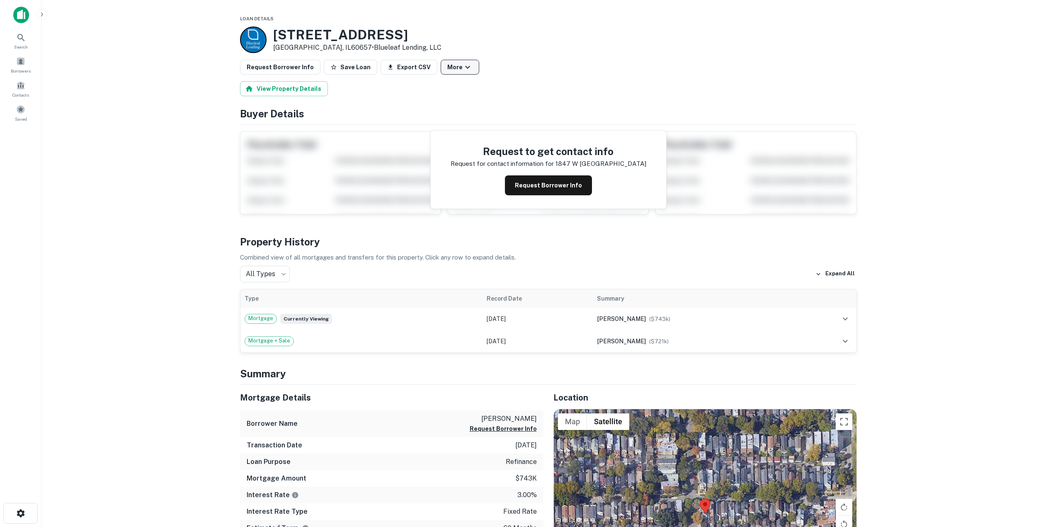
click at [464, 73] on button "More" at bounding box center [460, 67] width 39 height 15
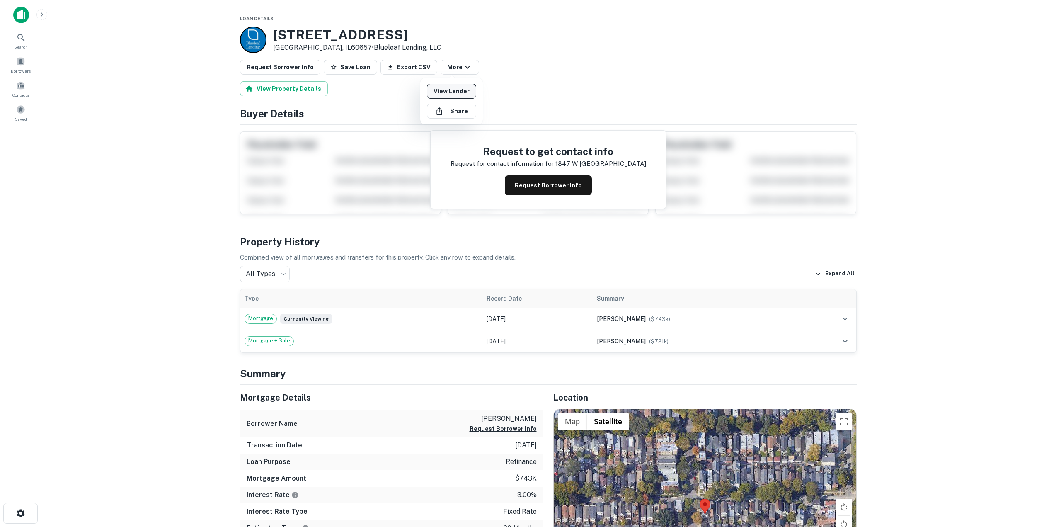
click at [461, 90] on link "View Lender" at bounding box center [451, 91] width 49 height 15
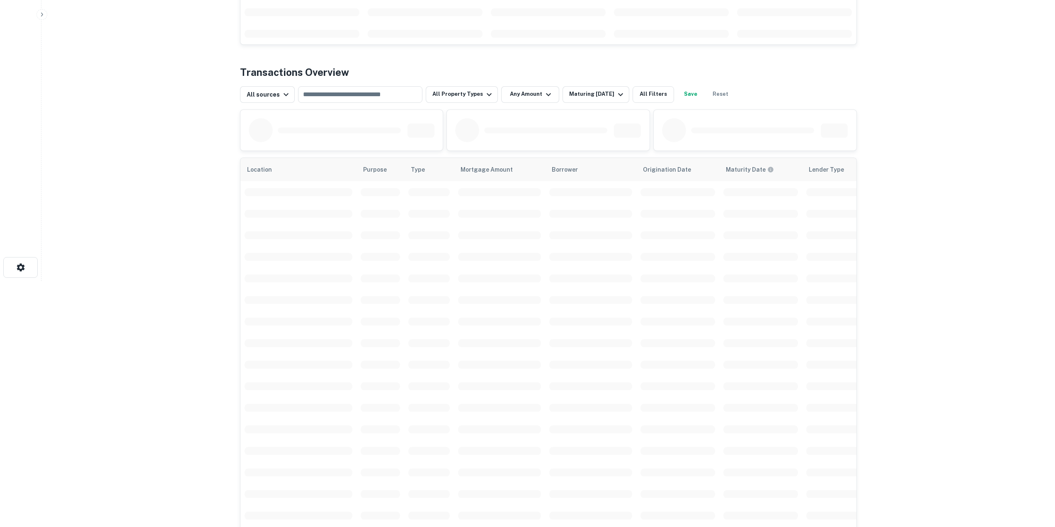
scroll to position [249, 0]
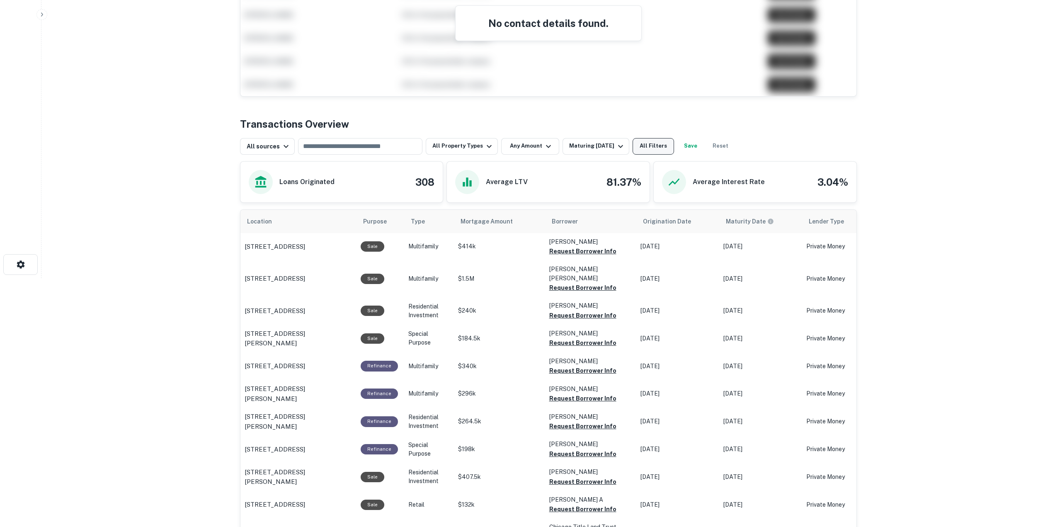
click at [638, 145] on button "All Filters" at bounding box center [653, 146] width 41 height 17
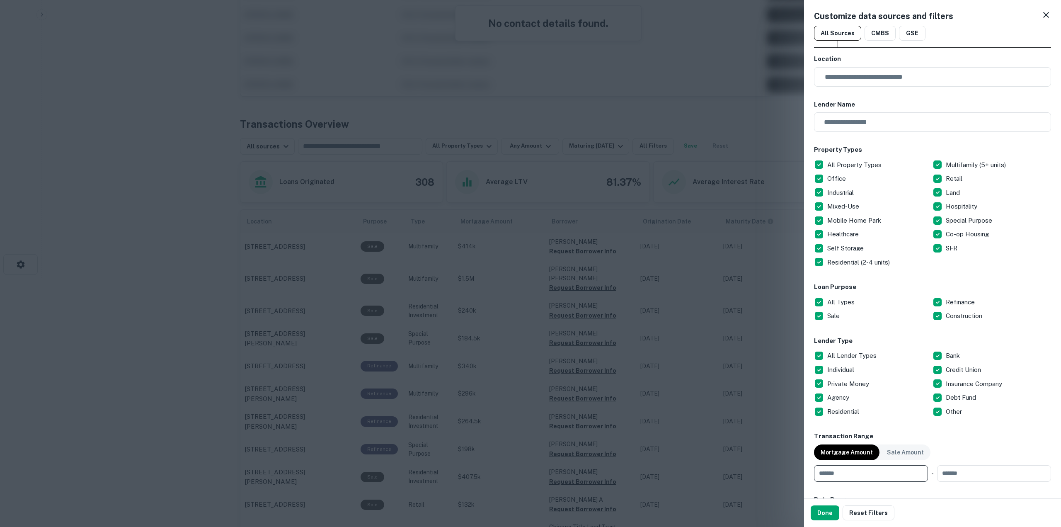
click at [867, 477] on input "number" at bounding box center [868, 473] width 108 height 17
type input "******"
click at [832, 511] on button "Done" at bounding box center [825, 512] width 29 height 15
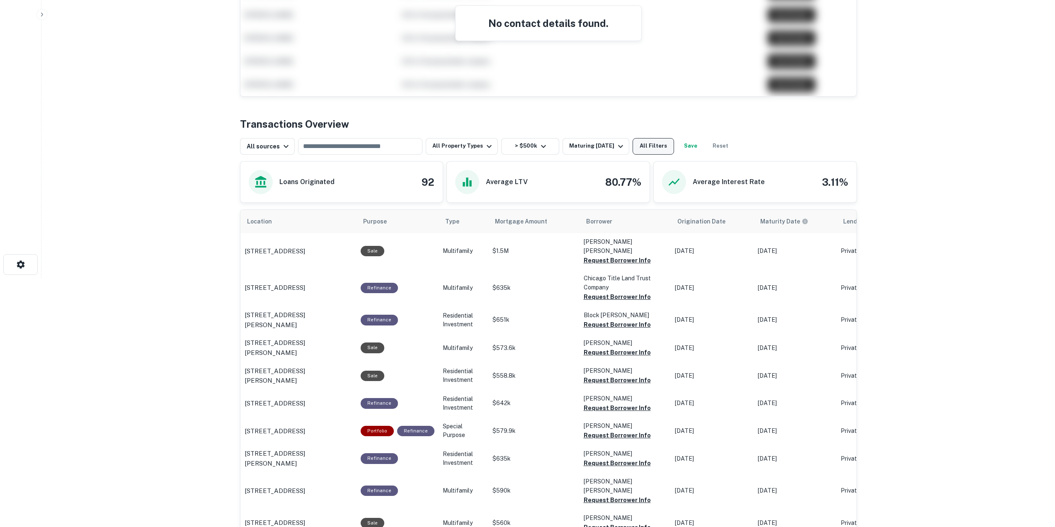
click at [640, 148] on button "All Filters" at bounding box center [653, 146] width 41 height 17
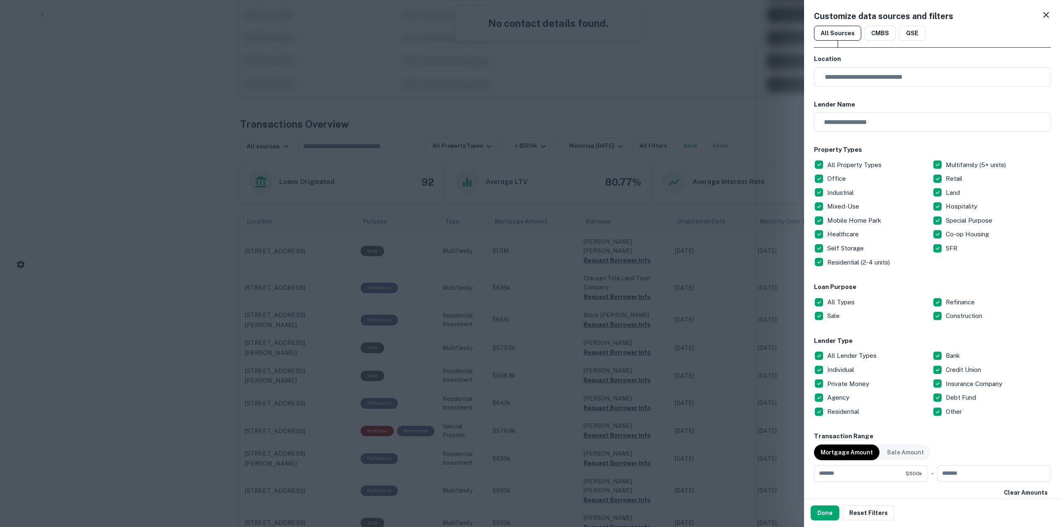
click at [847, 305] on p "All Types" at bounding box center [841, 302] width 29 height 10
click at [944, 295] on div "Refinance" at bounding box center [992, 302] width 119 height 14
click at [822, 516] on button "Done" at bounding box center [825, 512] width 29 height 15
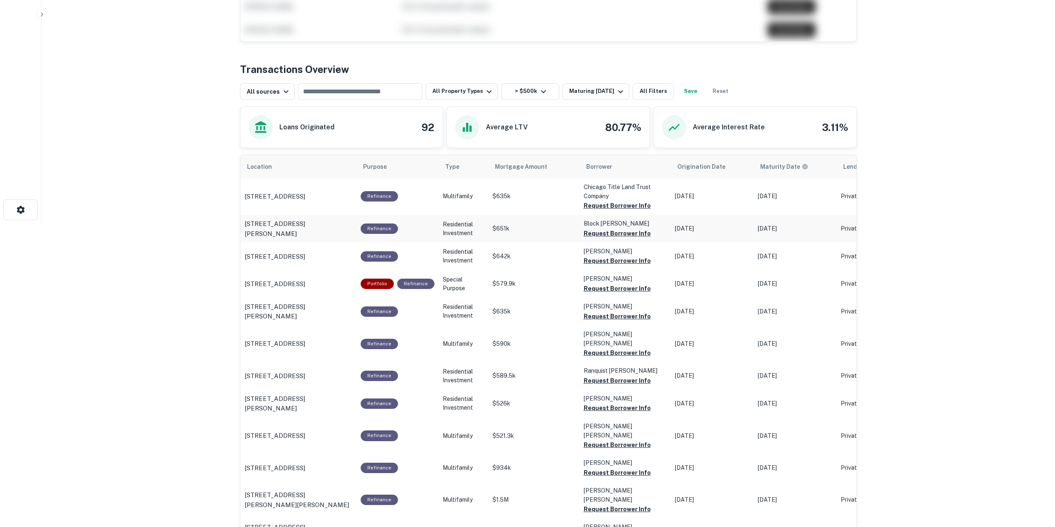
scroll to position [332, 0]
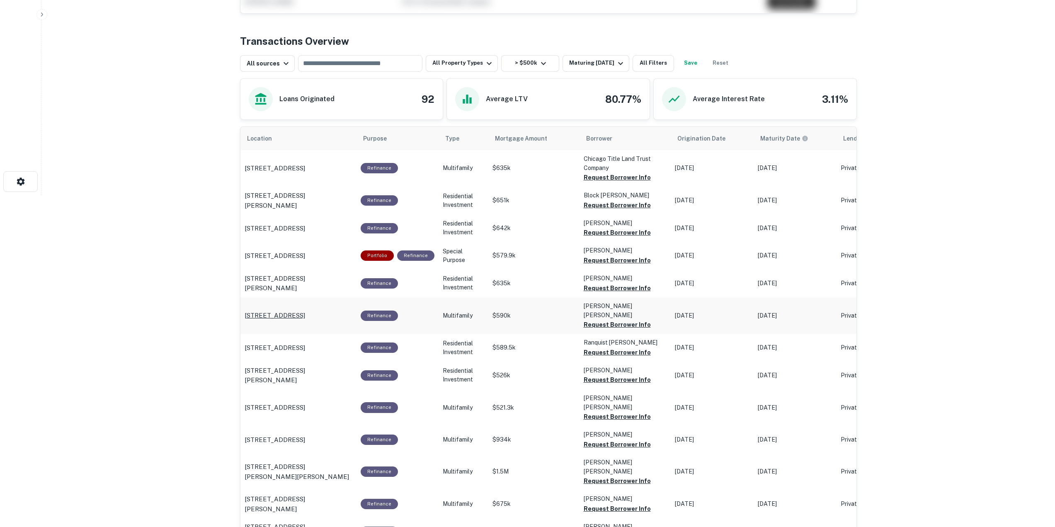
click at [305, 310] on p "1859 S Allport St Chicago, IL60608" at bounding box center [275, 315] width 61 height 10
click at [305, 435] on p "1317 W Eddy St Chicago, IL60657" at bounding box center [275, 440] width 61 height 10
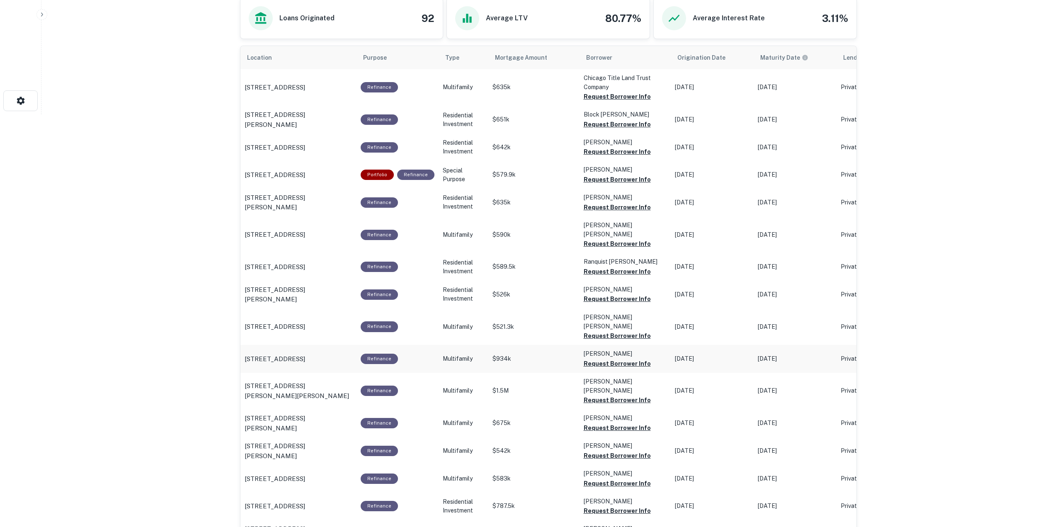
scroll to position [415, 0]
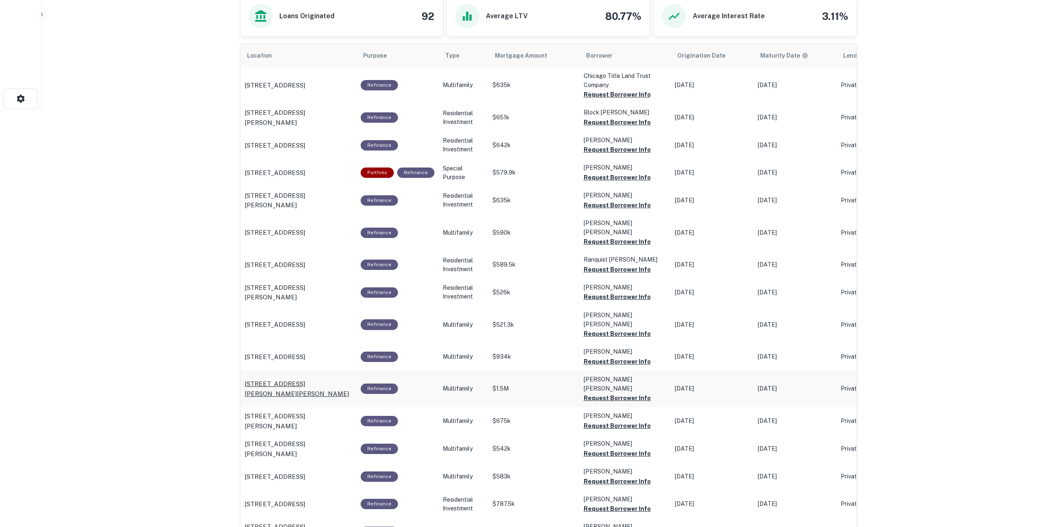
click at [322, 379] on p "2653 Martinez Dr Burlingame, CA94010" at bounding box center [299, 388] width 108 height 19
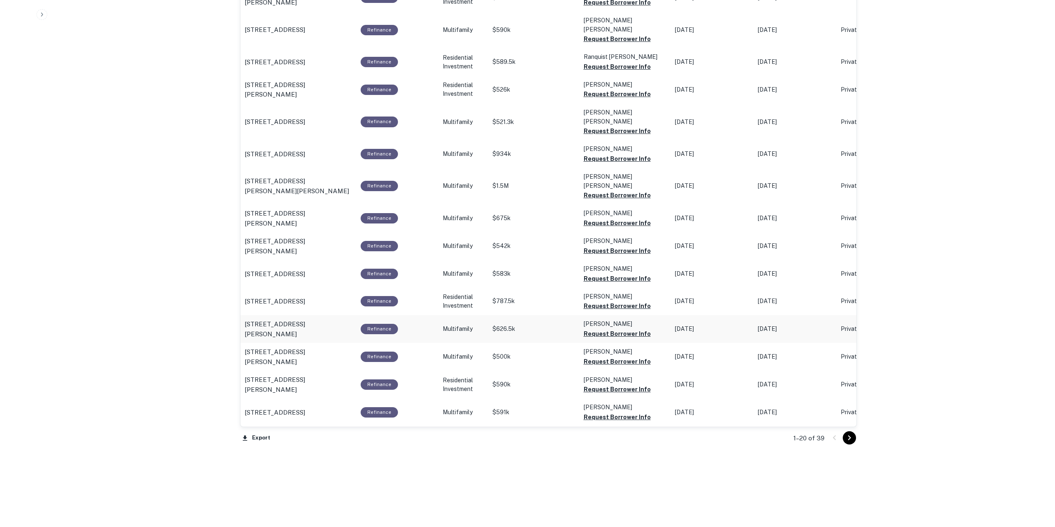
scroll to position [619, 0]
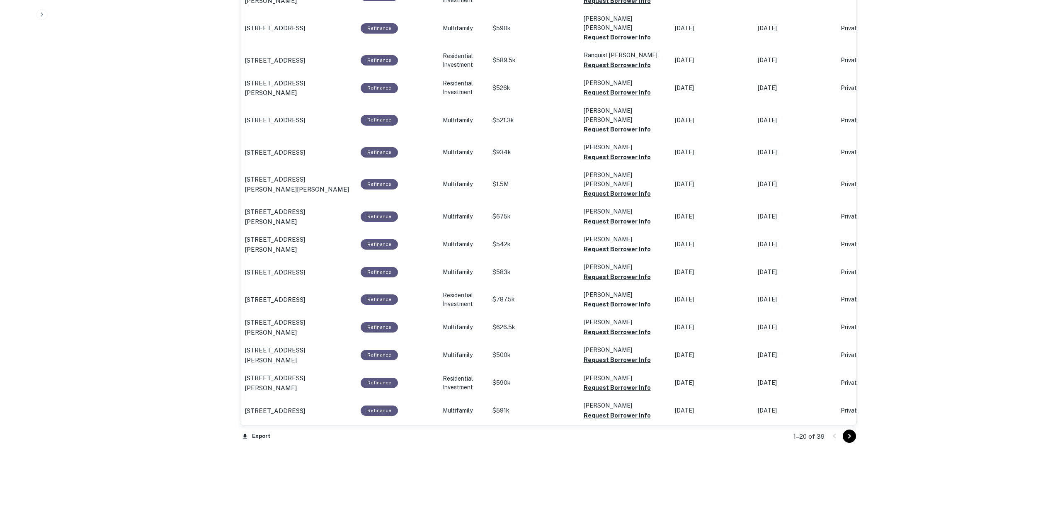
click at [854, 439] on icon "Go to next page" at bounding box center [849, 436] width 10 height 10
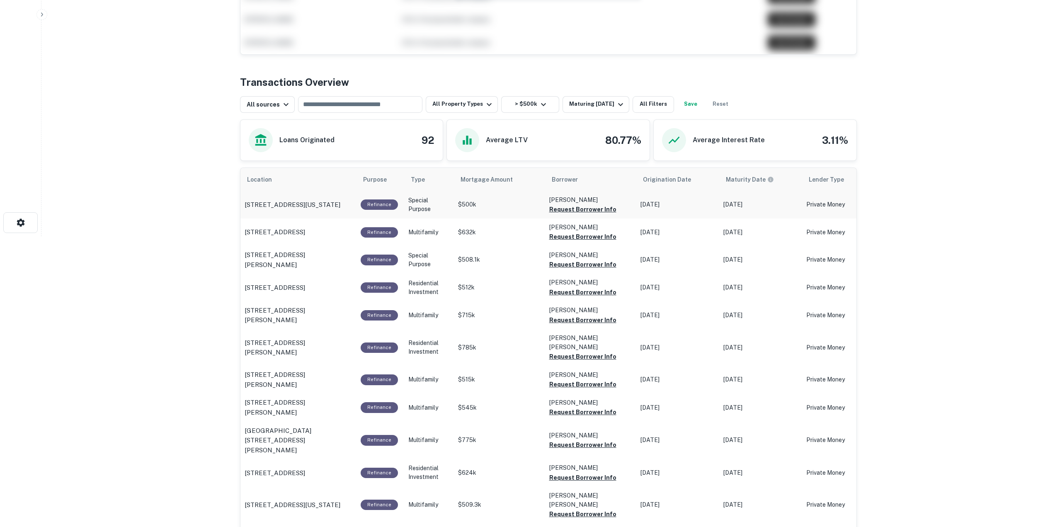
scroll to position [294, 0]
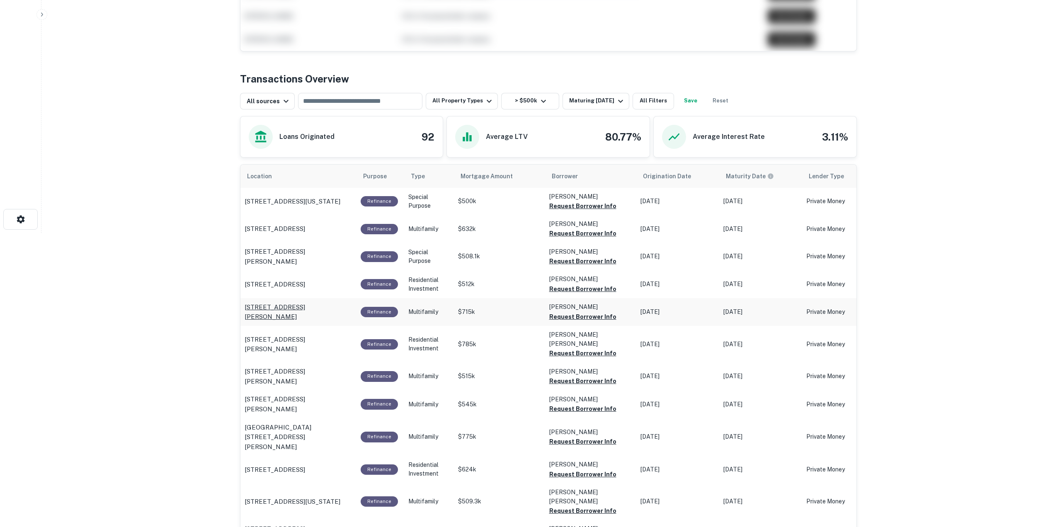
click at [319, 309] on p "1702 S Morgan St # 1 Chicago, IL60608" at bounding box center [299, 311] width 108 height 19
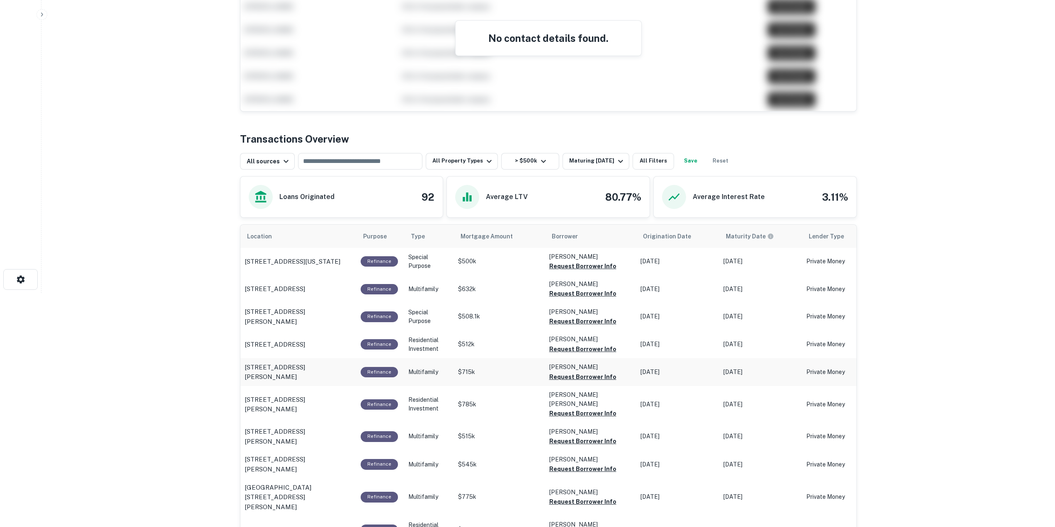
scroll to position [211, 0]
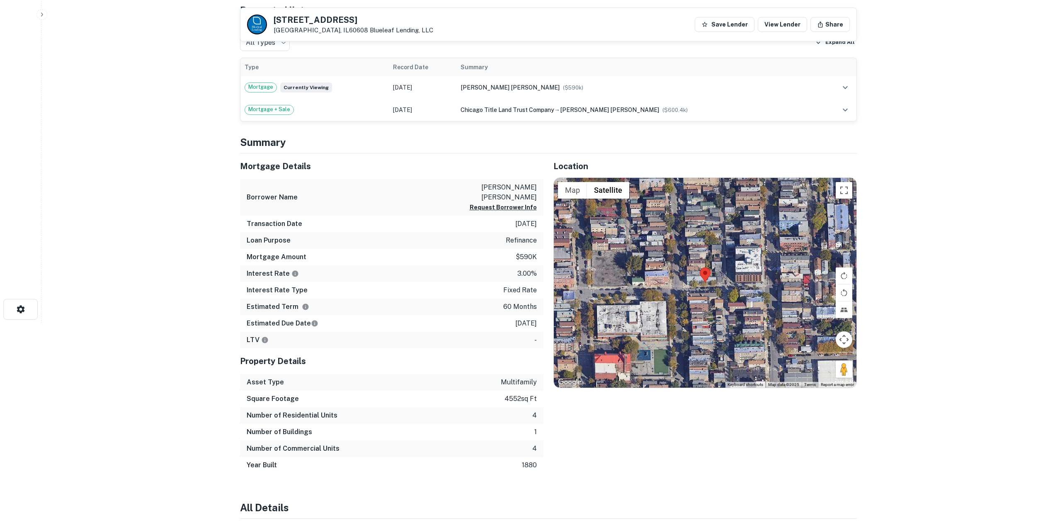
scroll to position [207, 0]
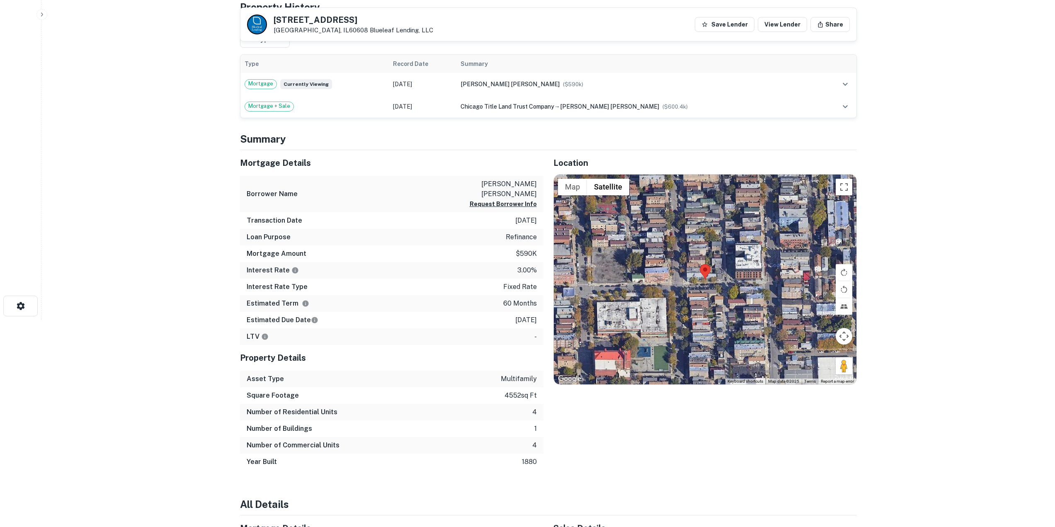
click at [121, 187] on main "1859 S ALLPORT ST Chicago, IL60608 Blueleaf Lending, LLC Save Lender View Lende…" at bounding box center [548, 56] width 1014 height 527
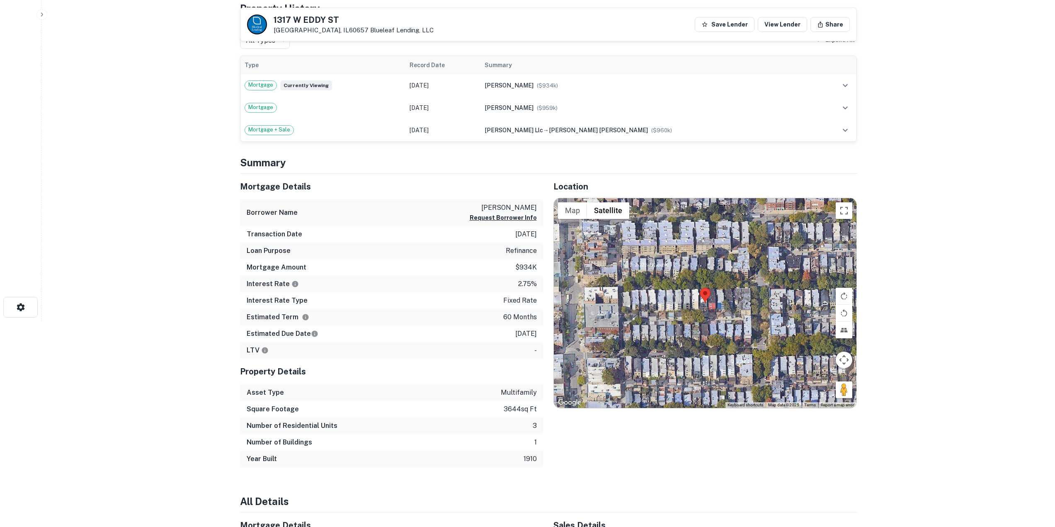
scroll to position [207, 0]
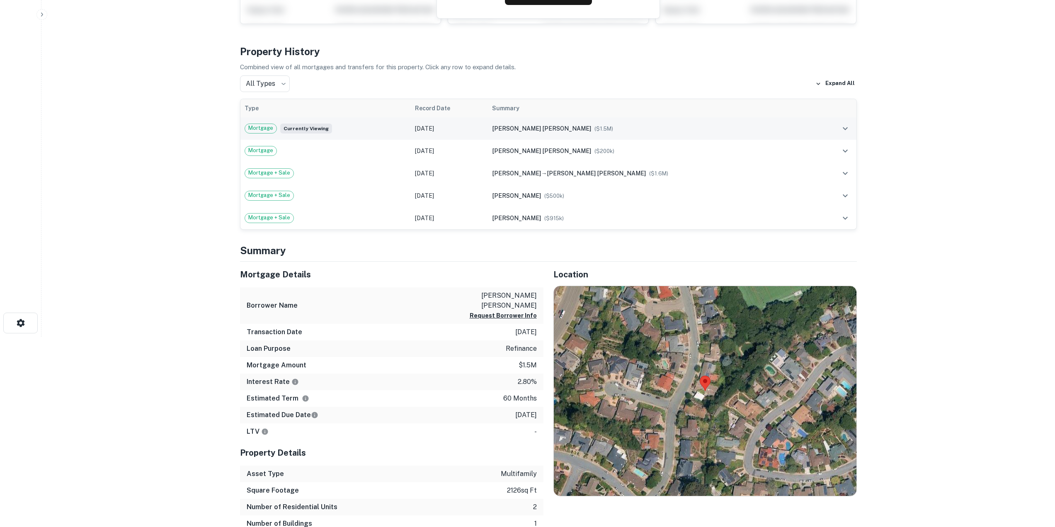
scroll to position [207, 0]
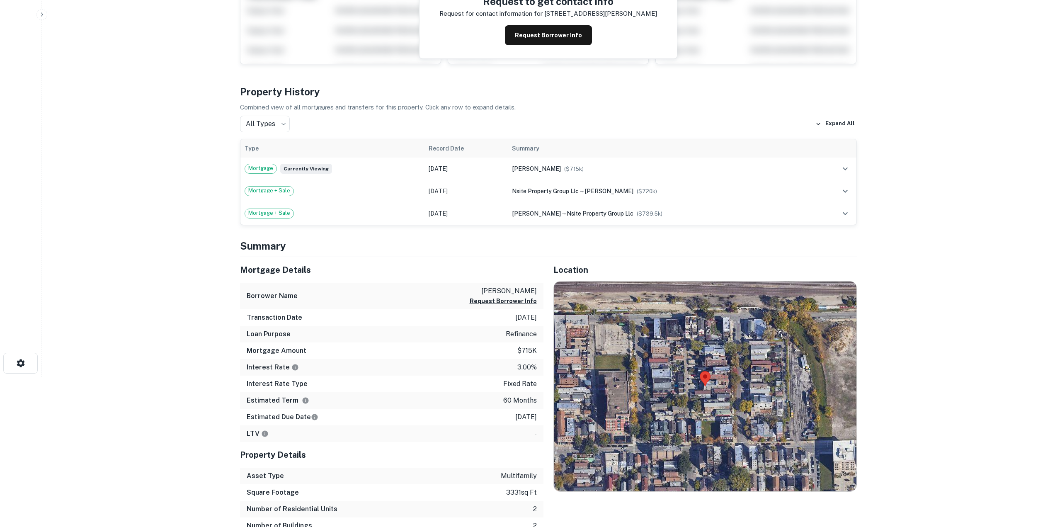
scroll to position [207, 0]
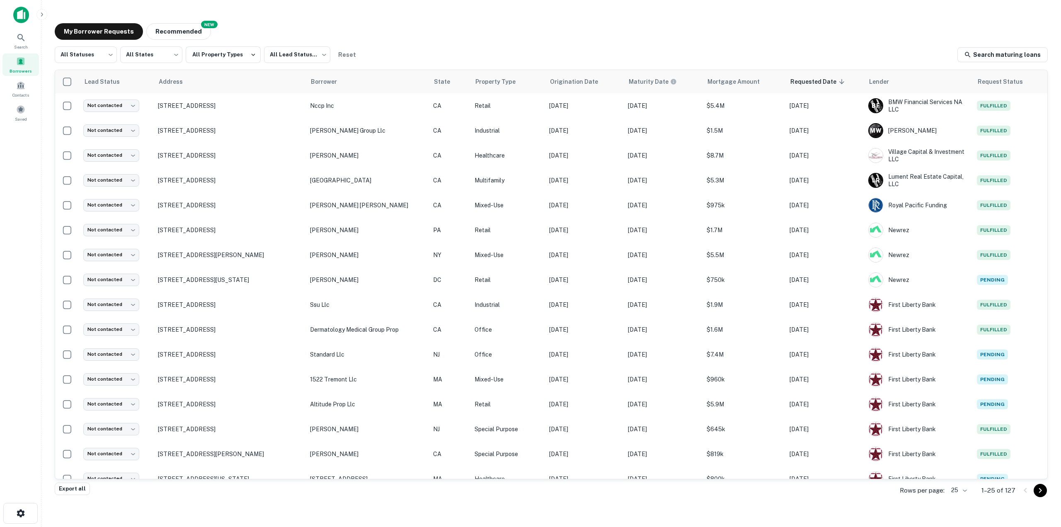
click at [398, 35] on div "My Borrower Requests NEW Recommended" at bounding box center [551, 31] width 993 height 17
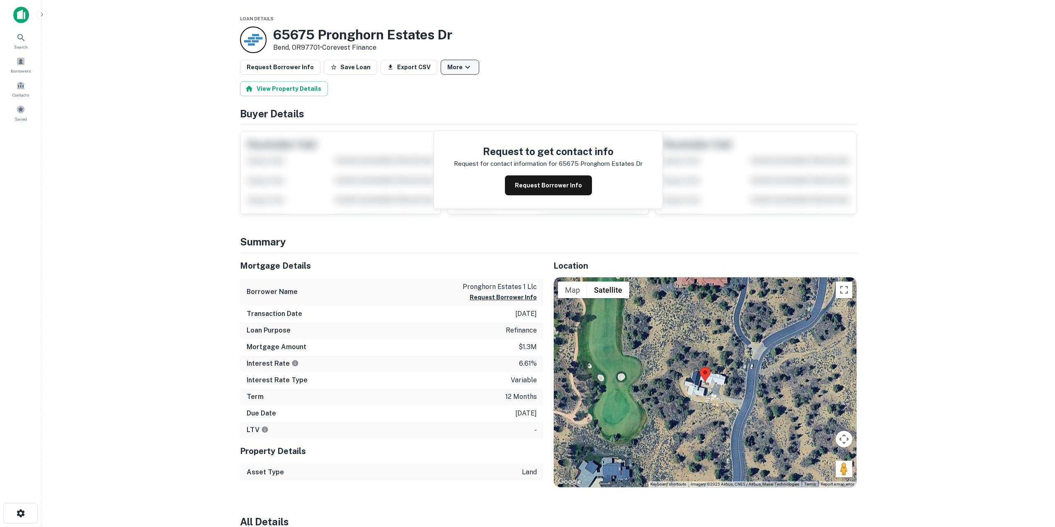
click at [463, 67] on icon "button" at bounding box center [468, 67] width 10 height 10
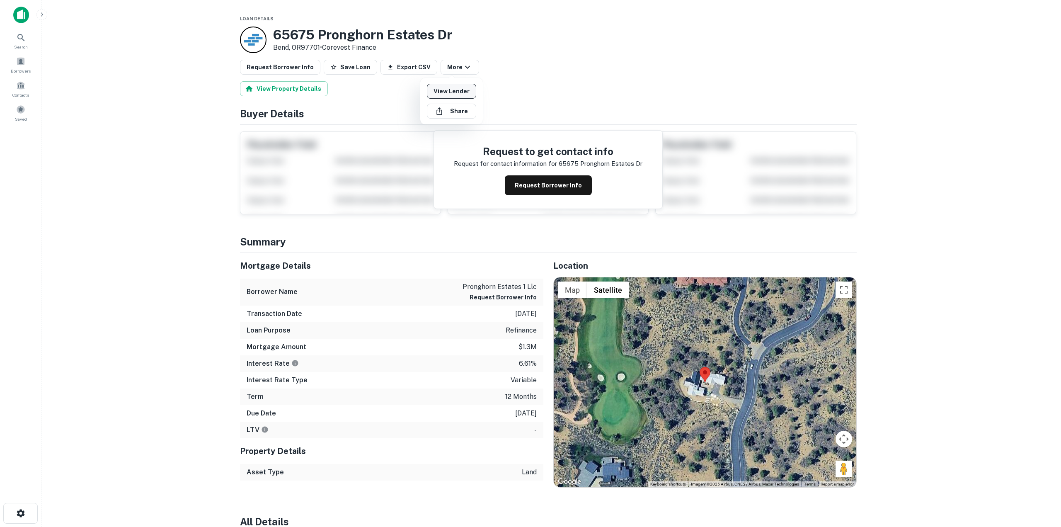
click at [454, 87] on link "View Lender" at bounding box center [451, 91] width 49 height 15
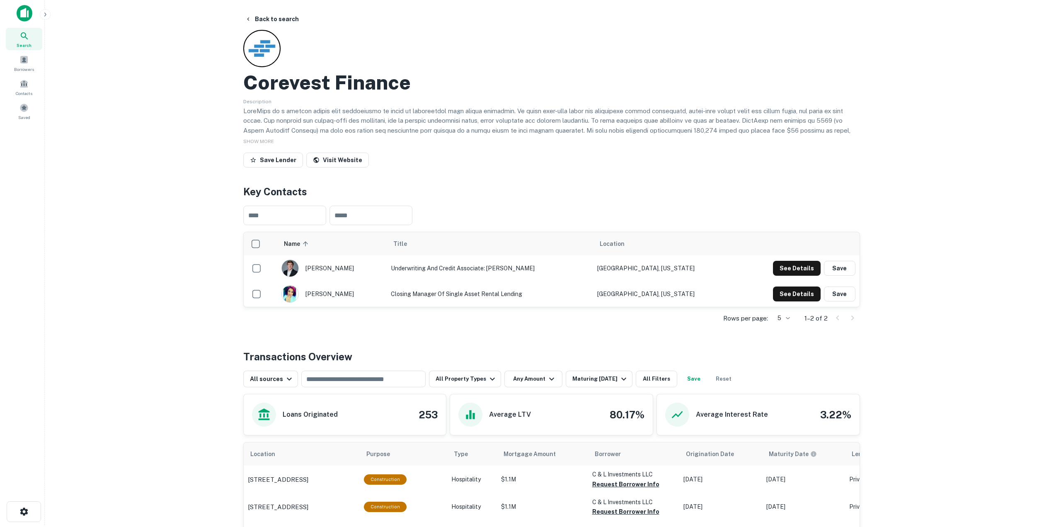
scroll to position [249, 0]
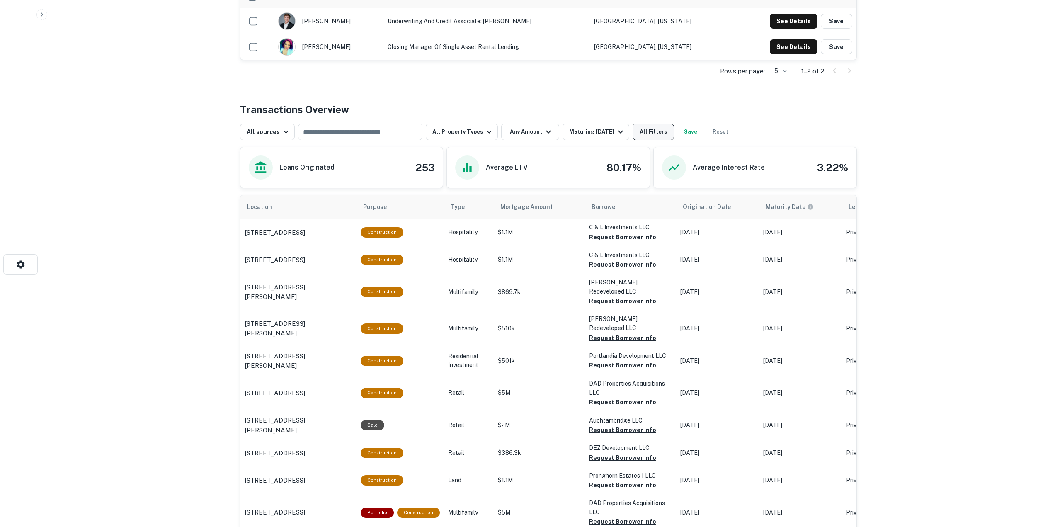
click at [653, 127] on button "All Filters" at bounding box center [653, 132] width 41 height 17
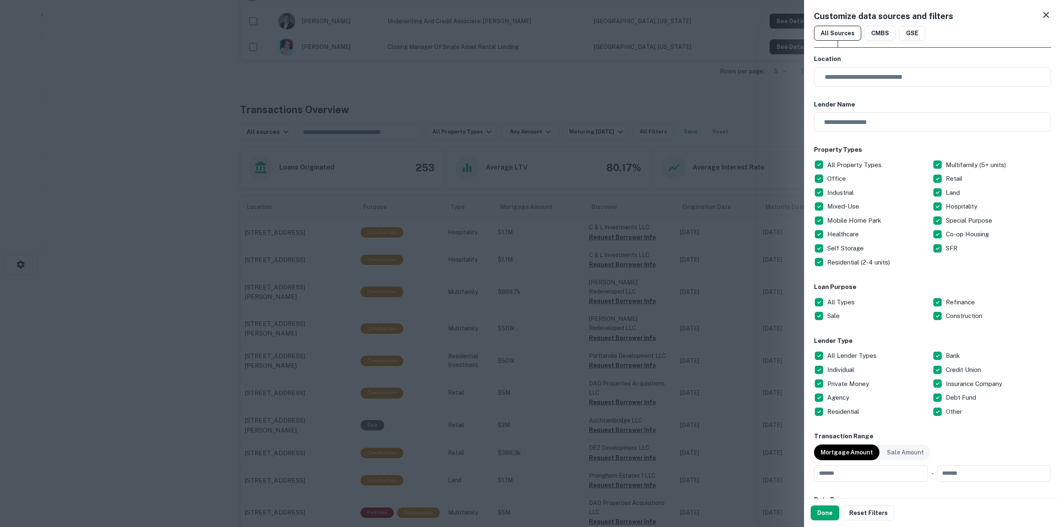
click at [839, 301] on p "All Types" at bounding box center [841, 302] width 29 height 10
click at [953, 304] on p "Refinance" at bounding box center [961, 302] width 31 height 10
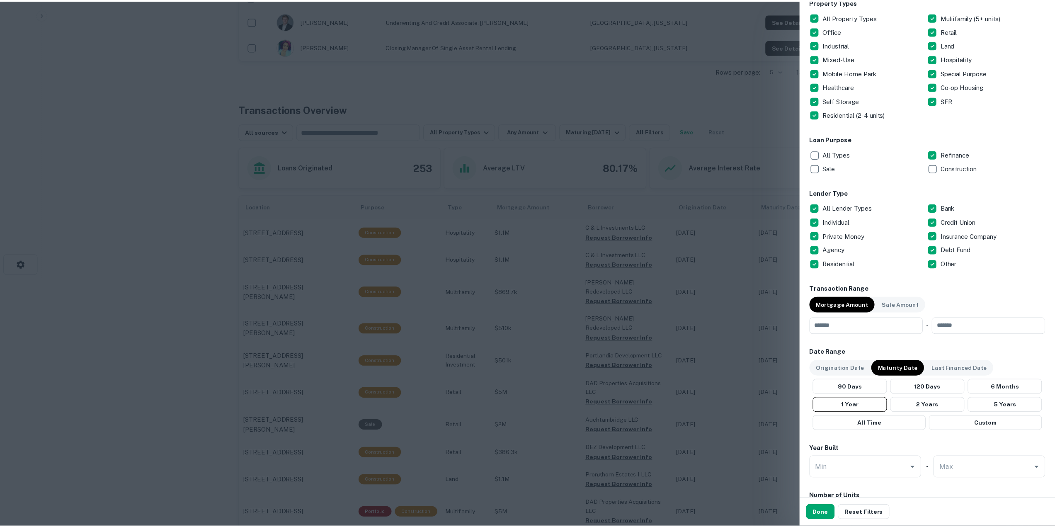
scroll to position [207, 0]
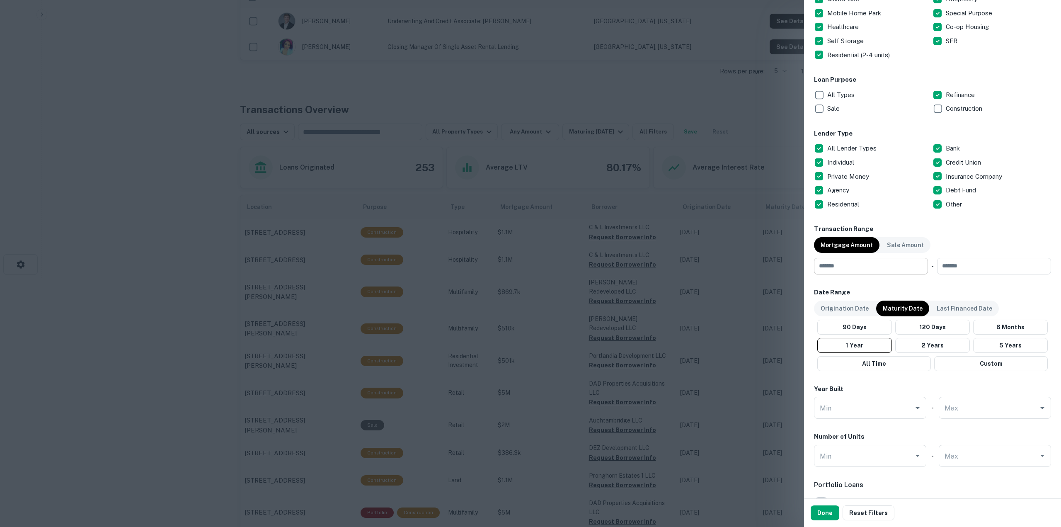
drag, startPoint x: 849, startPoint y: 257, endPoint x: 847, endPoint y: 267, distance: 9.6
click at [847, 267] on div "Transaction Range Mortgage Amount Sale Amount ​ - ​" at bounding box center [932, 249] width 237 height 50
click at [848, 267] on input "number" at bounding box center [868, 266] width 108 height 17
paste input "******"
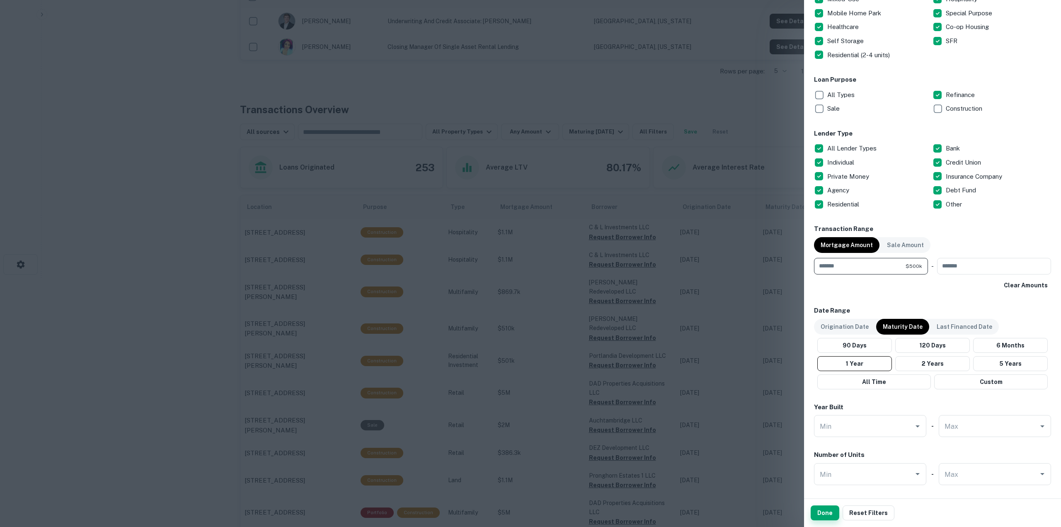
type input "******"
click at [820, 515] on button "Done" at bounding box center [825, 512] width 29 height 15
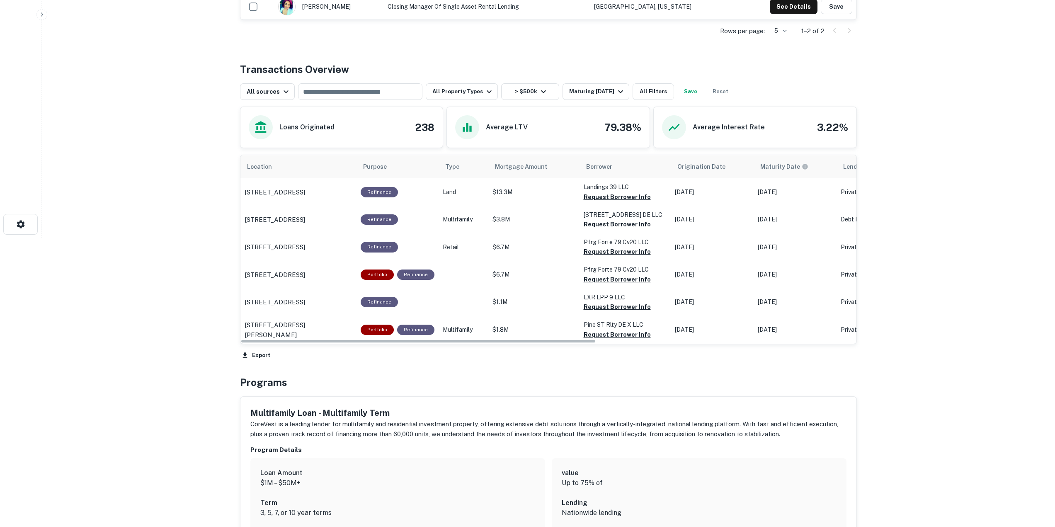
scroll to position [290, 0]
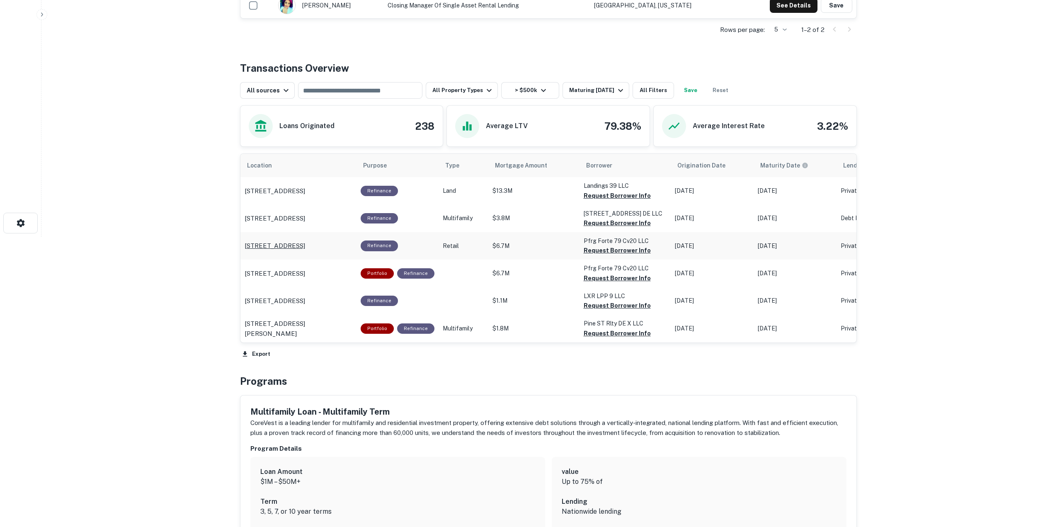
click at [305, 250] on p "206 Governor St Paterson, NJ07501" at bounding box center [275, 246] width 61 height 10
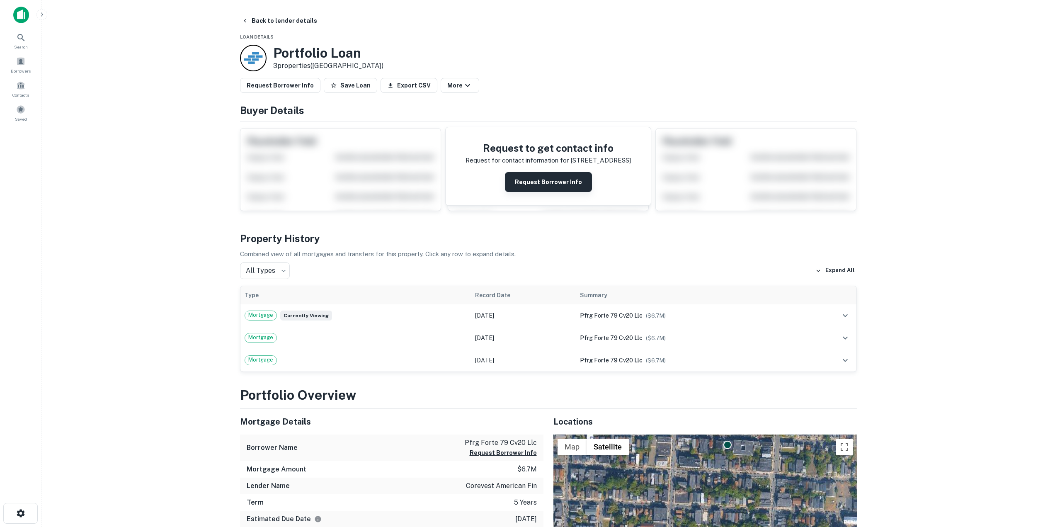
click at [547, 170] on div "Request to get contact info Request for contact information for [STREET_ADDRESS…" at bounding box center [548, 166] width 205 height 78
click at [551, 178] on button "Request Borrower Info" at bounding box center [548, 182] width 87 height 20
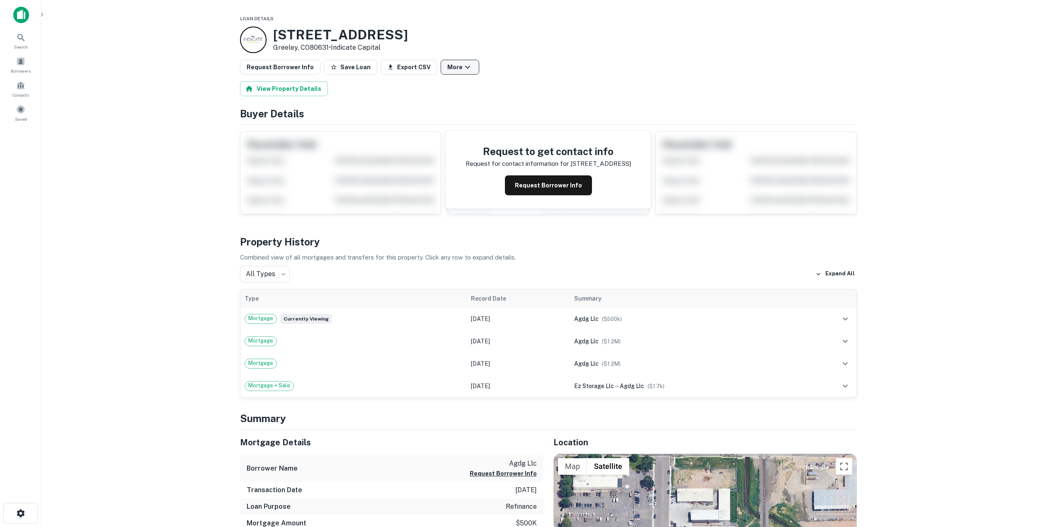
click at [463, 63] on icon "button" at bounding box center [468, 67] width 10 height 10
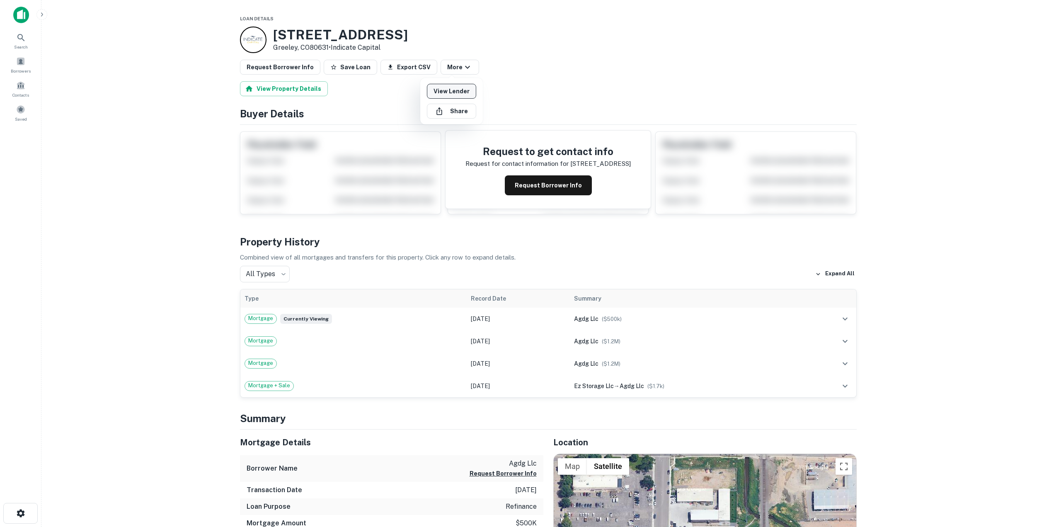
click at [461, 93] on link "View Lender" at bounding box center [451, 91] width 49 height 15
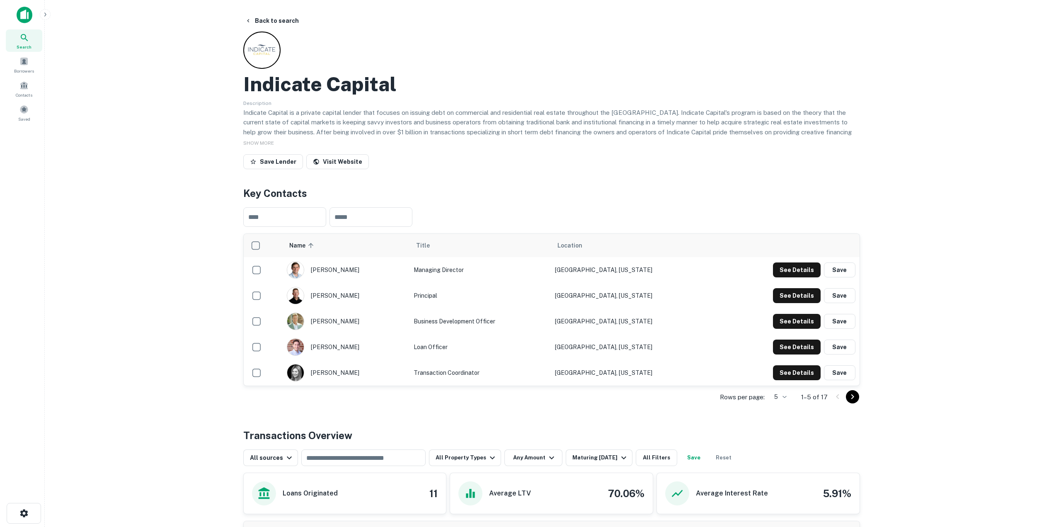
scroll to position [249, 0]
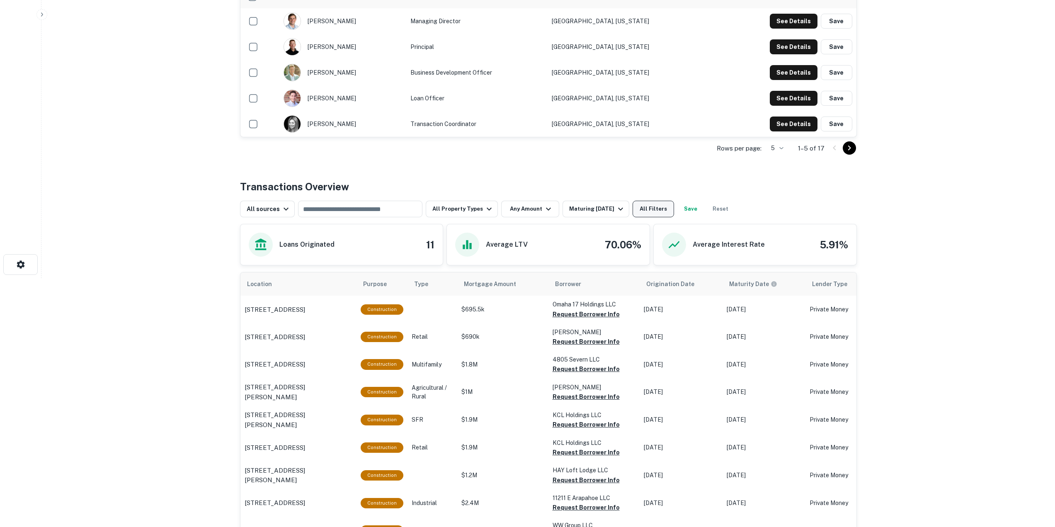
click at [650, 210] on button "All Filters" at bounding box center [653, 209] width 41 height 17
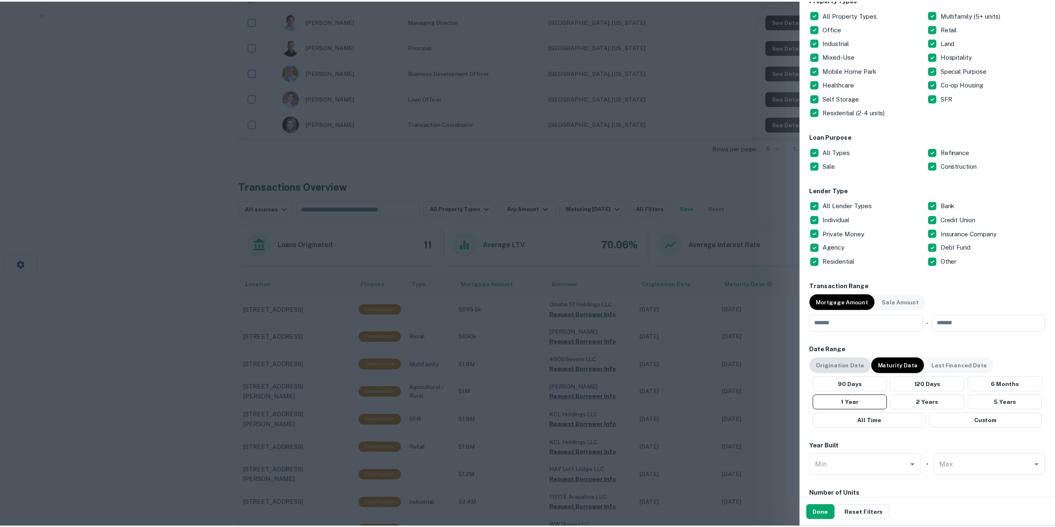
scroll to position [166, 0]
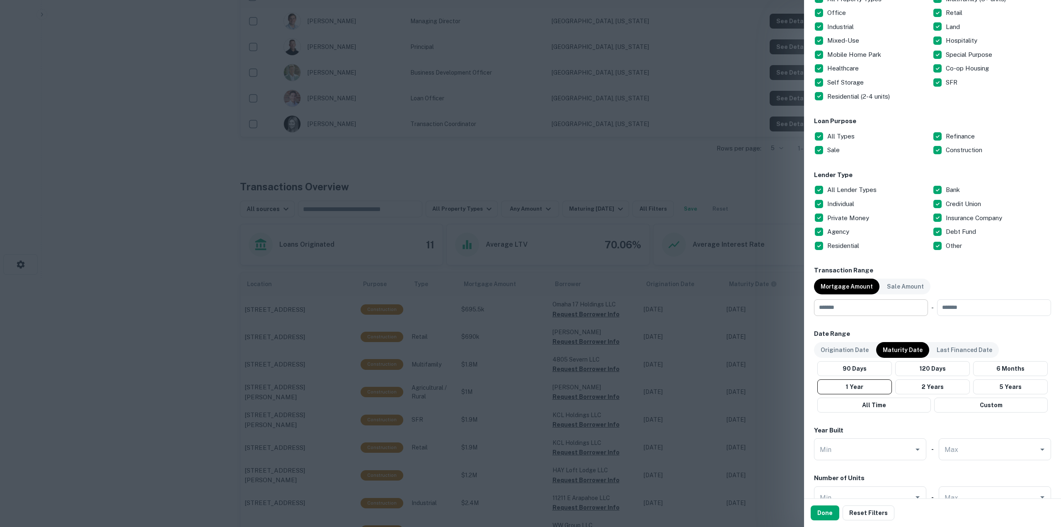
click at [850, 303] on input "number" at bounding box center [868, 307] width 108 height 17
paste input "******"
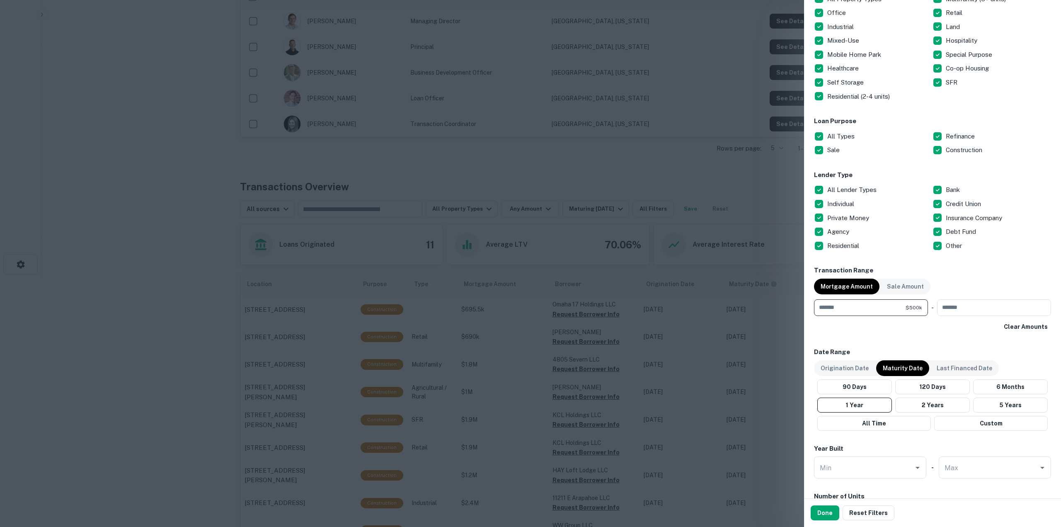
type input "******"
drag, startPoint x: 837, startPoint y: 126, endPoint x: 844, endPoint y: 127, distance: 7.9
click at [839, 138] on div "Loan Purpose All Types Refinance Sale Construction" at bounding box center [932, 136] width 237 height 41
click at [851, 133] on p "All Types" at bounding box center [841, 136] width 29 height 10
click at [829, 514] on button "Done" at bounding box center [825, 512] width 29 height 15
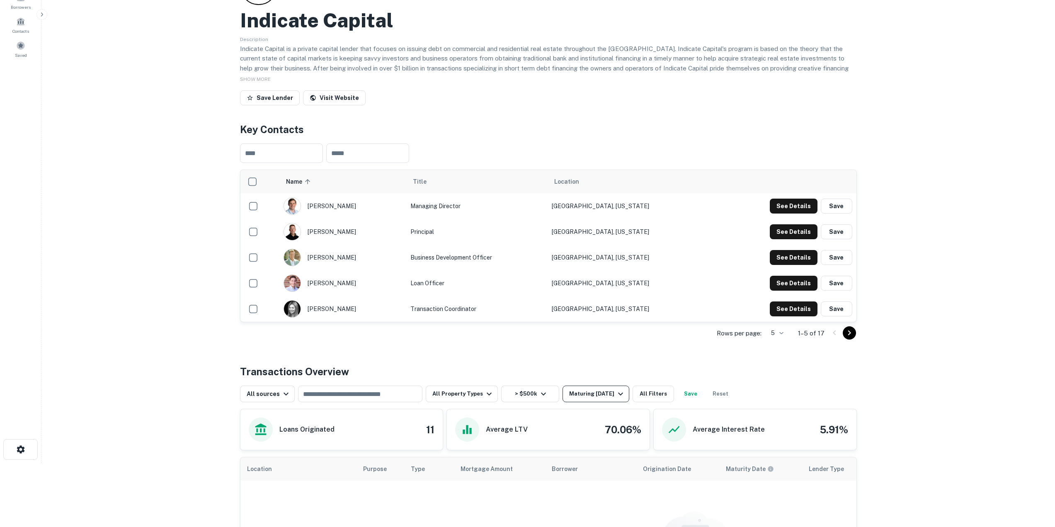
scroll to position [252, 0]
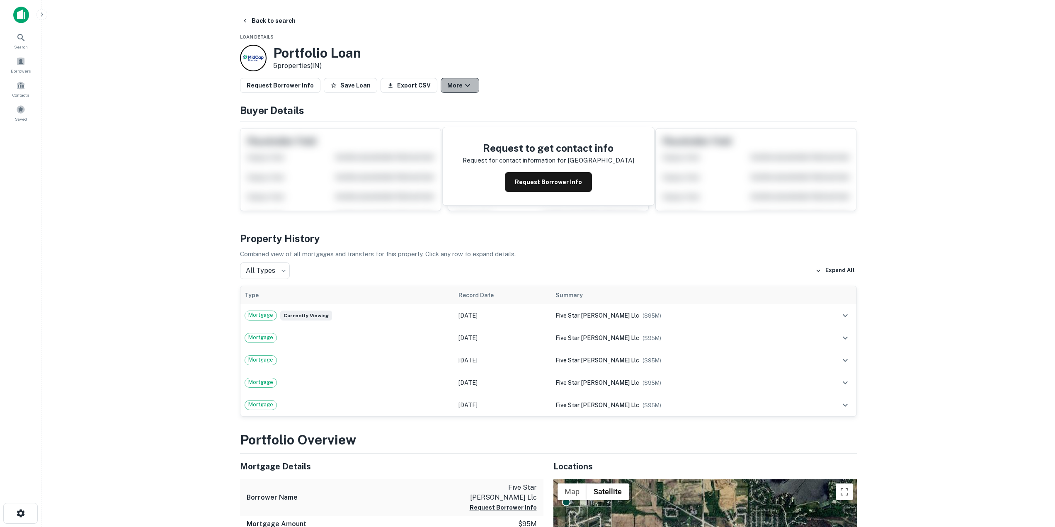
click at [463, 88] on icon "button" at bounding box center [468, 85] width 10 height 10
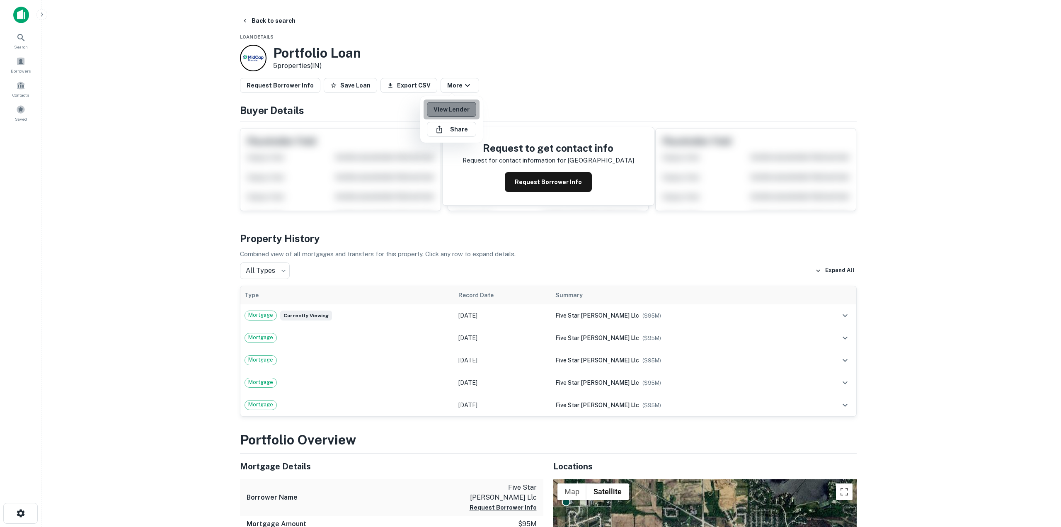
click at [456, 106] on link "View Lender" at bounding box center [451, 109] width 49 height 15
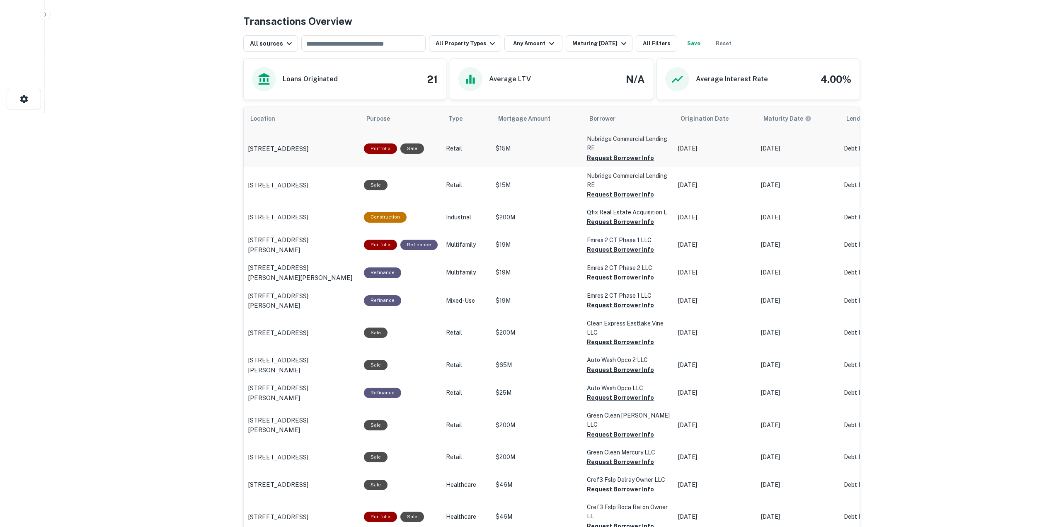
scroll to position [415, 0]
click at [656, 36] on button "All Filters" at bounding box center [653, 43] width 41 height 17
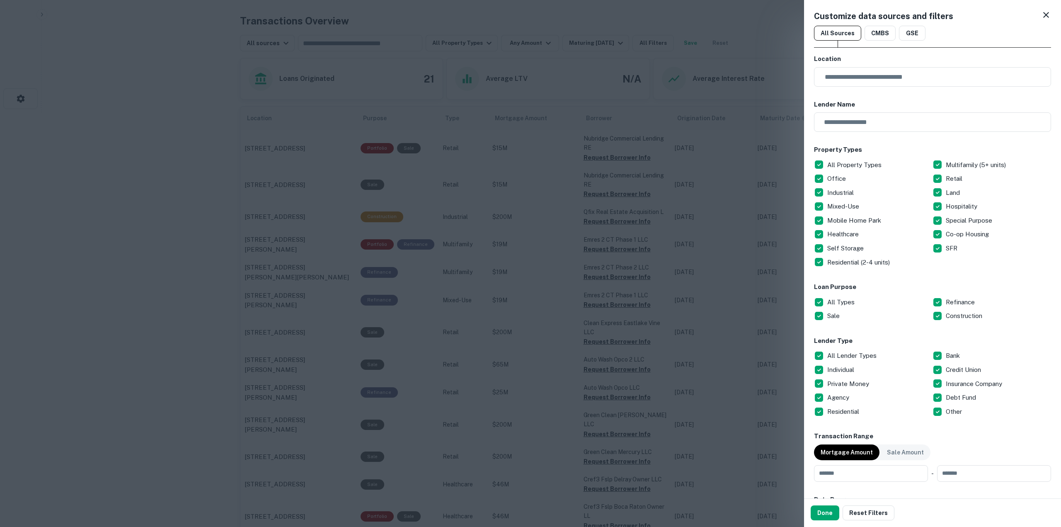
click at [835, 306] on p "All Types" at bounding box center [841, 302] width 29 height 10
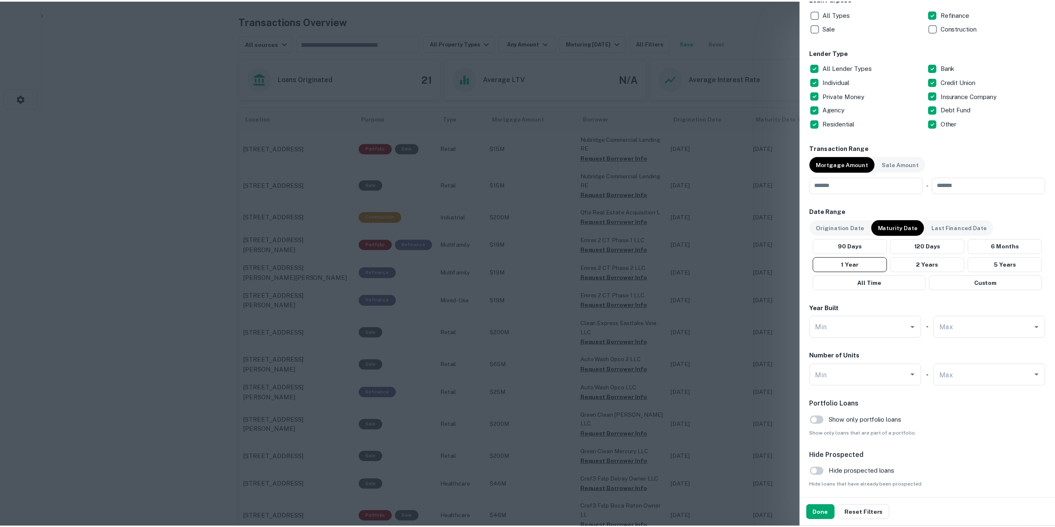
scroll to position [318, 0]
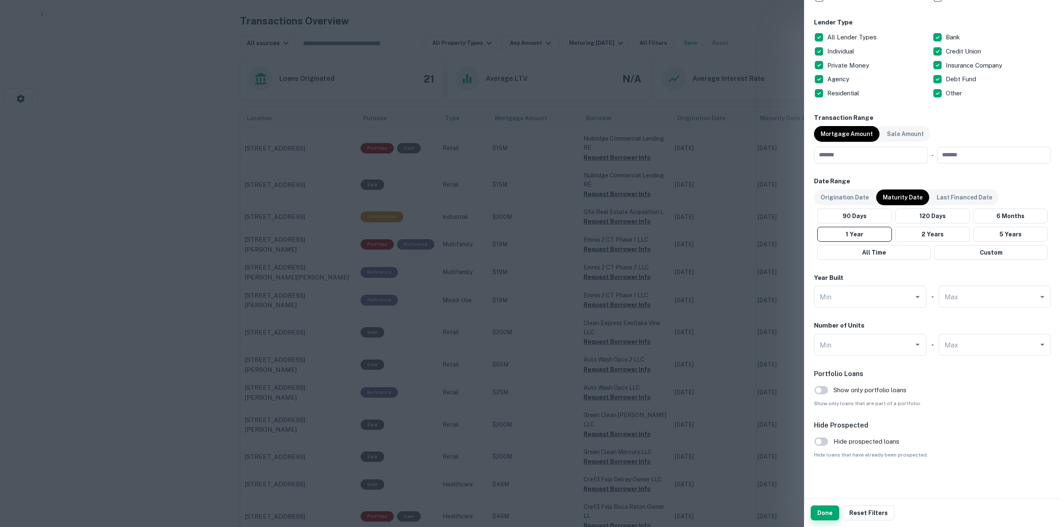
click at [822, 515] on button "Done" at bounding box center [825, 512] width 29 height 15
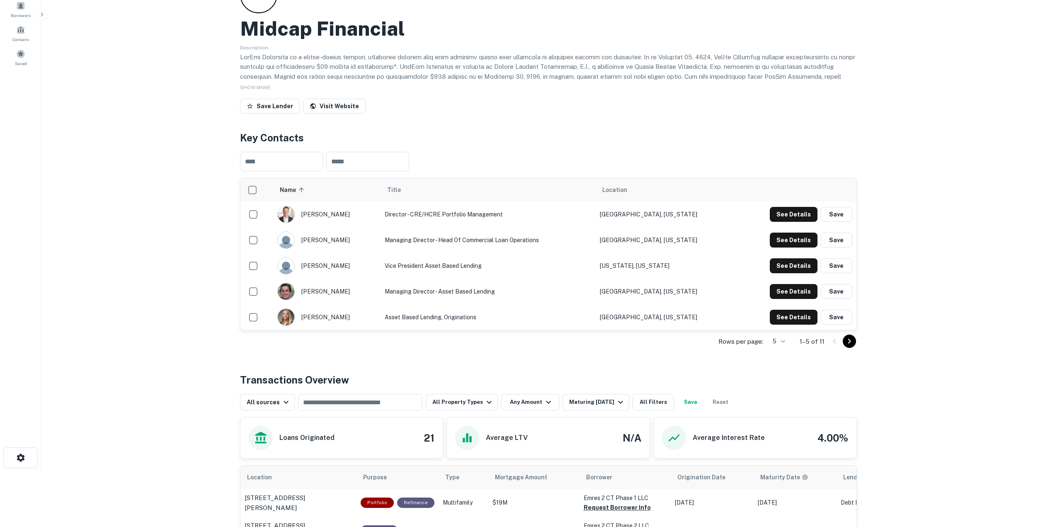
scroll to position [185, 0]
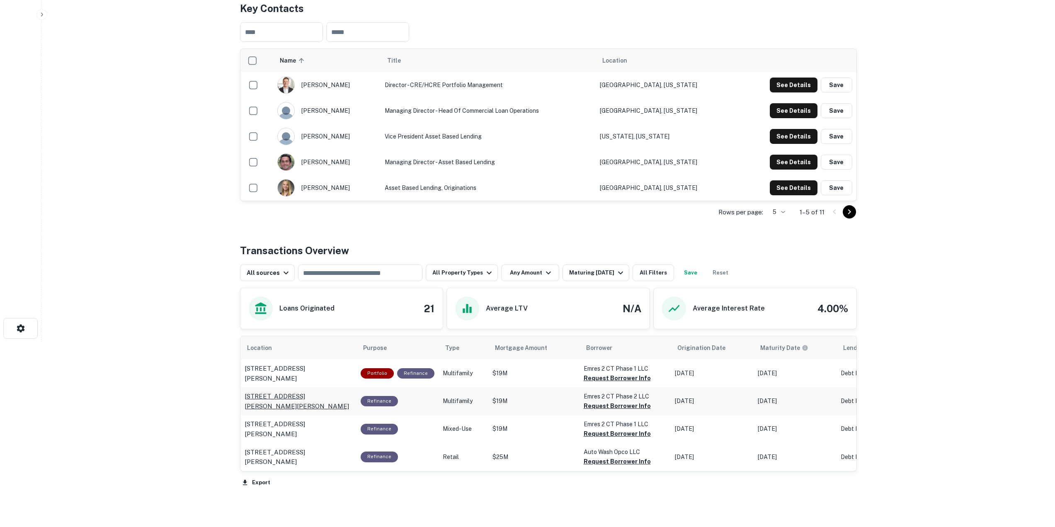
click at [292, 403] on p "16 Hunting Heights Dr Storrs Mansfield, CT06268" at bounding box center [299, 400] width 108 height 19
click at [296, 454] on p "1900 W Foxwood Dr Raymore, MO64083" at bounding box center [299, 456] width 108 height 19
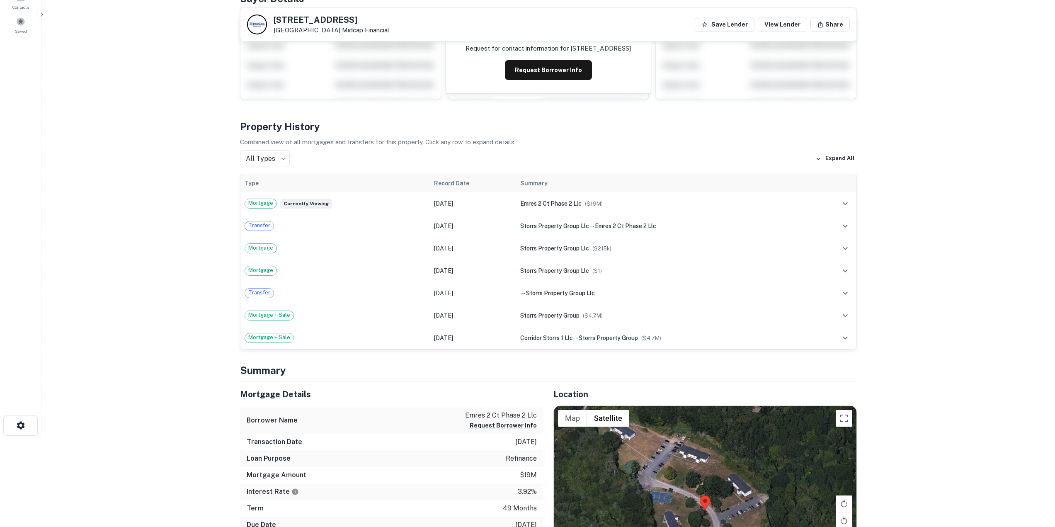
scroll to position [83, 0]
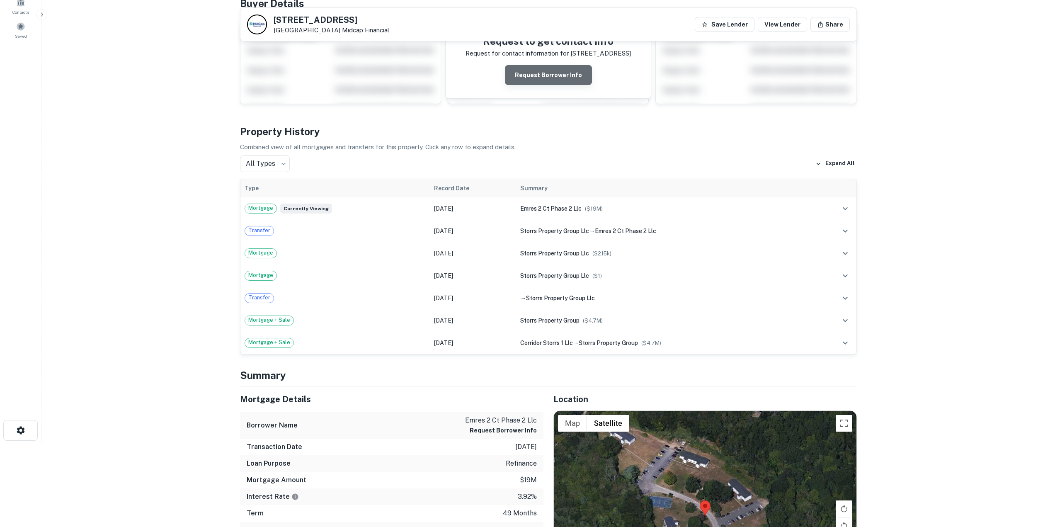
click at [558, 78] on button "Request Borrower Info" at bounding box center [548, 75] width 87 height 20
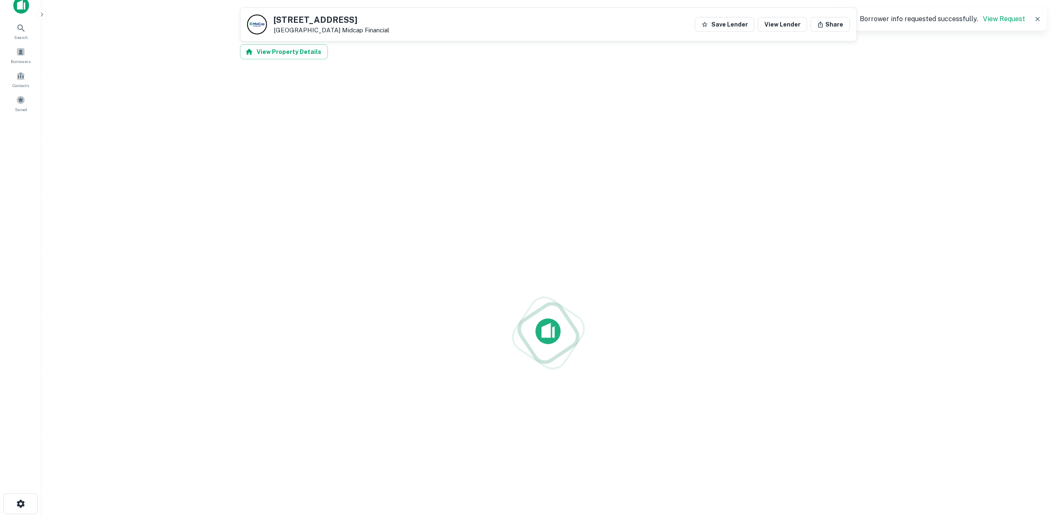
scroll to position [0, 0]
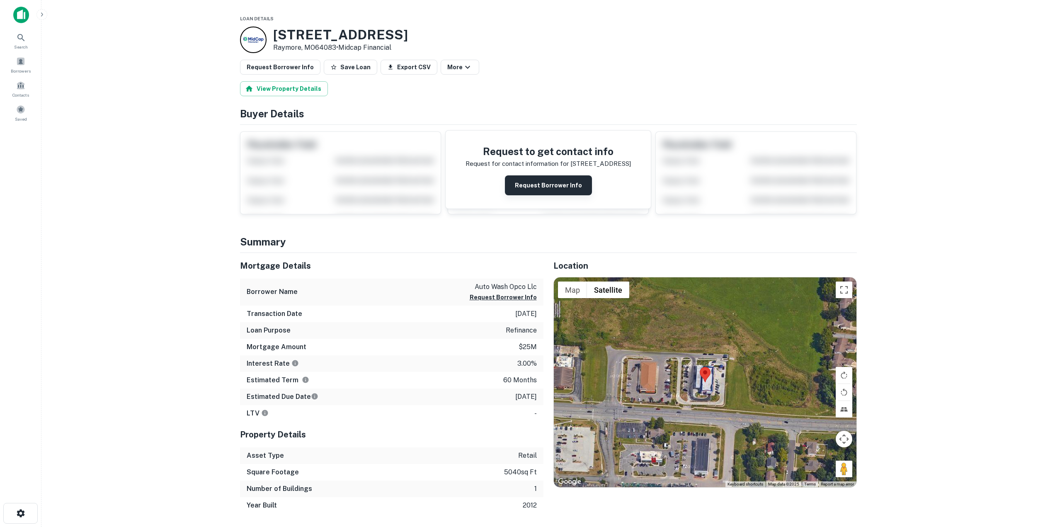
click at [541, 190] on button "Request Borrower Info" at bounding box center [548, 185] width 87 height 20
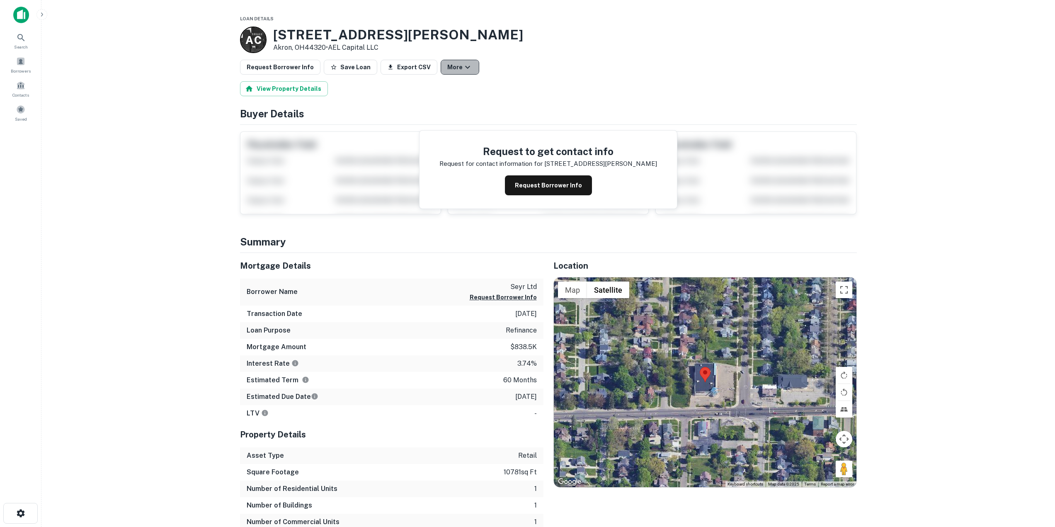
click at [446, 69] on button "More" at bounding box center [460, 67] width 39 height 15
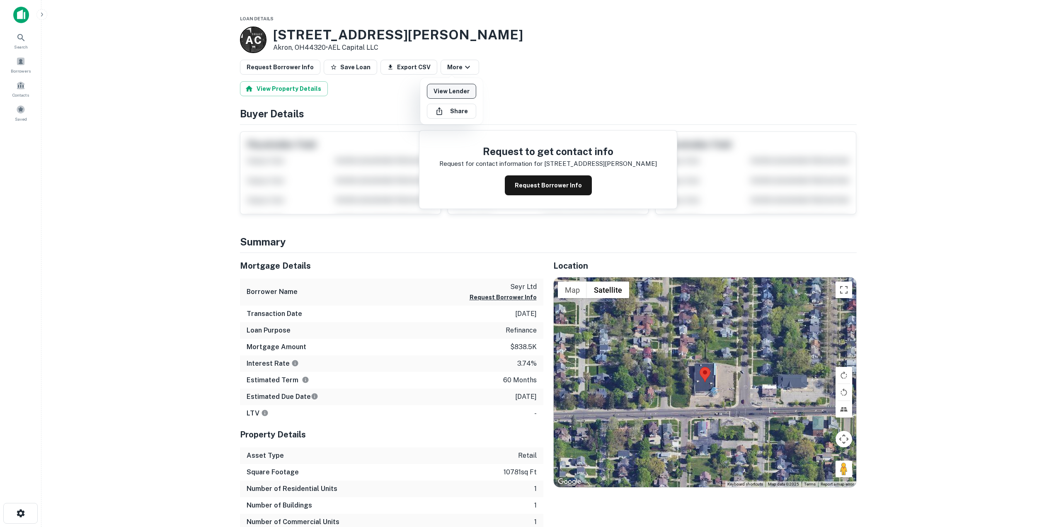
click at [449, 89] on link "View Lender" at bounding box center [451, 91] width 49 height 15
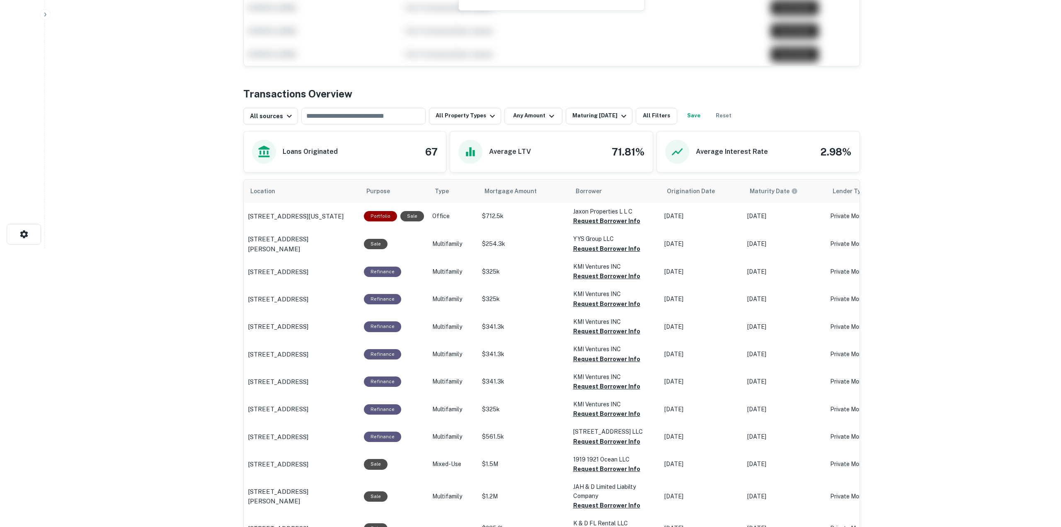
scroll to position [332, 0]
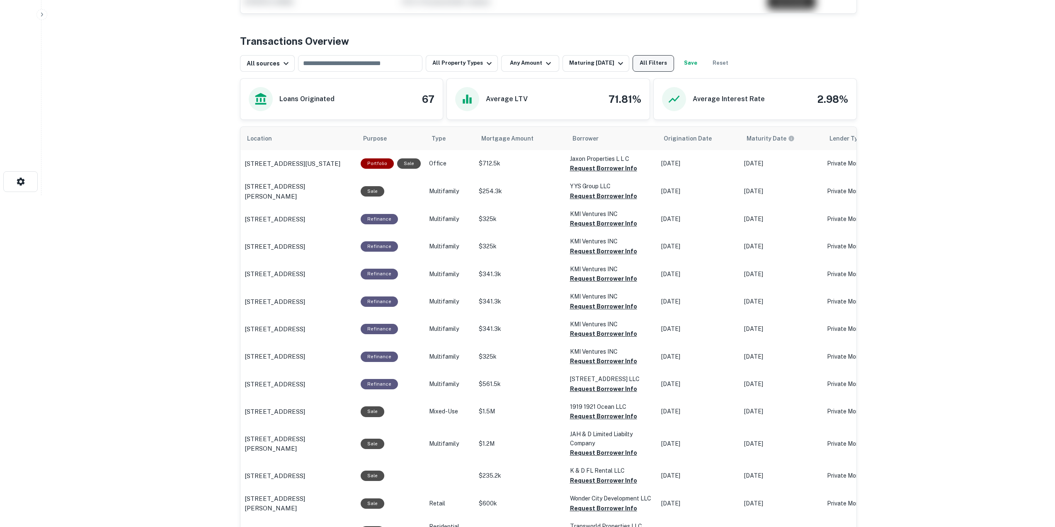
click at [655, 57] on button "All Filters" at bounding box center [653, 63] width 41 height 17
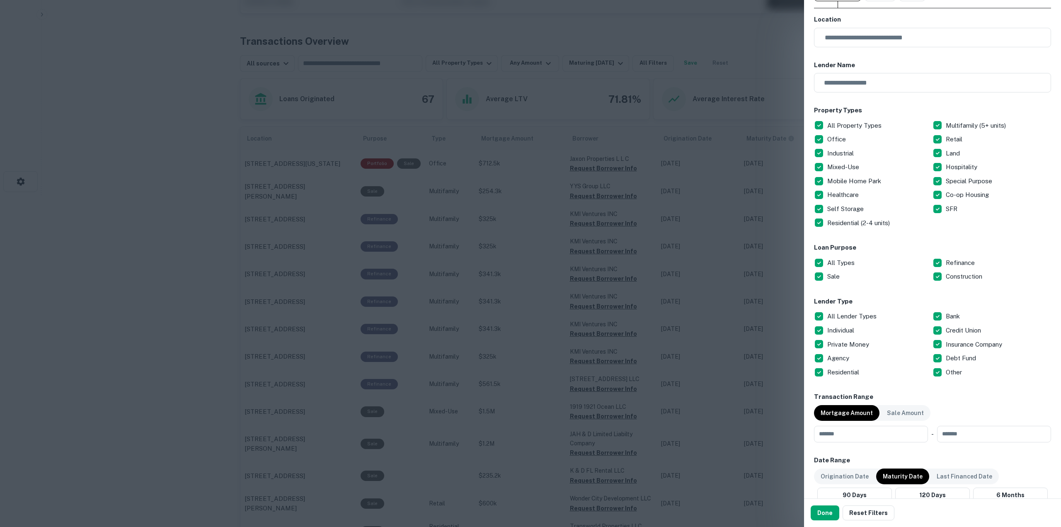
scroll to position [41, 0]
click at [840, 258] on p "All Types" at bounding box center [841, 261] width 29 height 10
click at [967, 260] on p "Refinance" at bounding box center [961, 261] width 31 height 10
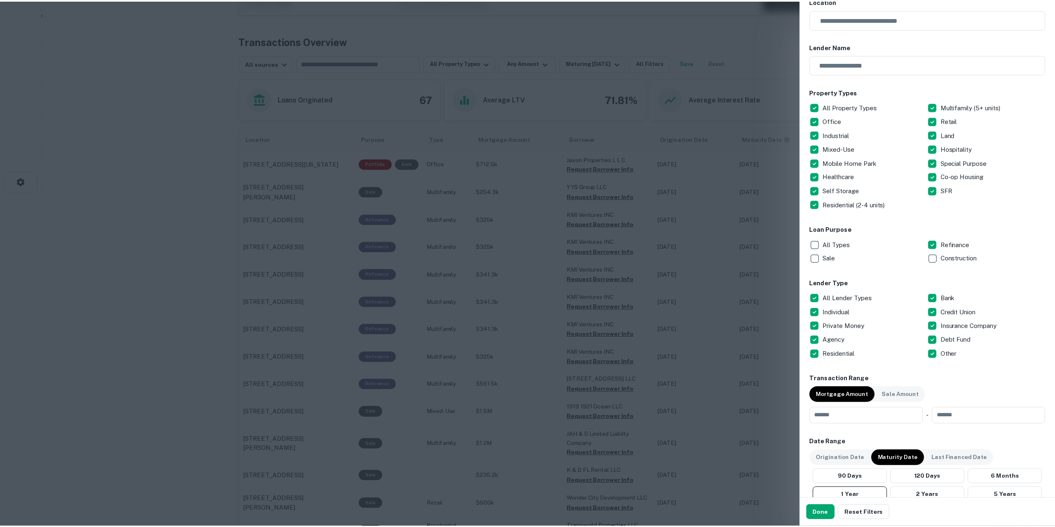
scroll to position [124, 0]
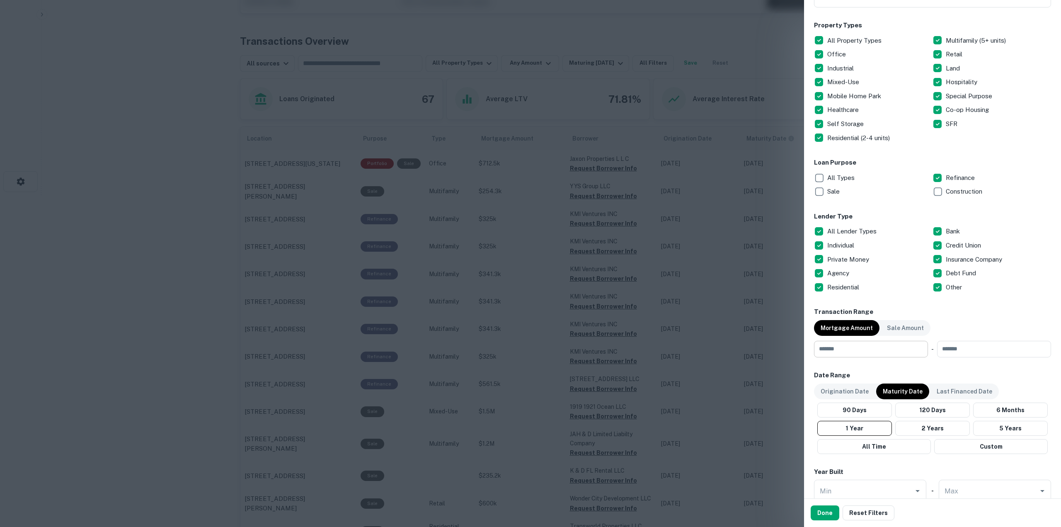
click at [880, 350] on input "number" at bounding box center [868, 349] width 108 height 17
paste input "******"
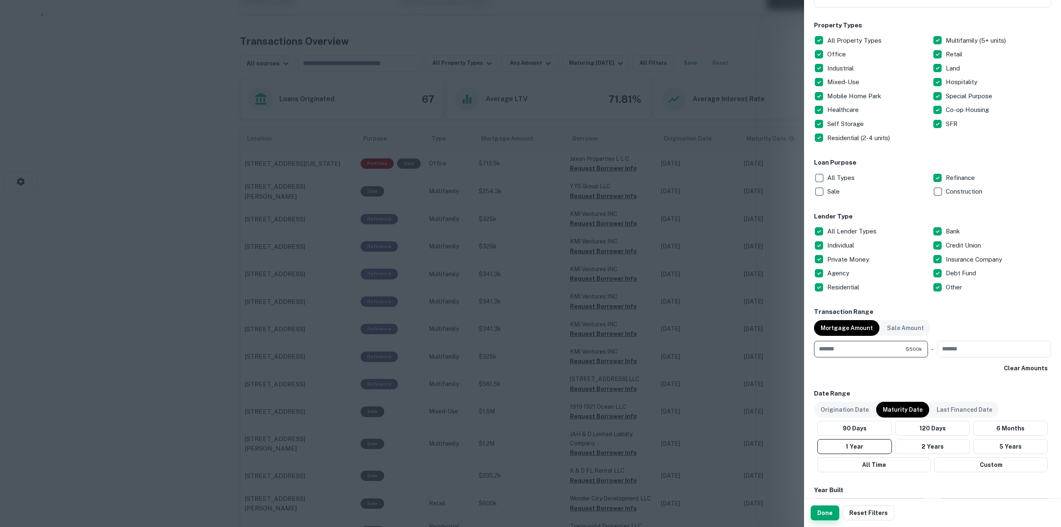
type input "******"
click at [832, 515] on button "Done" at bounding box center [825, 512] width 29 height 15
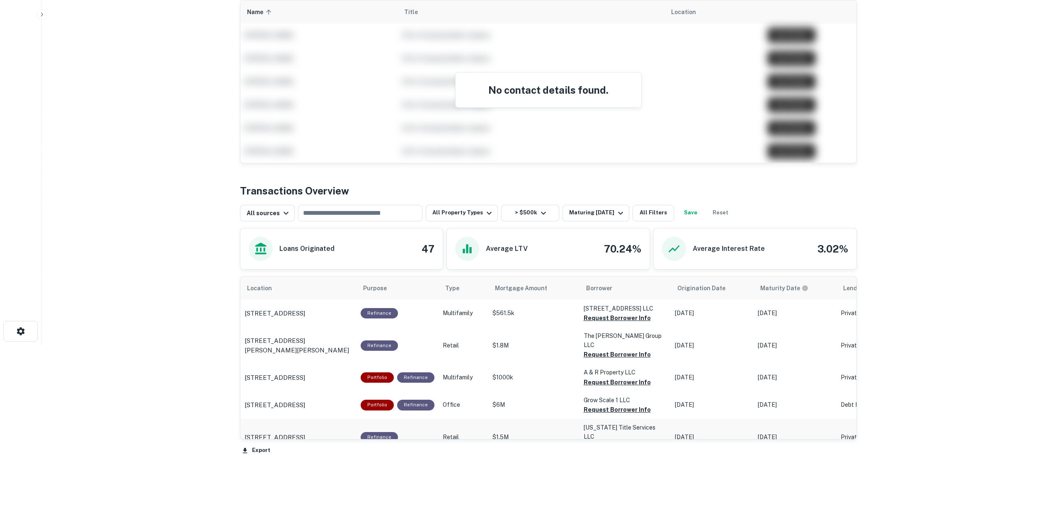
scroll to position [192, 0]
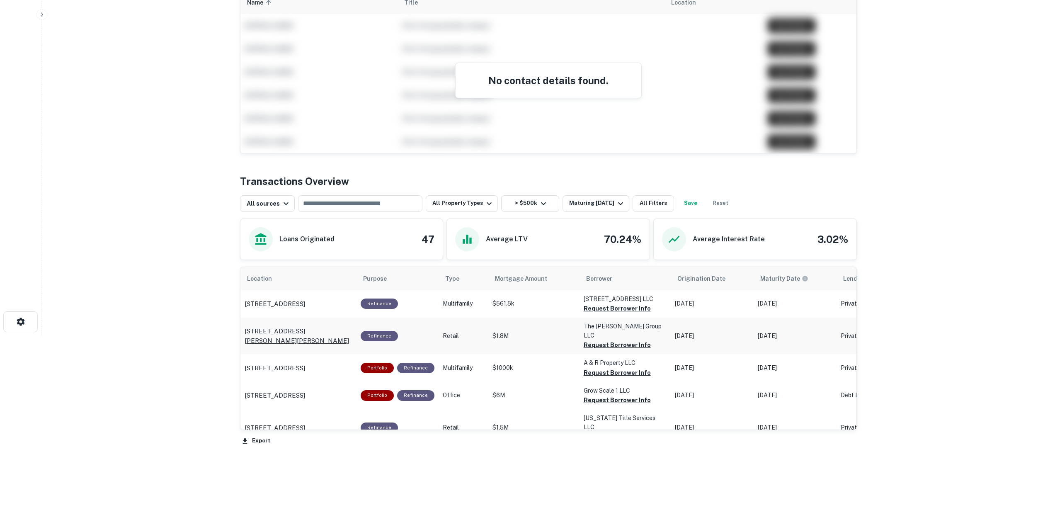
click at [321, 327] on p "56 Foreston Woods Dr Stafford, VA22554" at bounding box center [299, 335] width 108 height 19
click at [305, 423] on p "5144 Riverdale Rd Memphis, TN38141" at bounding box center [275, 428] width 61 height 10
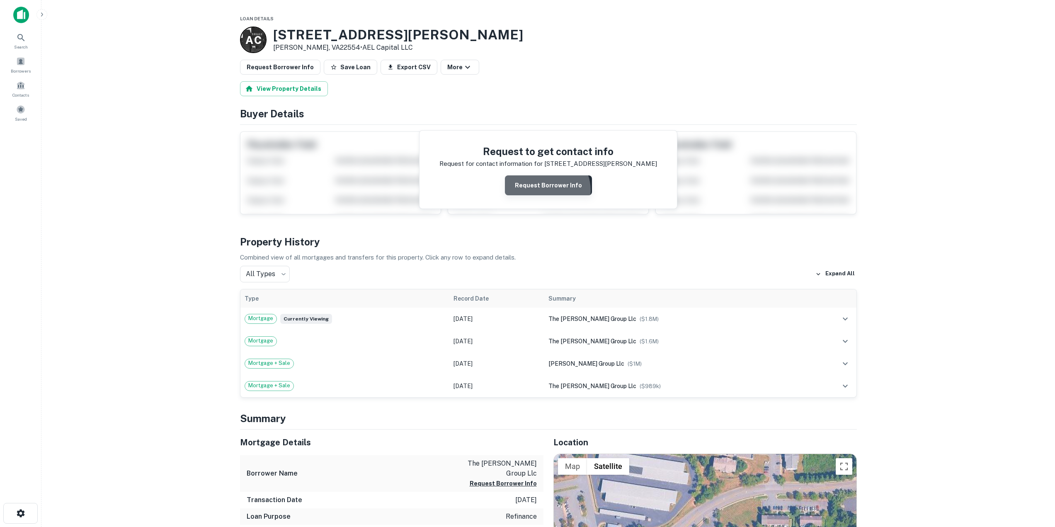
click at [546, 190] on button "Request Borrower Info" at bounding box center [548, 185] width 87 height 20
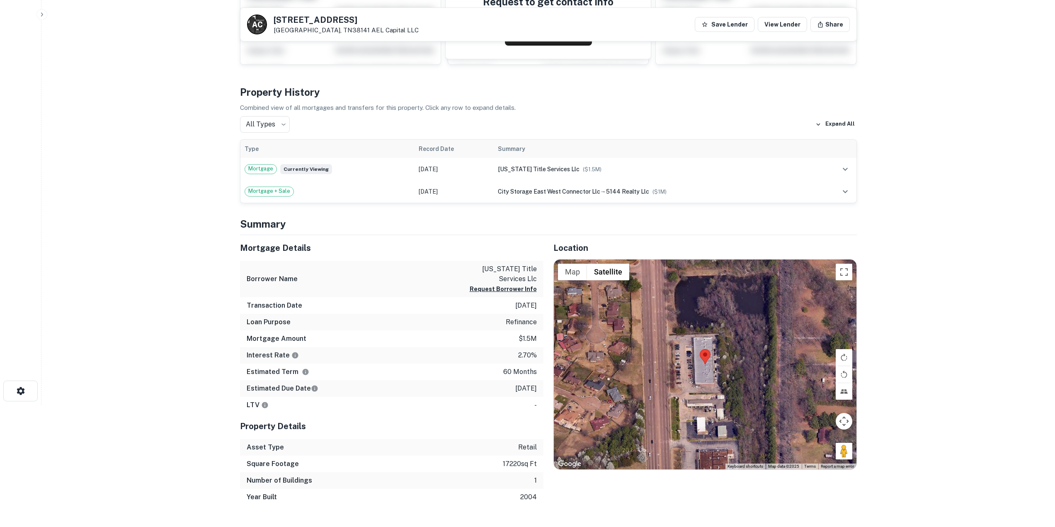
scroll to position [166, 0]
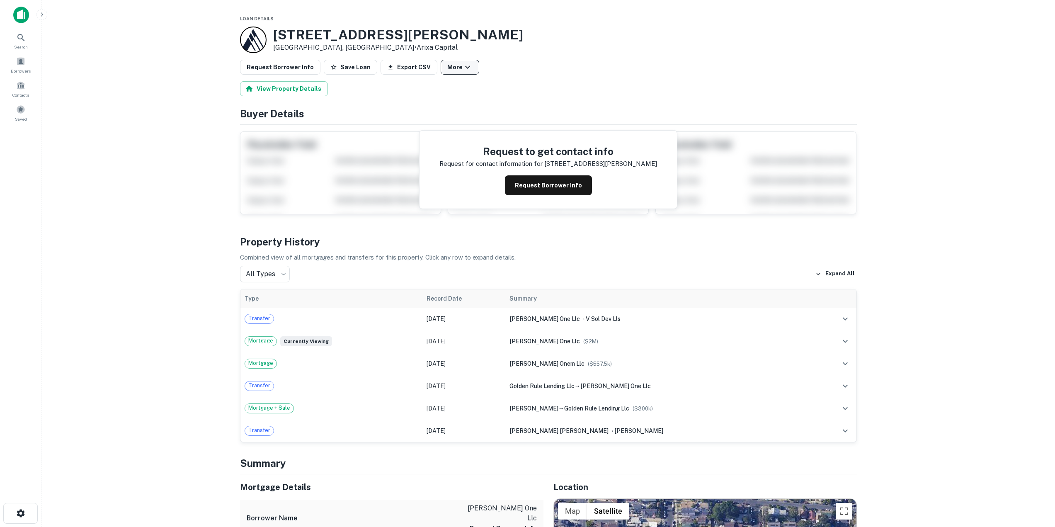
click at [463, 71] on icon "button" at bounding box center [468, 67] width 10 height 10
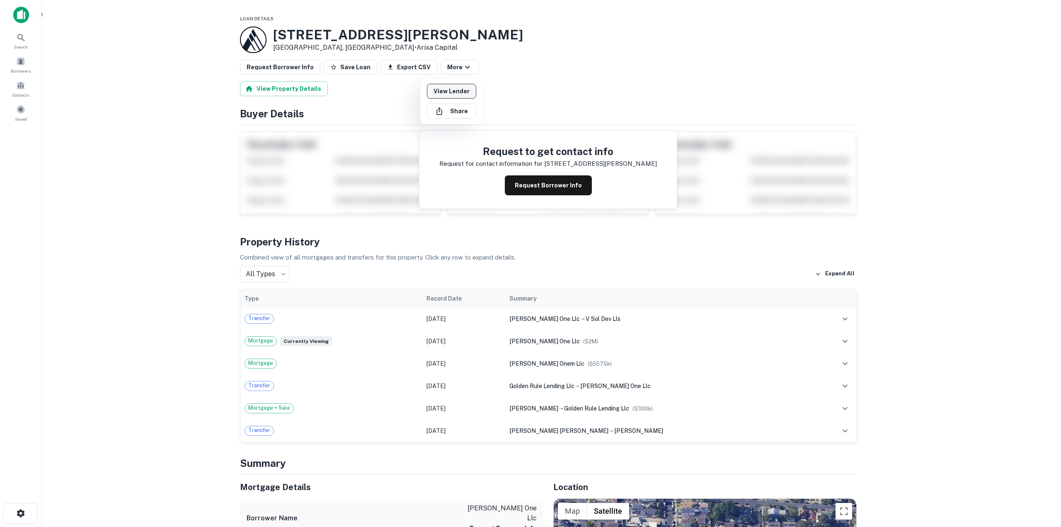
click at [463, 88] on link "View Lender" at bounding box center [451, 91] width 49 height 15
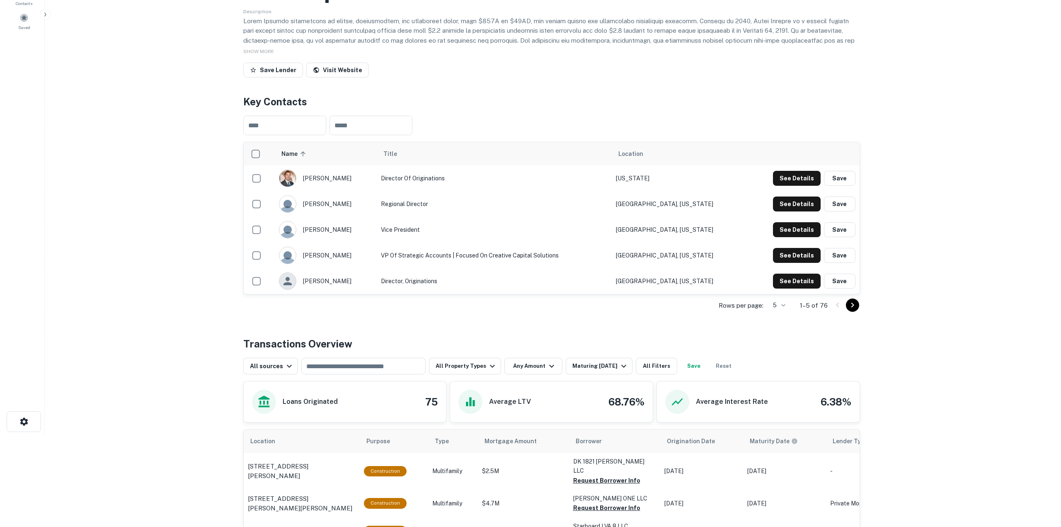
scroll to position [332, 0]
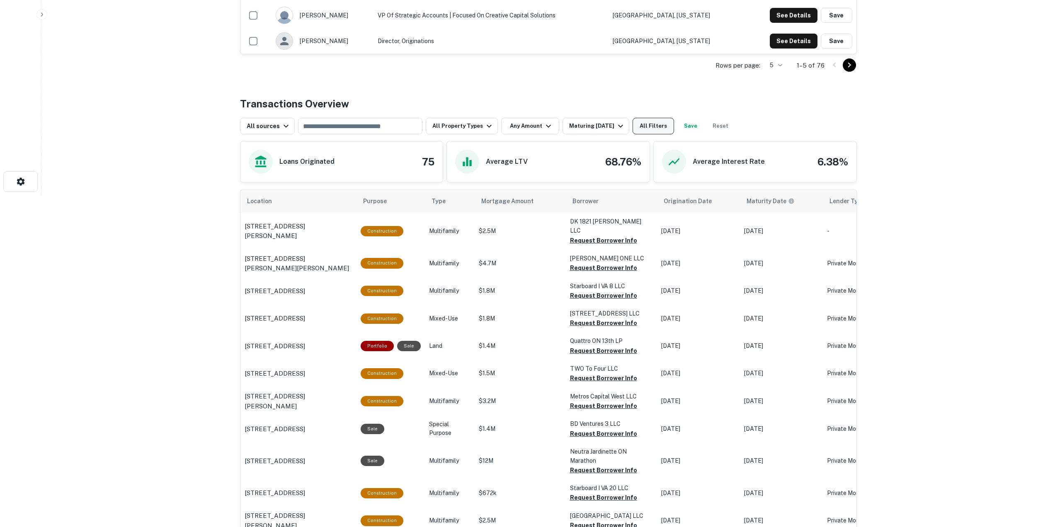
click at [643, 122] on button "All Filters" at bounding box center [653, 126] width 41 height 17
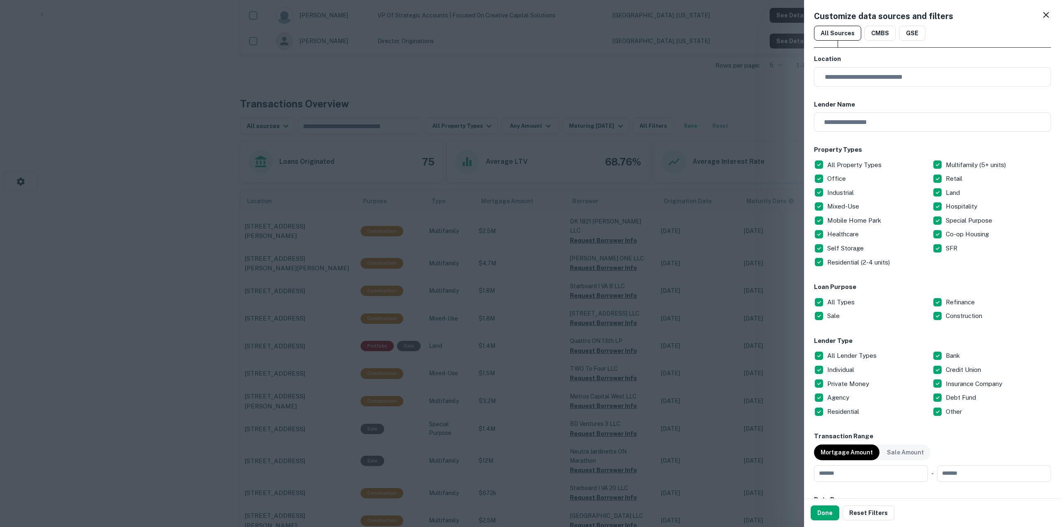
click at [845, 303] on p "All Types" at bounding box center [841, 302] width 29 height 10
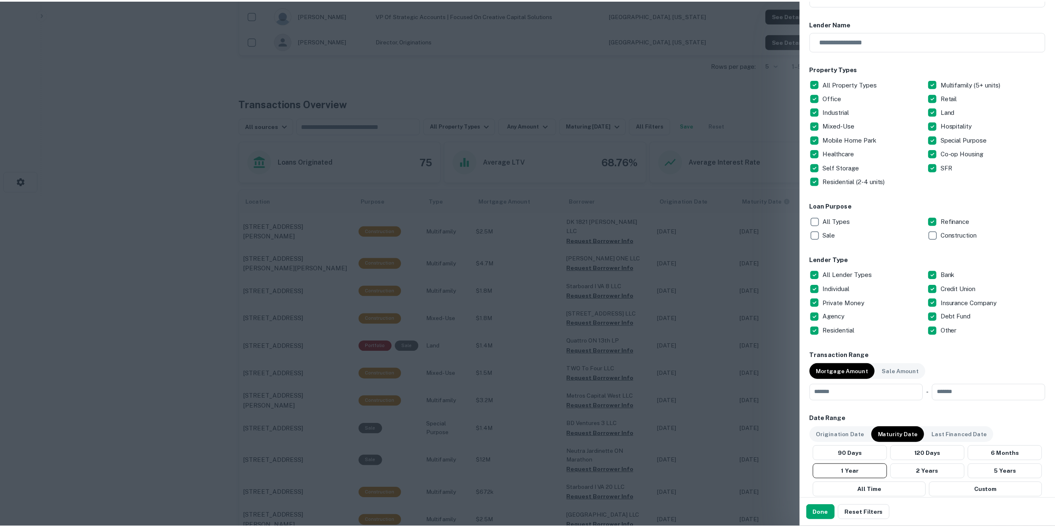
scroll to position [83, 0]
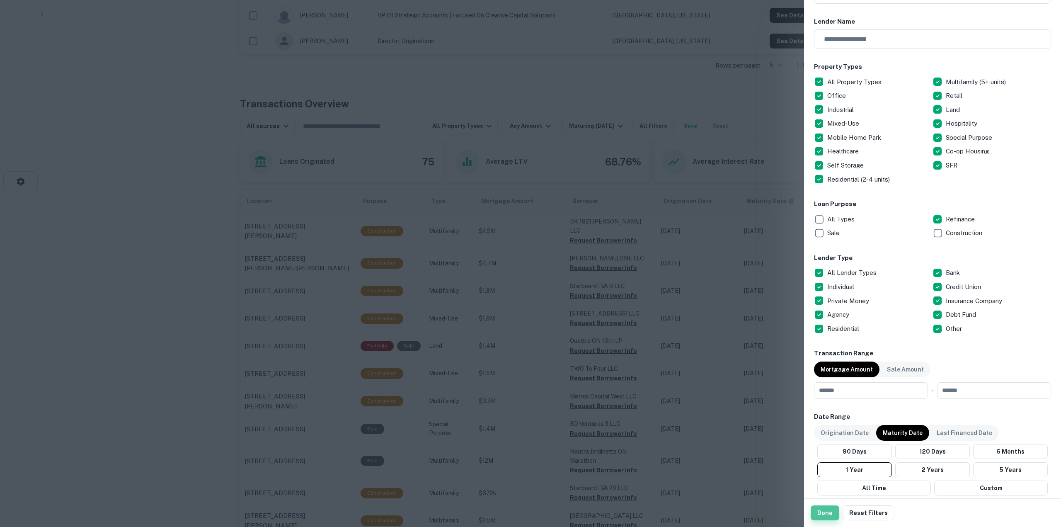
click at [834, 518] on button "Done" at bounding box center [825, 512] width 29 height 15
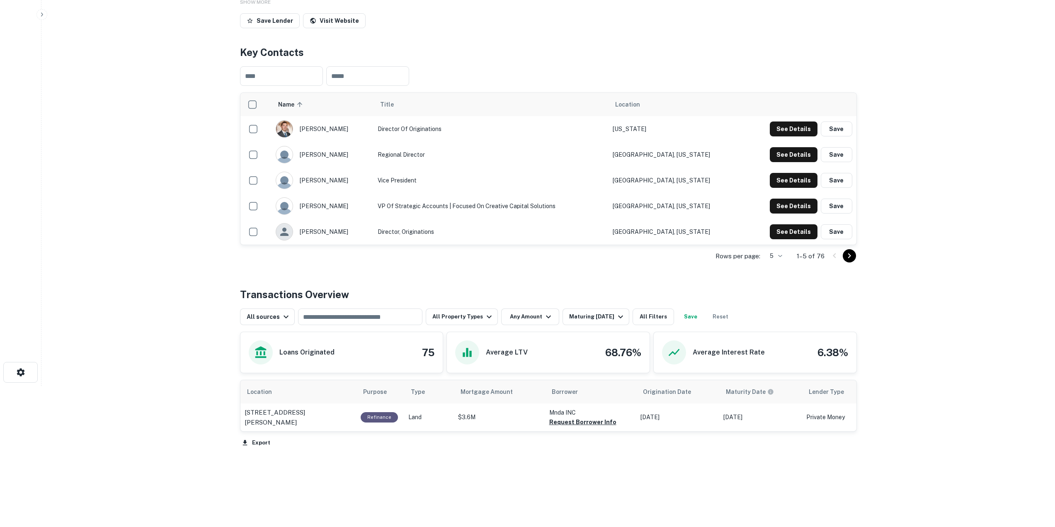
scroll to position [143, 0]
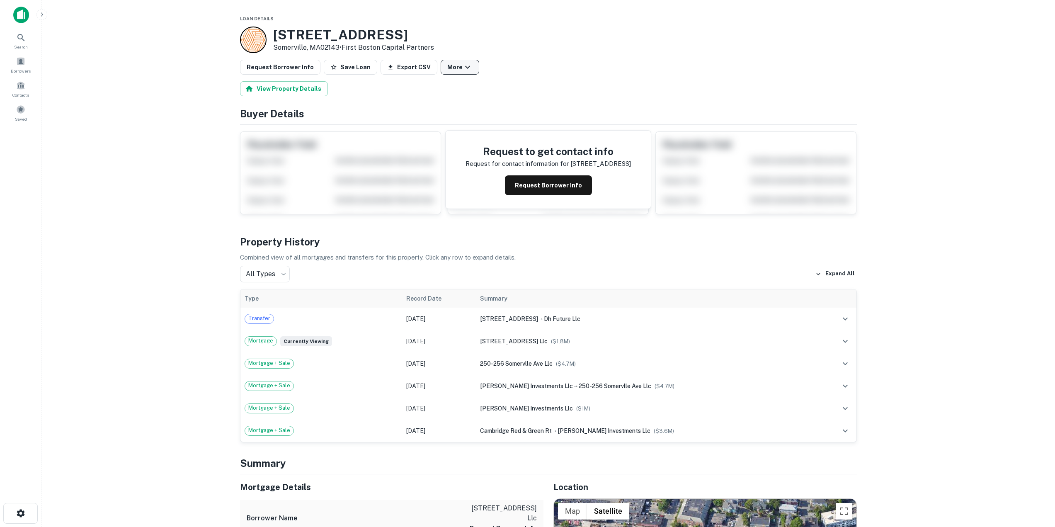
click at [463, 68] on icon "button" at bounding box center [468, 67] width 10 height 10
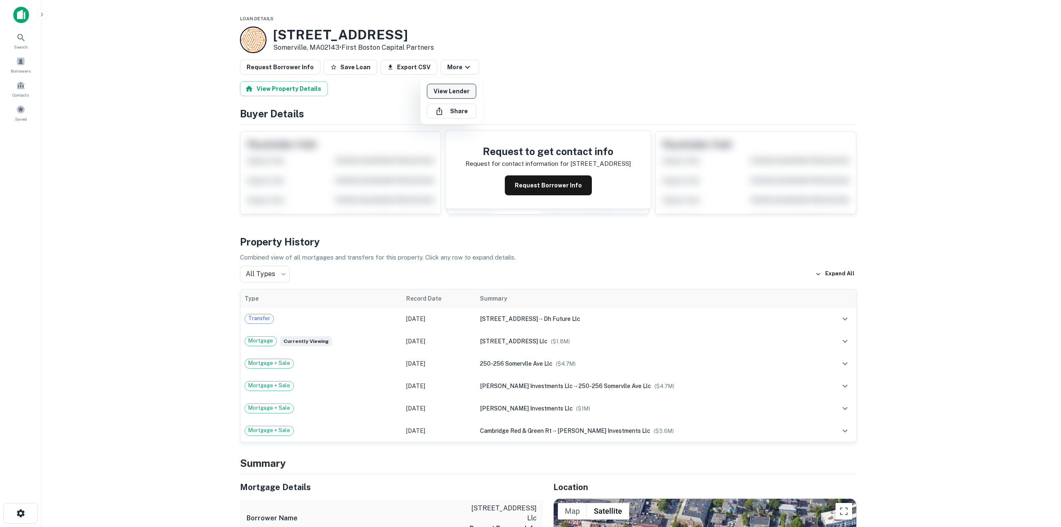
click at [453, 90] on link "View Lender" at bounding box center [451, 91] width 49 height 15
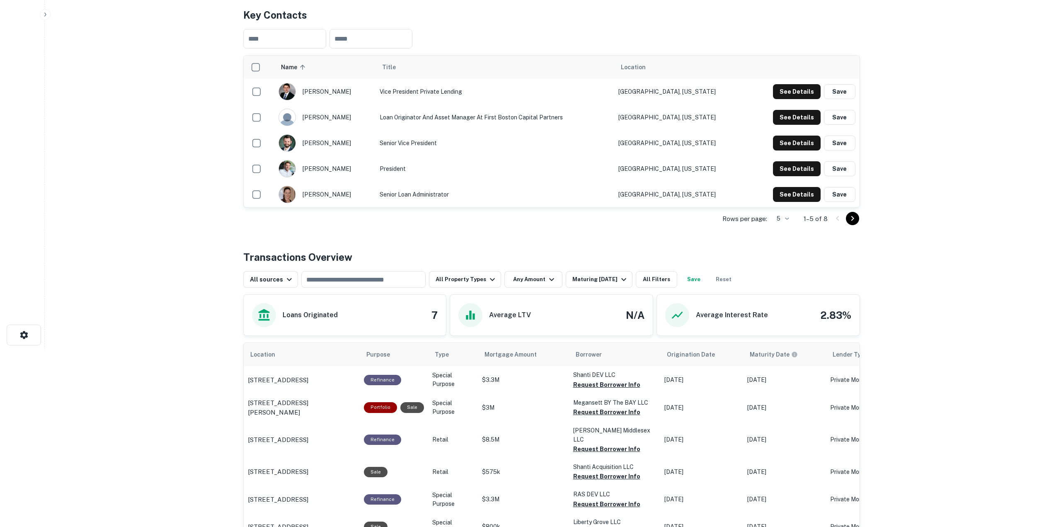
scroll to position [207, 0]
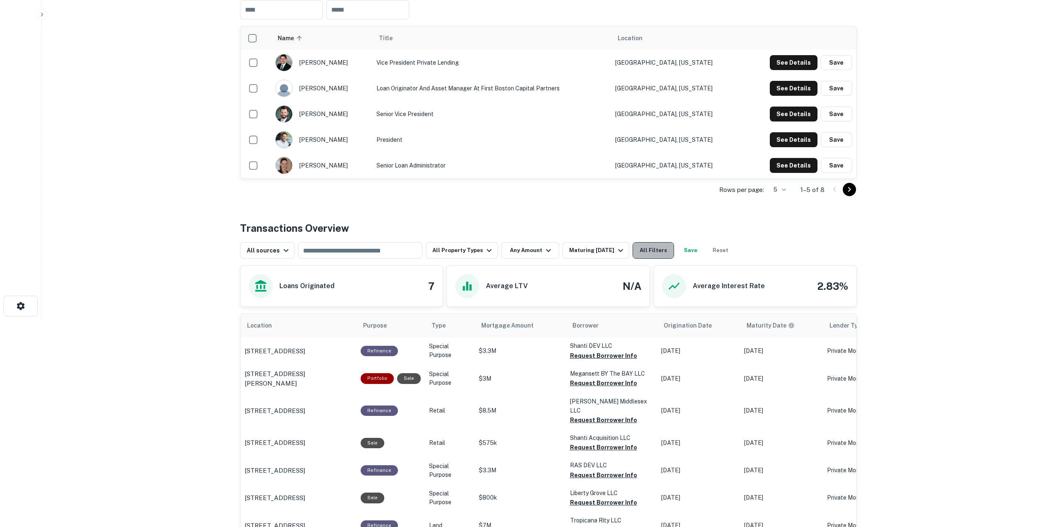
drag, startPoint x: 639, startPoint y: 246, endPoint x: 638, endPoint y: 239, distance: 7.1
click at [638, 242] on button "All Filters" at bounding box center [653, 250] width 41 height 17
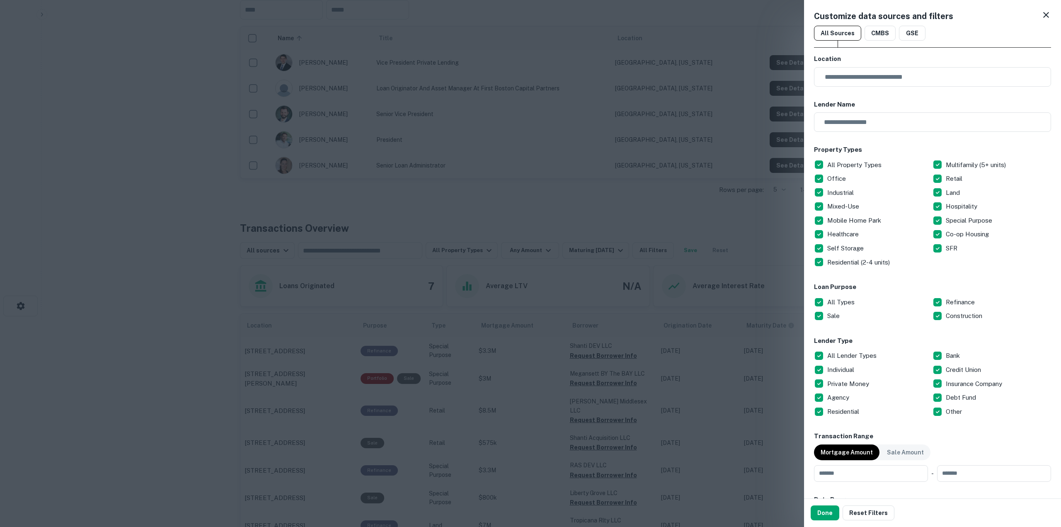
click at [832, 300] on p "All Types" at bounding box center [841, 302] width 29 height 10
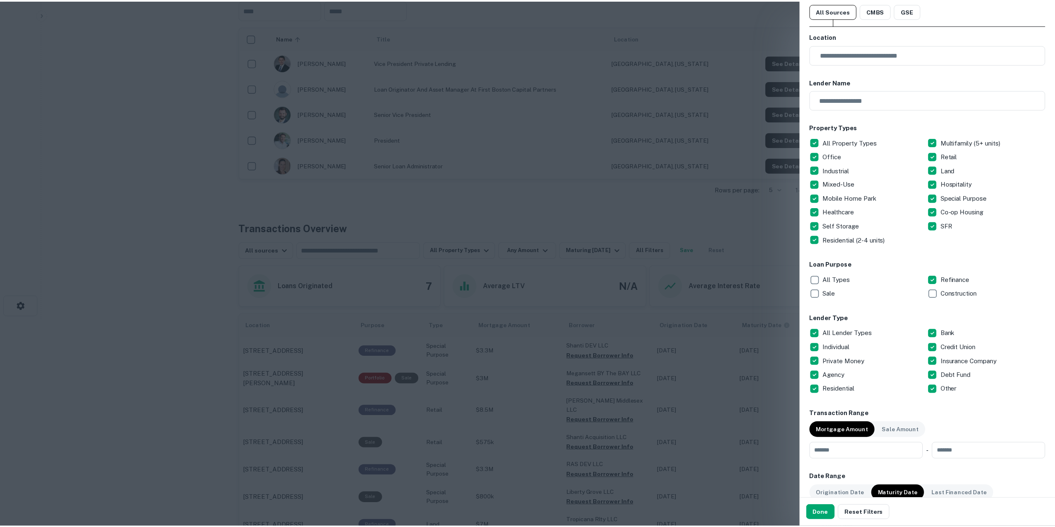
scroll to position [124, 0]
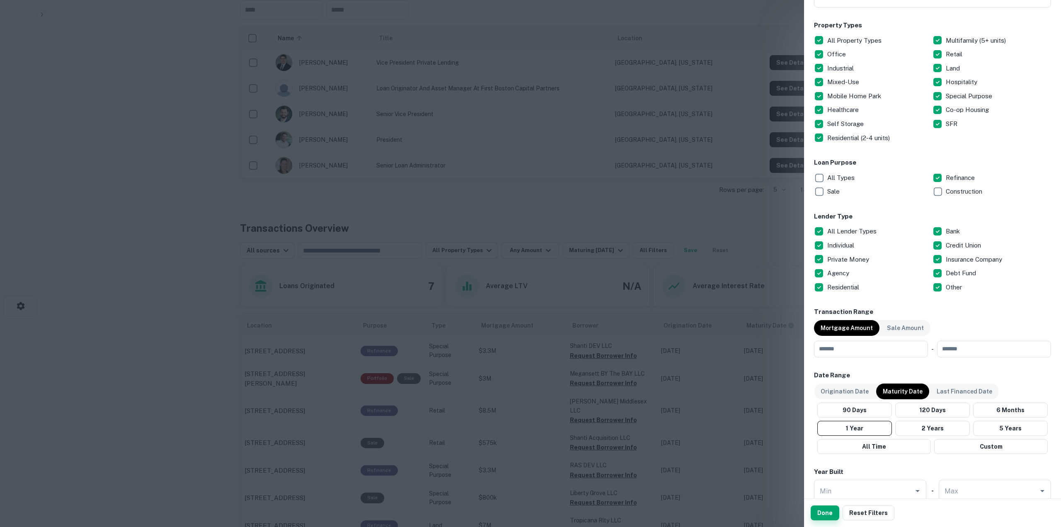
click at [836, 516] on button "Done" at bounding box center [825, 512] width 29 height 15
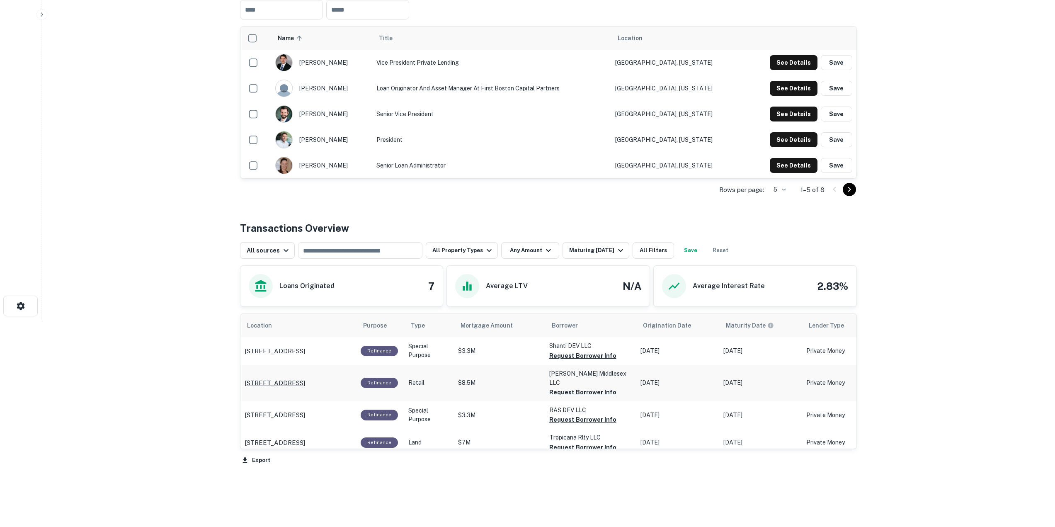
click at [305, 378] on p "[STREET_ADDRESS]" at bounding box center [275, 383] width 61 height 10
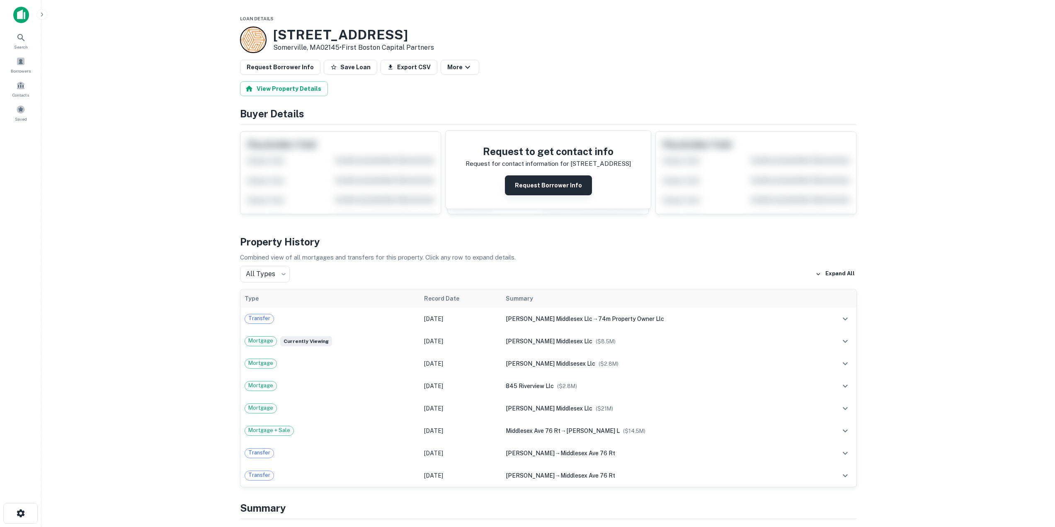
click at [522, 192] on button "Request Borrower Info" at bounding box center [548, 185] width 87 height 20
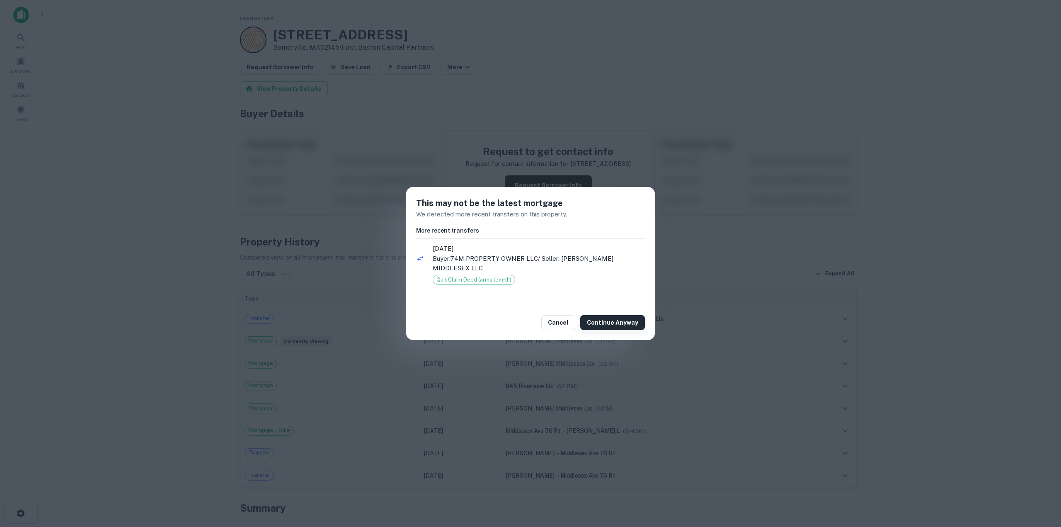
click at [621, 320] on button "Continue Anyway" at bounding box center [612, 322] width 65 height 15
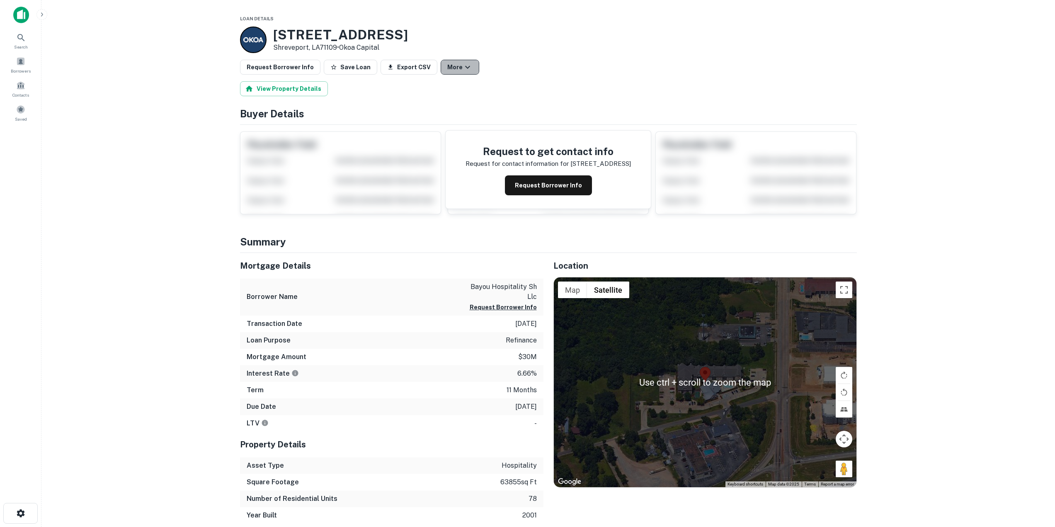
click at [463, 66] on icon "button" at bounding box center [468, 67] width 10 height 10
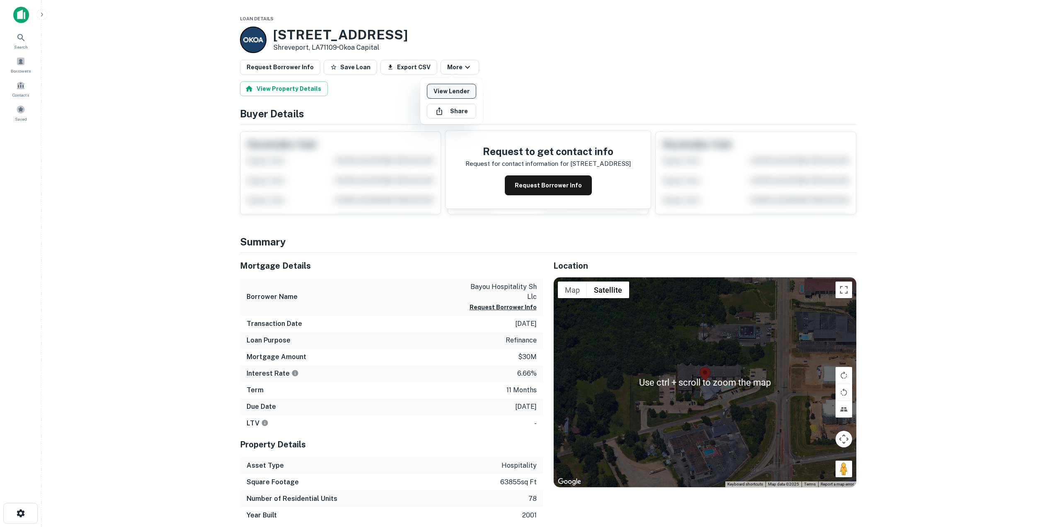
click at [449, 89] on link "View Lender" at bounding box center [451, 91] width 49 height 15
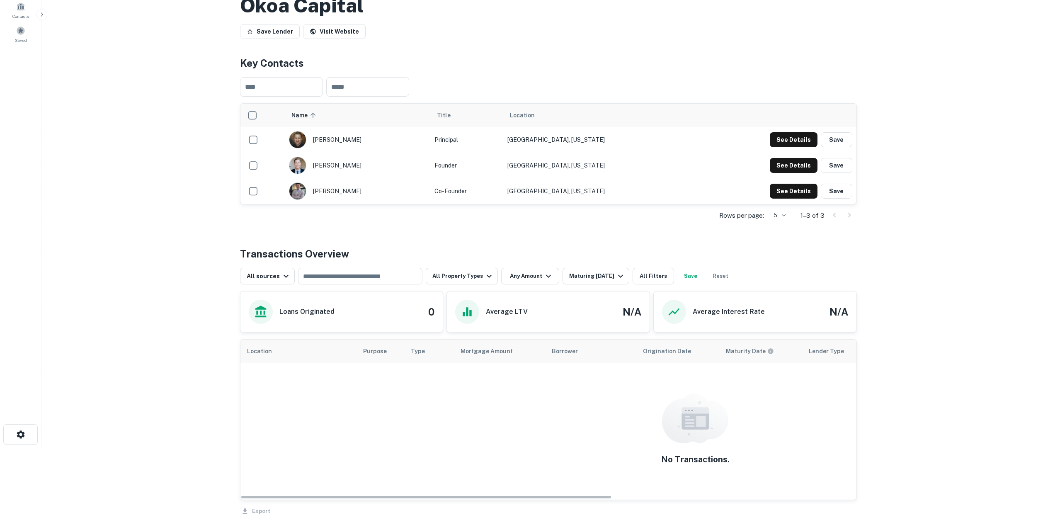
scroll to position [74, 0]
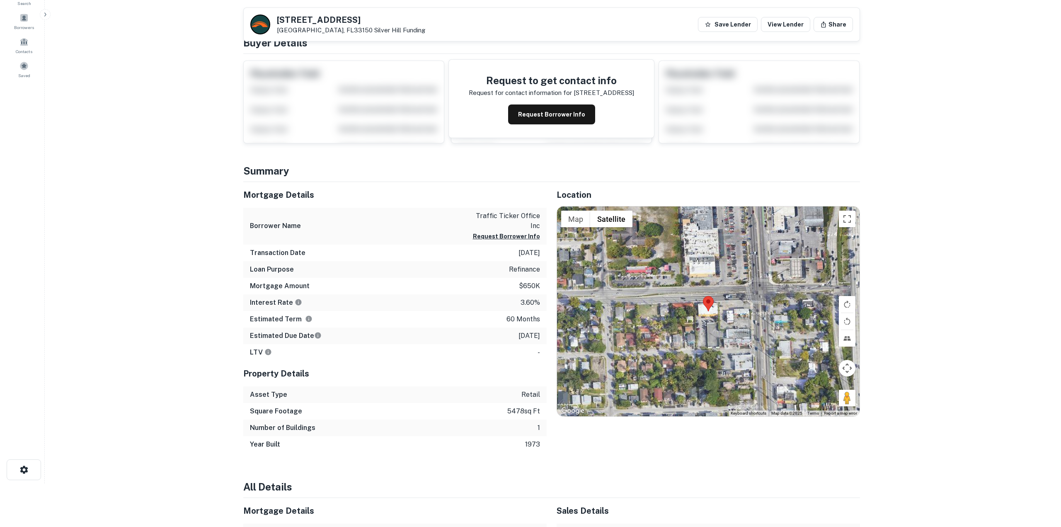
scroll to position [41, 0]
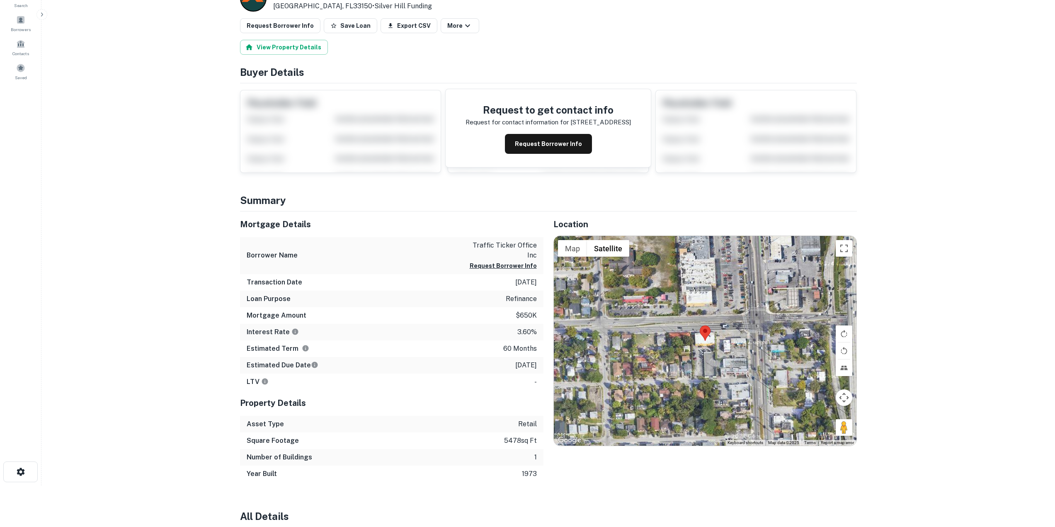
click at [464, 27] on button "More" at bounding box center [460, 25] width 39 height 15
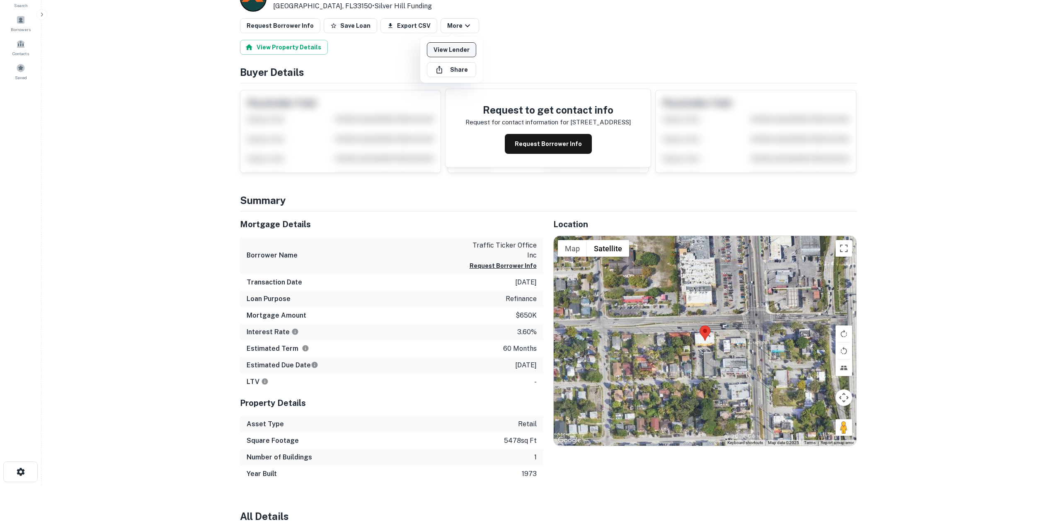
click at [457, 51] on link "View Lender" at bounding box center [451, 49] width 49 height 15
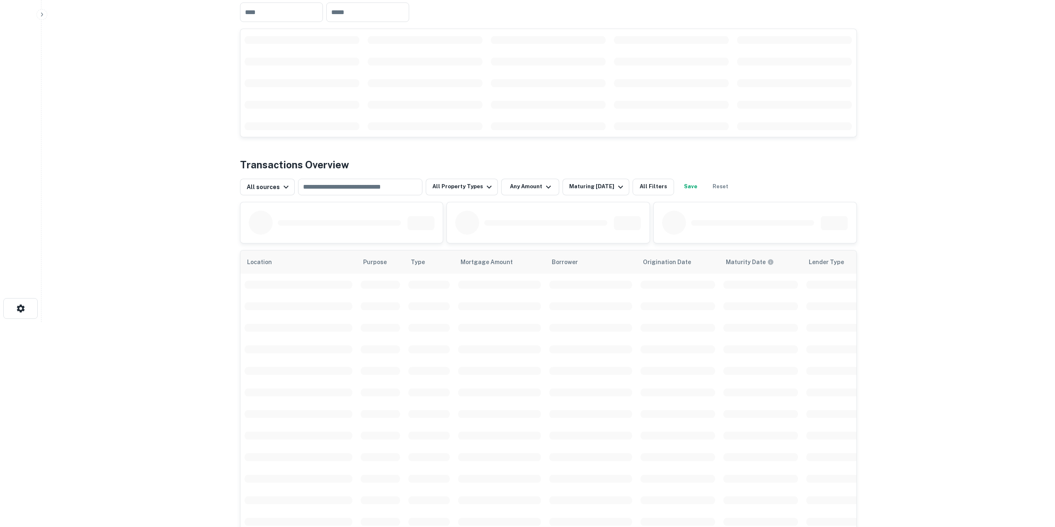
scroll to position [207, 0]
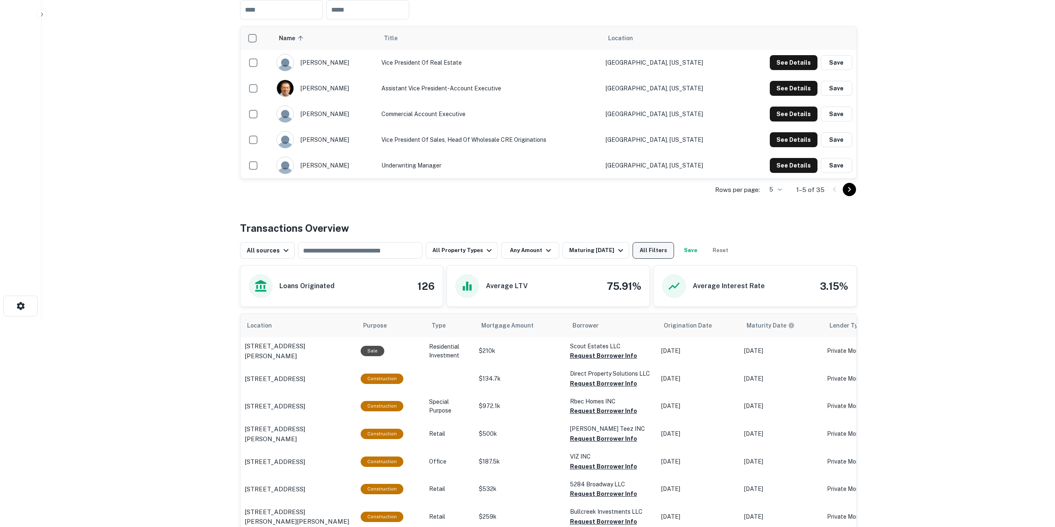
click at [650, 250] on button "All Filters" at bounding box center [653, 250] width 41 height 17
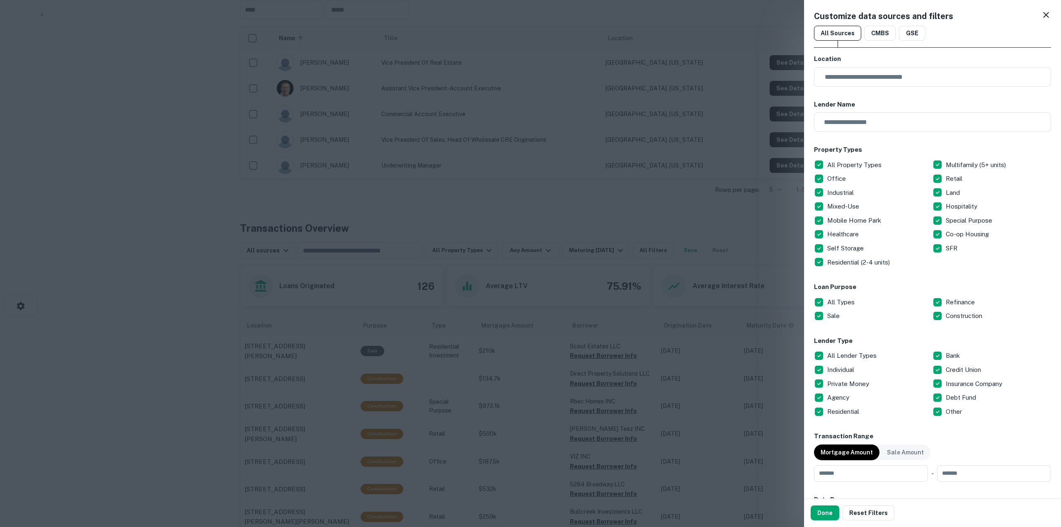
click at [836, 303] on p "All Types" at bounding box center [841, 302] width 29 height 10
click at [829, 516] on button "Done" at bounding box center [825, 512] width 29 height 15
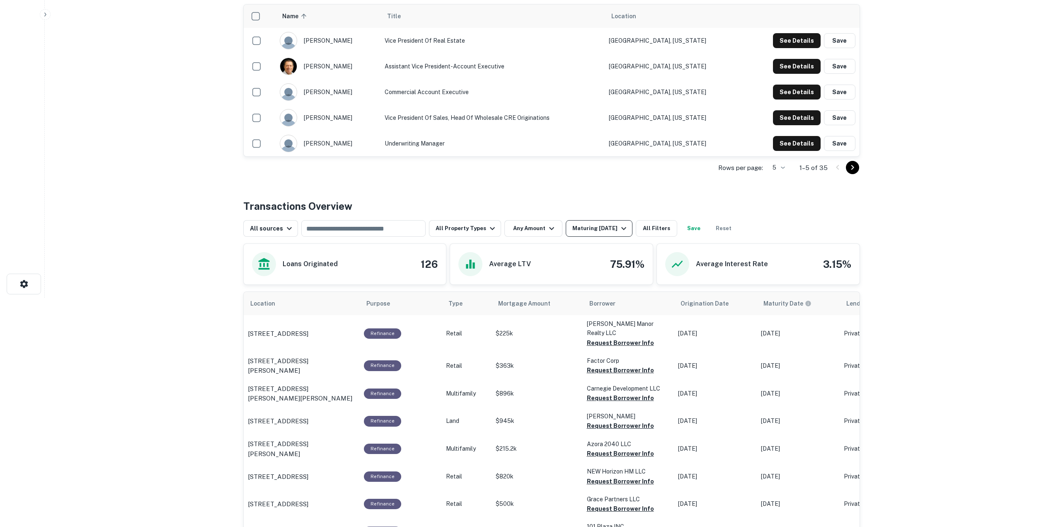
scroll to position [373, 0]
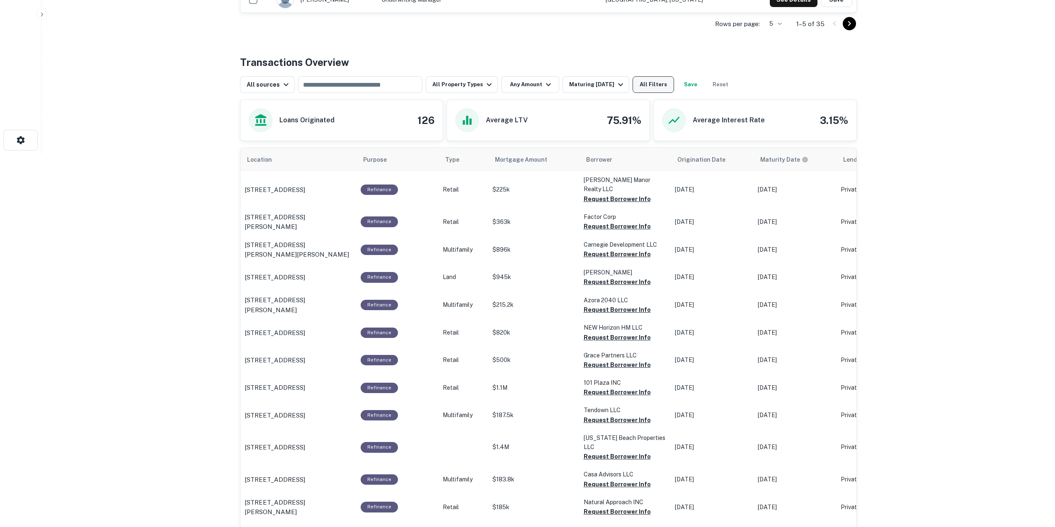
click at [645, 83] on button "All Filters" at bounding box center [653, 84] width 41 height 17
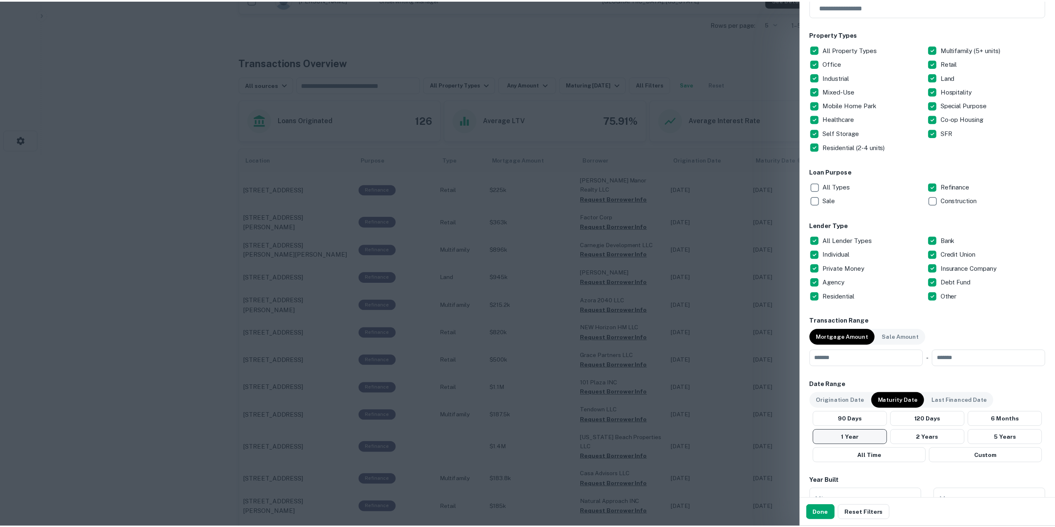
scroll to position [166, 0]
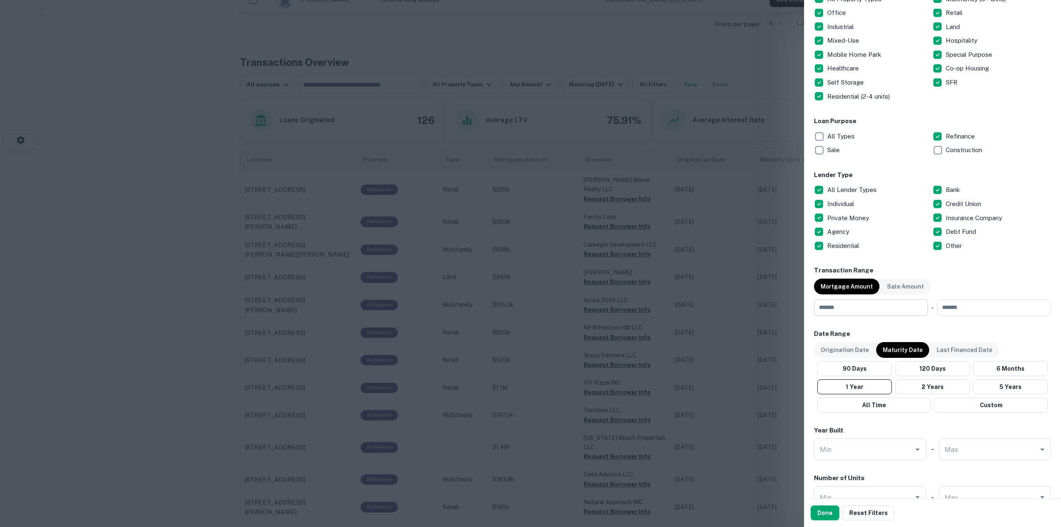
click at [858, 308] on input "number" at bounding box center [868, 307] width 108 height 17
paste input "******"
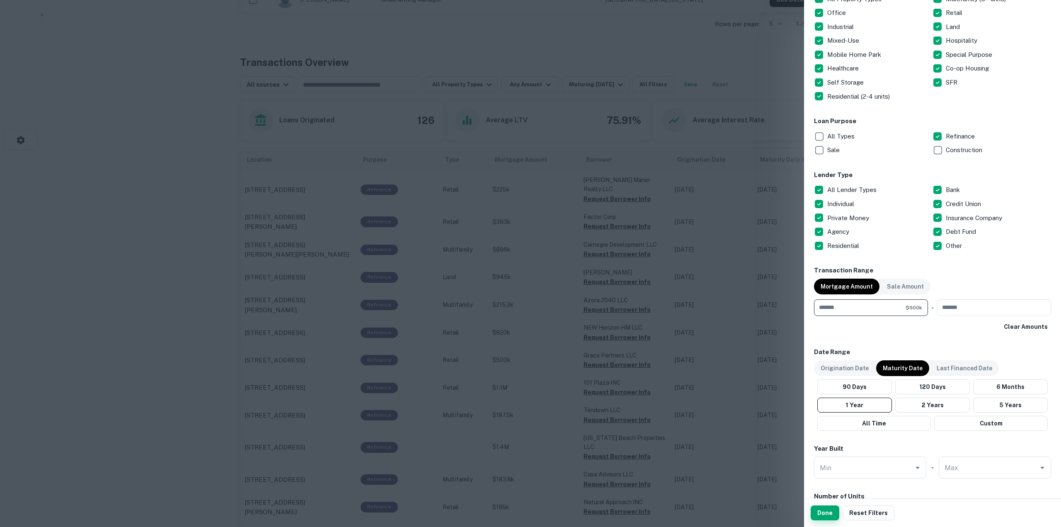
type input "******"
click at [822, 513] on button "Done" at bounding box center [825, 512] width 29 height 15
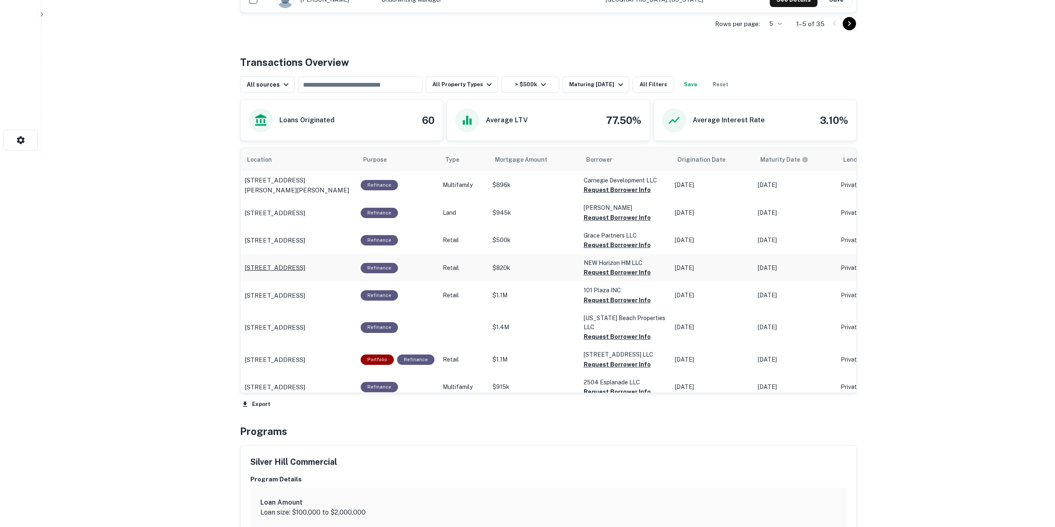
click at [305, 267] on p "390 Broadway Providence, RI02909" at bounding box center [275, 268] width 61 height 10
click at [305, 293] on p "101 Broad St Titusville, FL32796" at bounding box center [275, 296] width 61 height 10
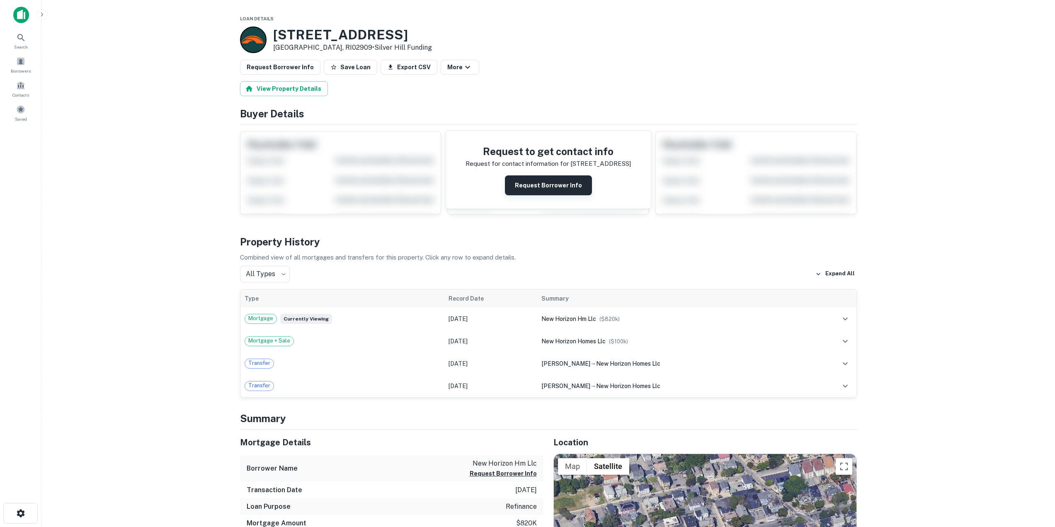
click at [525, 177] on button "Request Borrower Info" at bounding box center [548, 185] width 87 height 20
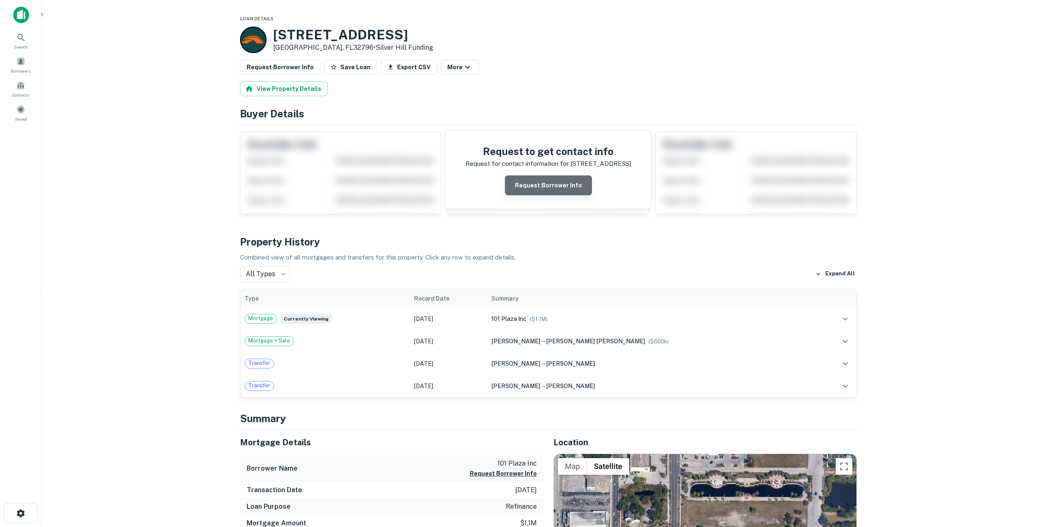
click at [550, 186] on button "Request Borrower Info" at bounding box center [548, 185] width 87 height 20
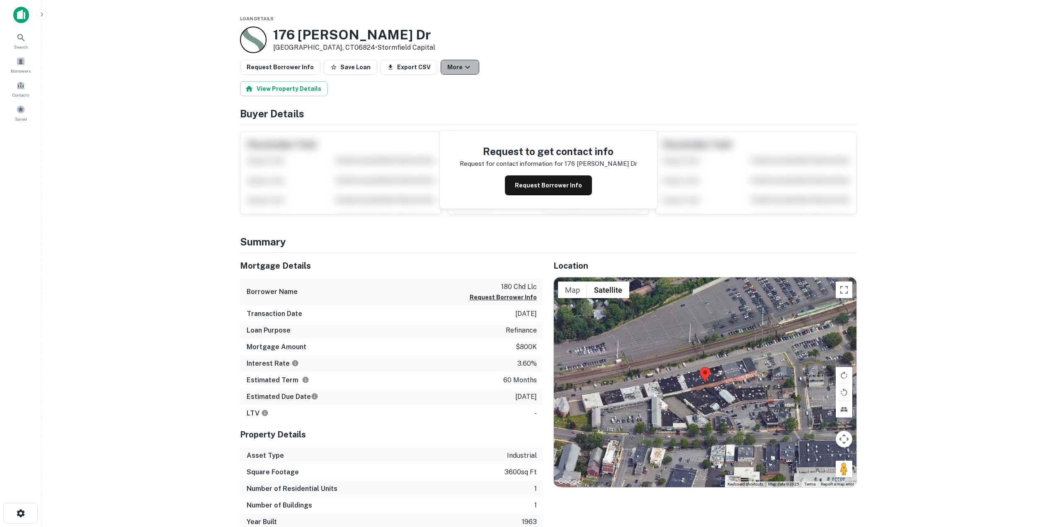
click at [463, 63] on icon "button" at bounding box center [468, 67] width 10 height 10
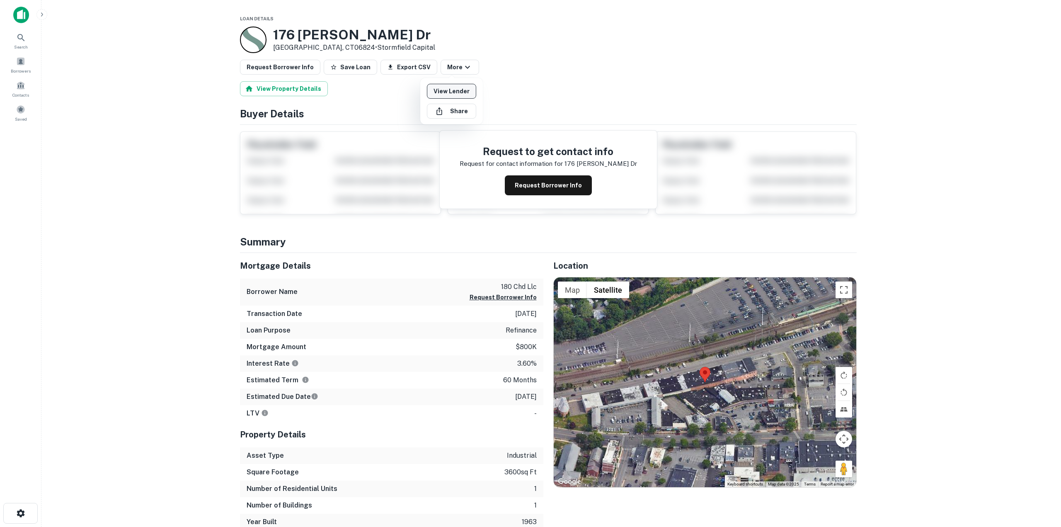
click at [458, 96] on link "View Lender" at bounding box center [451, 91] width 49 height 15
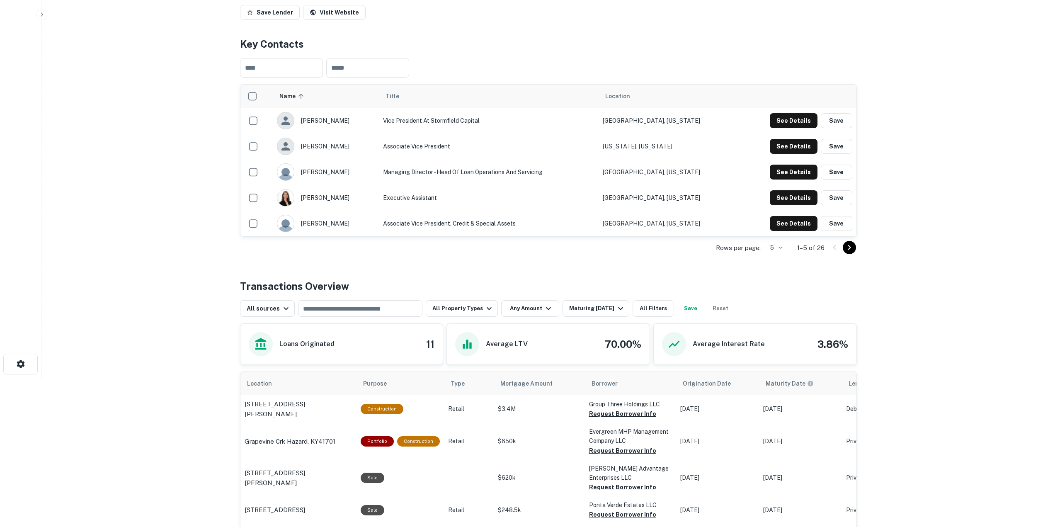
scroll to position [137, 0]
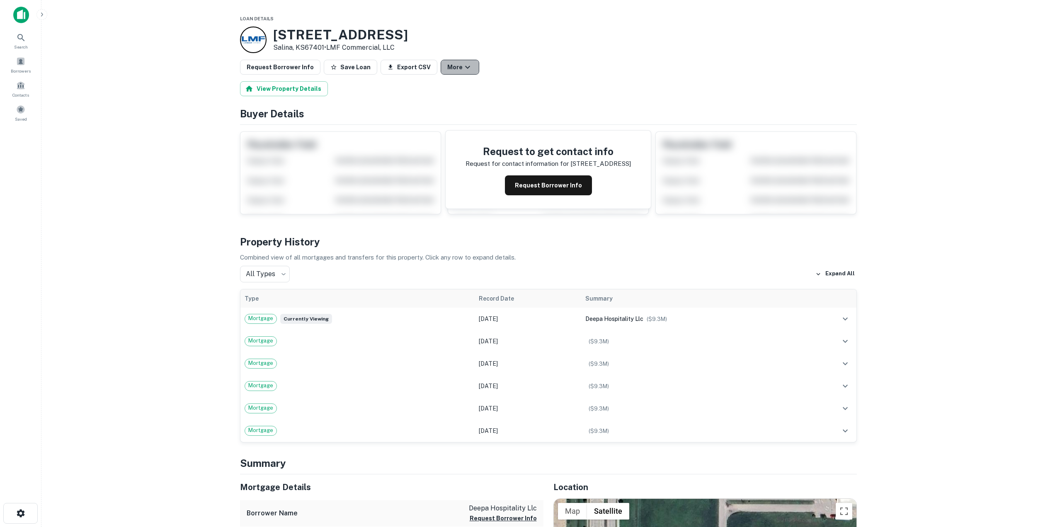
click at [441, 63] on button "More" at bounding box center [460, 67] width 39 height 15
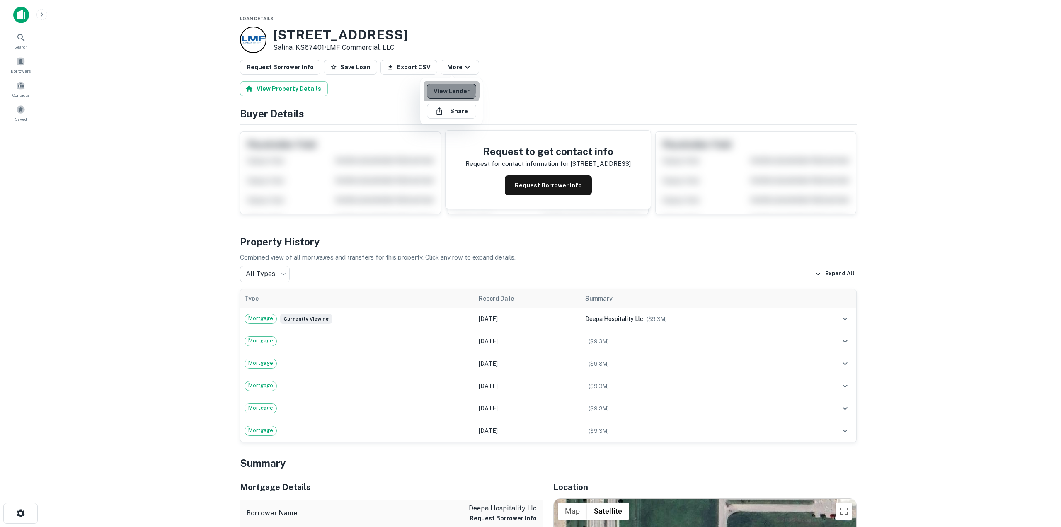
click at [440, 87] on link "View Lender" at bounding box center [451, 91] width 49 height 15
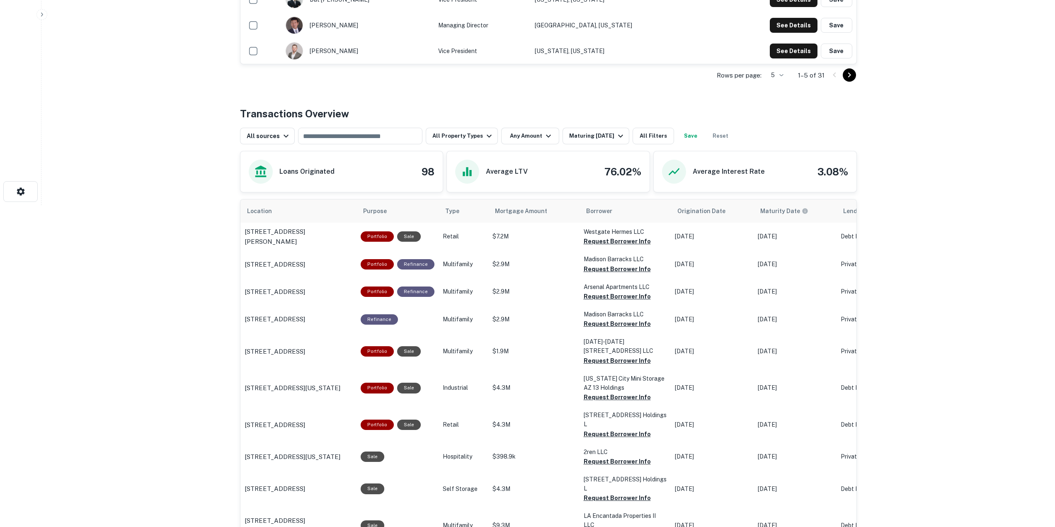
scroll to position [207, 0]
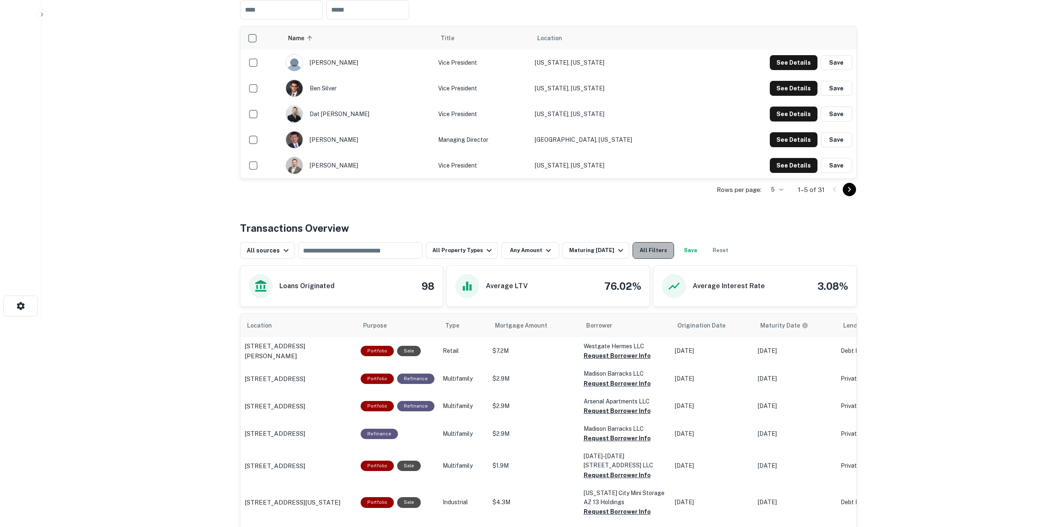
click at [652, 248] on button "All Filters" at bounding box center [653, 250] width 41 height 17
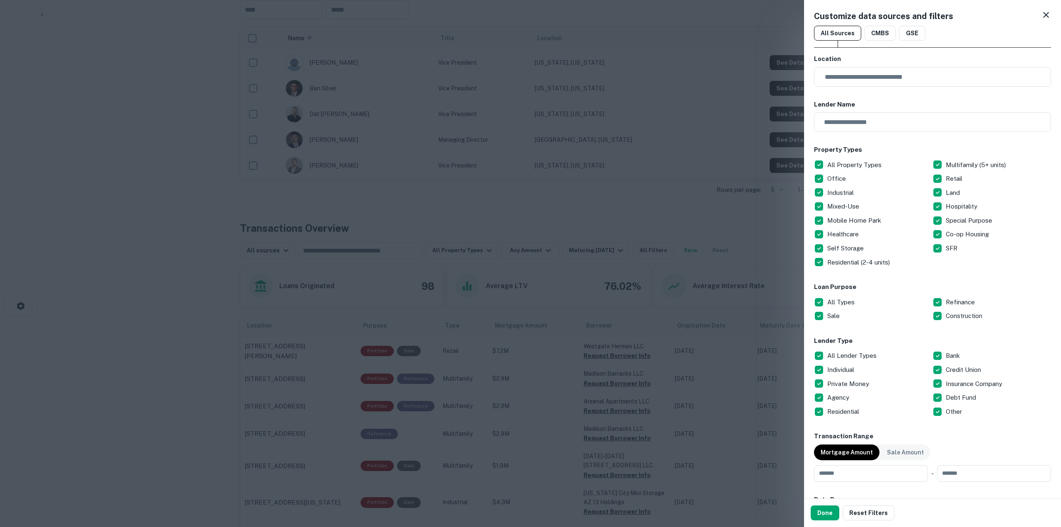
click at [829, 300] on p "All Types" at bounding box center [841, 302] width 29 height 10
click at [828, 509] on button "Done" at bounding box center [825, 512] width 29 height 15
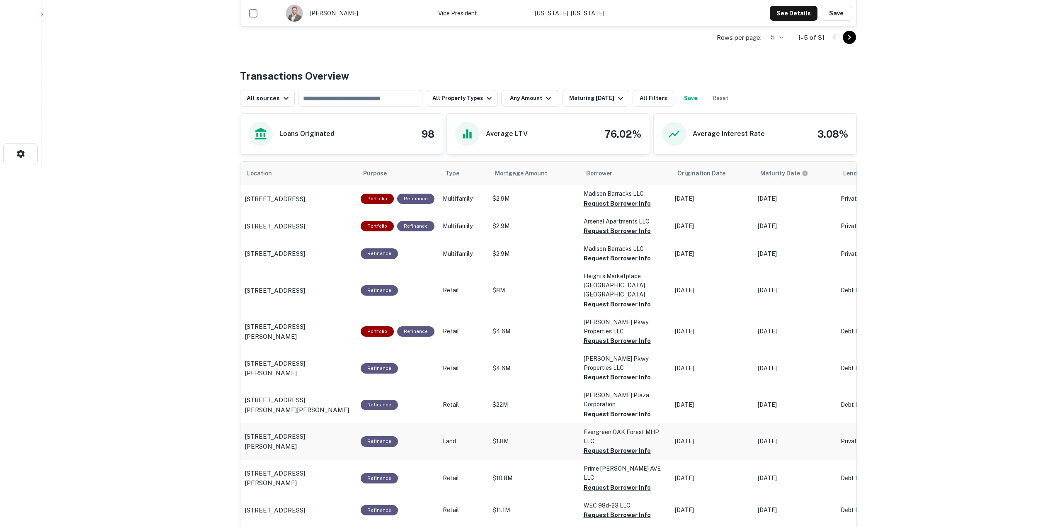
scroll to position [373, 0]
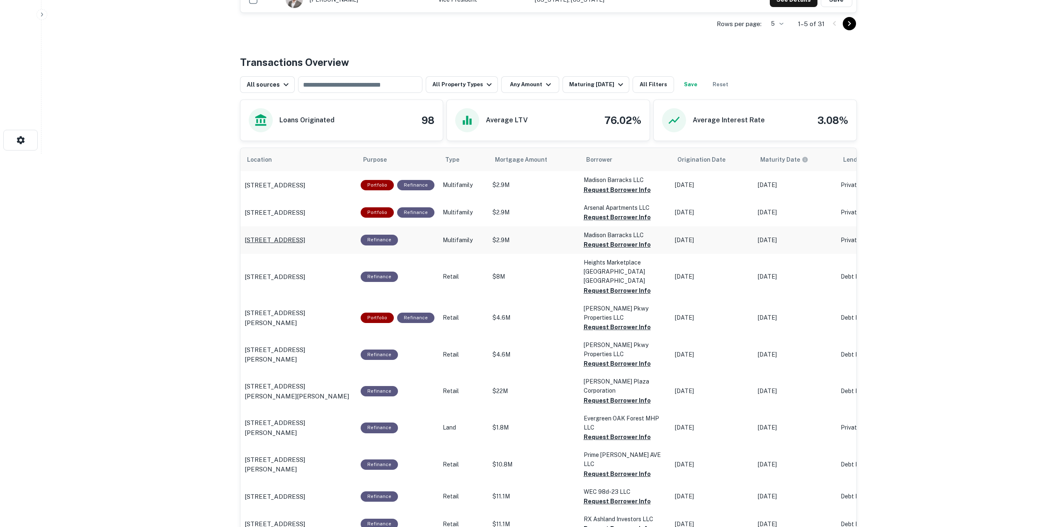
click at [305, 243] on p "518 N Hycliff Dr Watertown, NY13601" at bounding box center [275, 240] width 61 height 10
click at [305, 272] on p "174 Yale St Houston, TX77007" at bounding box center [275, 277] width 61 height 10
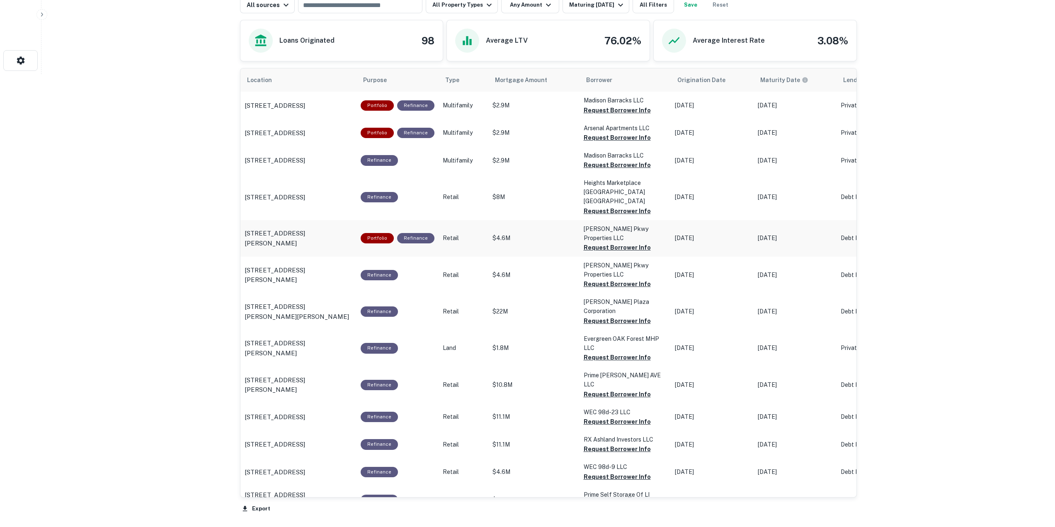
scroll to position [456, 0]
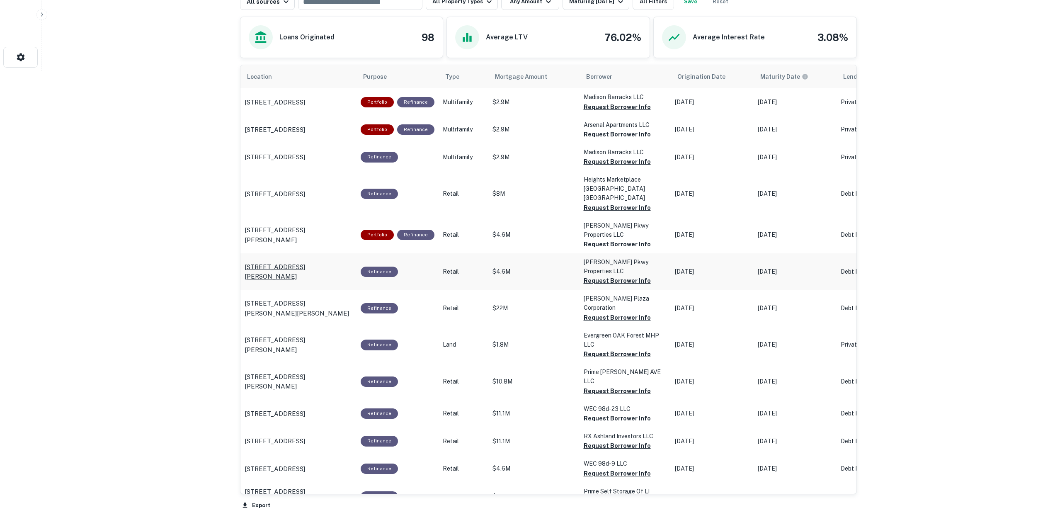
click at [325, 262] on p "575 N Estrella Pkwy Goodyear, AZ85338" at bounding box center [299, 271] width 108 height 19
click at [319, 298] on p "6030 Burke Commons Rd Burke, VA22015" at bounding box center [299, 307] width 108 height 19
click at [301, 372] on p "120 Dix Ave Glens Falls, NY12801" at bounding box center [299, 381] width 108 height 19
click at [305, 409] on p "715 Park Ave Ironton, OH45638" at bounding box center [275, 414] width 61 height 10
click at [305, 436] on p "607 England St Ashland, VA23005" at bounding box center [275, 441] width 61 height 10
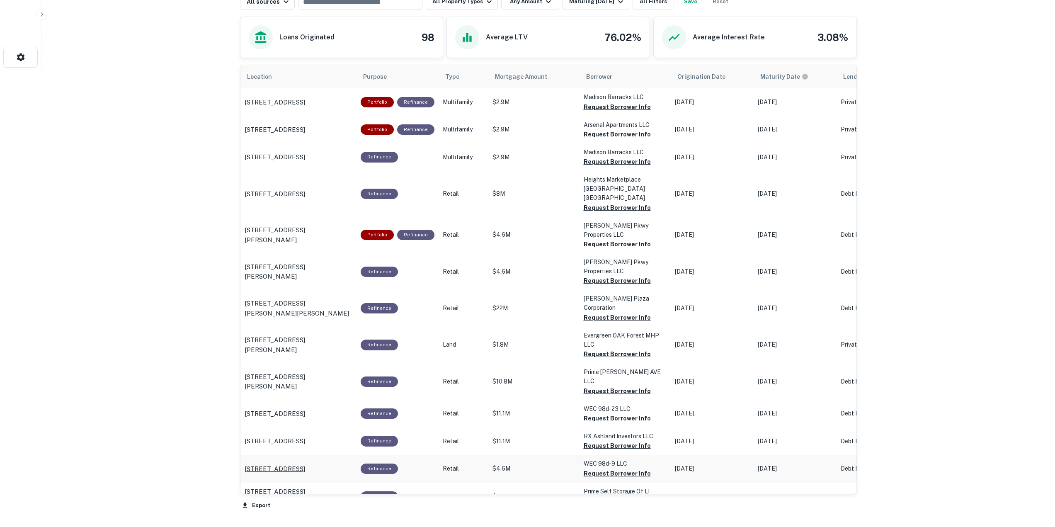
click at [305, 464] on p "6130 Chesapeake Blvd Norfolk, VA23513" at bounding box center [275, 469] width 61 height 10
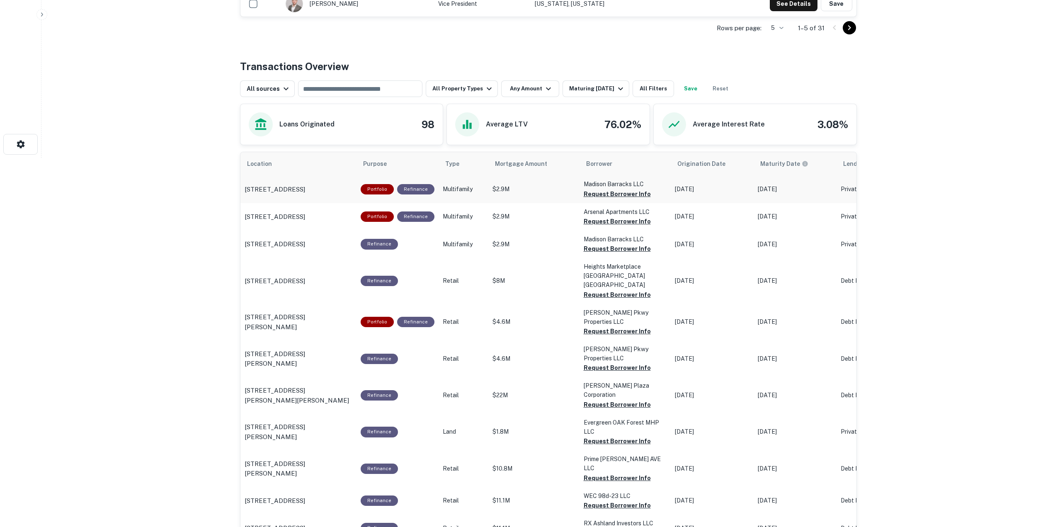
scroll to position [373, 0]
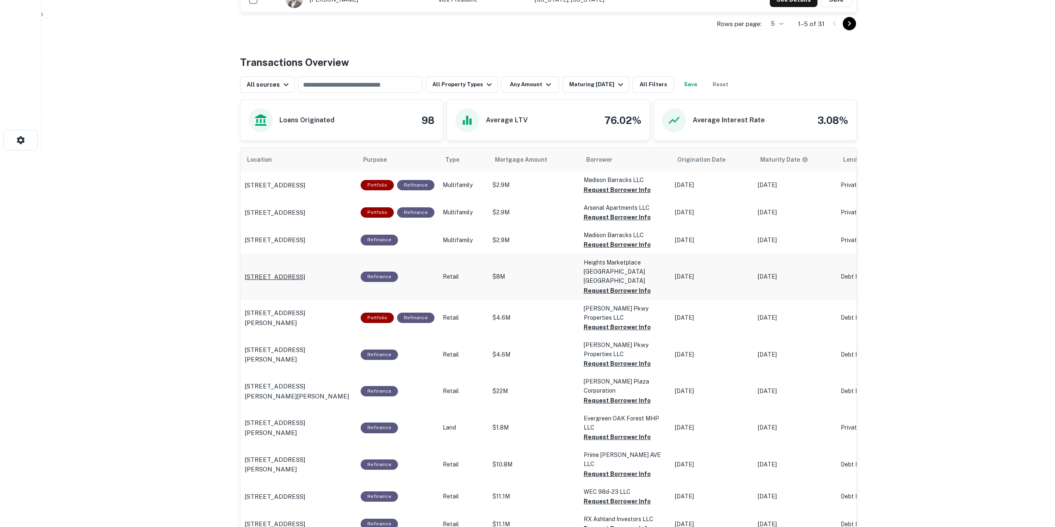
click at [305, 273] on p "174 Yale St Houston, TX77007" at bounding box center [275, 277] width 61 height 10
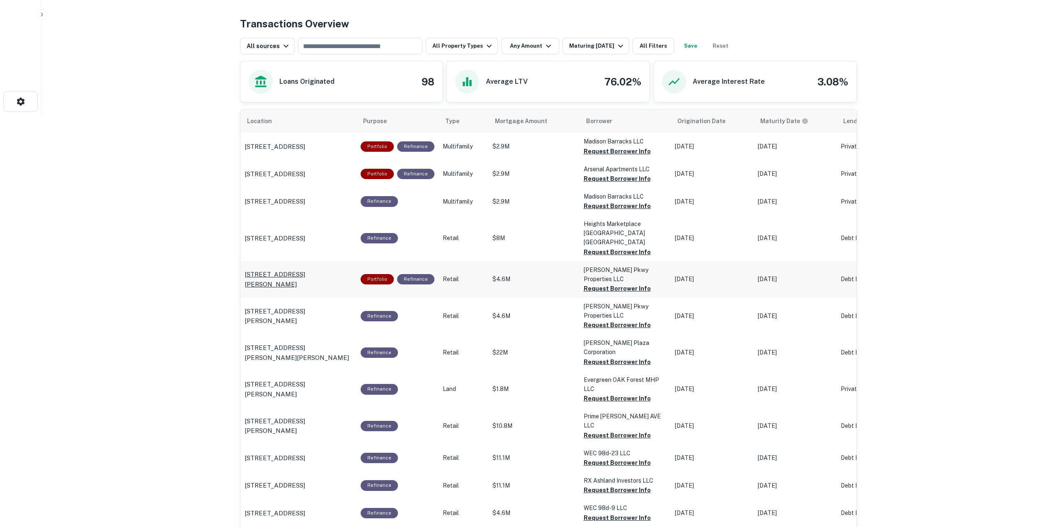
scroll to position [456, 0]
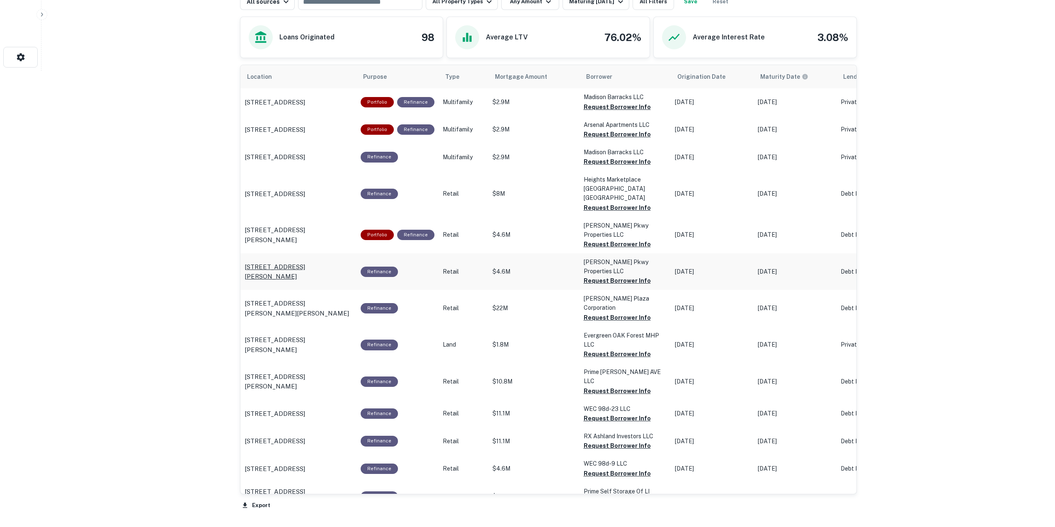
click at [313, 262] on p "575 N Estrella Pkwy Goodyear, AZ85338" at bounding box center [299, 271] width 108 height 19
click at [312, 298] on p "6030 Burke Commons Rd Burke, VA22015" at bounding box center [299, 307] width 108 height 19
click at [304, 372] on p "120 Dix Ave Glens Falls, NY12801" at bounding box center [299, 381] width 108 height 19
click at [296, 409] on p "715 Park Ave Ironton, OH45638" at bounding box center [275, 414] width 61 height 10
click at [296, 436] on p "607 England St Ashland, VA23005" at bounding box center [275, 441] width 61 height 10
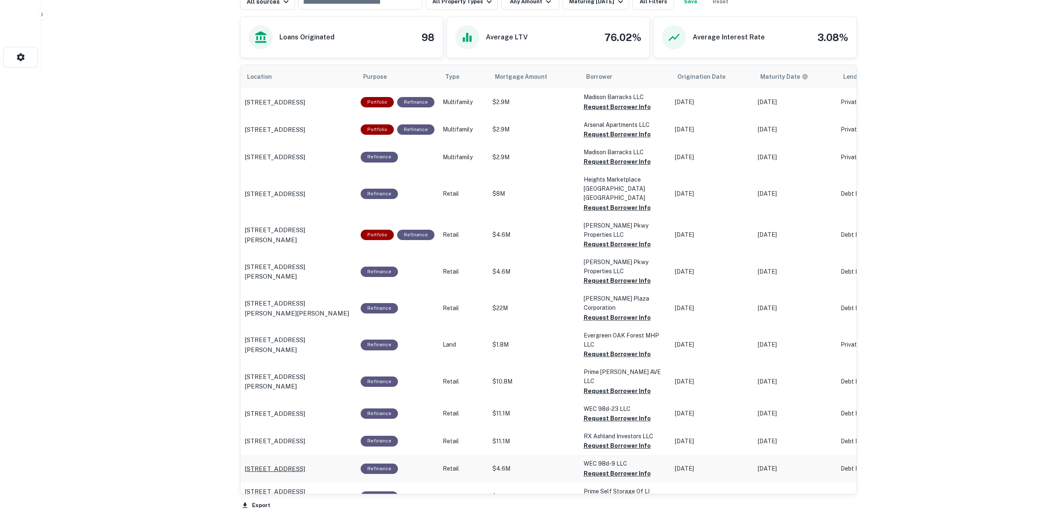
click at [296, 464] on p "6130 Chesapeake Blvd Norfolk, VA23513" at bounding box center [275, 469] width 61 height 10
click at [304, 487] on p "3220 Horseblock Rd Medford, NY11763" at bounding box center [299, 496] width 108 height 19
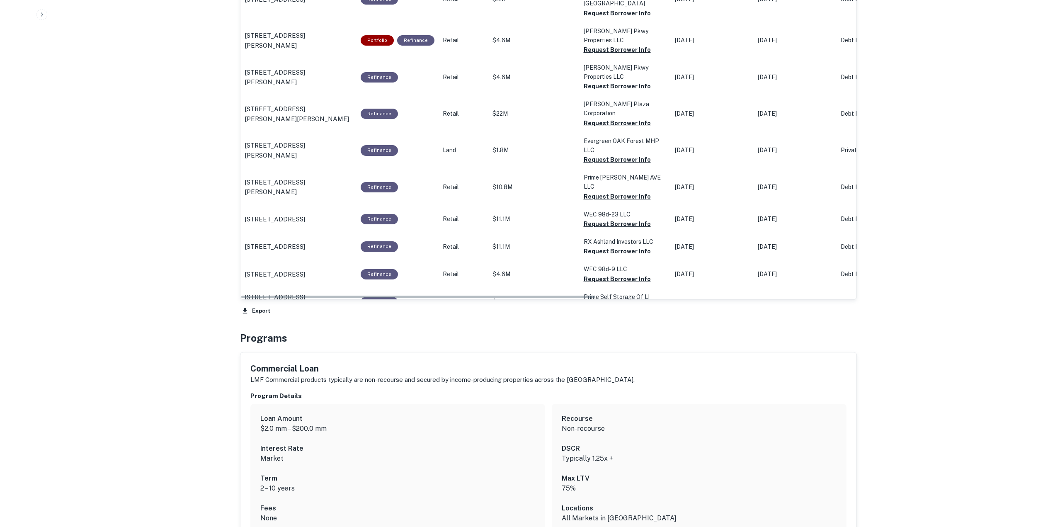
scroll to position [663, 0]
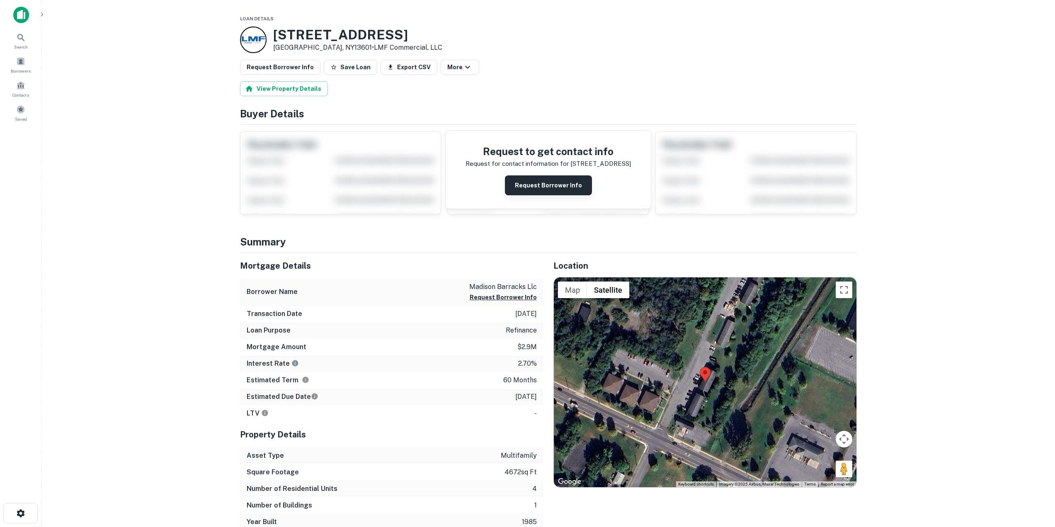
click at [529, 189] on button "Request Borrower Info" at bounding box center [548, 185] width 87 height 20
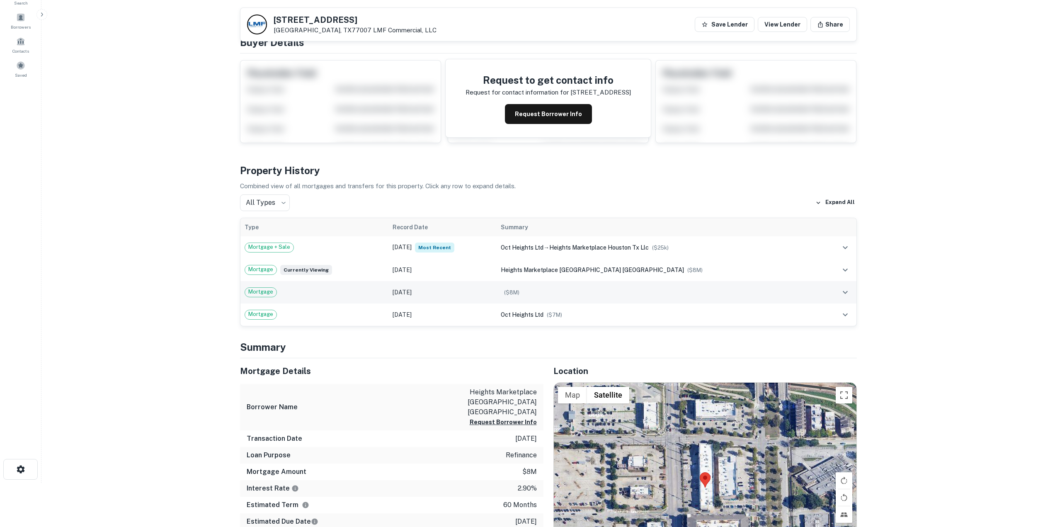
scroll to position [41, 0]
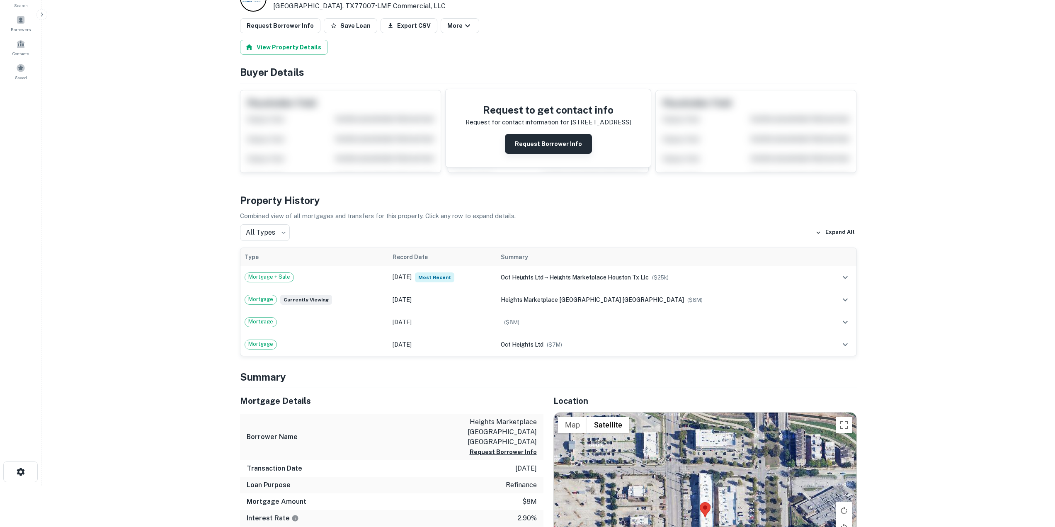
click at [560, 150] on button "Request Borrower Info" at bounding box center [548, 144] width 87 height 20
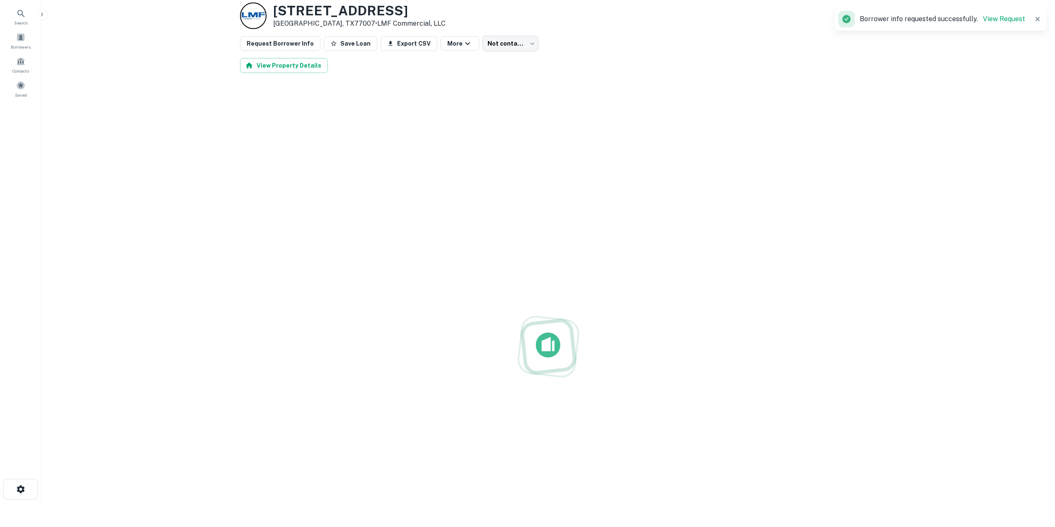
scroll to position [0, 0]
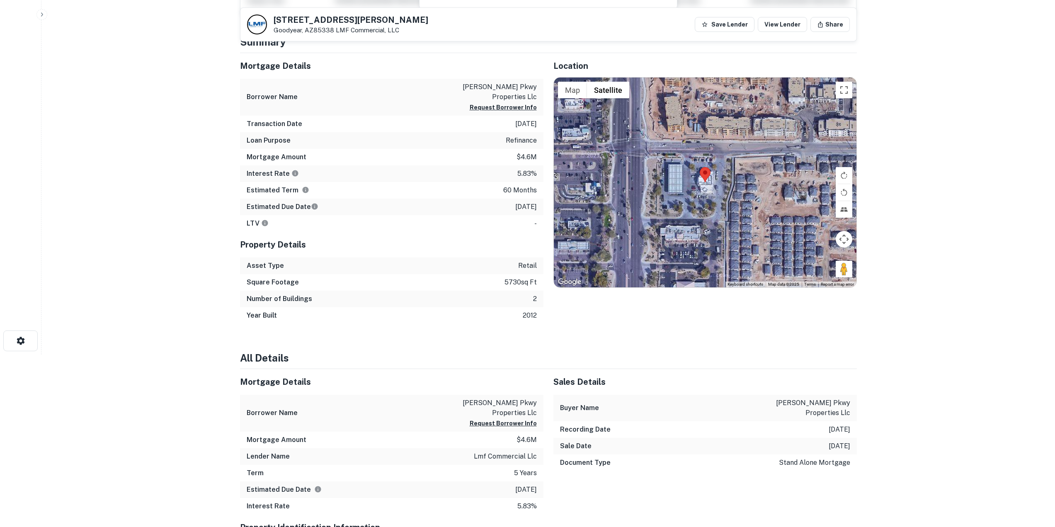
scroll to position [41, 0]
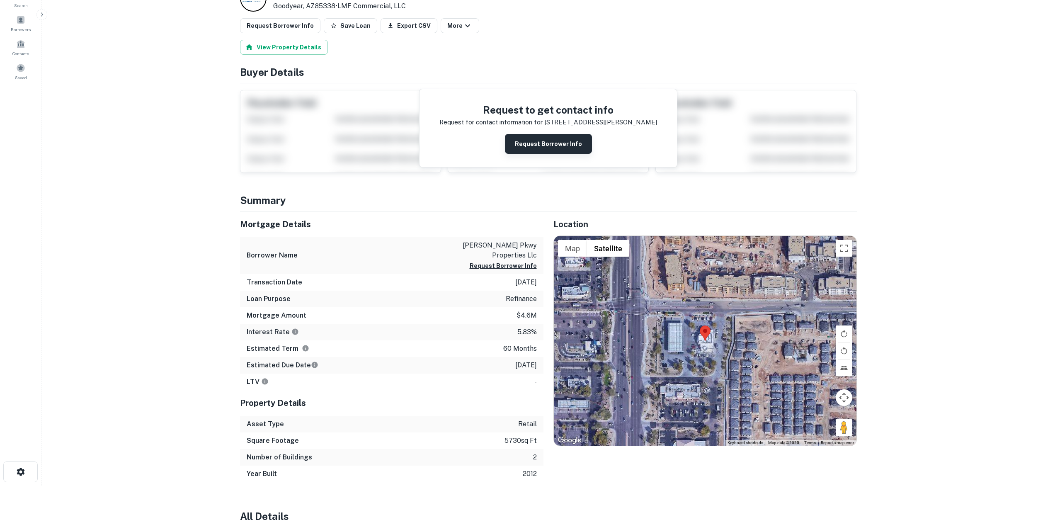
click at [542, 146] on button "Request Borrower Info" at bounding box center [548, 144] width 87 height 20
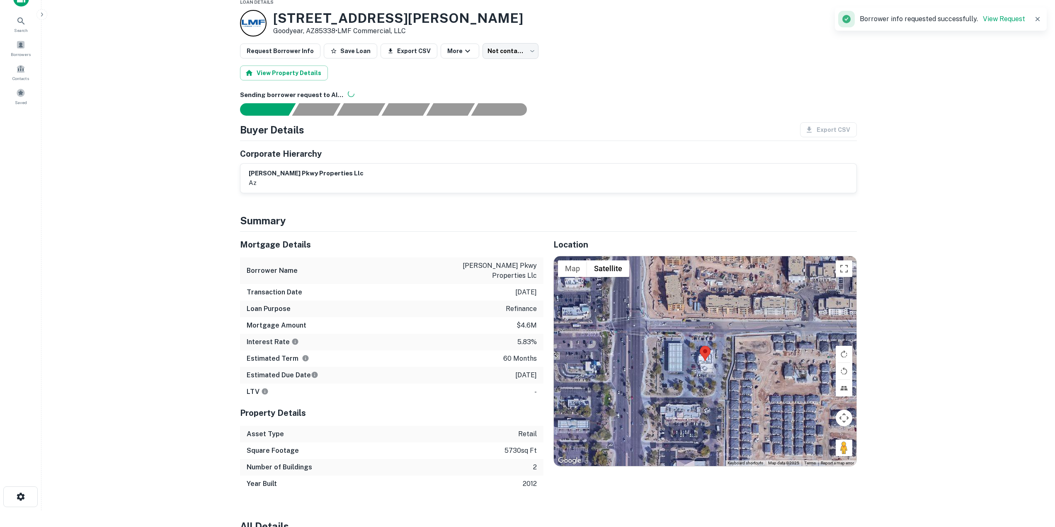
scroll to position [0, 0]
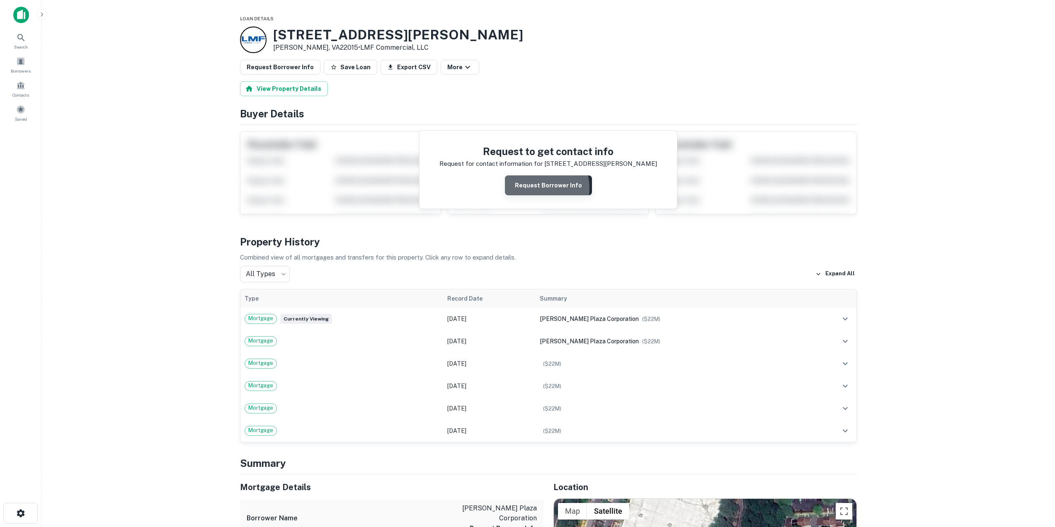
click at [524, 189] on button "Request Borrower Info" at bounding box center [548, 185] width 87 height 20
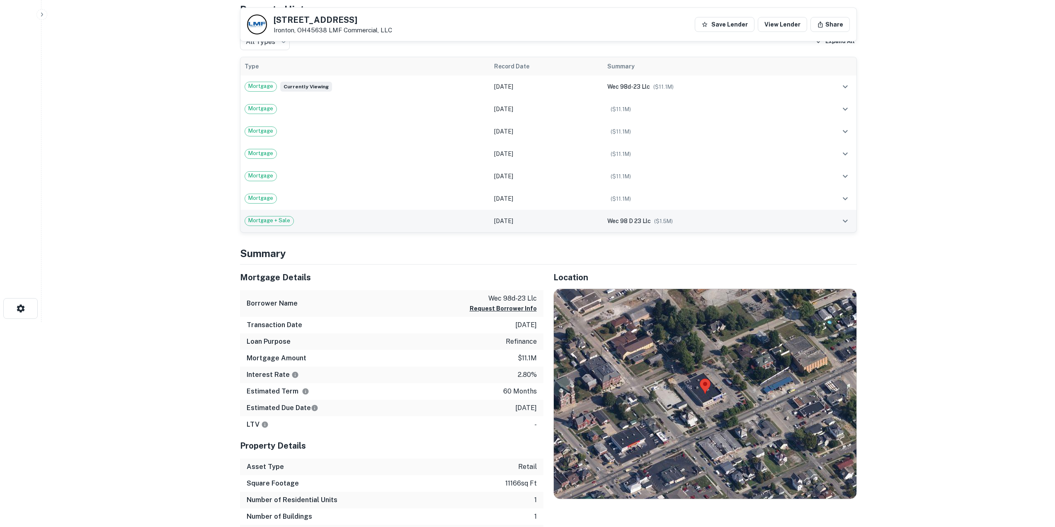
scroll to position [207, 0]
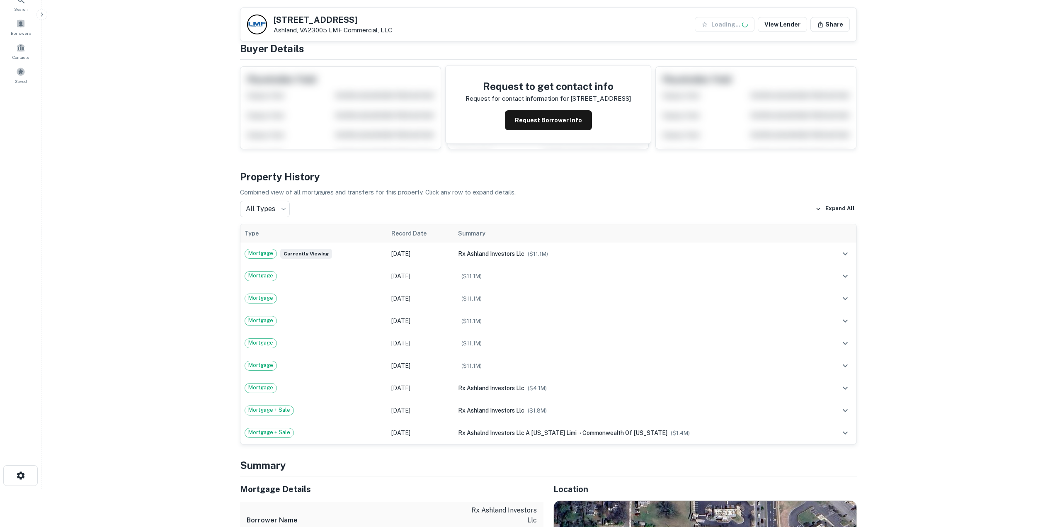
scroll to position [207, 0]
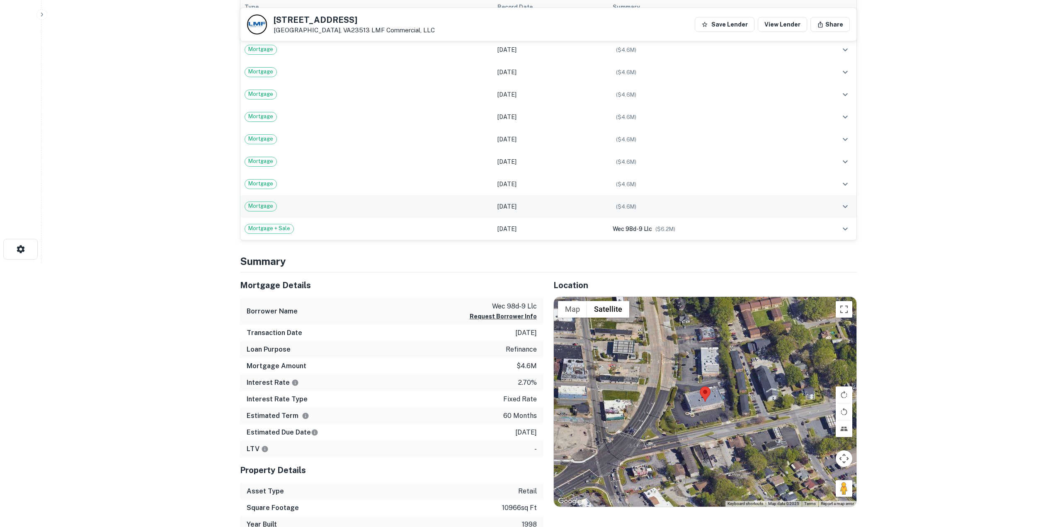
scroll to position [332, 0]
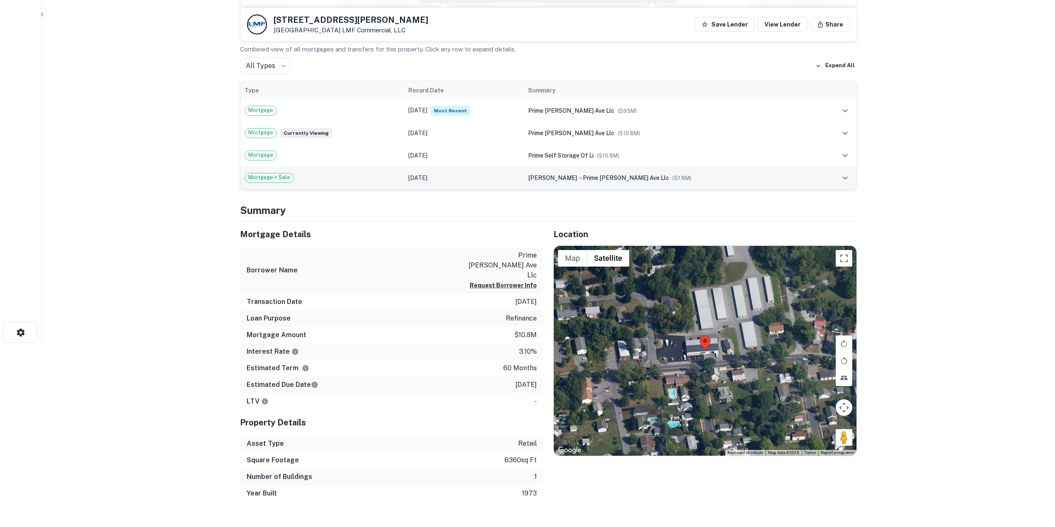
scroll to position [207, 0]
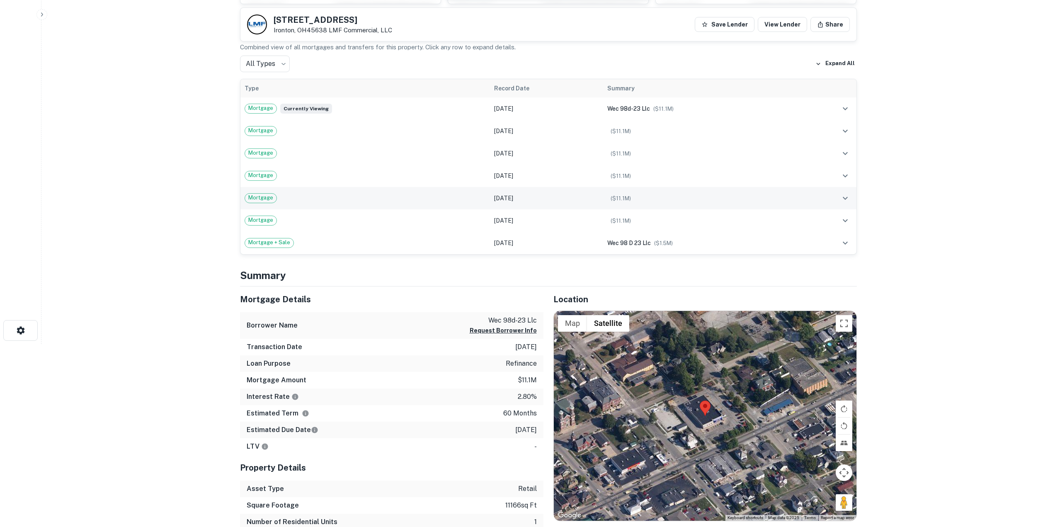
scroll to position [166, 0]
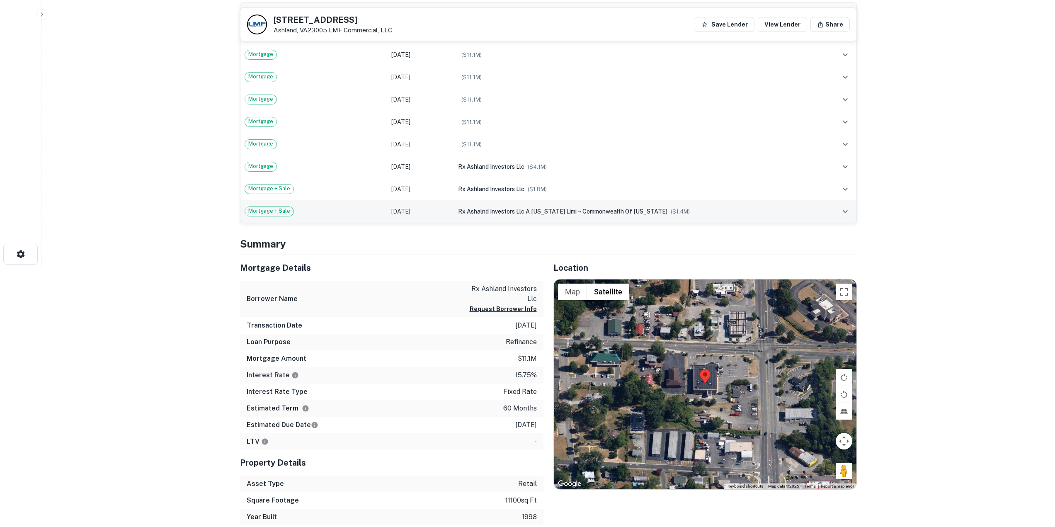
scroll to position [332, 0]
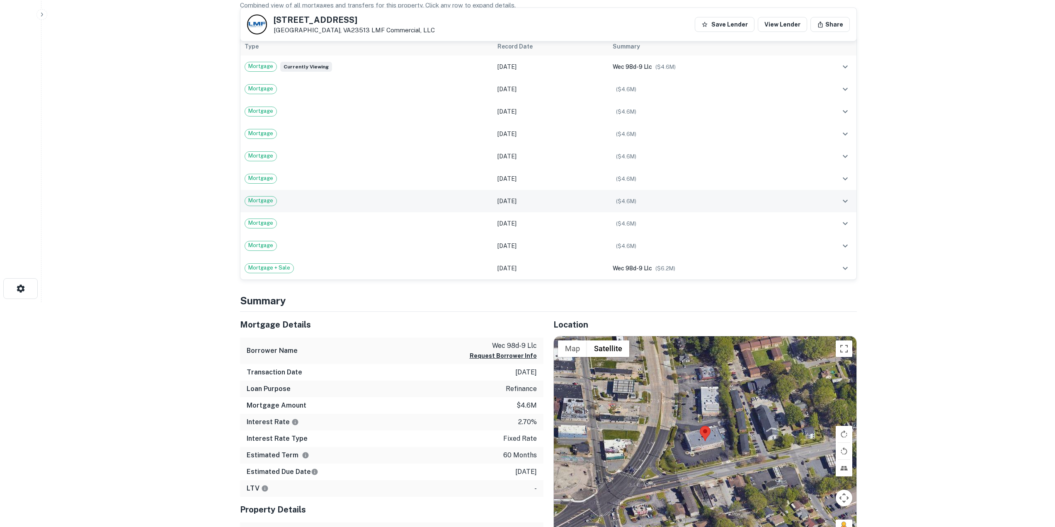
scroll to position [249, 0]
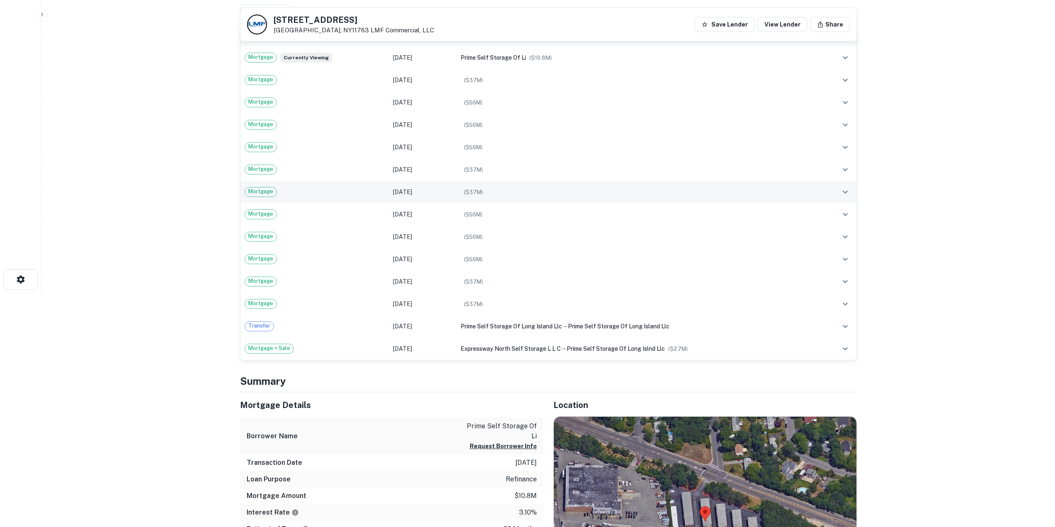
scroll to position [332, 0]
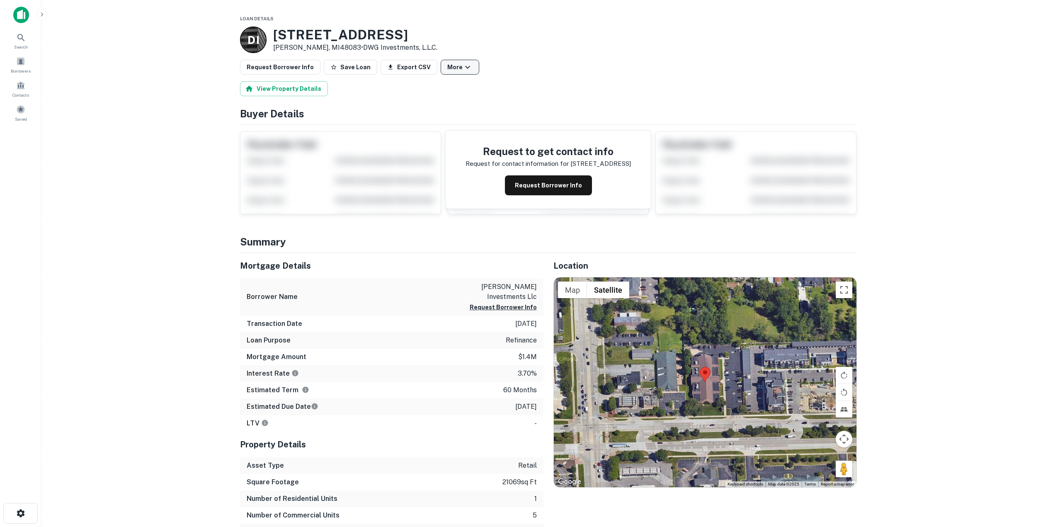
click at [464, 63] on button "More" at bounding box center [460, 67] width 39 height 15
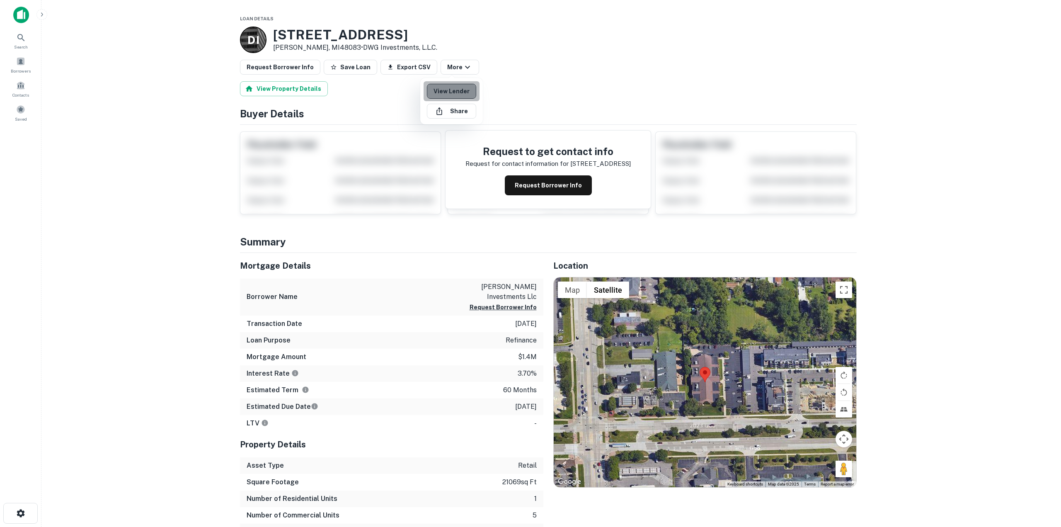
click at [457, 94] on link "View Lender" at bounding box center [451, 91] width 49 height 15
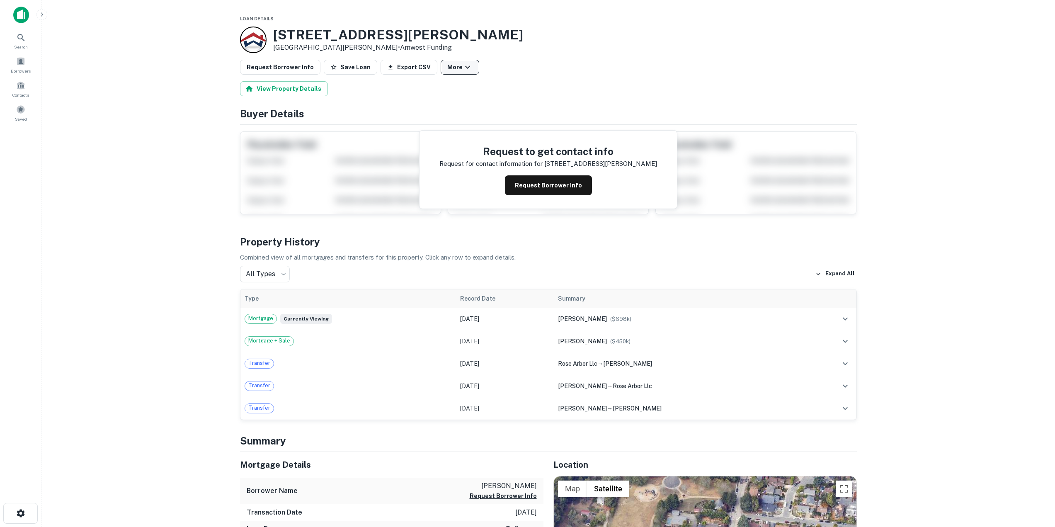
click at [450, 68] on button "More" at bounding box center [460, 67] width 39 height 15
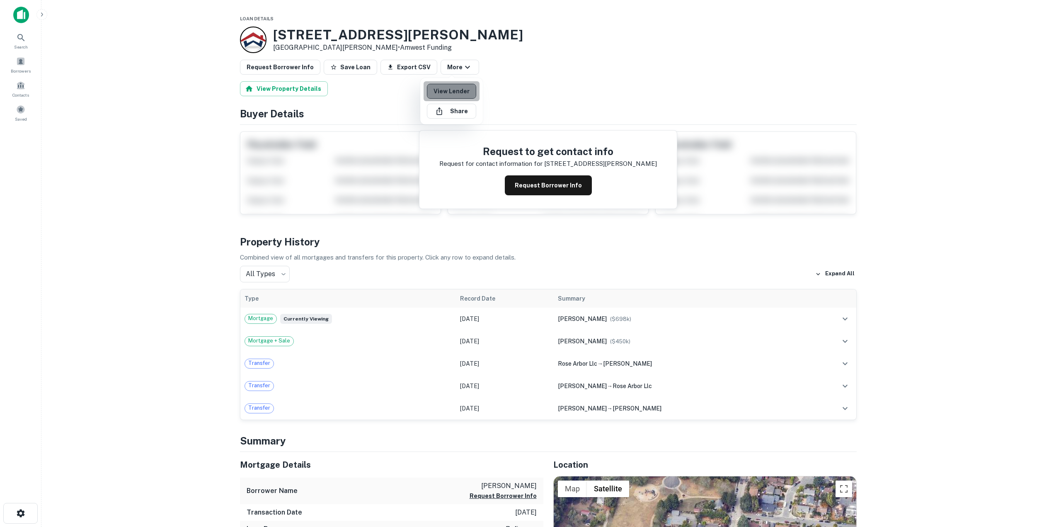
click at [461, 94] on link "View Lender" at bounding box center [451, 91] width 49 height 15
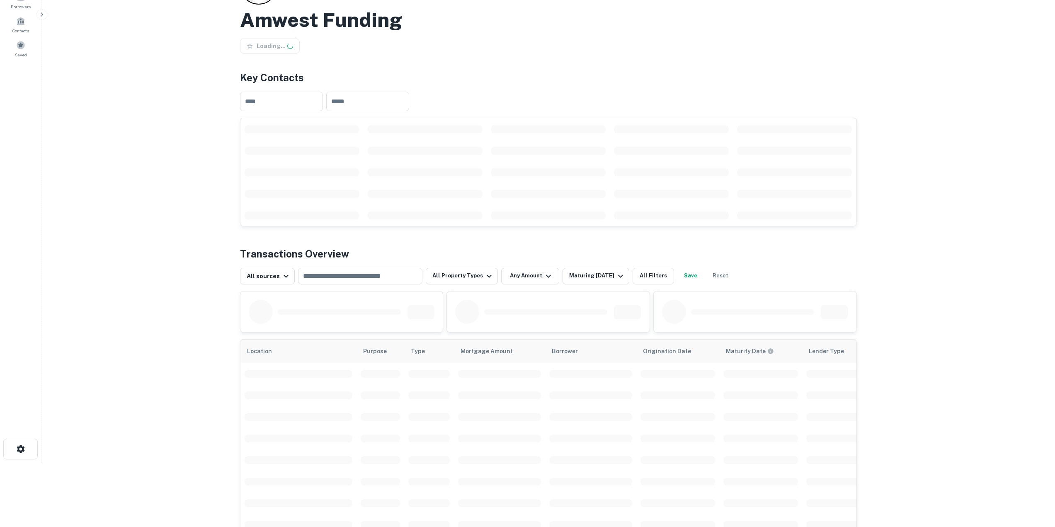
scroll to position [207, 0]
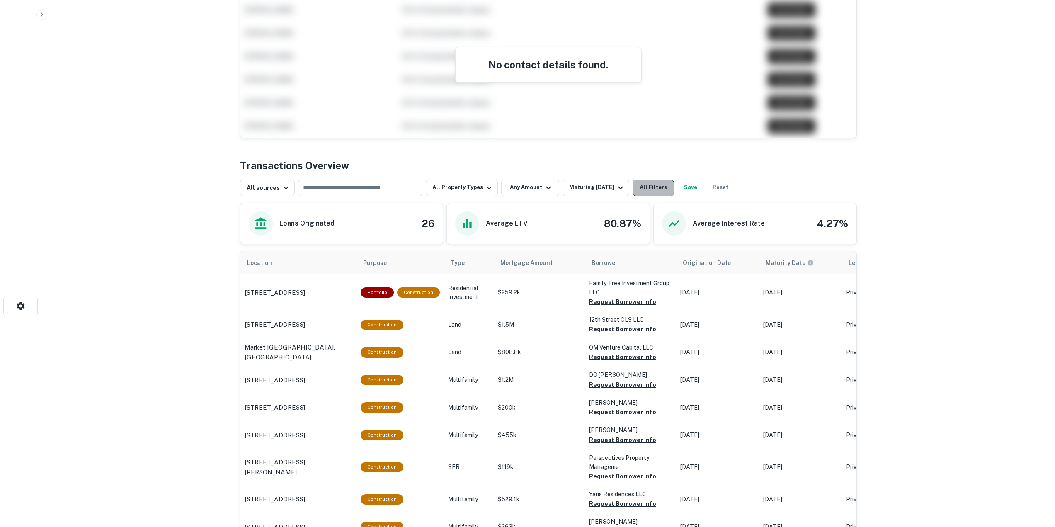
click at [657, 183] on button "All Filters" at bounding box center [653, 187] width 41 height 17
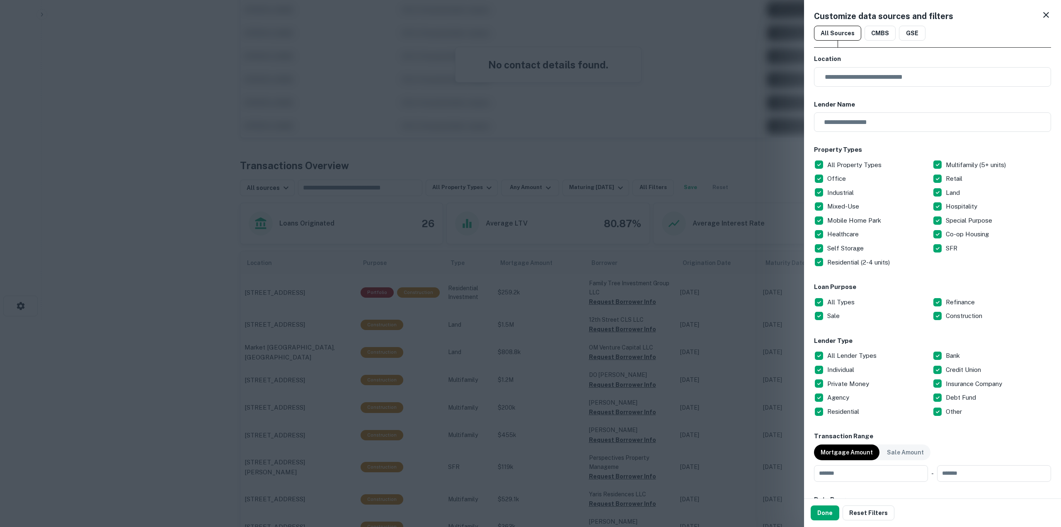
drag, startPoint x: 846, startPoint y: 305, endPoint x: 923, endPoint y: 295, distance: 77.4
click at [846, 305] on p "All Types" at bounding box center [841, 302] width 29 height 10
click at [825, 512] on button "Done" at bounding box center [825, 512] width 29 height 15
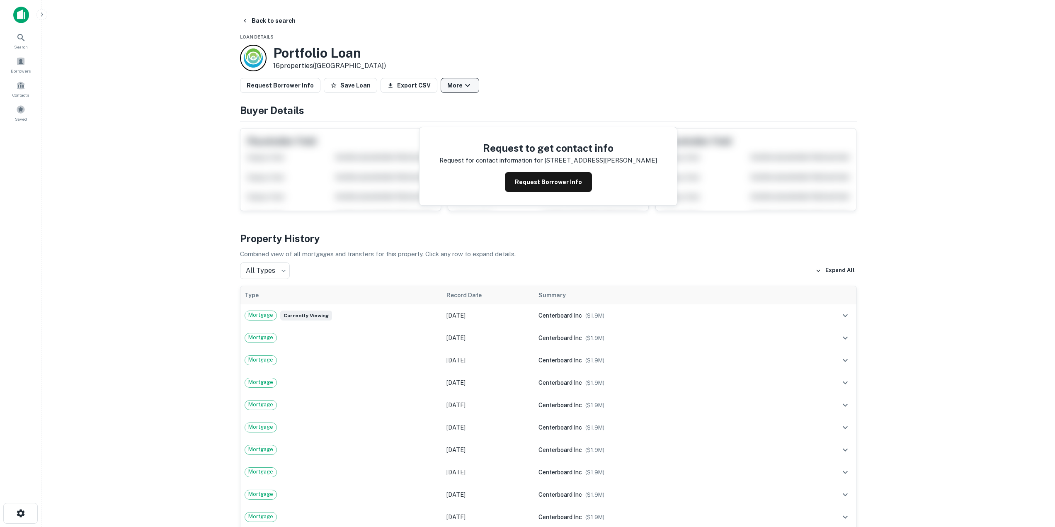
click at [464, 89] on button "More" at bounding box center [460, 85] width 39 height 15
click at [461, 108] on link "View Lender" at bounding box center [451, 109] width 49 height 15
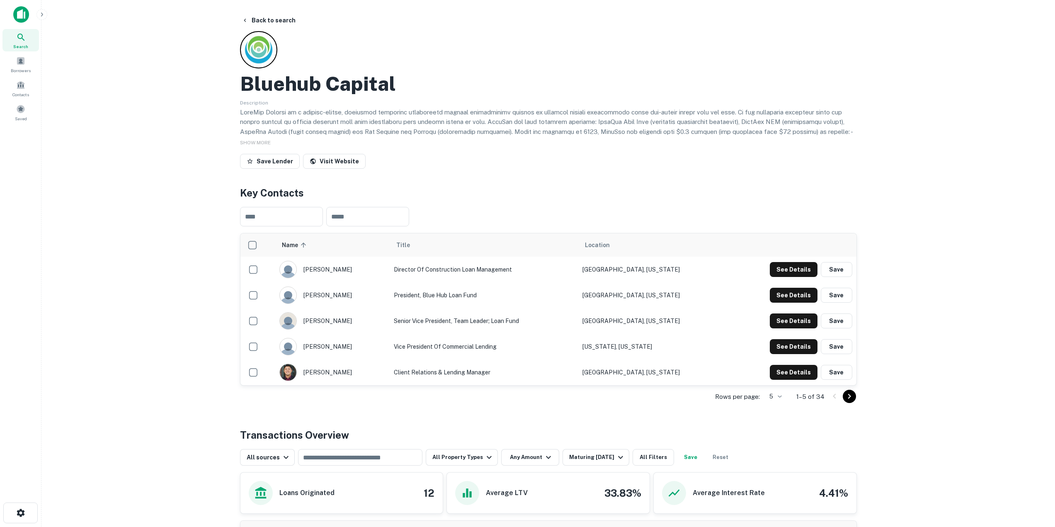
scroll to position [207, 0]
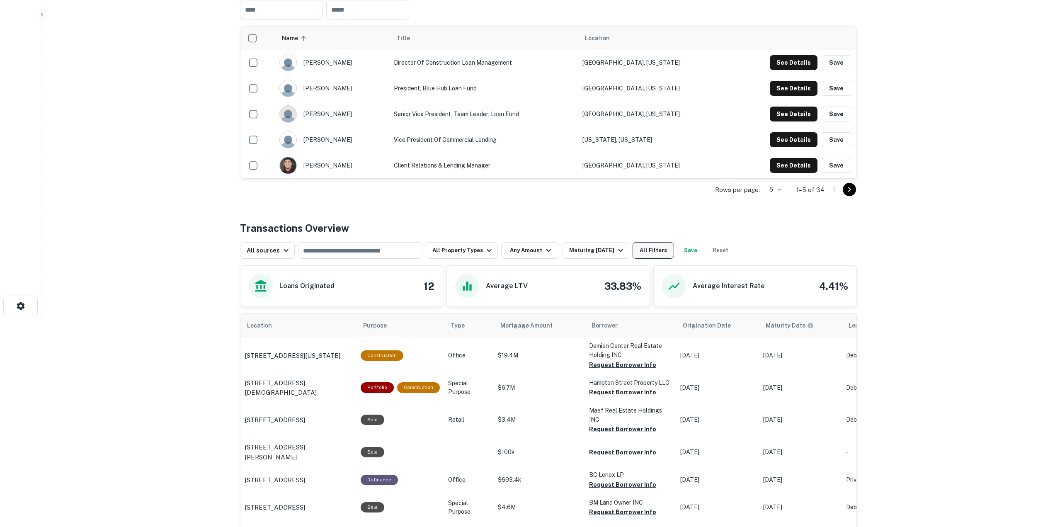
click at [641, 249] on button "All Filters" at bounding box center [653, 250] width 41 height 17
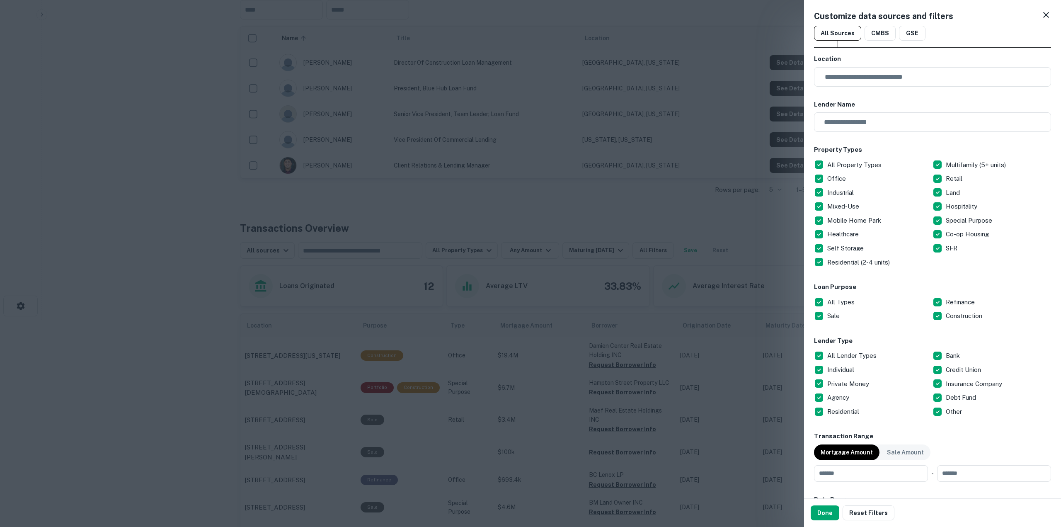
click at [844, 303] on p "All Types" at bounding box center [841, 302] width 29 height 10
click at [826, 513] on button "Done" at bounding box center [825, 512] width 29 height 15
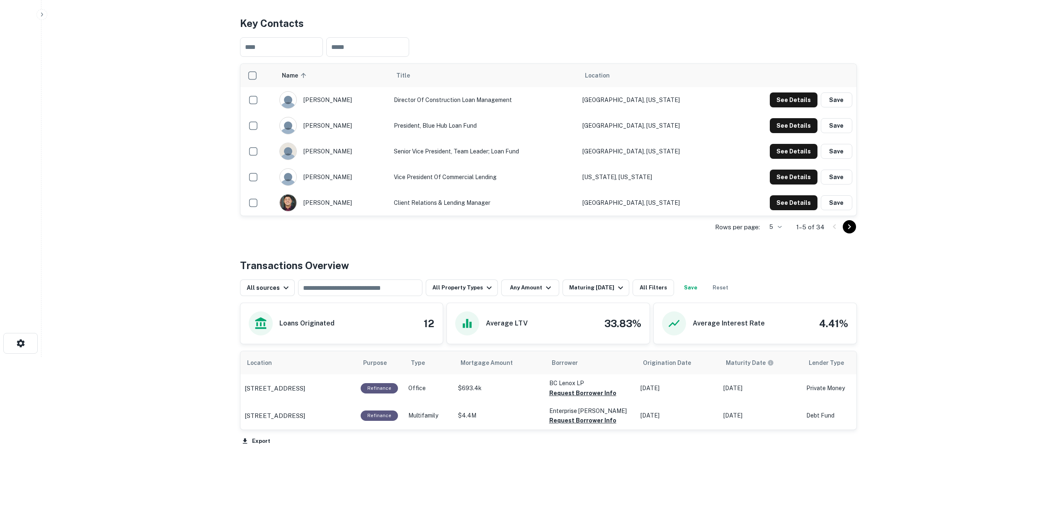
scroll to position [170, 0]
click at [305, 389] on p "133 Federal St Boston, MA02110" at bounding box center [275, 388] width 61 height 10
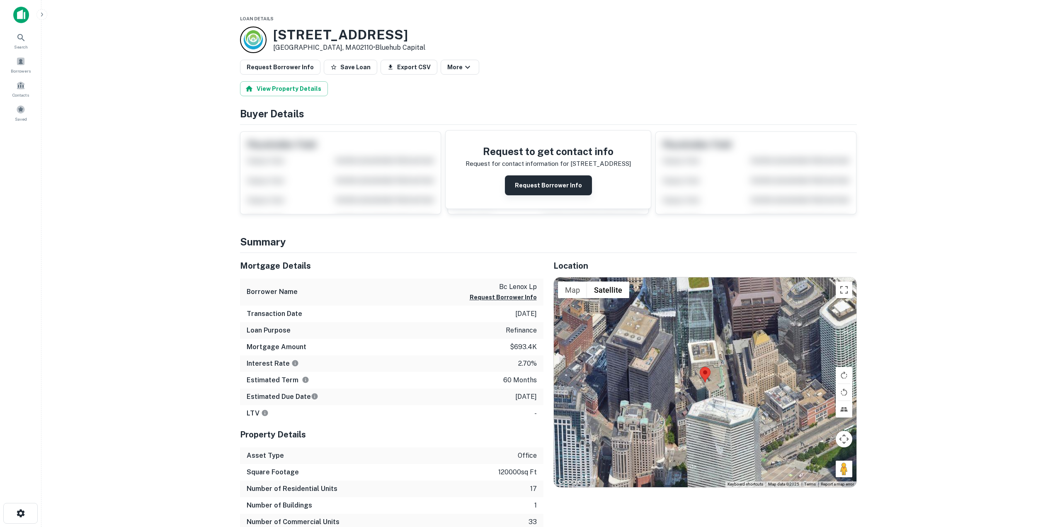
click at [548, 184] on button "Request Borrower Info" at bounding box center [548, 185] width 87 height 20
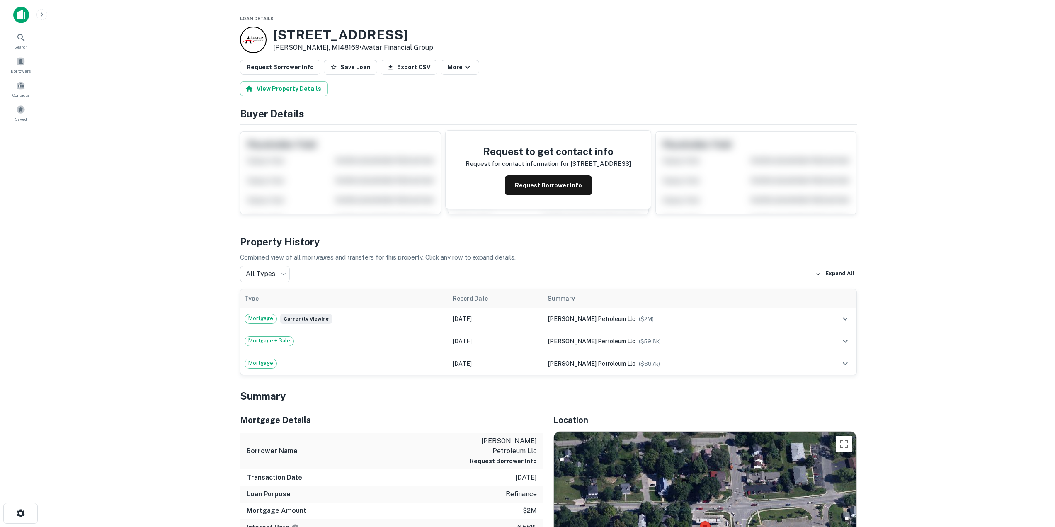
scroll to position [207, 0]
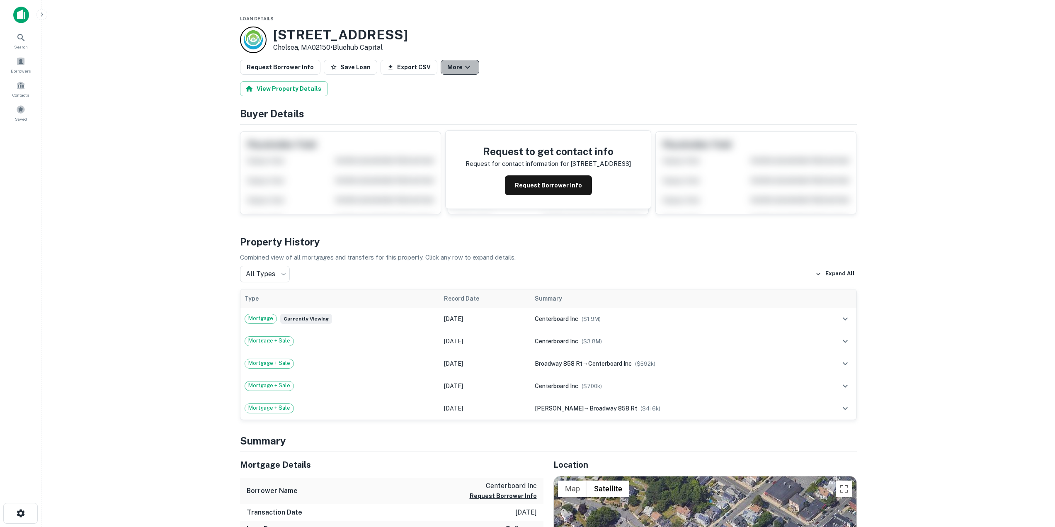
click at [444, 65] on button "More" at bounding box center [460, 67] width 39 height 15
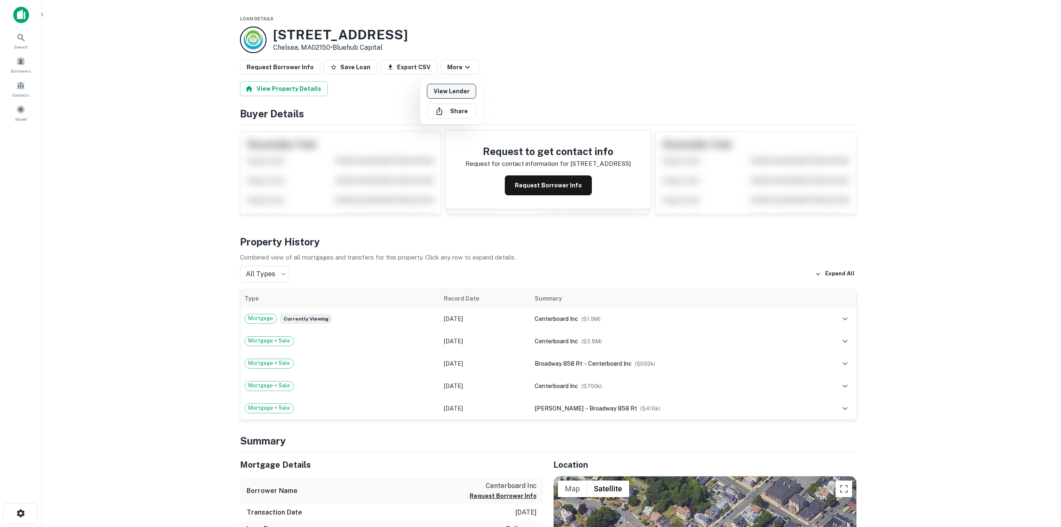
click at [449, 92] on link "View Lender" at bounding box center [451, 91] width 49 height 15
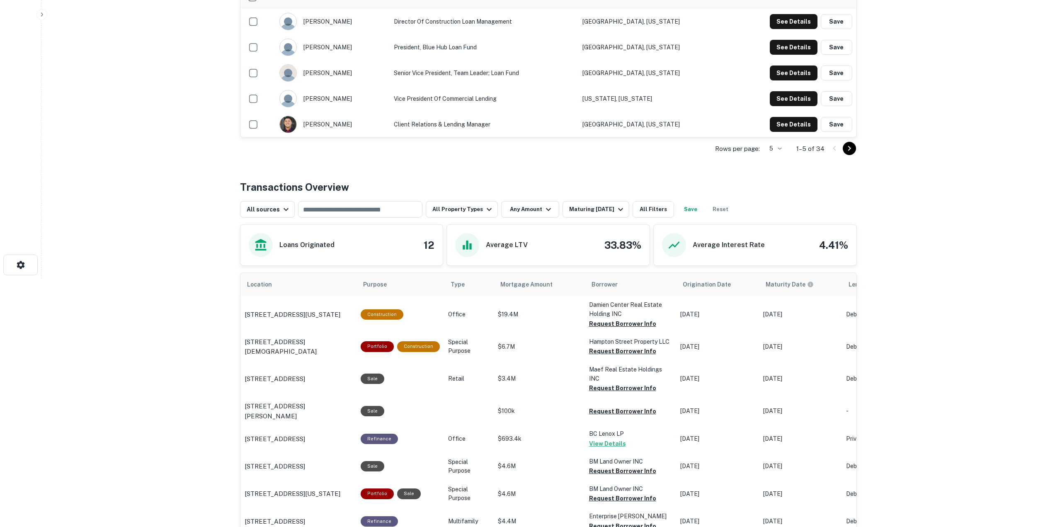
scroll to position [249, 0]
click at [659, 211] on button "All Filters" at bounding box center [653, 209] width 41 height 17
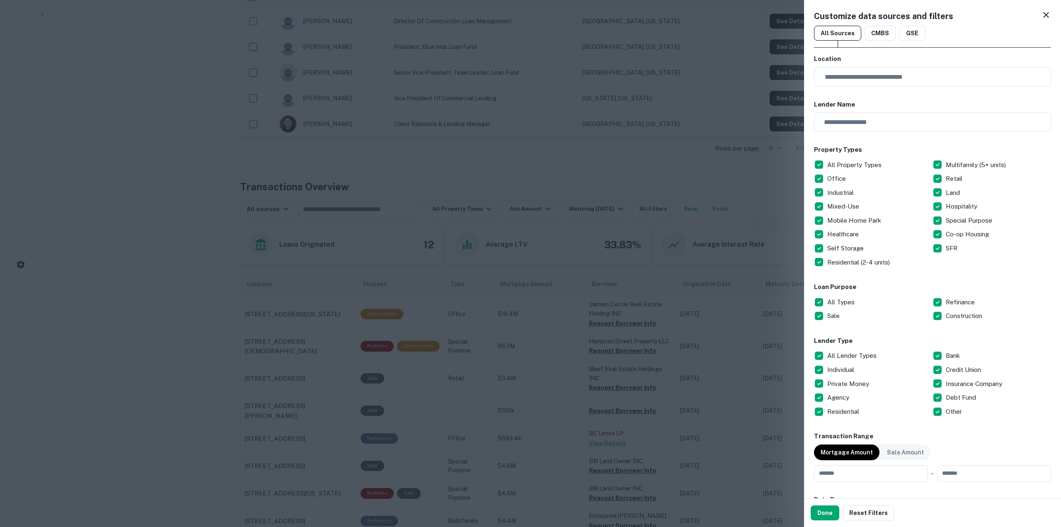
click at [843, 303] on p "All Types" at bounding box center [841, 302] width 29 height 10
click at [825, 511] on button "Done" at bounding box center [825, 512] width 29 height 15
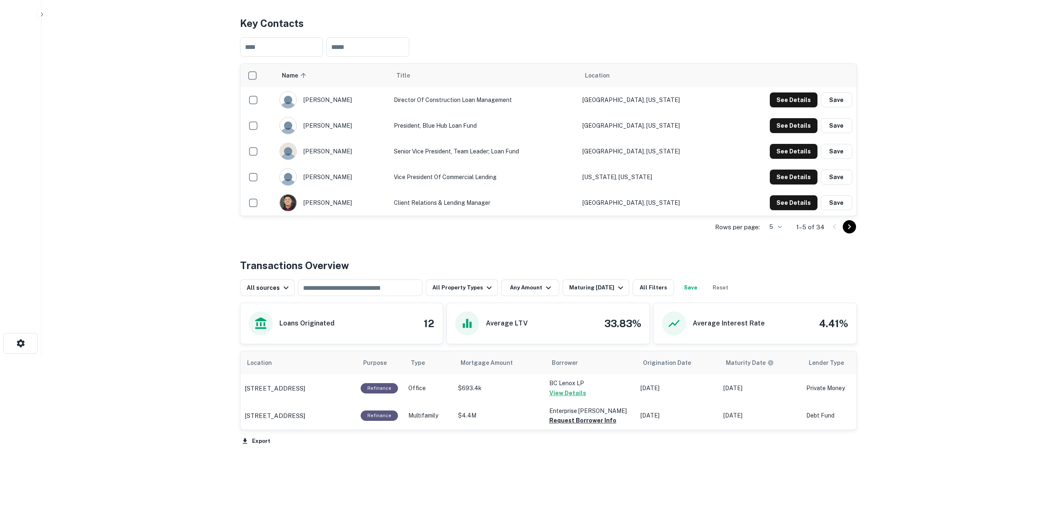
scroll to position [170, 0]
